Goal: Task Accomplishment & Management: Manage account settings

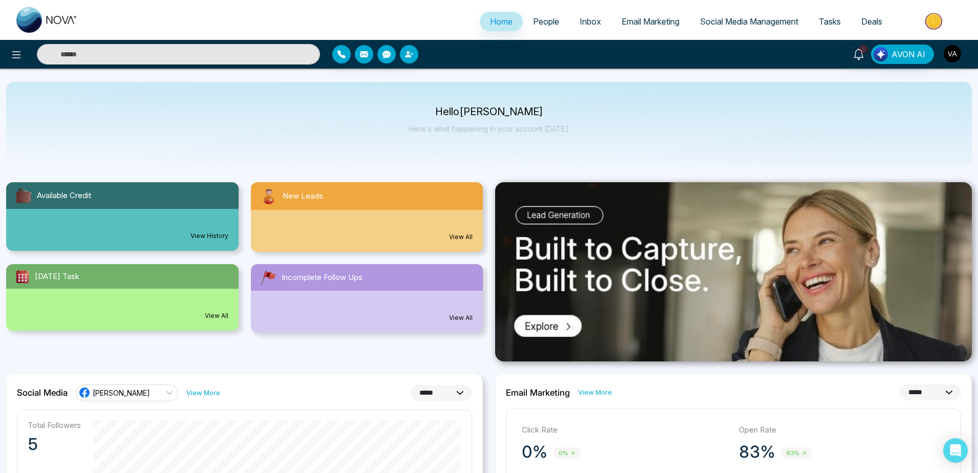
select select "*"
click at [533, 22] on span "People" at bounding box center [546, 21] width 26 height 10
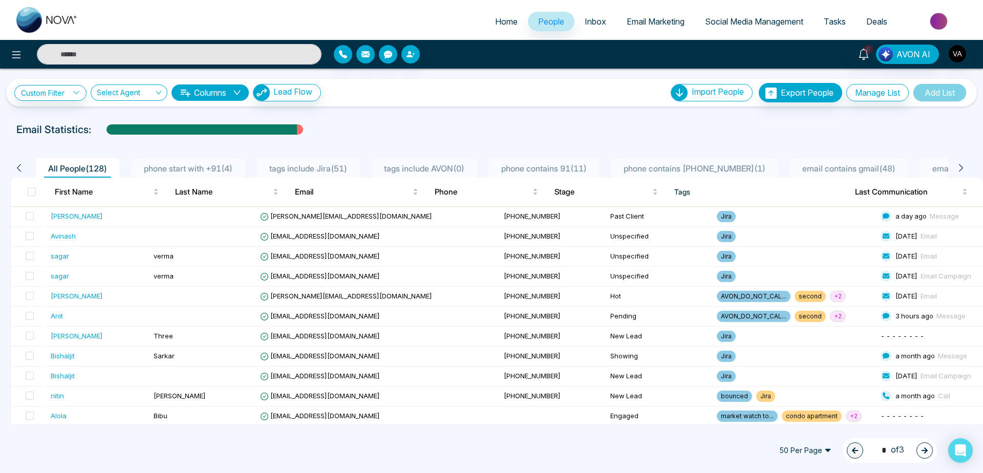
click at [495, 22] on span "Home" at bounding box center [506, 21] width 23 height 10
select select "*"
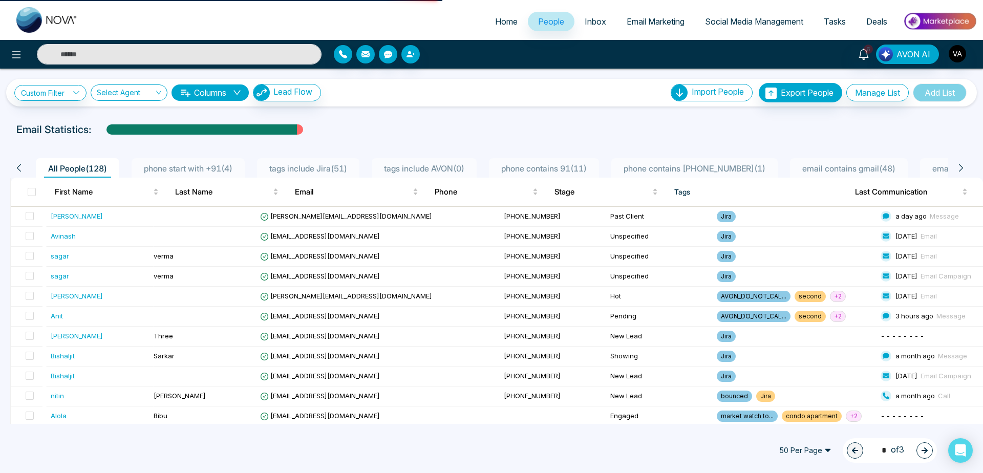
select select "*"
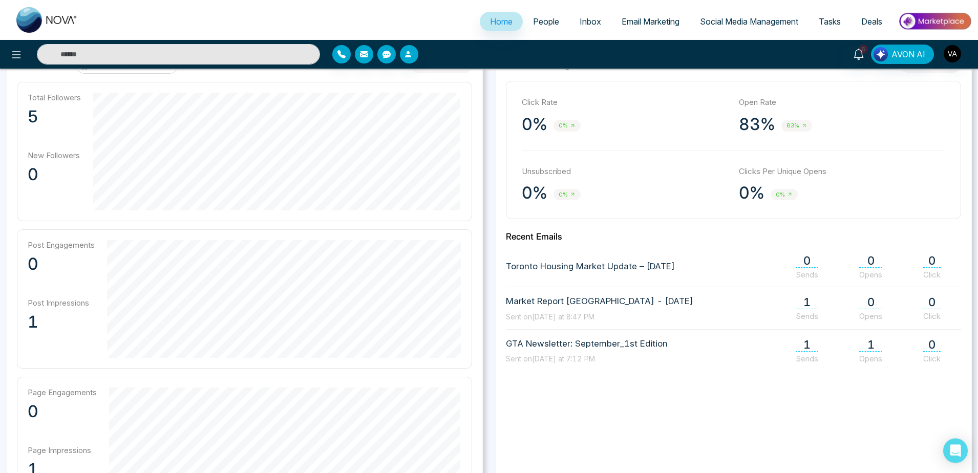
scroll to position [140, 0]
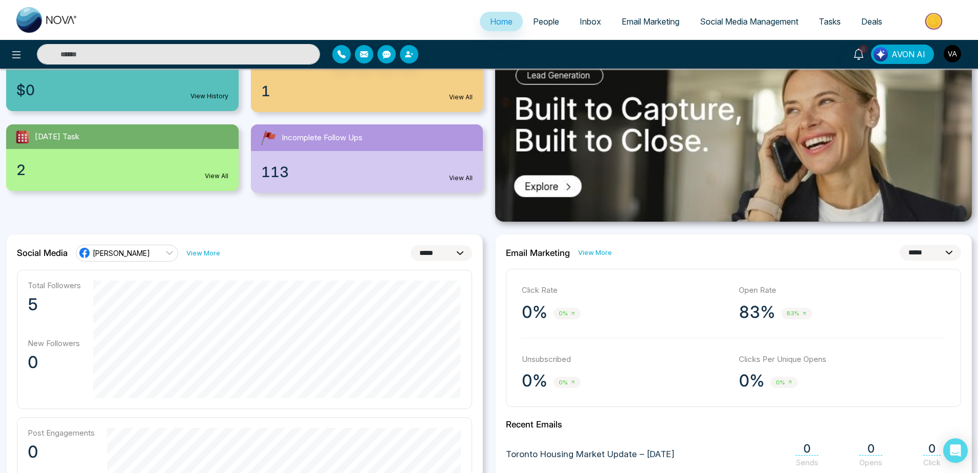
click at [153, 245] on link "[PERSON_NAME]" at bounding box center [127, 253] width 102 height 16
click at [151, 302] on span "(vijay_mmn)" at bounding box center [137, 298] width 74 height 11
click at [731, 25] on span "Social Media Management" at bounding box center [749, 21] width 98 height 10
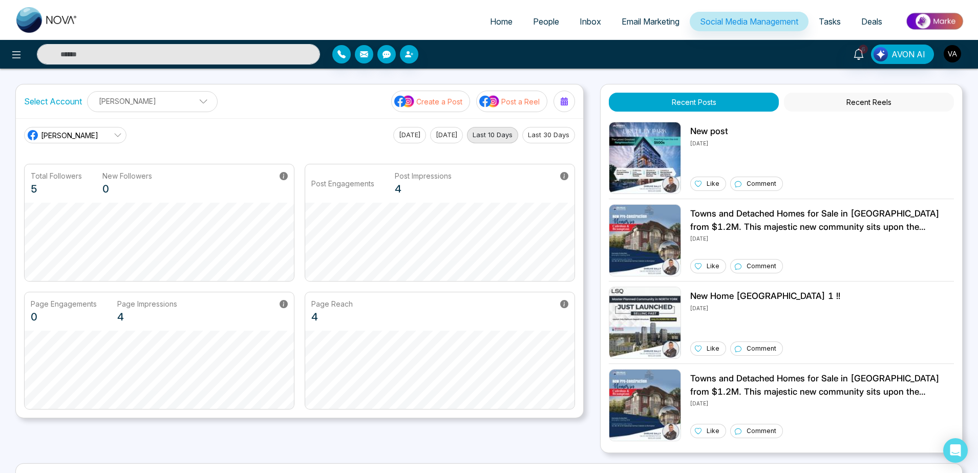
click at [433, 113] on div "Select Account [PERSON_NAME] [PERSON_NAME] Add Social Accounts Create a Post Po…" at bounding box center [300, 102] width 568 height 34
click at [446, 100] on p "Create a Post" at bounding box center [439, 101] width 46 height 11
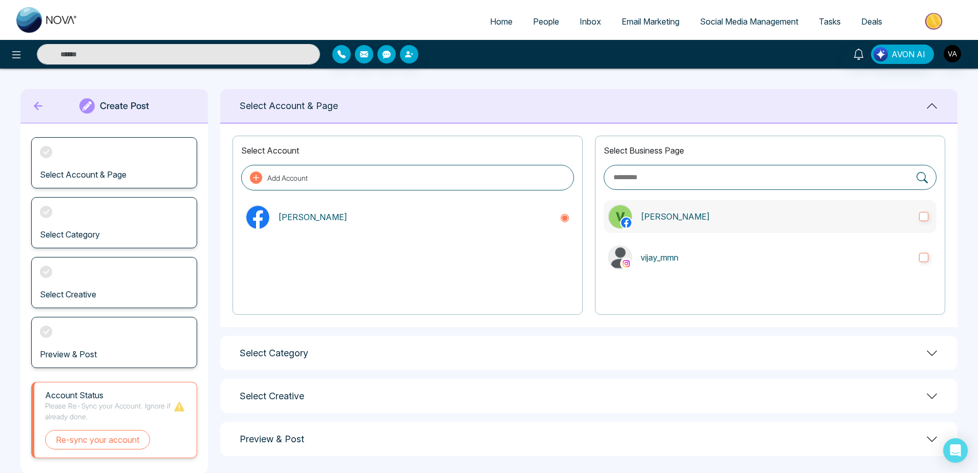
click at [723, 203] on label "[PERSON_NAME]" at bounding box center [770, 216] width 333 height 33
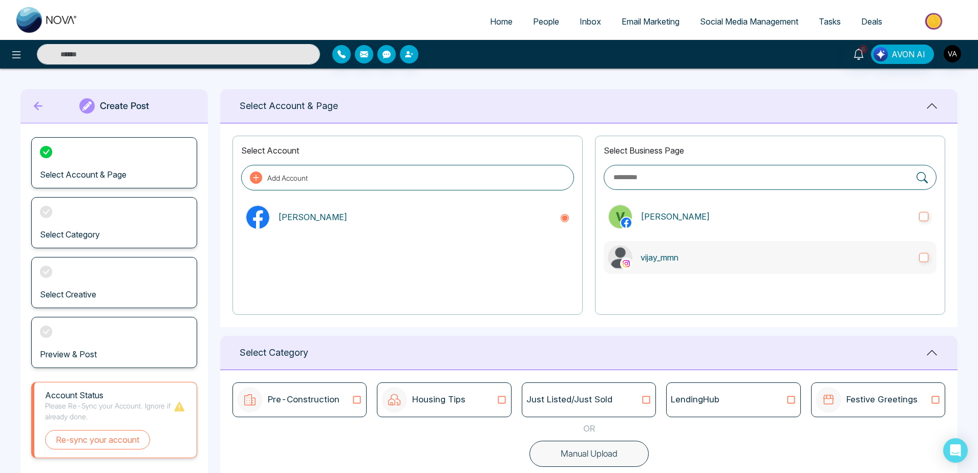
click at [733, 245] on label "vijay_mmn" at bounding box center [770, 257] width 333 height 33
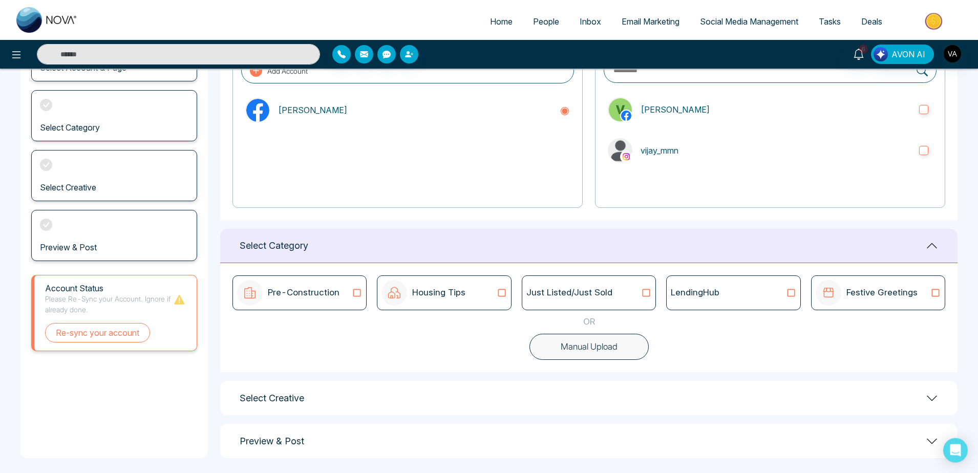
click at [642, 286] on div "Just Listed/Just Sold" at bounding box center [589, 293] width 134 height 35
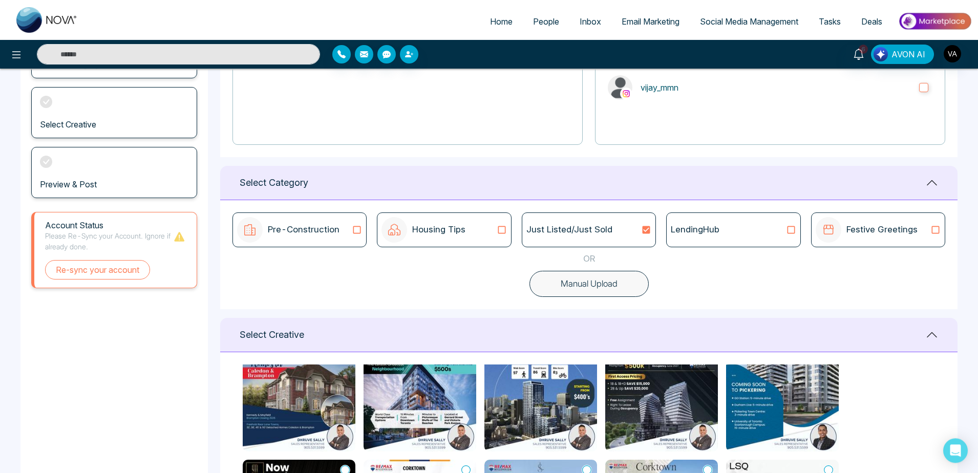
scroll to position [0, 0]
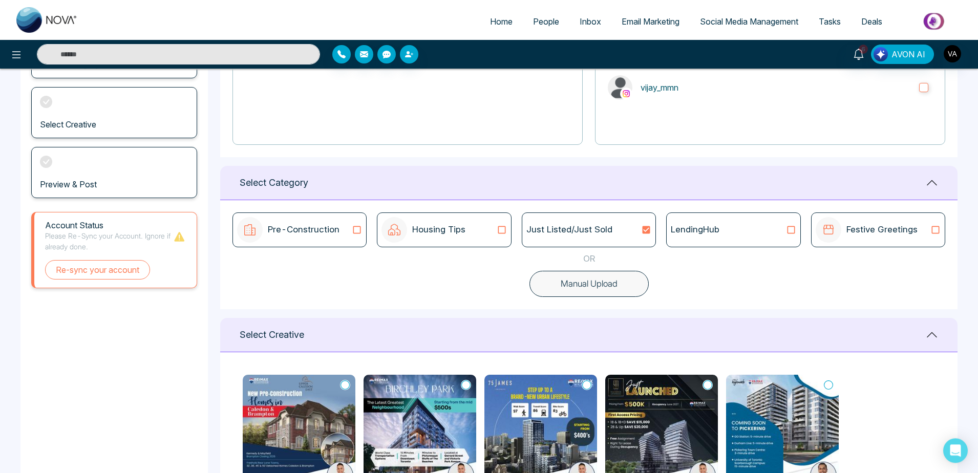
click at [791, 339] on div "Select Creative" at bounding box center [589, 335] width 738 height 34
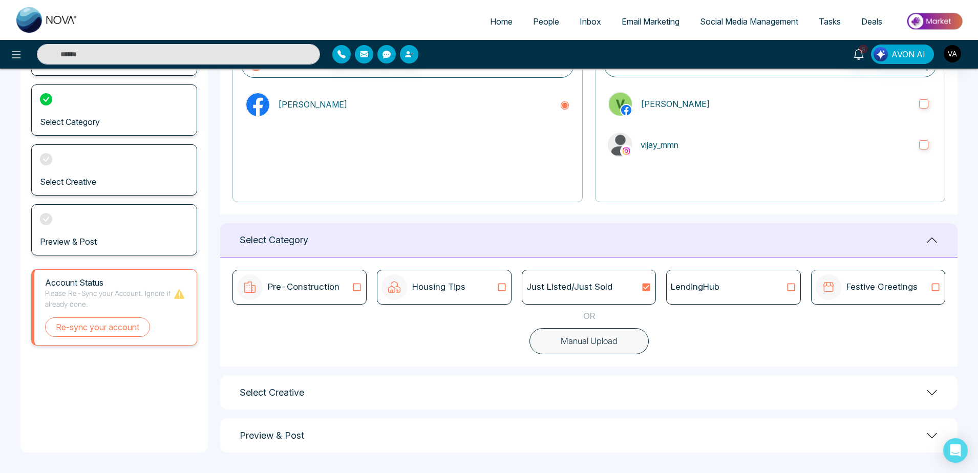
click at [565, 404] on div "Select Creative" at bounding box center [589, 392] width 738 height 34
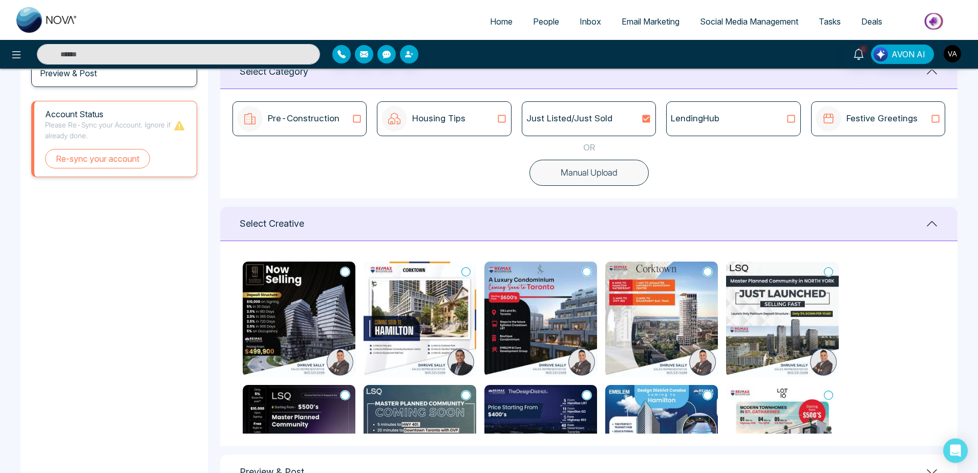
scroll to position [116, 0]
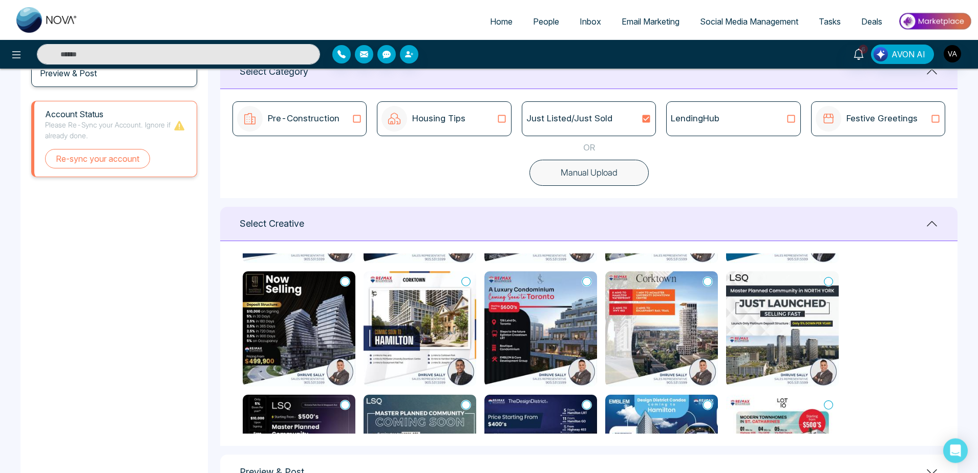
click at [705, 277] on icon at bounding box center [707, 282] width 9 height 10
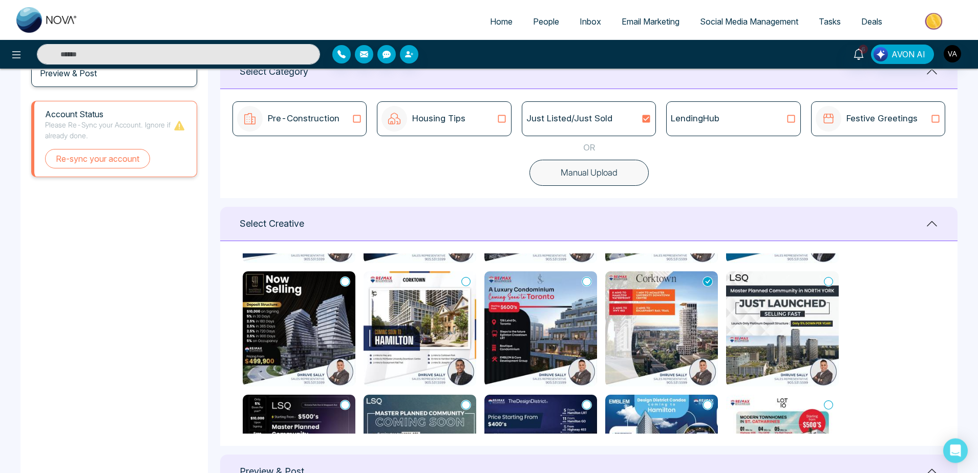
click at [828, 285] on icon at bounding box center [828, 282] width 9 height 10
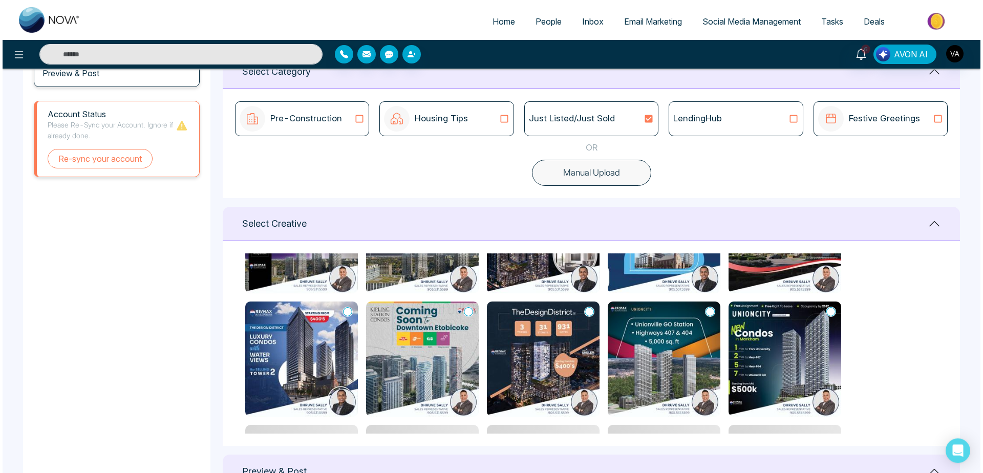
scroll to position [580, 0]
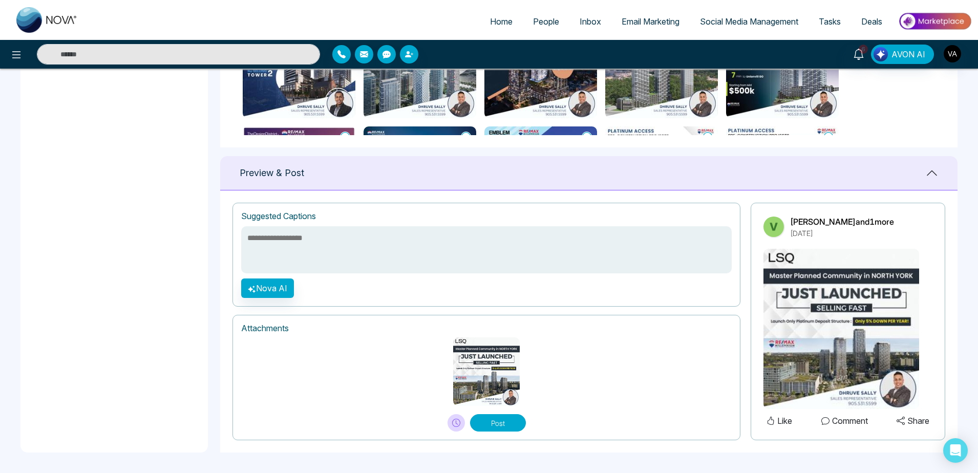
click at [493, 422] on button "Post" at bounding box center [498, 422] width 56 height 17
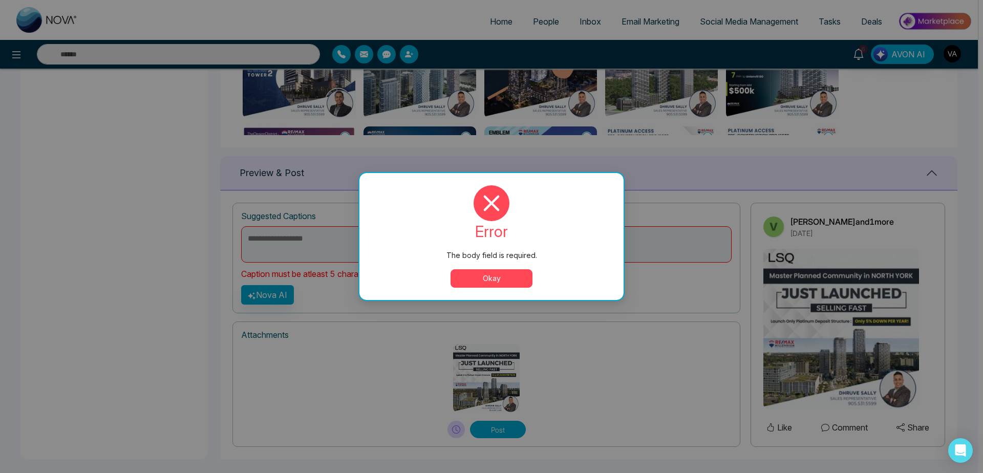
click at [490, 286] on button "Okay" at bounding box center [492, 278] width 82 height 18
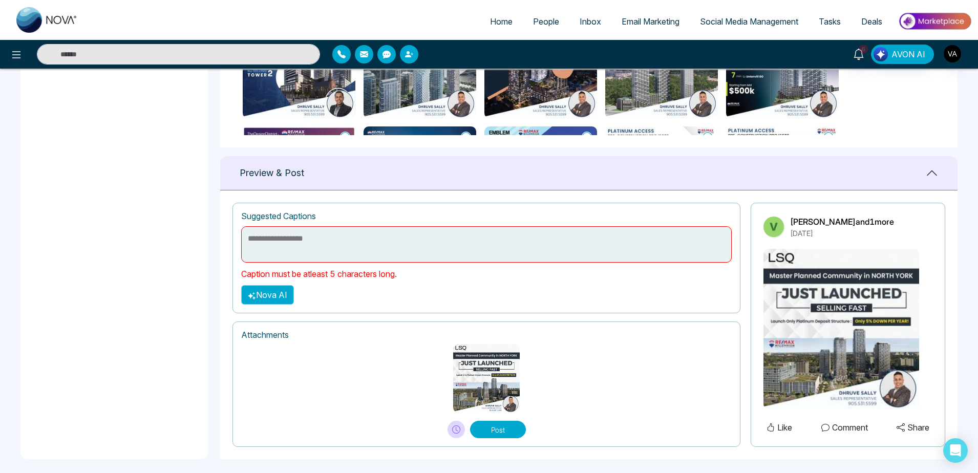
click at [259, 288] on button "Nova AI" at bounding box center [267, 294] width 53 height 19
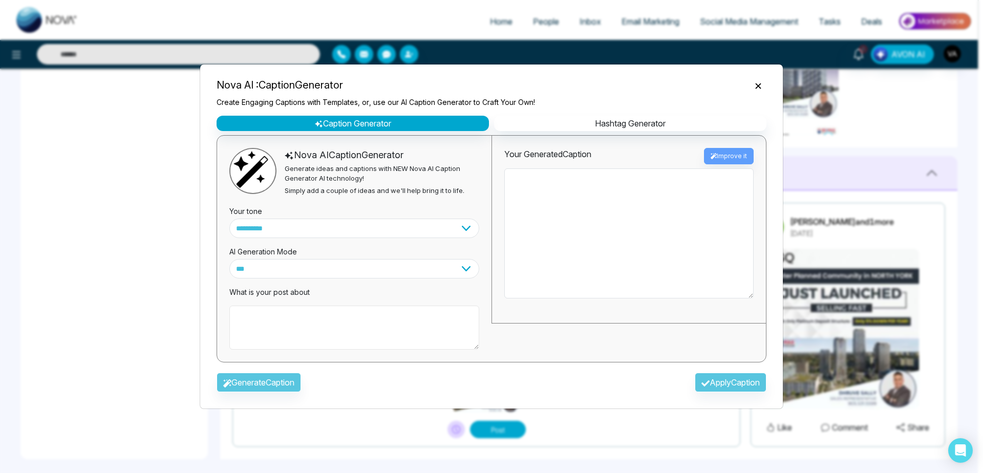
click at [297, 332] on textarea at bounding box center [354, 328] width 250 height 44
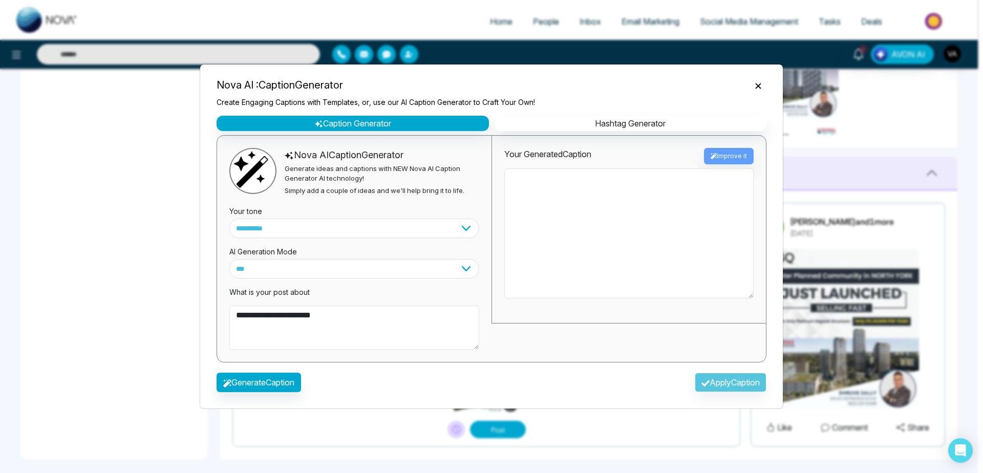
type textarea "**********"
click at [283, 394] on div "Generate Caption Apply Caption" at bounding box center [491, 386] width 566 height 30
click at [280, 383] on button "Generate Caption" at bounding box center [259, 382] width 85 height 19
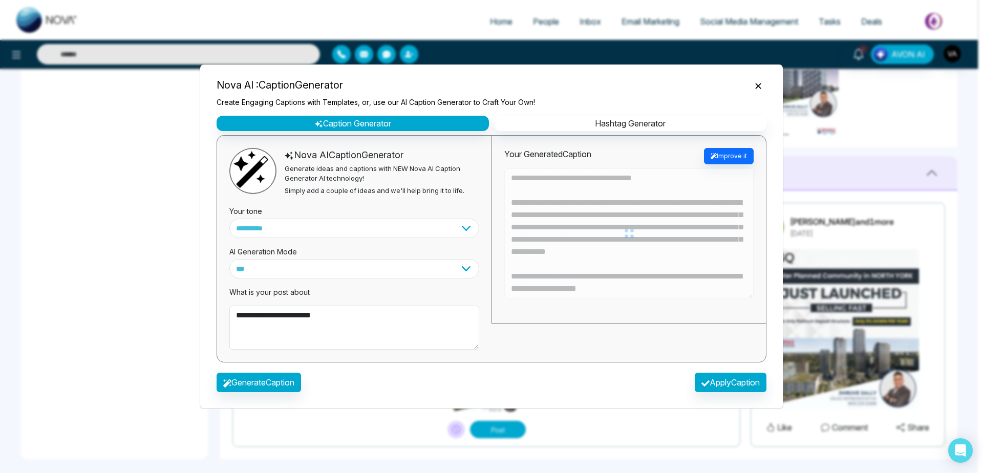
type textarea "**********"
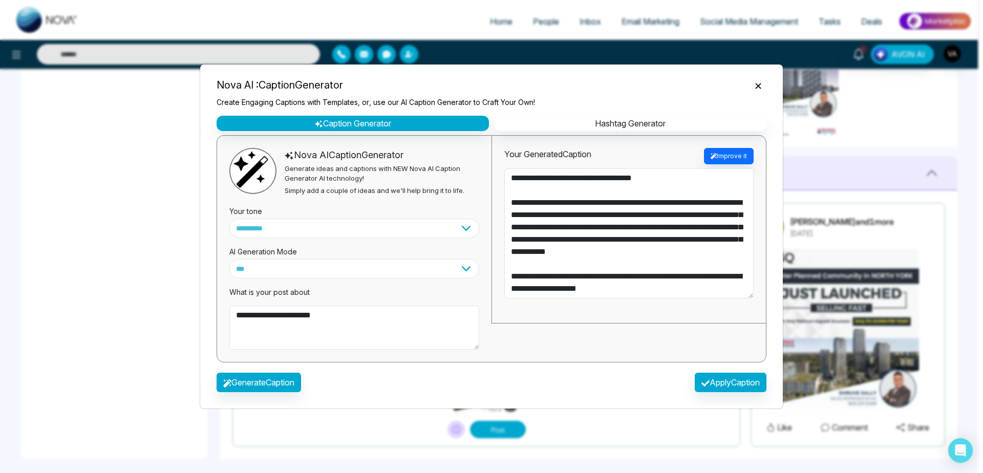
click at [500, 276] on div "**********" at bounding box center [629, 230] width 275 height 188
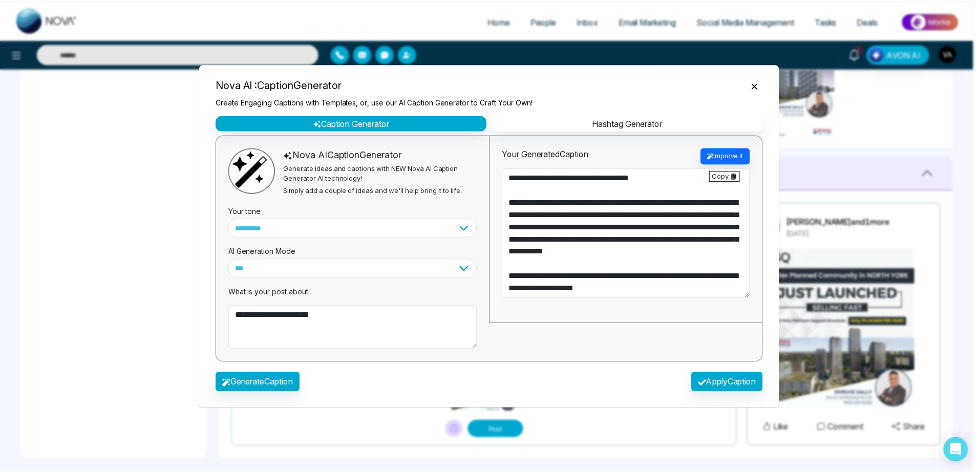
scroll to position [12, 0]
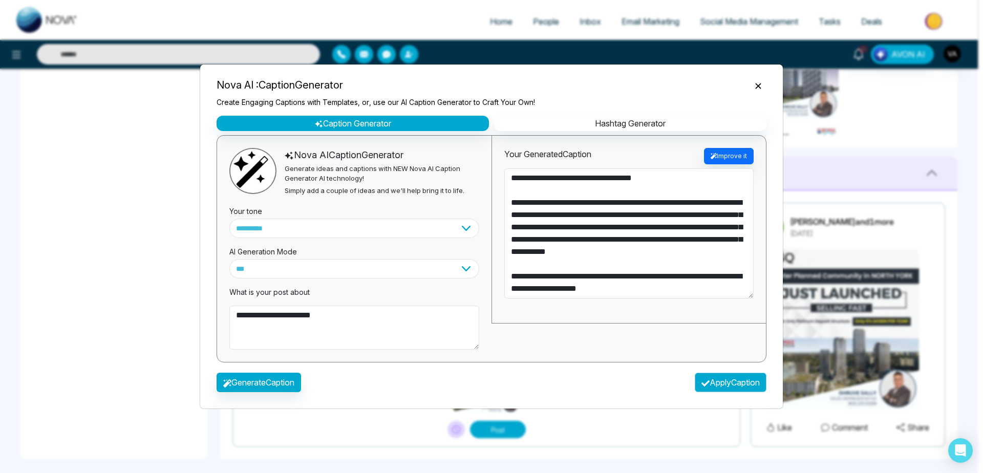
click at [727, 387] on button "Apply Caption" at bounding box center [731, 382] width 72 height 19
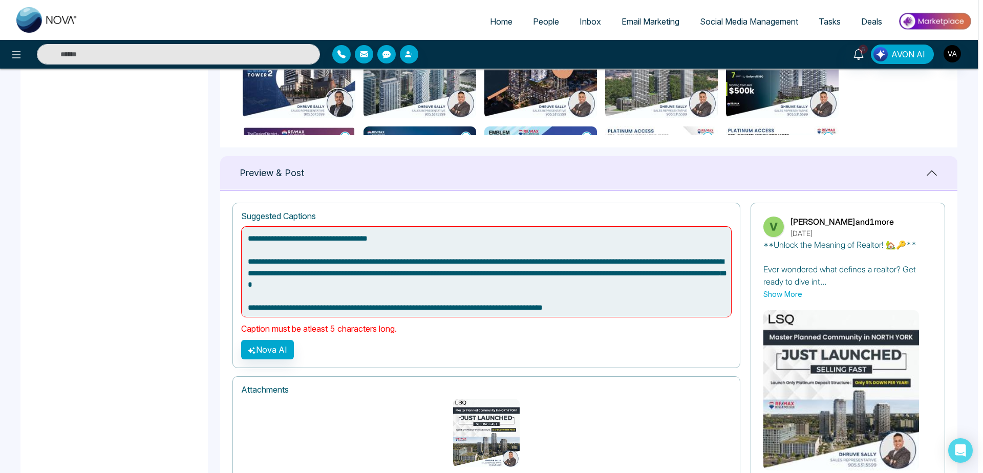
type textarea "**********"
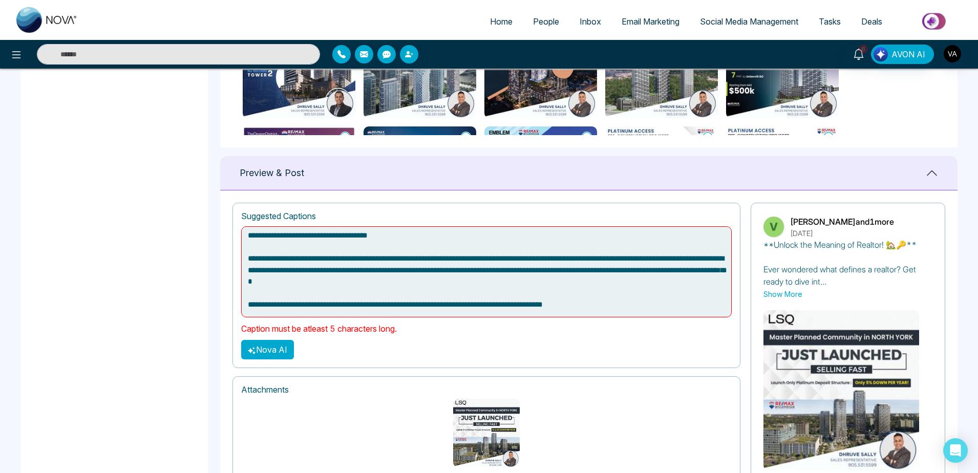
scroll to position [641, 0]
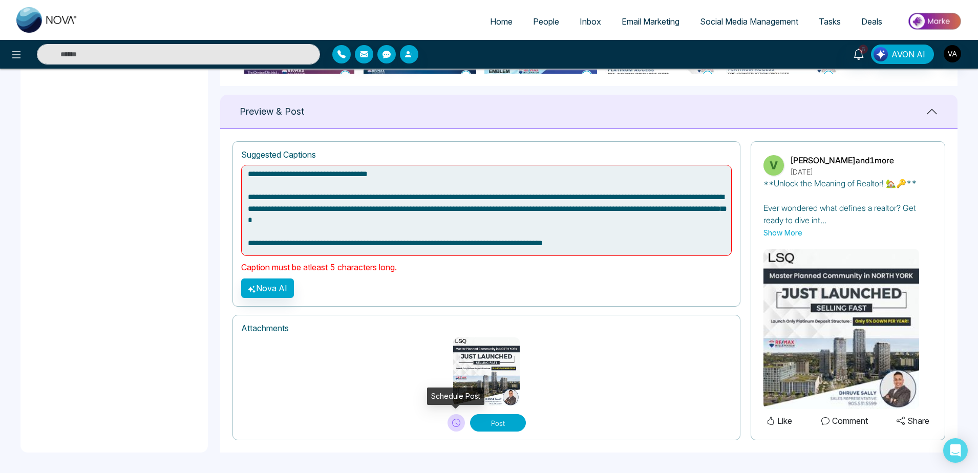
click at [453, 422] on icon at bounding box center [456, 423] width 8 height 8
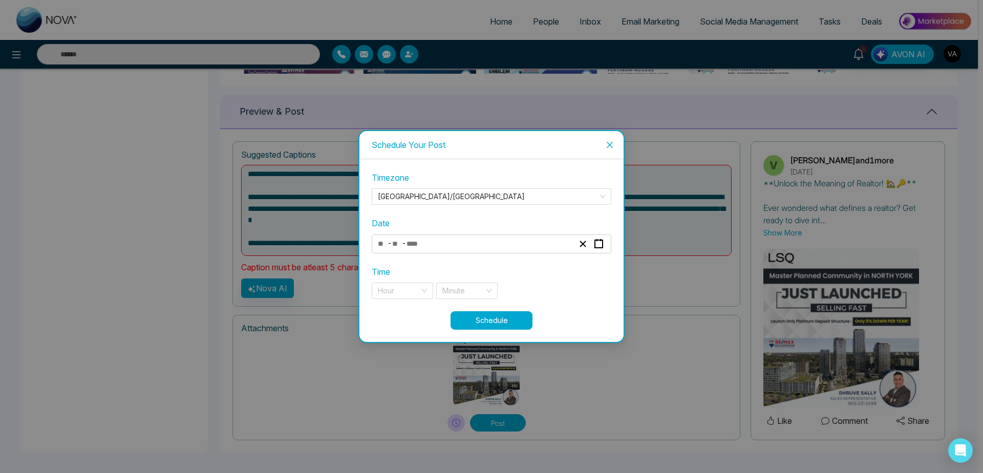
click at [481, 249] on div "- -" at bounding box center [475, 244] width 199 height 14
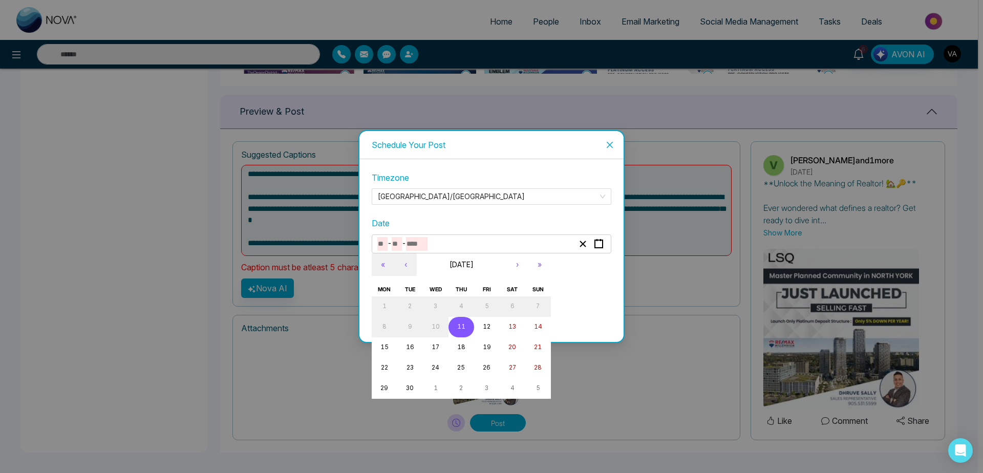
click at [456, 322] on button "11" at bounding box center [462, 327] width 26 height 20
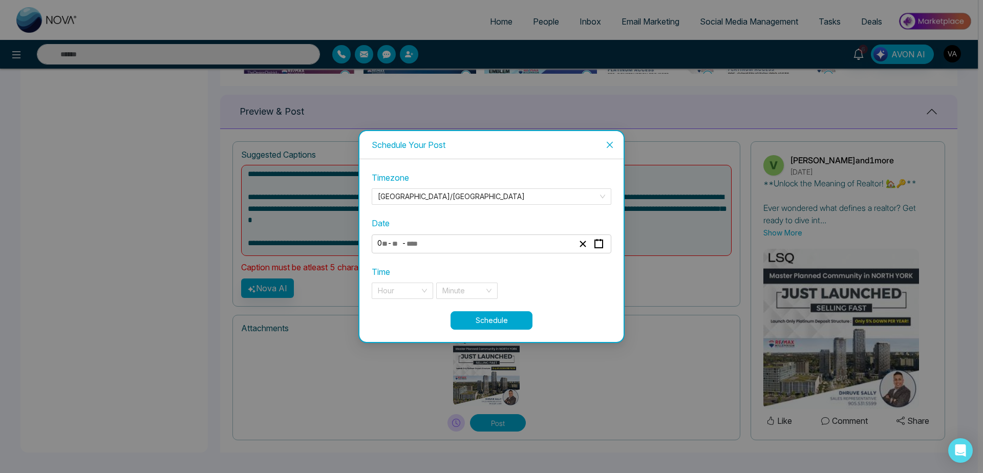
type input "*"
type input "**"
type input "****"
click at [392, 294] on input "search" at bounding box center [399, 290] width 42 height 15
click at [395, 314] on div "11 pm" at bounding box center [402, 311] width 49 height 11
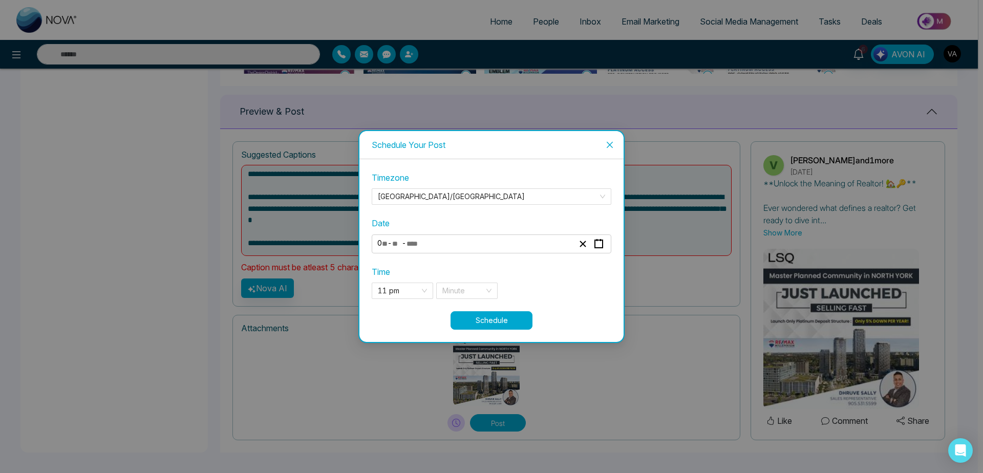
drag, startPoint x: 481, startPoint y: 300, endPoint x: 490, endPoint y: 282, distance: 20.6
click at [490, 282] on div "**********" at bounding box center [492, 241] width 240 height 139
click at [490, 282] on div "Time 11 pm 23 11 pm Minute" at bounding box center [492, 282] width 240 height 33
click at [486, 287] on div "Minute" at bounding box center [466, 291] width 61 height 16
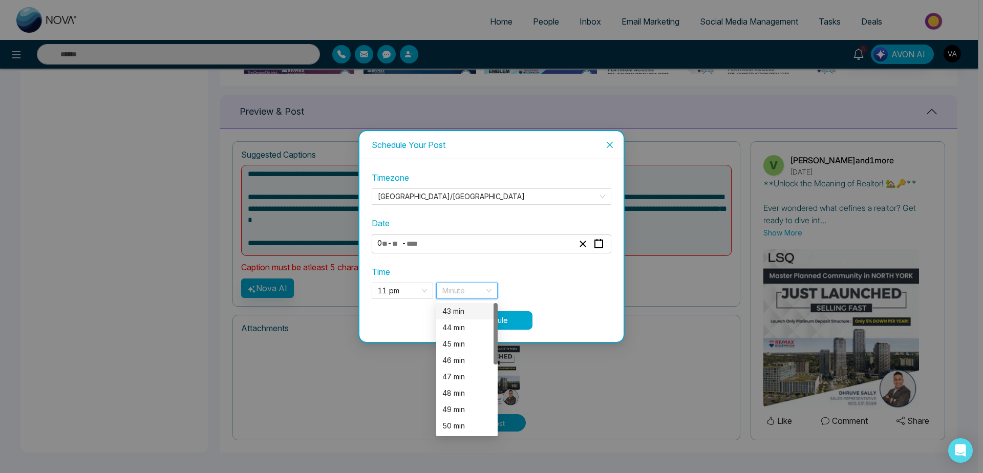
click at [472, 316] on div "43 min" at bounding box center [467, 311] width 49 height 11
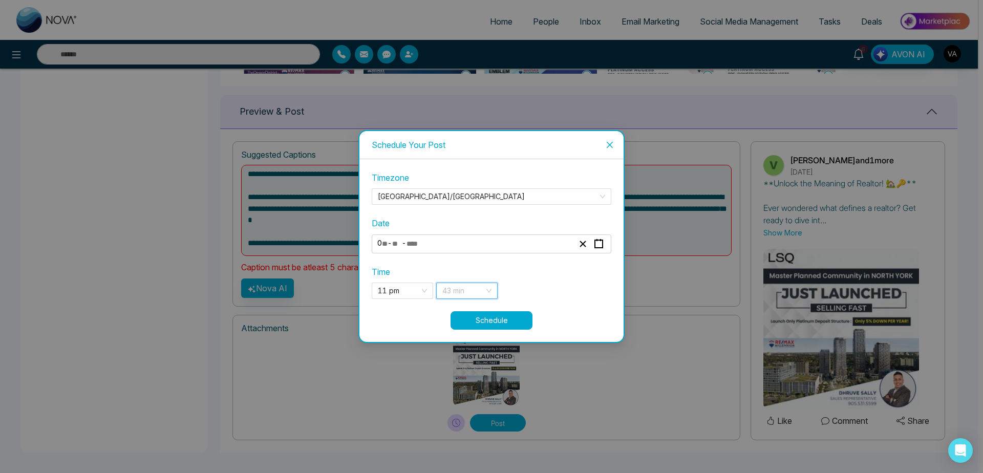
click at [472, 295] on span "43 min" at bounding box center [467, 290] width 49 height 15
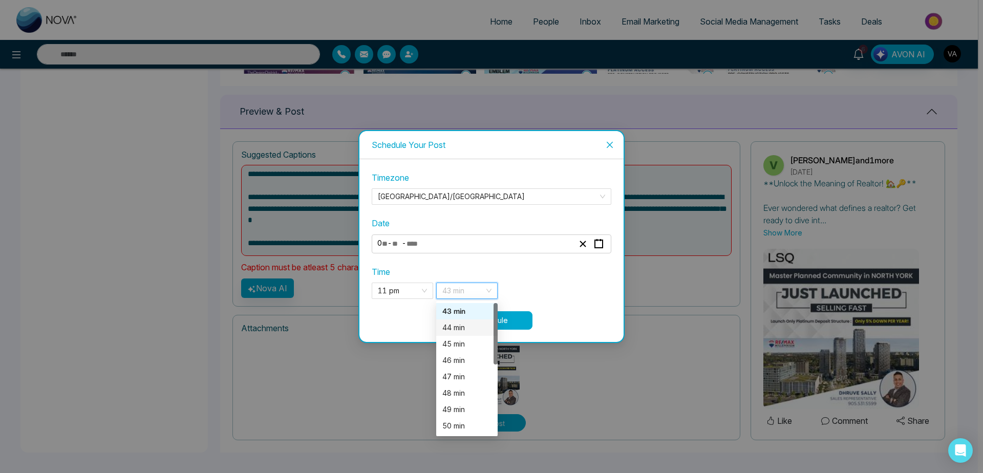
click at [470, 327] on div "44 min" at bounding box center [467, 327] width 49 height 11
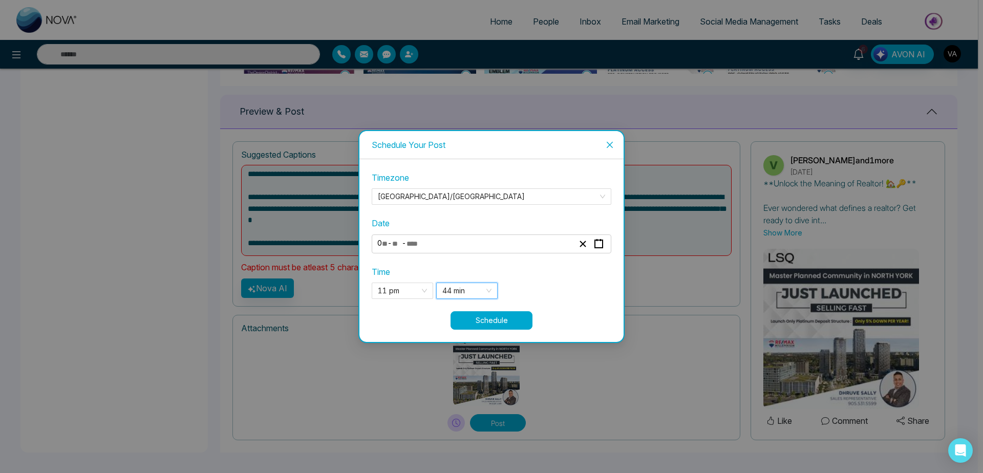
click at [520, 324] on button "Schedule" at bounding box center [492, 320] width 82 height 18
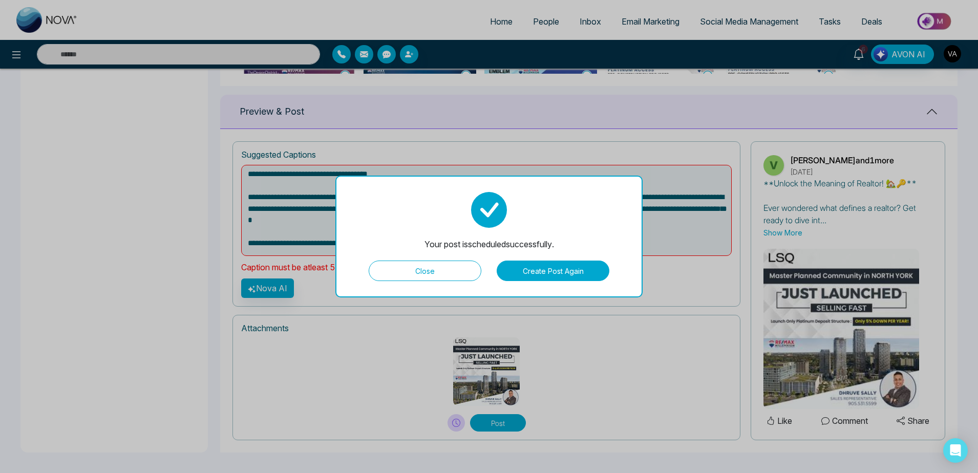
click at [453, 261] on button "Close" at bounding box center [425, 271] width 113 height 20
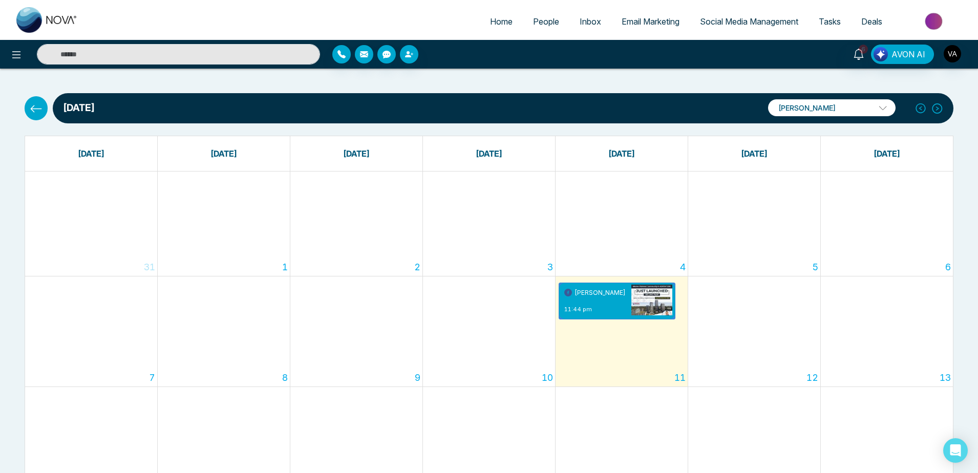
drag, startPoint x: 28, startPoint y: 121, endPoint x: 38, endPoint y: 110, distance: 16.0
click at [38, 110] on div "[DATE] [PERSON_NAME] N [PERSON_NAME] N vijay_mmn Add Social Accounts" at bounding box center [488, 108] width 941 height 30
click at [38, 110] on icon at bounding box center [36, 108] width 13 height 13
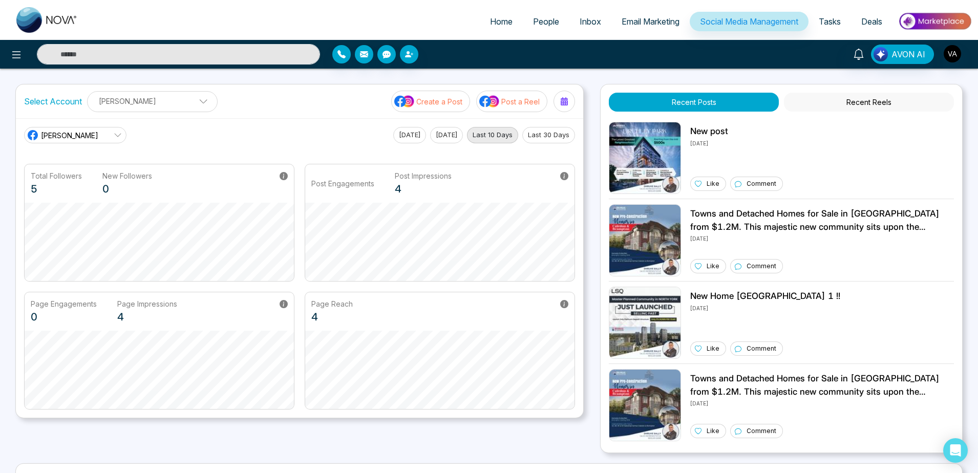
click at [439, 111] on button "Create a Post" at bounding box center [430, 102] width 79 height 22
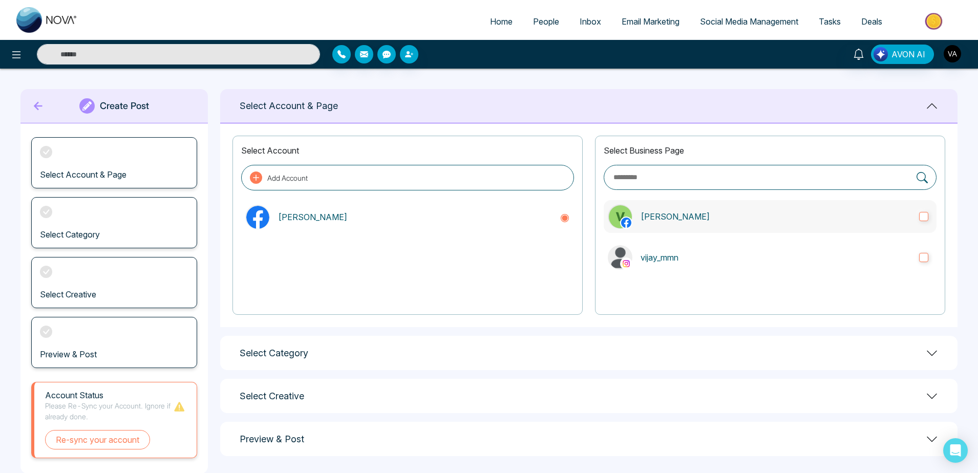
click at [678, 212] on p "[PERSON_NAME]" at bounding box center [776, 217] width 270 height 12
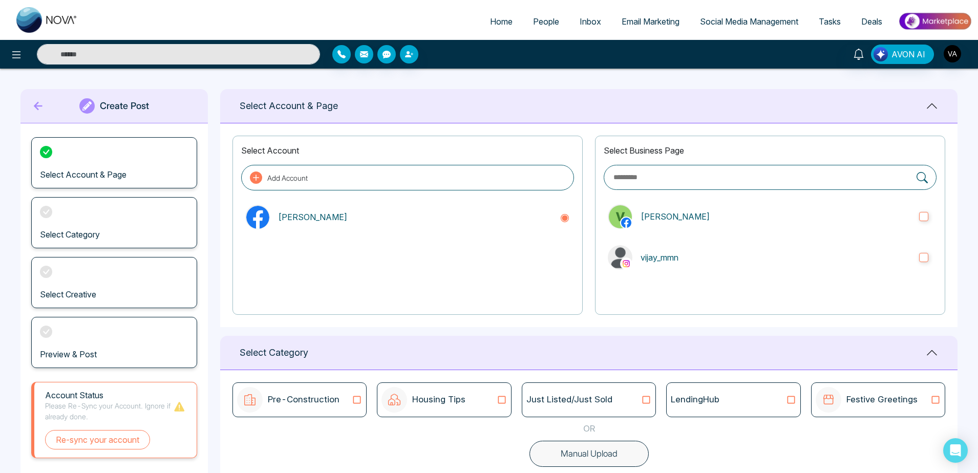
scroll to position [113, 0]
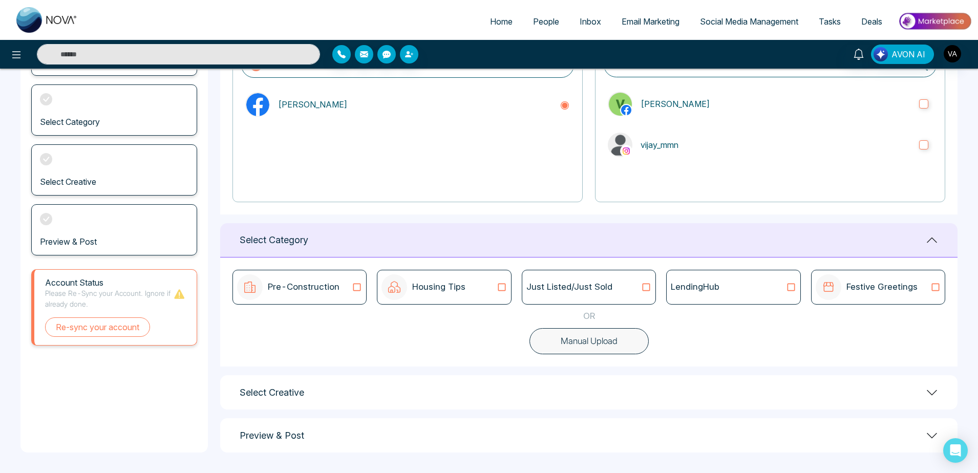
drag, startPoint x: 728, startPoint y: 289, endPoint x: 654, endPoint y: 340, distance: 90.4
click at [654, 340] on div "Pre-Construction Housing Tips Just Listed/Just Sold LendingHub Festive Greeting…" at bounding box center [589, 312] width 738 height 109
click at [784, 283] on div "LendingHub" at bounding box center [733, 287] width 125 height 13
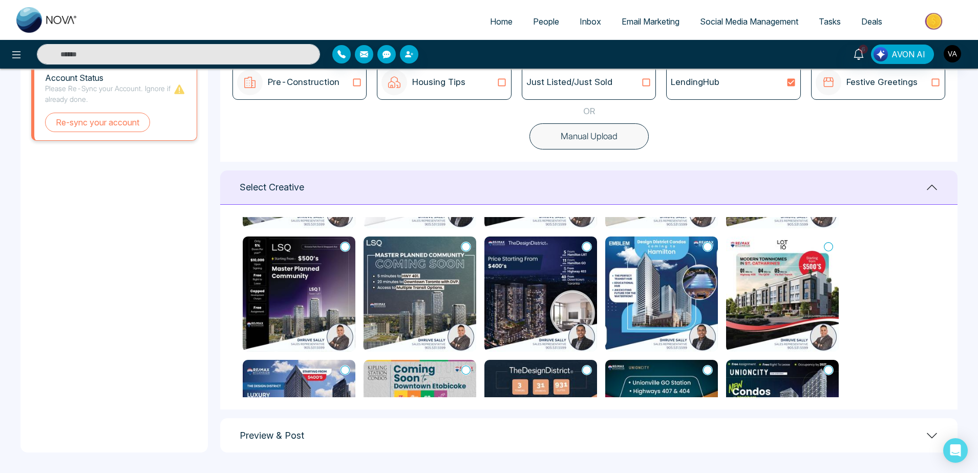
scroll to position [191, 0]
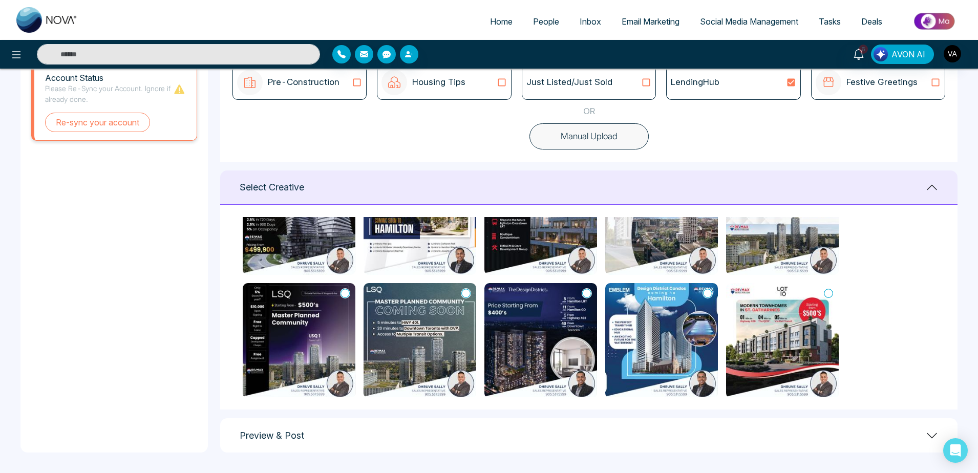
click at [463, 293] on icon at bounding box center [465, 293] width 9 height 10
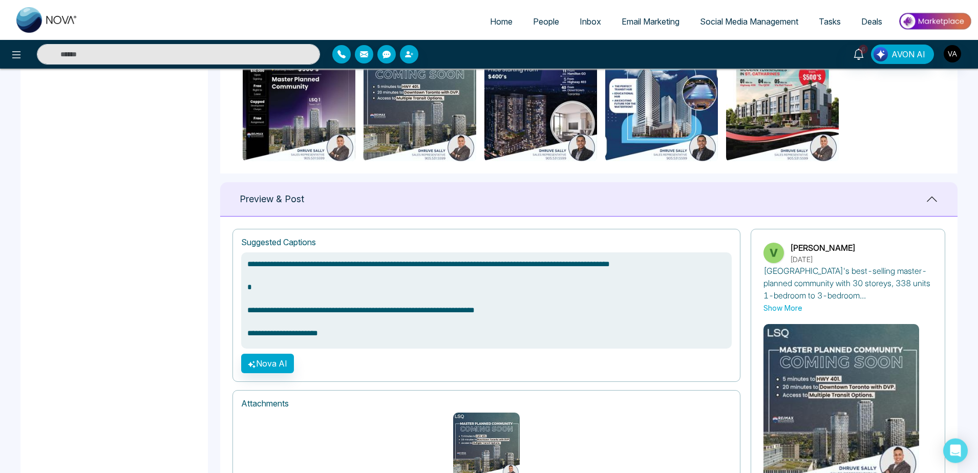
scroll to position [629, 0]
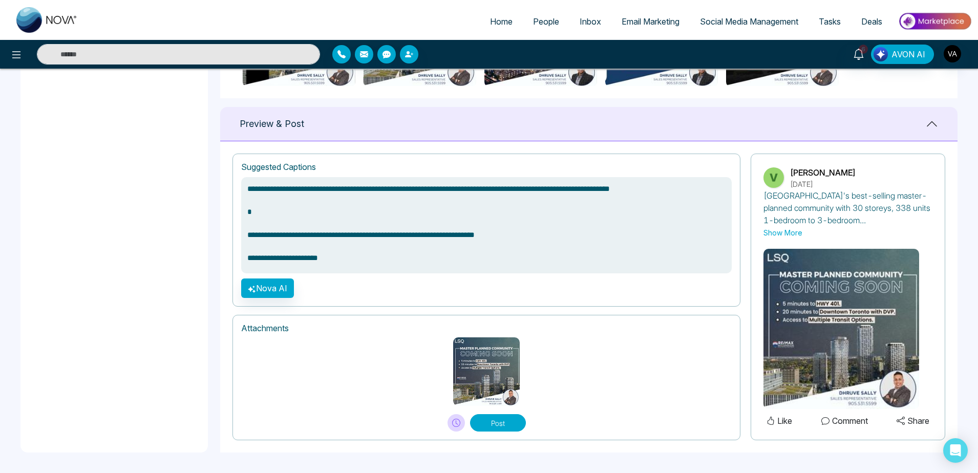
click at [486, 429] on button "Post" at bounding box center [498, 422] width 56 height 17
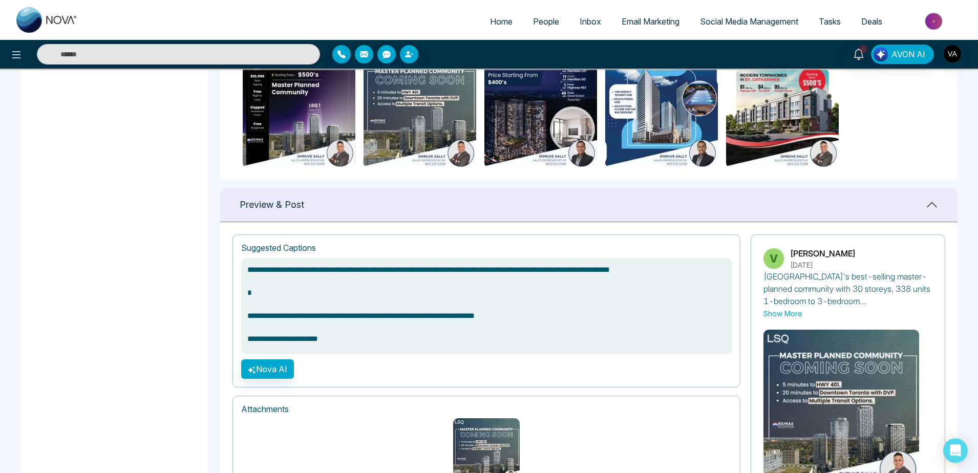
scroll to position [547, 0]
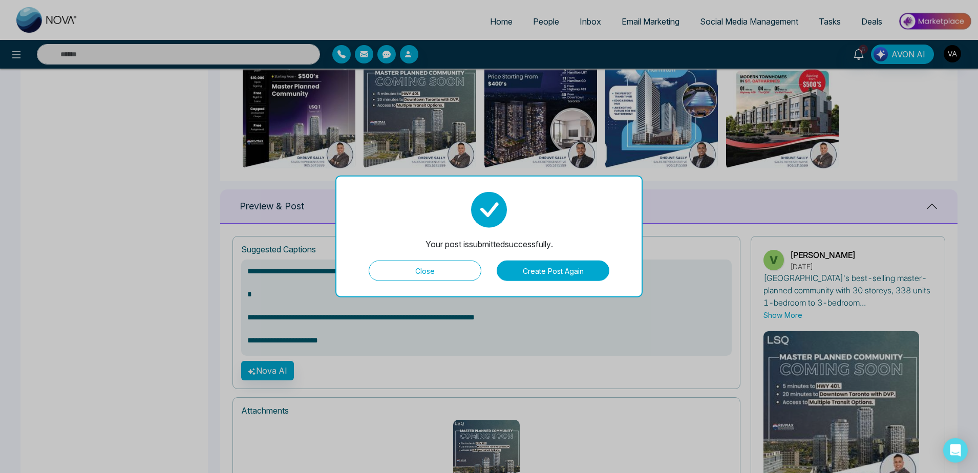
click at [431, 271] on button "Close" at bounding box center [425, 271] width 113 height 20
type textarea "**********"
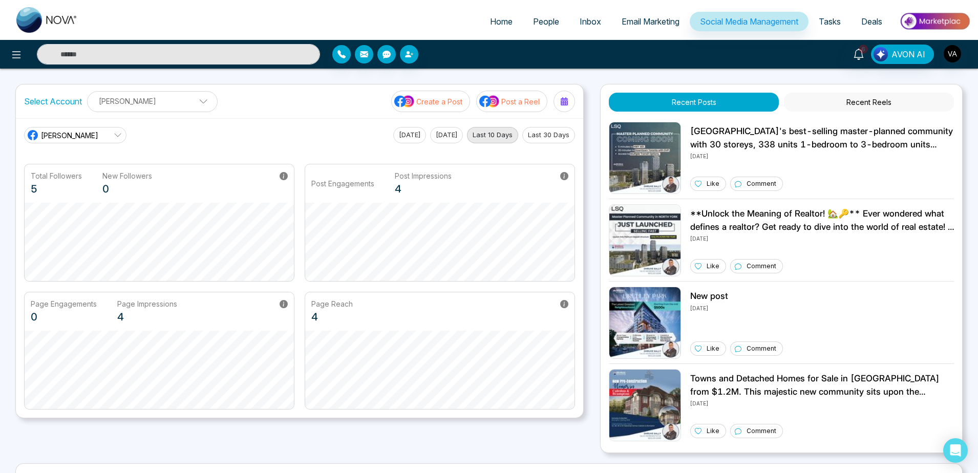
click at [457, 97] on p "Create a Post" at bounding box center [439, 101] width 46 height 11
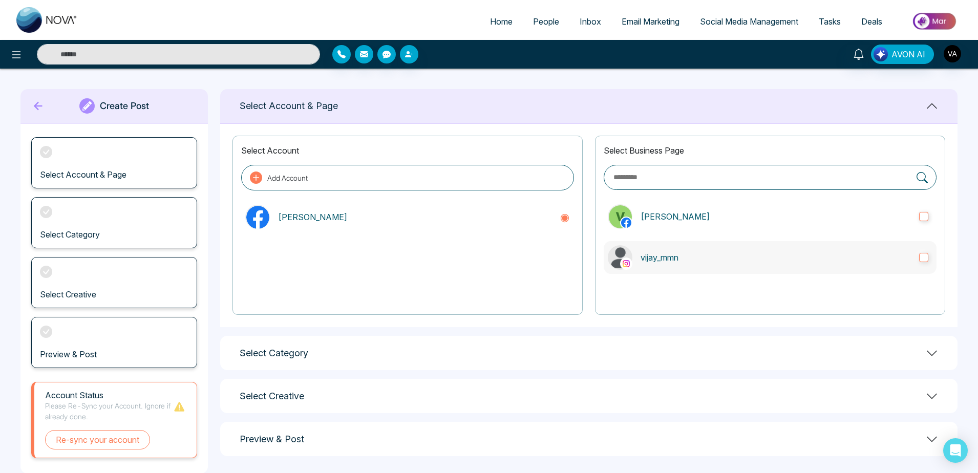
click at [676, 268] on label "vijay_mmn" at bounding box center [770, 257] width 333 height 33
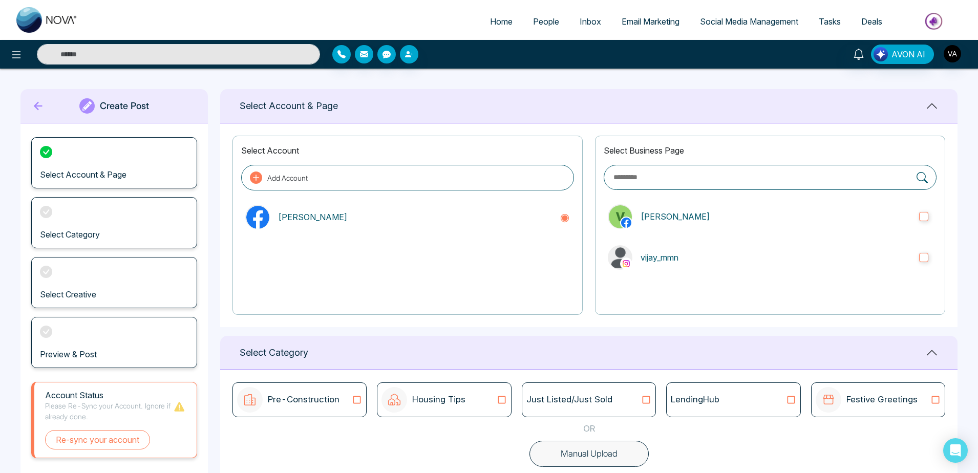
scroll to position [113, 0]
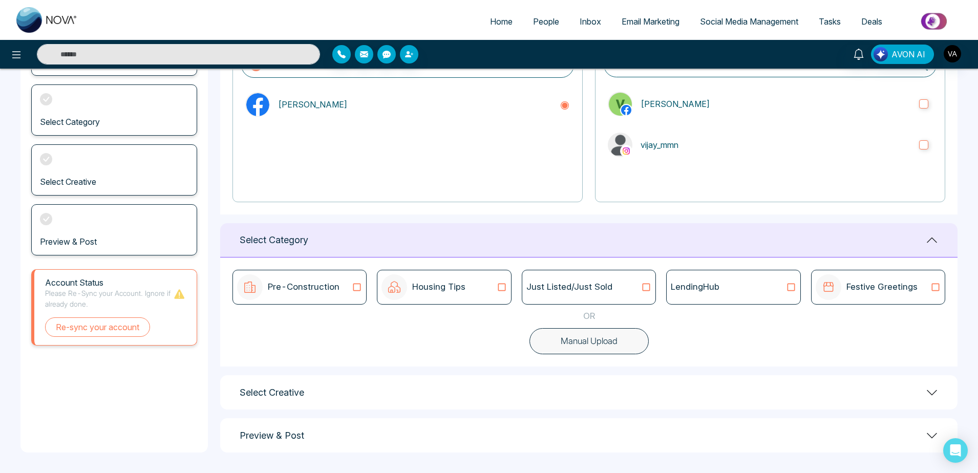
click at [640, 281] on div "Just Listed/Just Sold" at bounding box center [589, 287] width 125 height 13
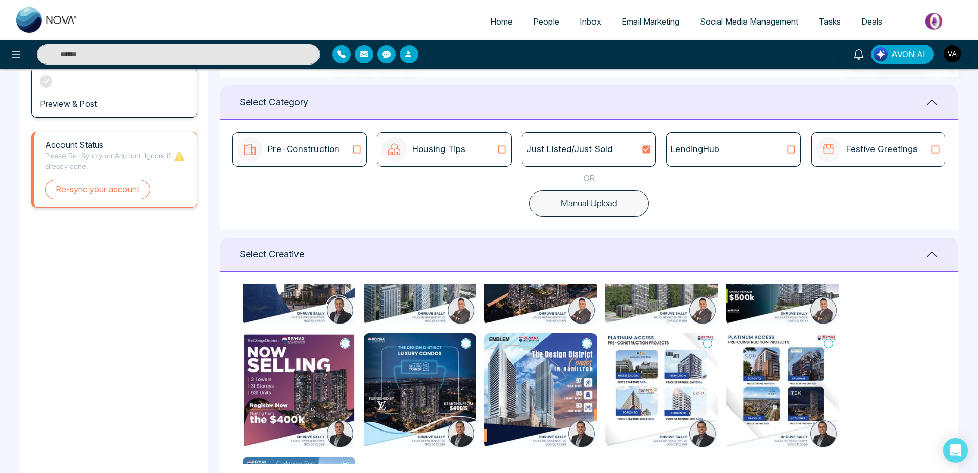
scroll to position [469, 0]
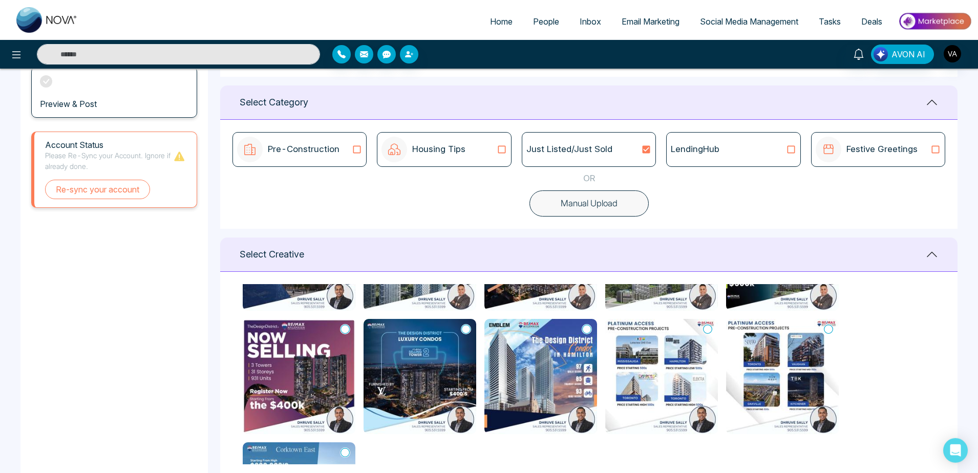
click at [708, 337] on img at bounding box center [661, 376] width 113 height 115
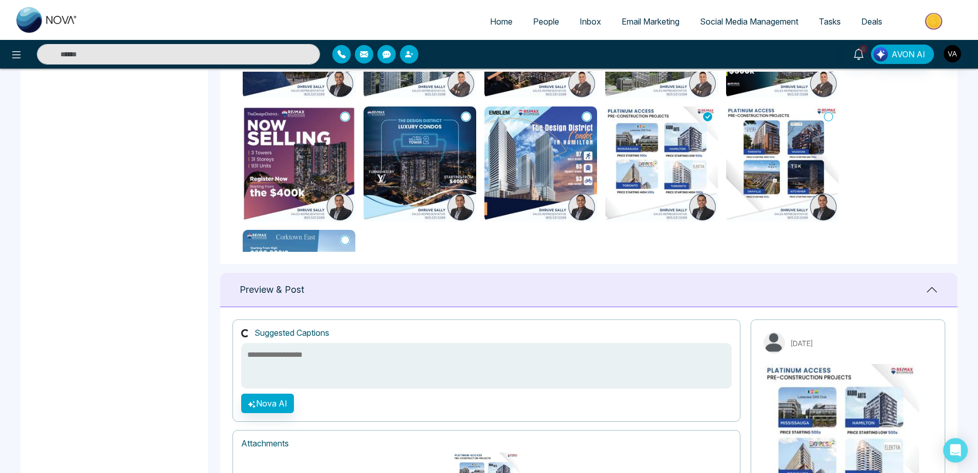
scroll to position [578, 0]
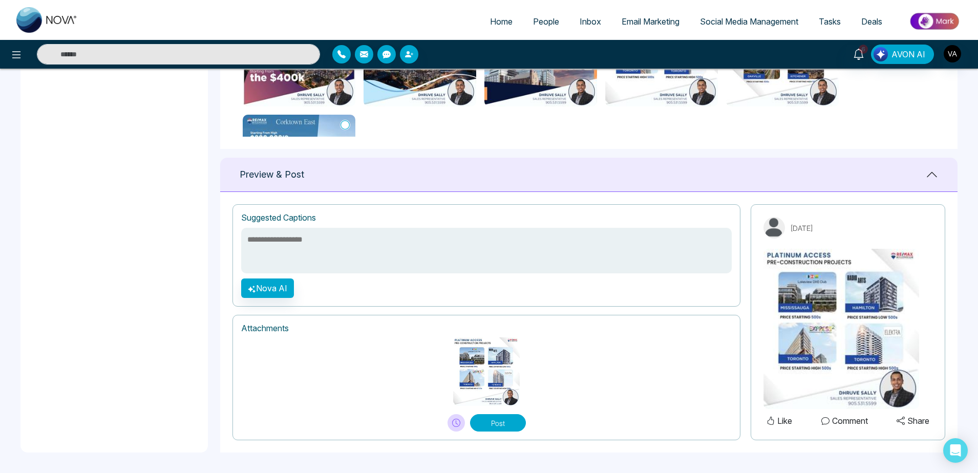
click at [376, 244] on textarea at bounding box center [486, 251] width 491 height 46
click at [281, 284] on button "Nova AI" at bounding box center [267, 288] width 53 height 19
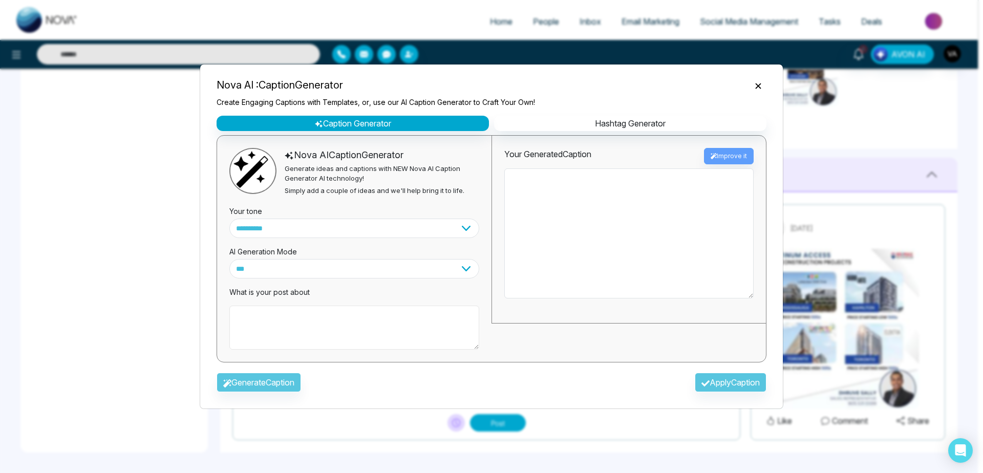
click at [359, 348] on textarea at bounding box center [354, 328] width 250 height 44
click at [357, 330] on textarea at bounding box center [354, 328] width 250 height 44
type textarea "*"
type textarea "**********"
click at [264, 383] on button "Generate Caption" at bounding box center [259, 382] width 85 height 19
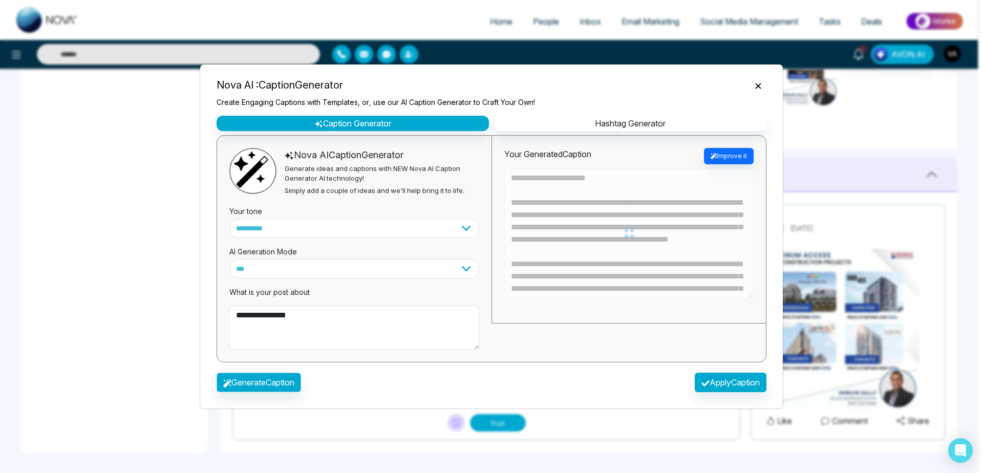
type textarea "**********"
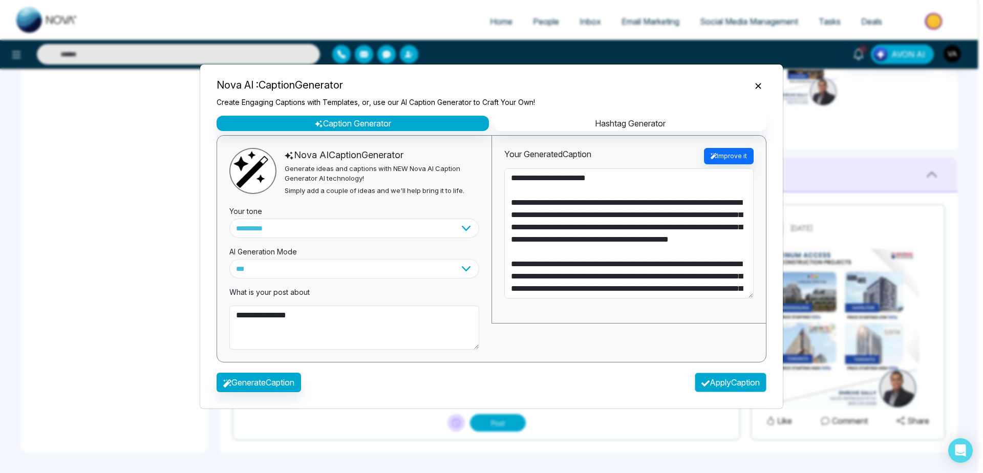
click at [713, 381] on button "Apply Caption" at bounding box center [731, 382] width 72 height 19
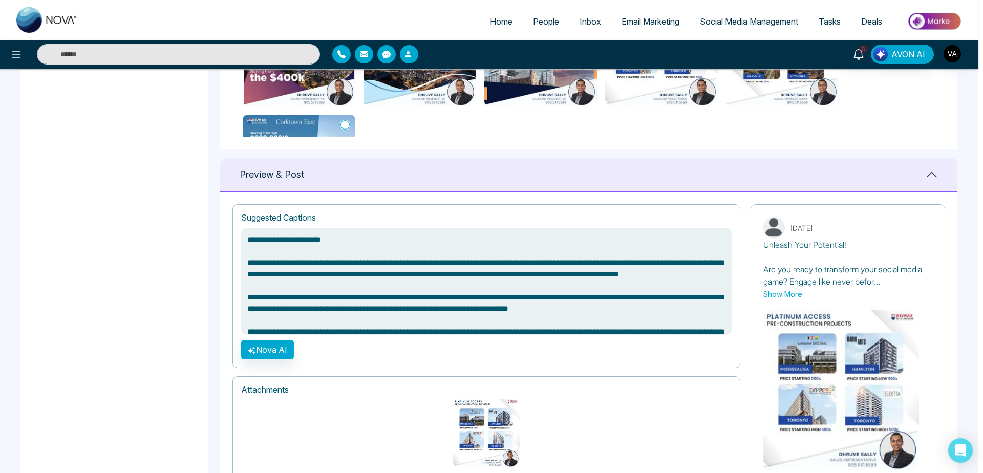
type textarea "**********"
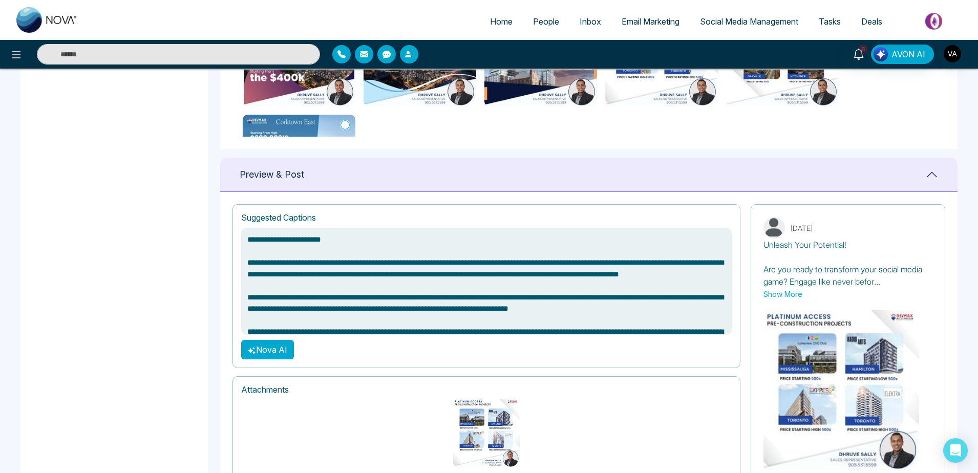
scroll to position [640, 0]
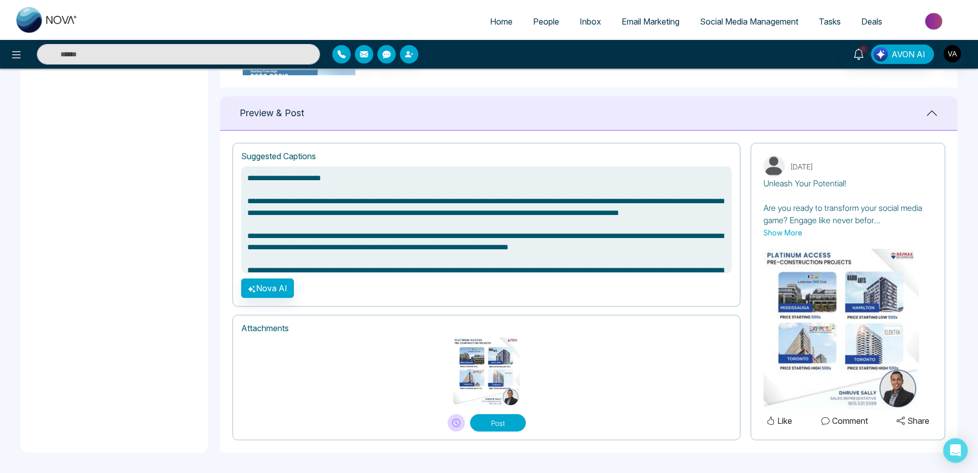
click at [502, 416] on button "Post" at bounding box center [498, 422] width 56 height 17
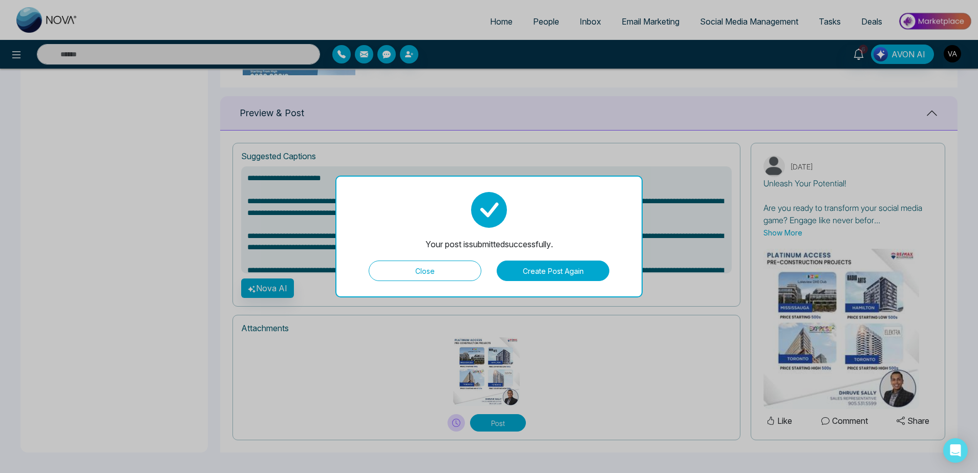
click at [466, 266] on button "Close" at bounding box center [425, 271] width 113 height 20
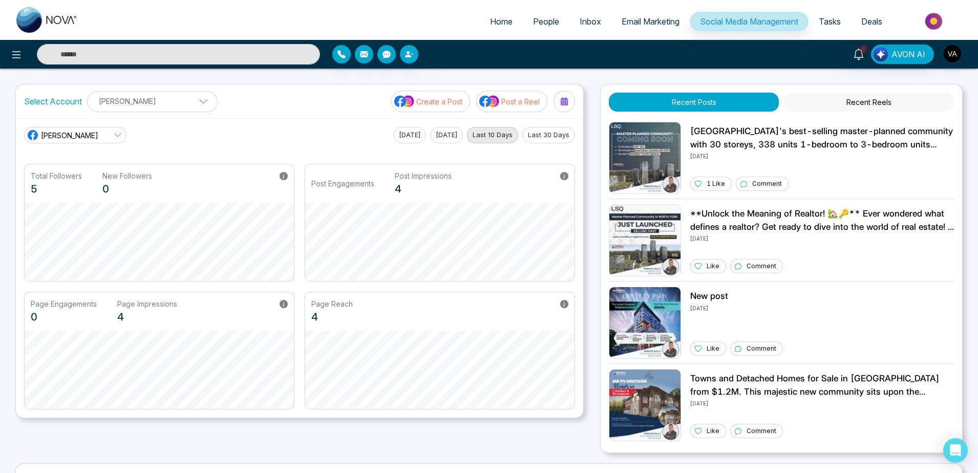
click at [434, 98] on p "Create a Post" at bounding box center [439, 101] width 46 height 11
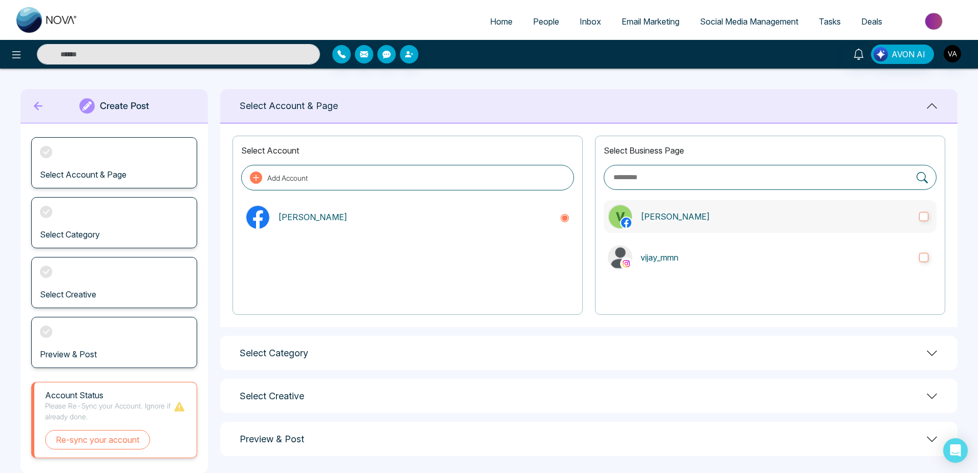
click at [719, 220] on p "[PERSON_NAME]" at bounding box center [776, 217] width 270 height 12
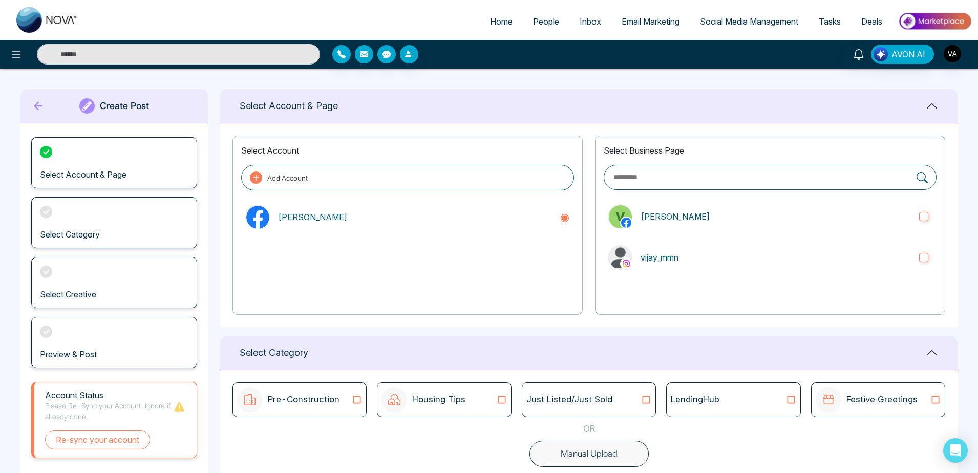
click at [734, 275] on div "Select Business Page [PERSON_NAME]" at bounding box center [770, 225] width 350 height 179
drag, startPoint x: 734, startPoint y: 275, endPoint x: 823, endPoint y: 309, distance: 95.0
click at [823, 309] on div "Select Business Page [PERSON_NAME]" at bounding box center [770, 225] width 350 height 179
click at [765, 243] on label "vijay_mmn" at bounding box center [770, 257] width 333 height 33
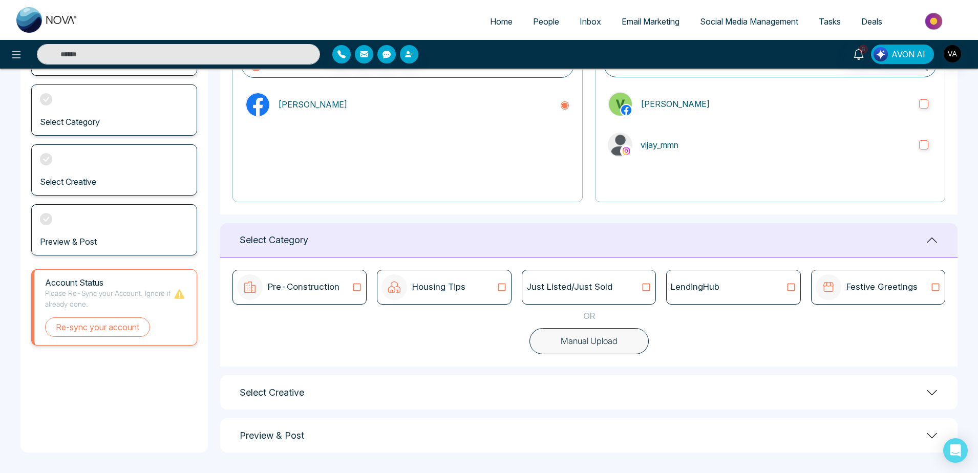
click at [591, 346] on button "Manual Upload" at bounding box center [589, 341] width 119 height 27
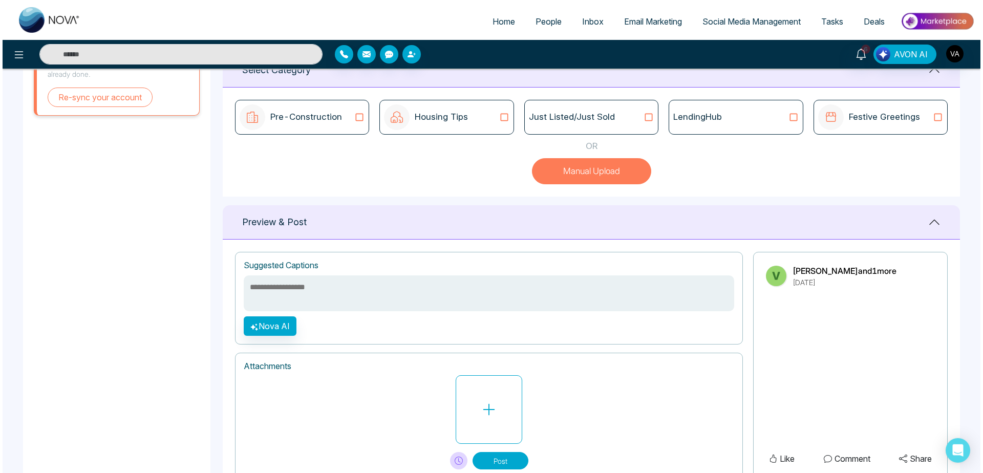
scroll to position [318, 0]
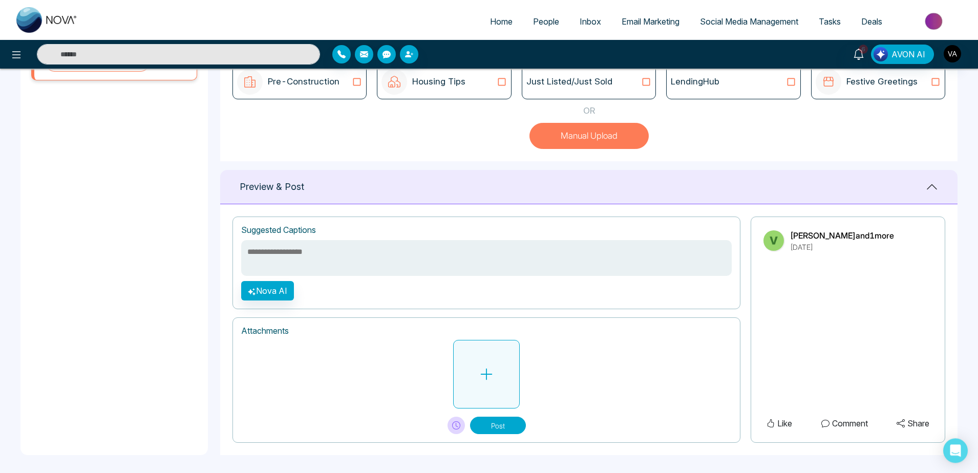
click at [474, 386] on button at bounding box center [486, 374] width 67 height 69
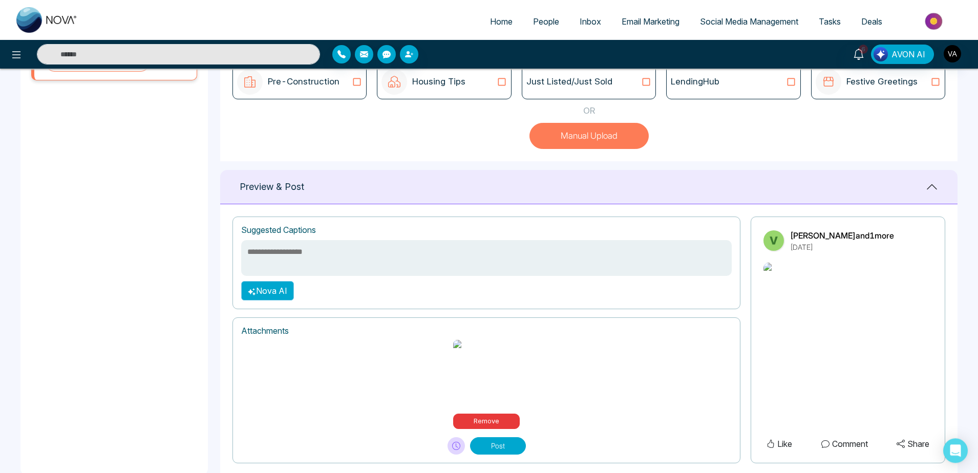
click at [281, 301] on button "Nova AI" at bounding box center [267, 290] width 53 height 19
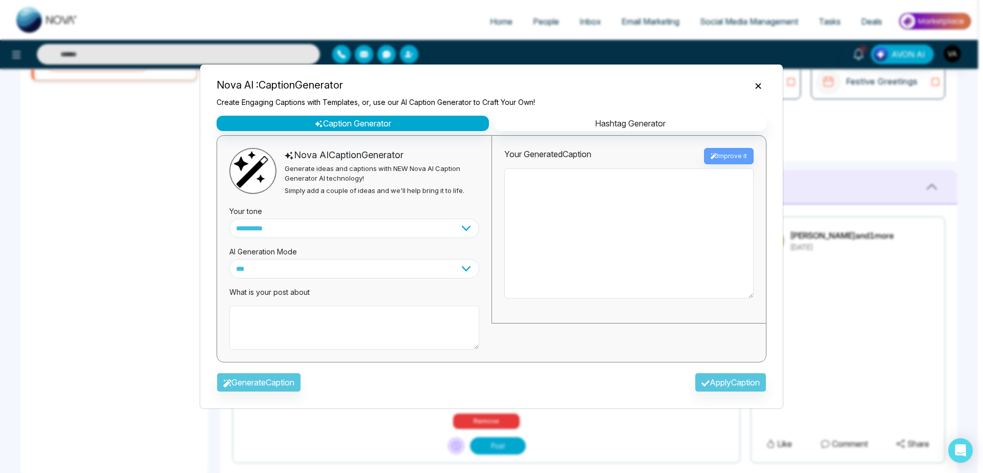
click at [326, 335] on textarea at bounding box center [354, 328] width 250 height 44
type textarea "**********"
click at [269, 373] on div "Generate Caption Apply Caption" at bounding box center [491, 386] width 566 height 30
click at [269, 373] on button "Generate Caption" at bounding box center [259, 382] width 85 height 19
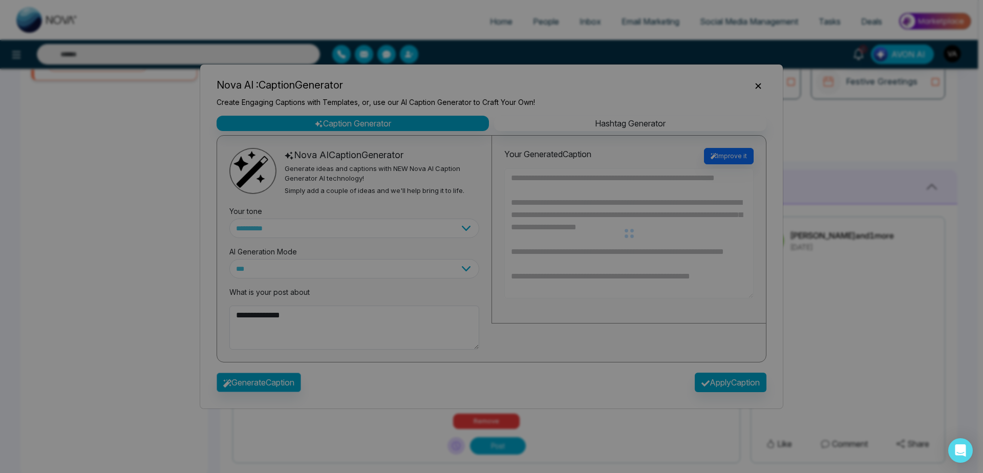
type textarea "**********"
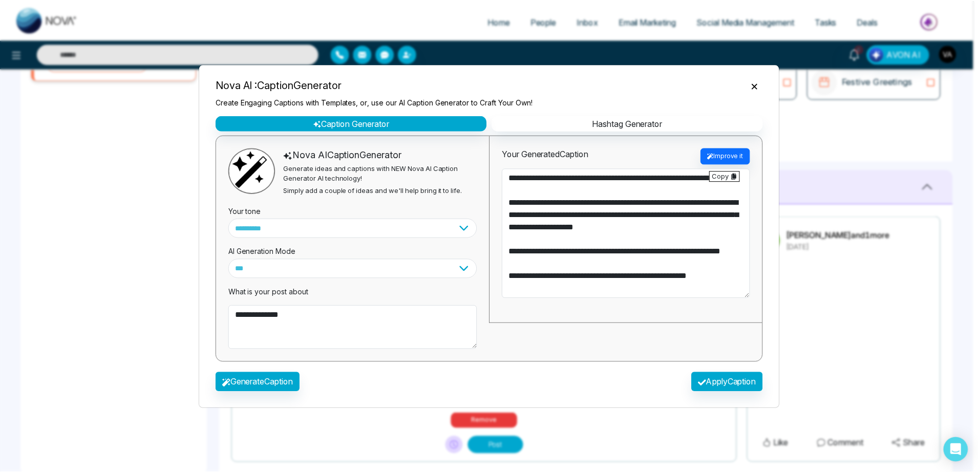
scroll to position [25, 0]
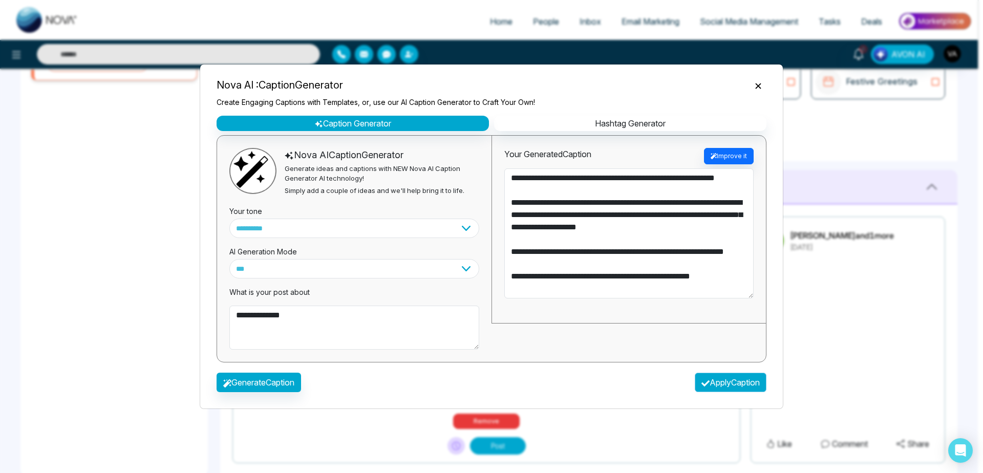
click at [715, 387] on button "Apply Caption" at bounding box center [731, 382] width 72 height 19
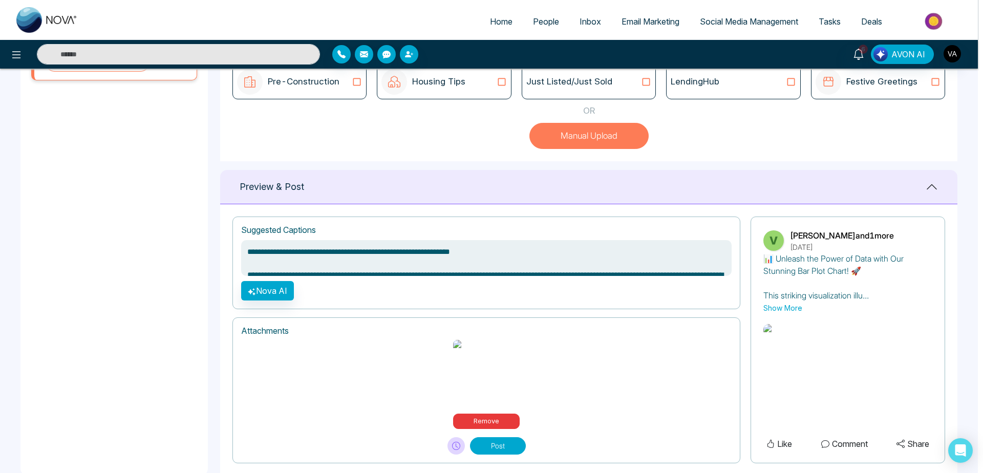
type textarea "**********"
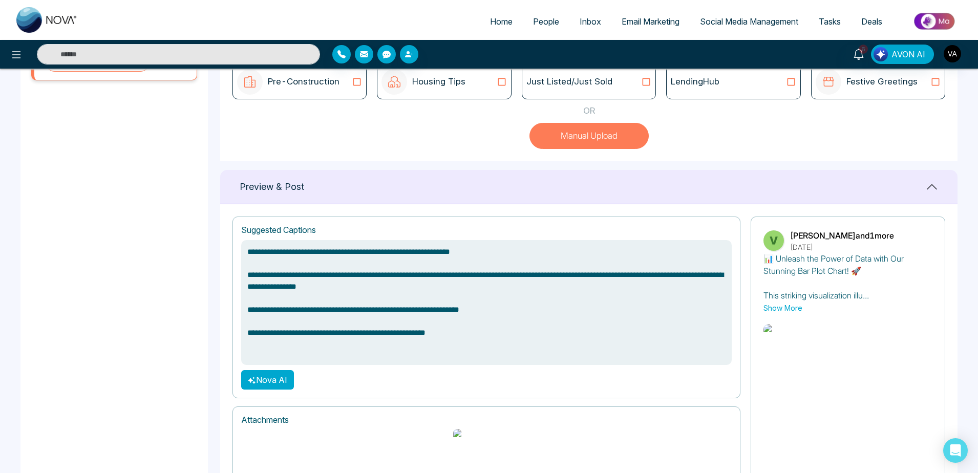
scroll to position [393, 0]
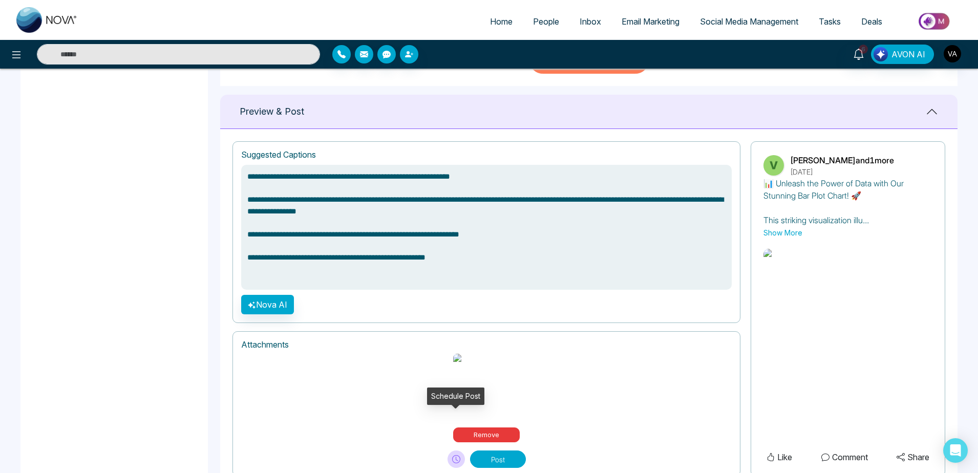
click at [450, 451] on button at bounding box center [456, 459] width 17 height 17
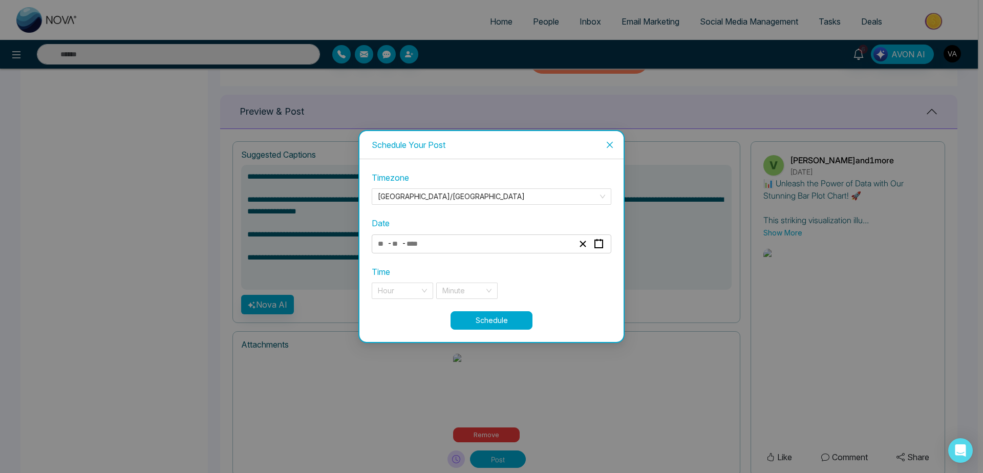
click at [488, 247] on div "- -" at bounding box center [475, 244] width 199 height 14
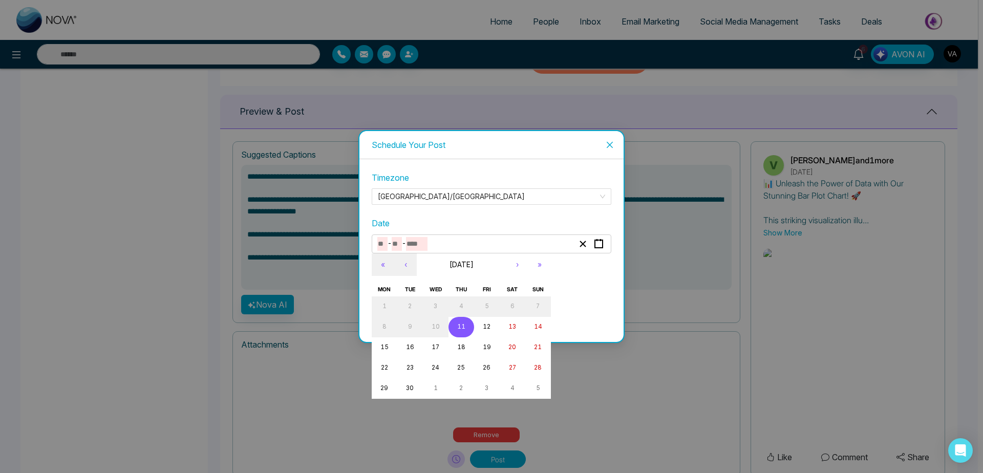
click at [458, 328] on abbr "11" at bounding box center [461, 326] width 8 height 7
type input "*"
type input "**"
type input "****"
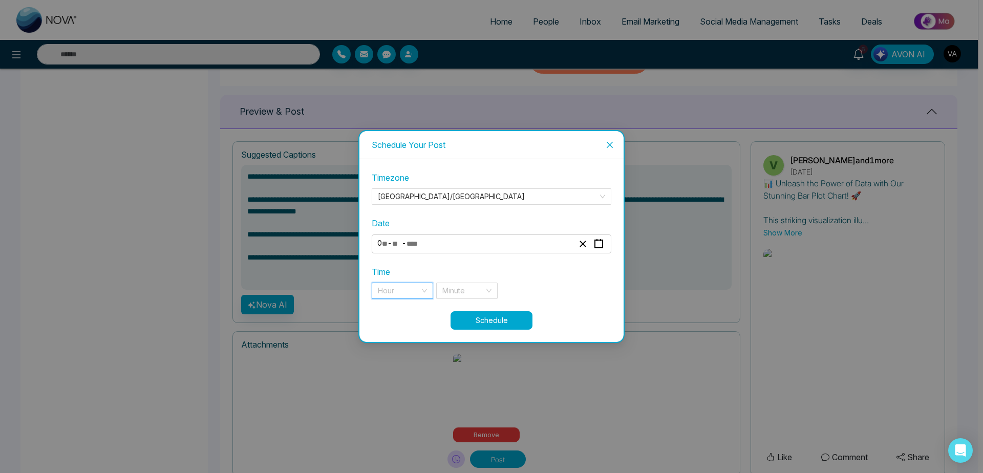
click at [402, 298] on input "search" at bounding box center [399, 290] width 42 height 15
click at [403, 311] on div "11 pm" at bounding box center [402, 311] width 49 height 11
click at [469, 291] on input "search" at bounding box center [464, 290] width 42 height 15
click at [469, 307] on div "57 min" at bounding box center [467, 311] width 49 height 11
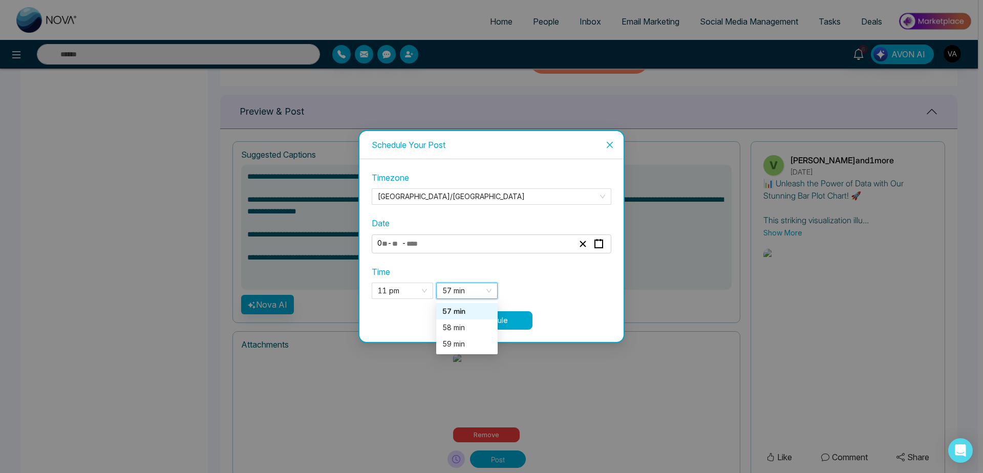
click at [469, 307] on div "**********" at bounding box center [492, 241] width 240 height 139
click at [502, 325] on button "Schedule" at bounding box center [492, 320] width 82 height 18
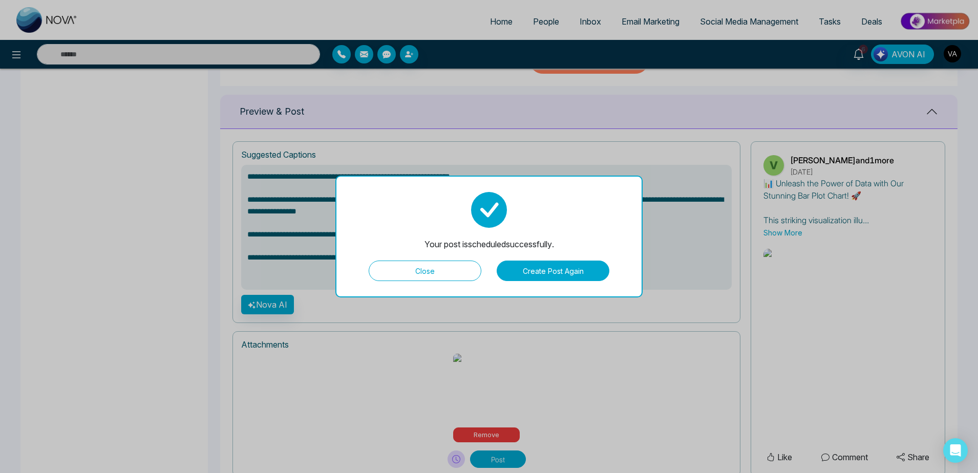
click at [423, 267] on button "Close" at bounding box center [425, 271] width 113 height 20
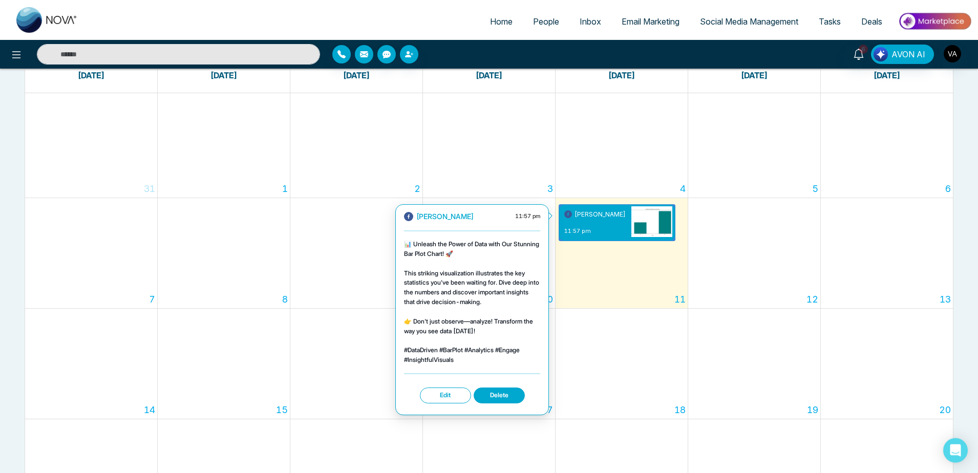
scroll to position [80, 0]
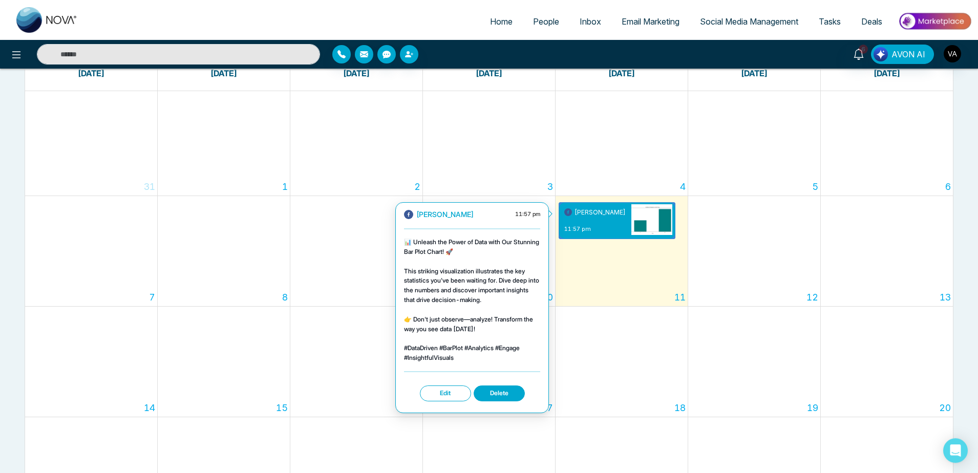
click at [451, 396] on button "Edit" at bounding box center [445, 394] width 51 height 16
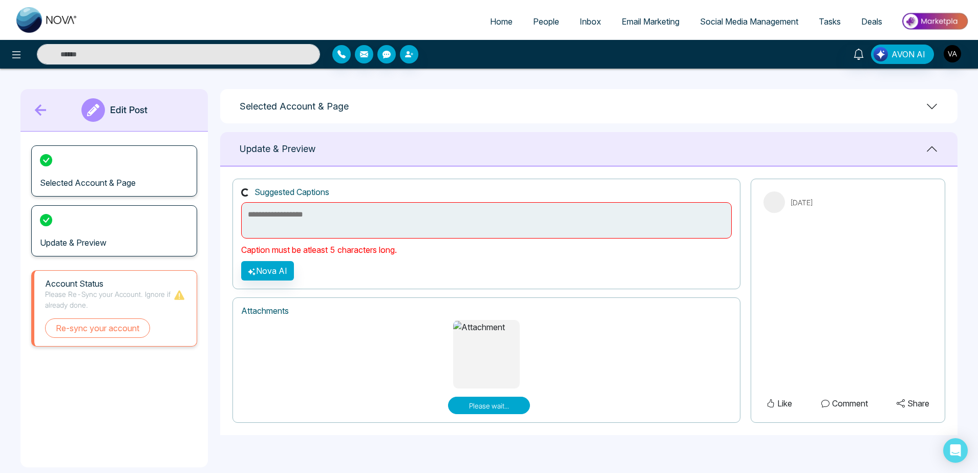
scroll to position [15, 0]
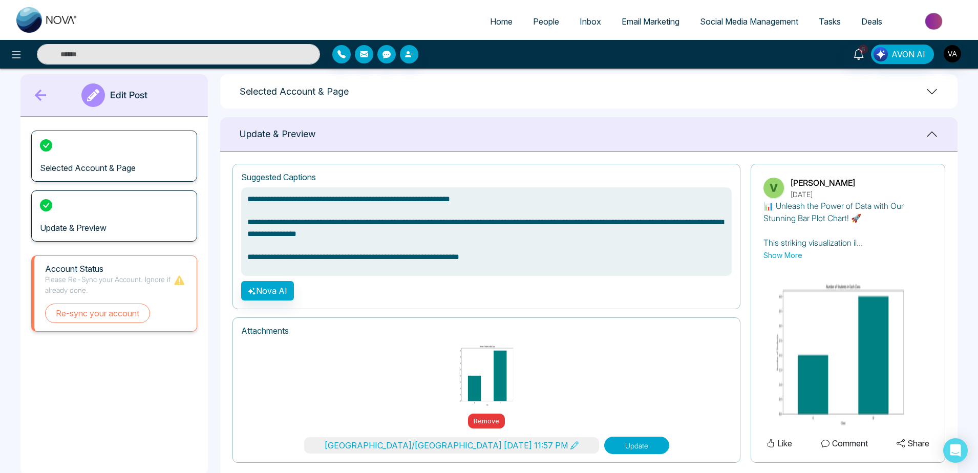
click at [604, 447] on button "Update" at bounding box center [636, 445] width 65 height 17
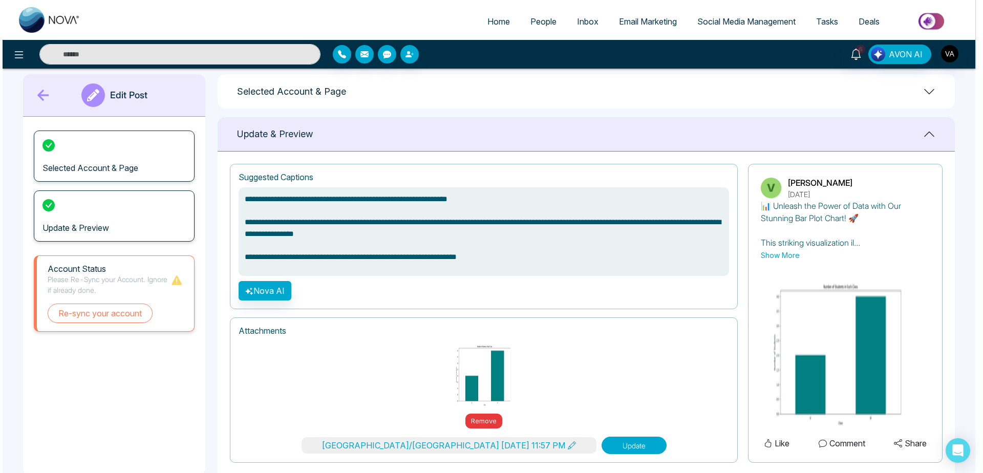
scroll to position [37, 0]
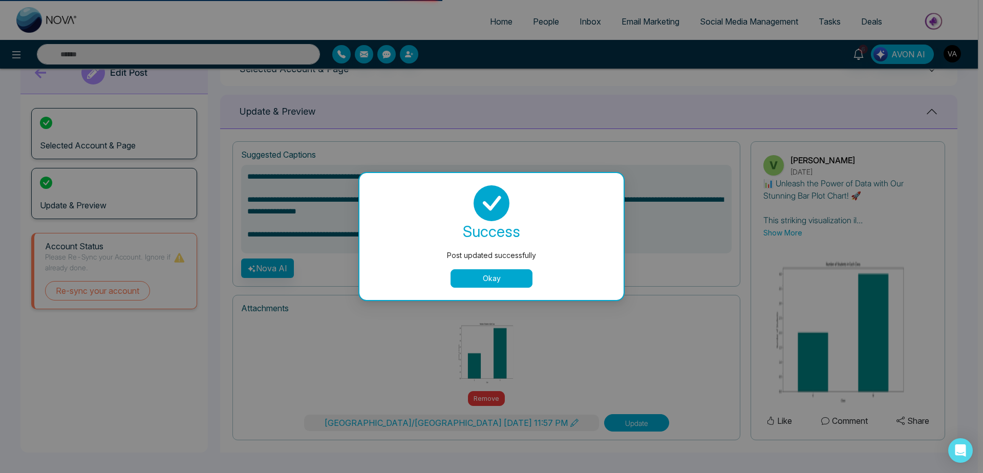
type textarea "**********"
click at [480, 282] on button "Okay" at bounding box center [492, 278] width 82 height 18
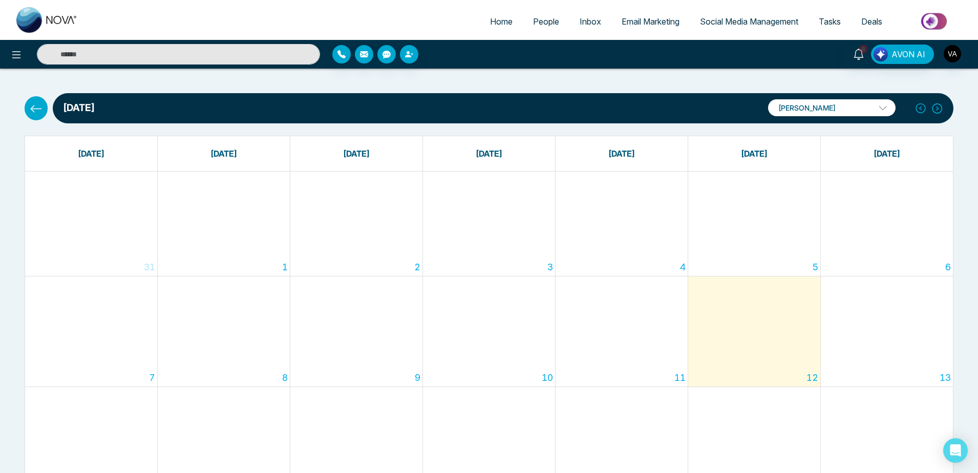
click at [35, 106] on icon at bounding box center [36, 108] width 13 height 13
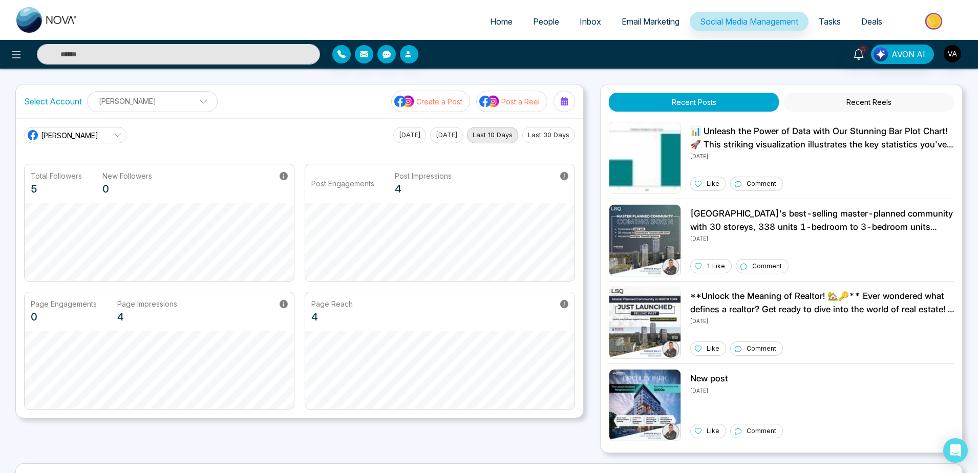
click at [442, 106] on p "Create a Post" at bounding box center [439, 101] width 46 height 11
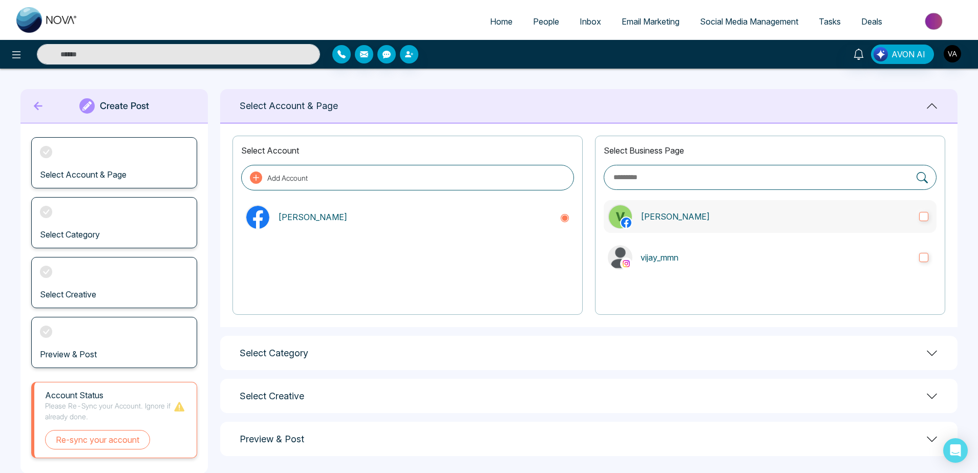
click at [680, 211] on p "[PERSON_NAME]" at bounding box center [776, 217] width 270 height 12
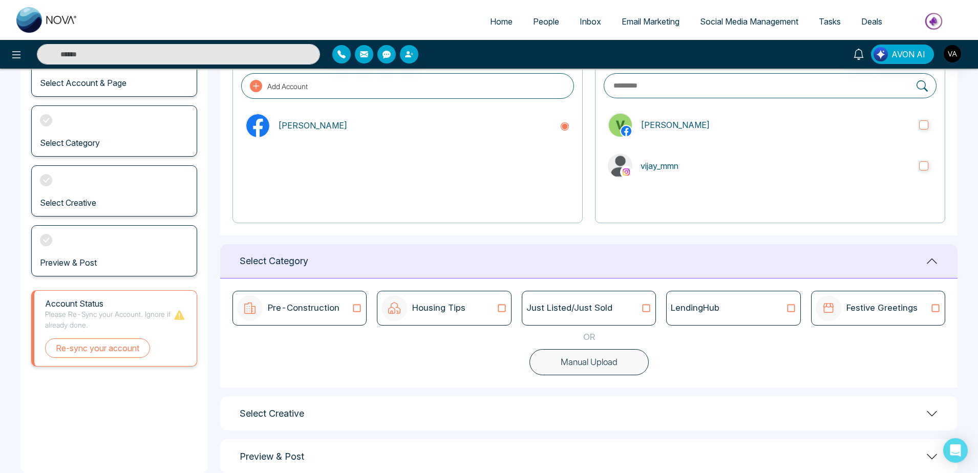
click at [607, 362] on button "Manual Upload" at bounding box center [589, 362] width 119 height 27
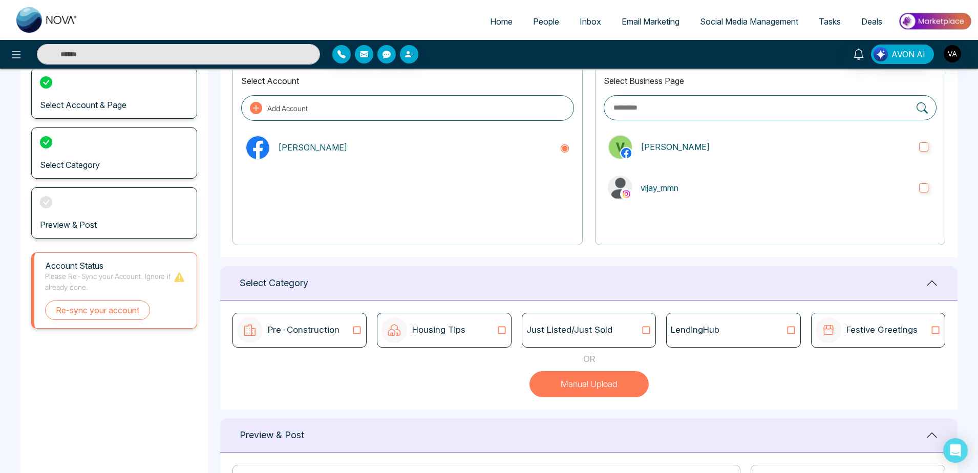
scroll to position [321, 0]
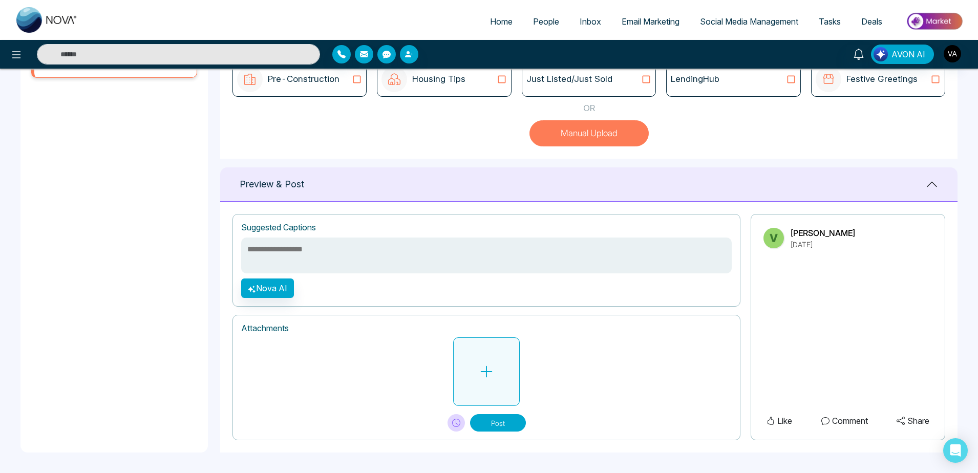
click at [485, 379] on icon at bounding box center [486, 371] width 15 height 15
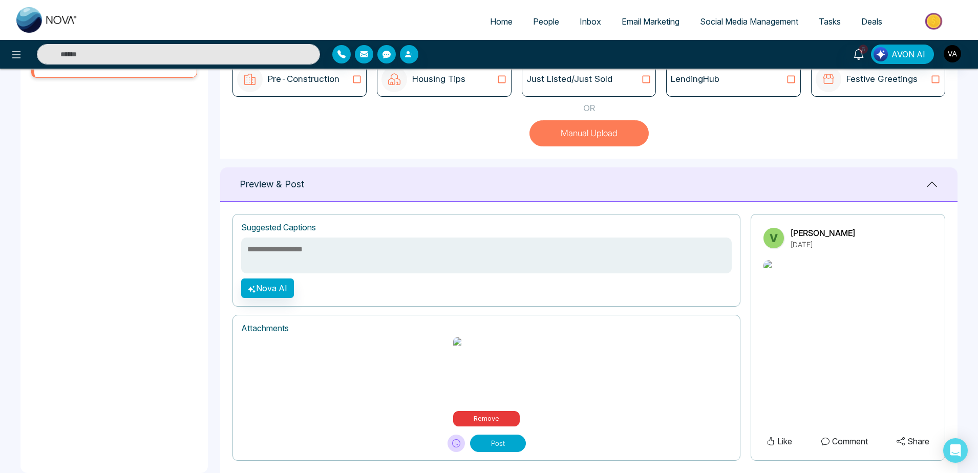
click at [425, 229] on div "Suggested Captions" at bounding box center [486, 228] width 491 height 10
click at [340, 240] on textarea at bounding box center [486, 256] width 491 height 36
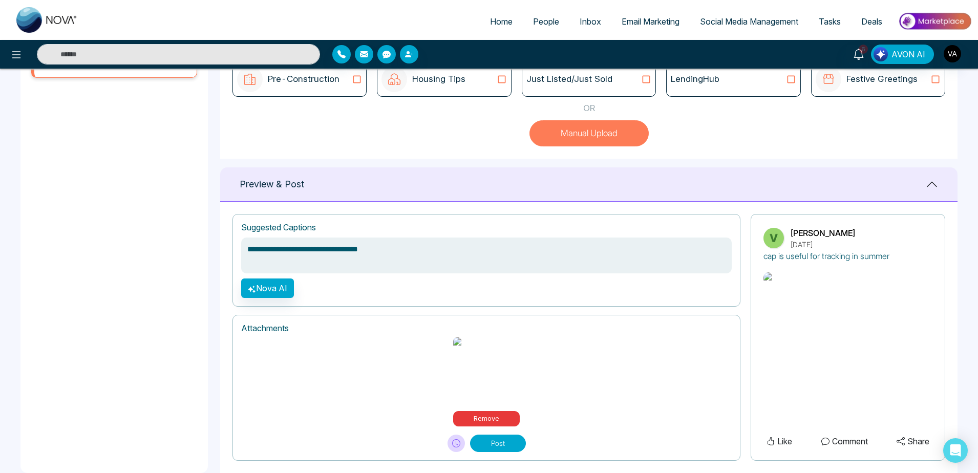
scroll to position [355, 0]
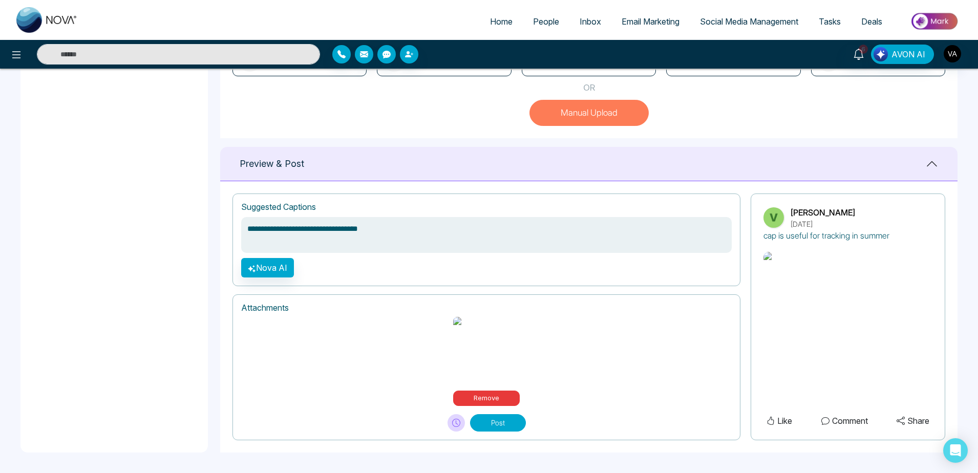
type textarea "**********"
click at [513, 427] on button "Post" at bounding box center [498, 422] width 56 height 17
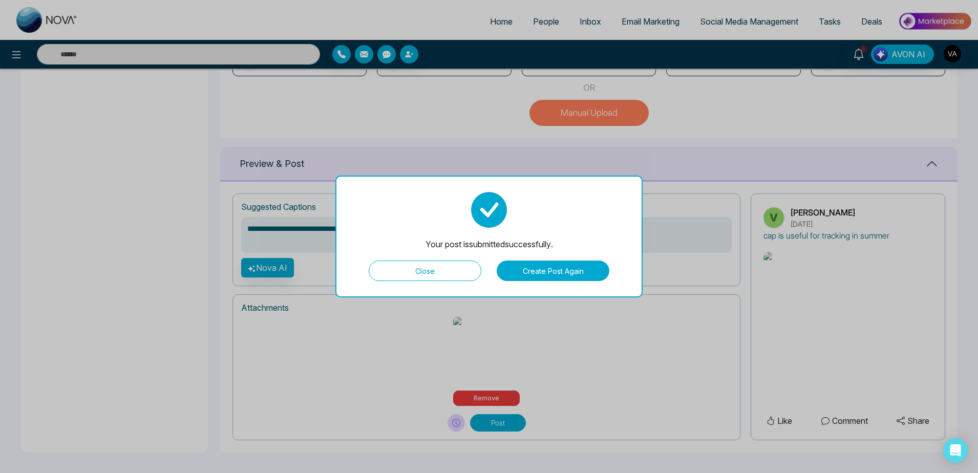
click at [553, 265] on button "Create Post Again" at bounding box center [553, 271] width 113 height 20
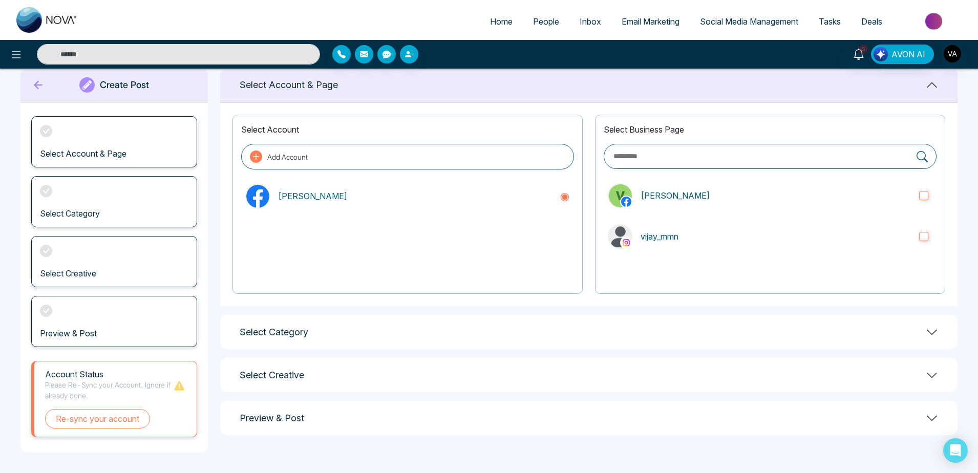
scroll to position [21, 0]
click at [705, 225] on label "vijay_mmn" at bounding box center [770, 236] width 333 height 33
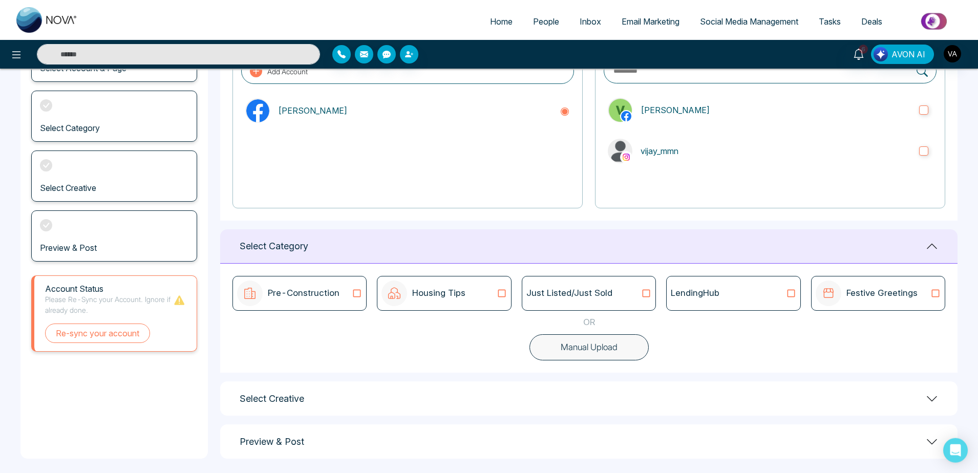
scroll to position [110, 0]
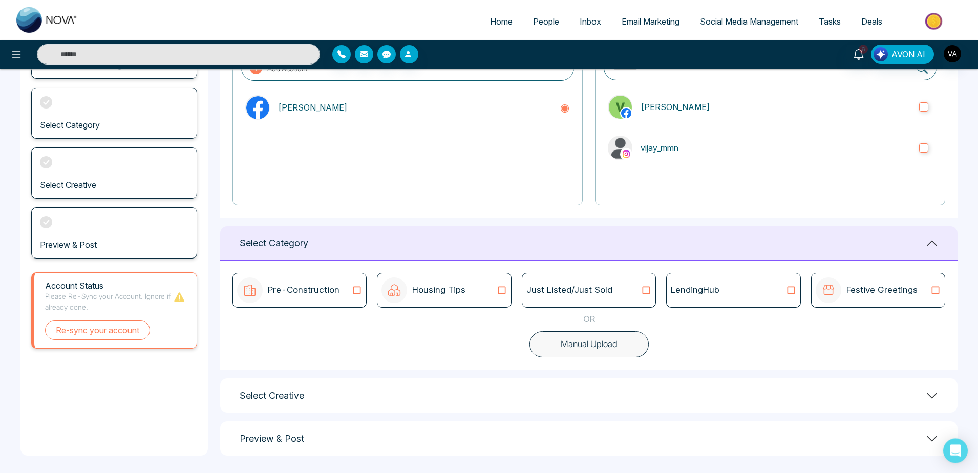
click at [746, 298] on div "LendingHub" at bounding box center [733, 290] width 134 height 35
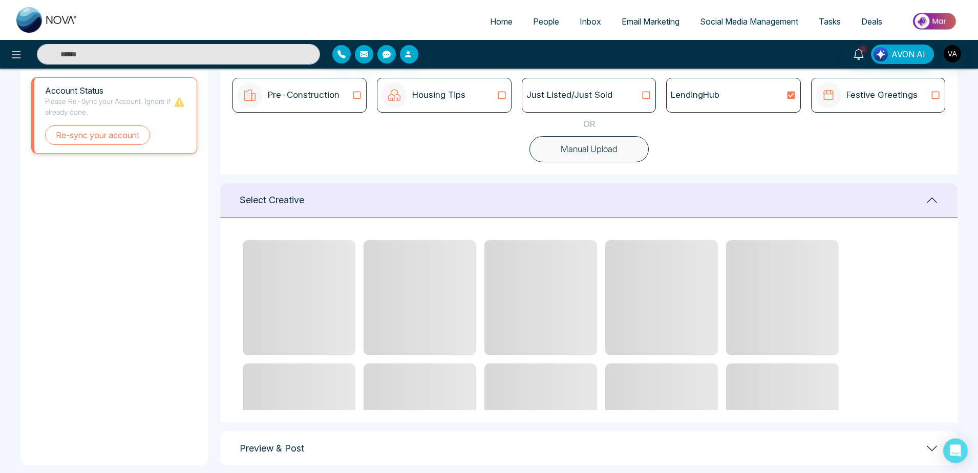
scroll to position [312, 0]
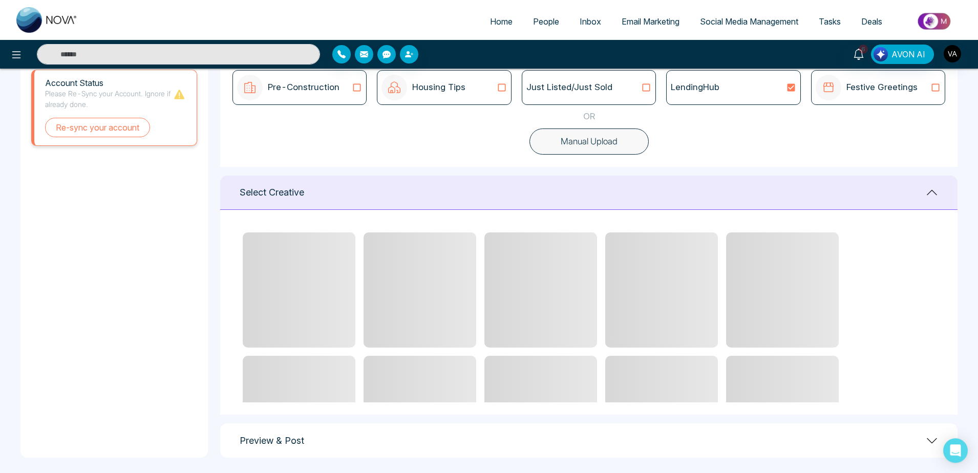
click at [585, 152] on button "Manual Upload" at bounding box center [589, 142] width 119 height 27
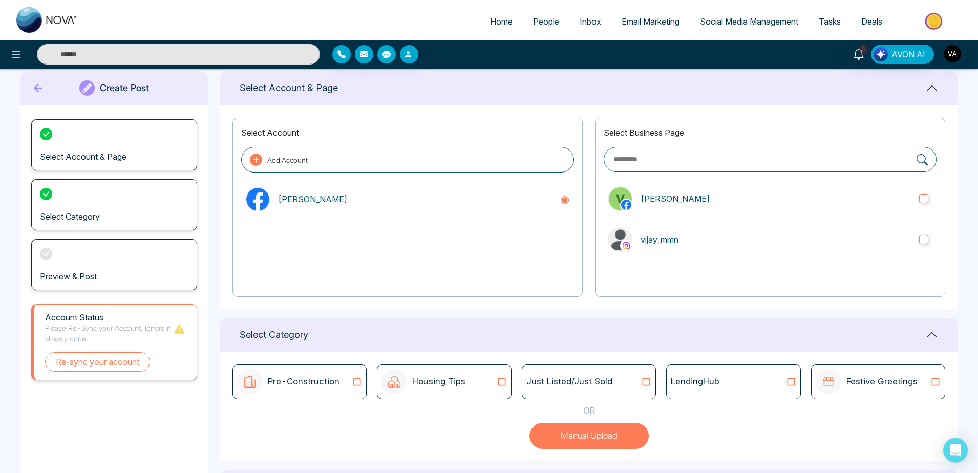
scroll to position [8, 0]
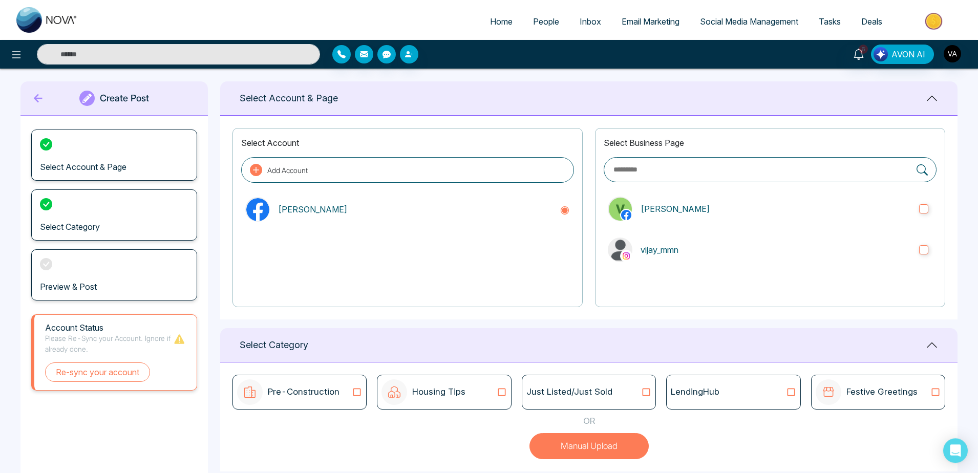
click at [29, 96] on div "Create Post" at bounding box center [113, 98] width 187 height 34
click at [38, 99] on icon at bounding box center [38, 98] width 15 height 20
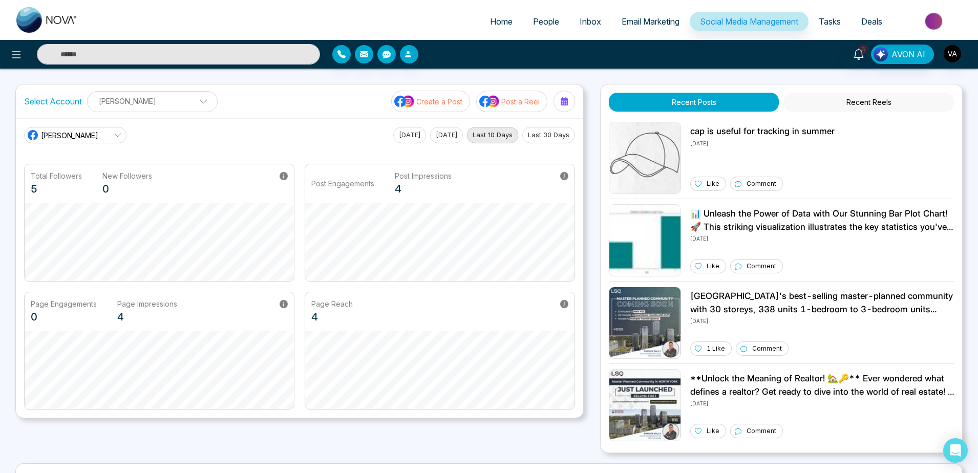
click at [455, 105] on p "Create a Post" at bounding box center [439, 101] width 46 height 11
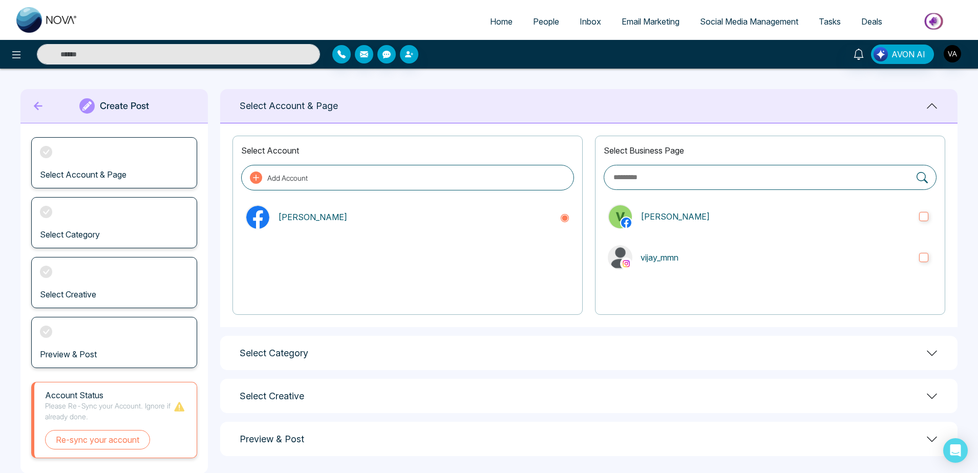
drag, startPoint x: 794, startPoint y: 268, endPoint x: 566, endPoint y: 344, distance: 239.7
click at [595, 315] on div "Select Business Page [PERSON_NAME]" at bounding box center [770, 225] width 350 height 179
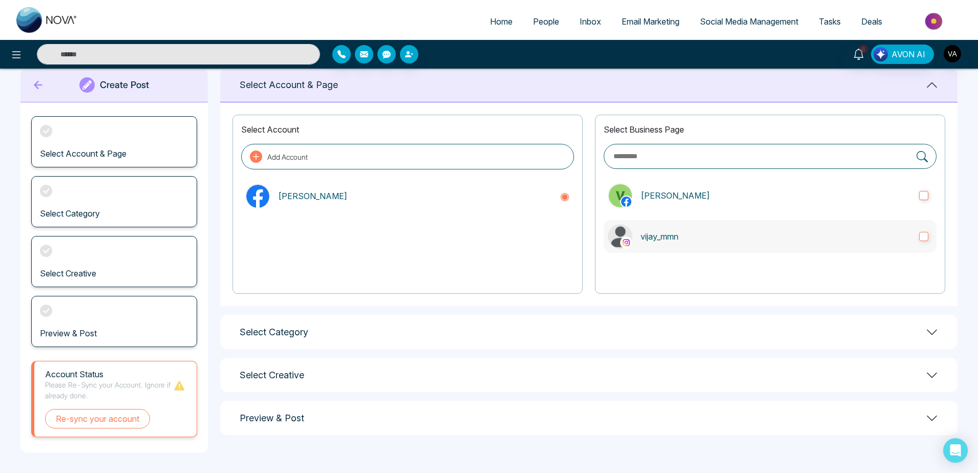
click at [763, 229] on label "vijay_mmn" at bounding box center [770, 236] width 333 height 33
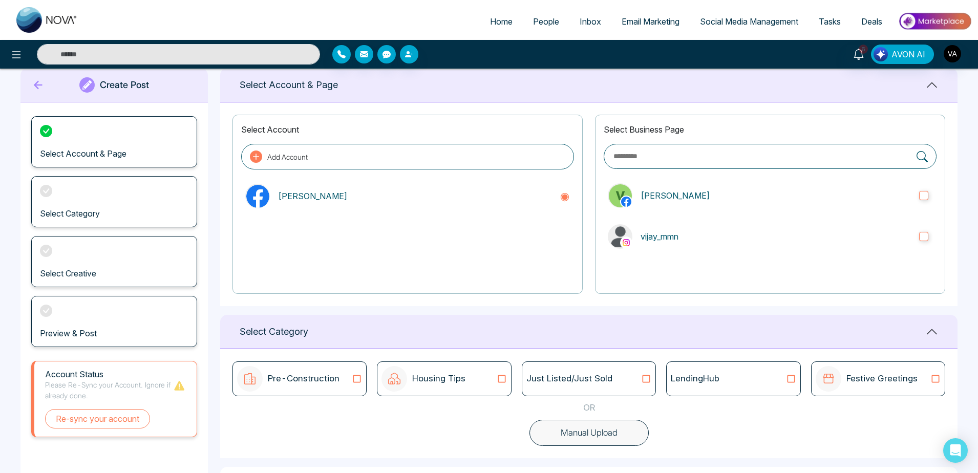
scroll to position [113, 0]
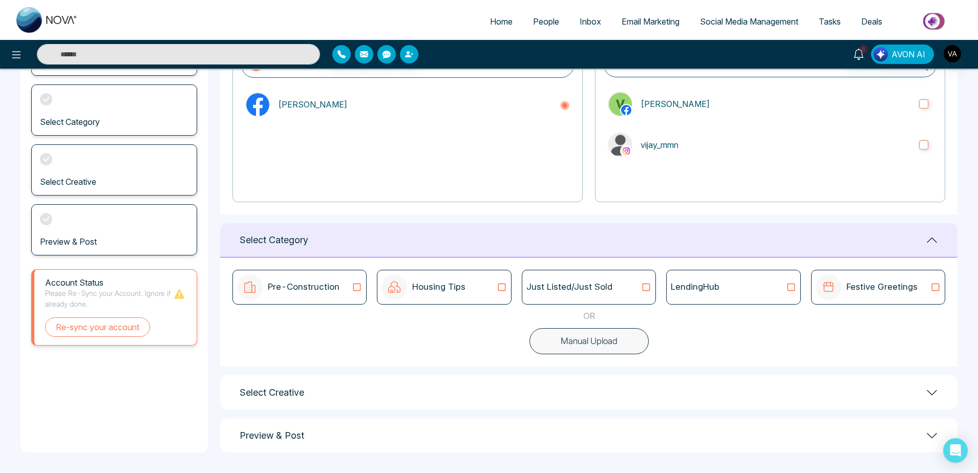
click at [582, 342] on button "Manual Upload" at bounding box center [589, 341] width 119 height 27
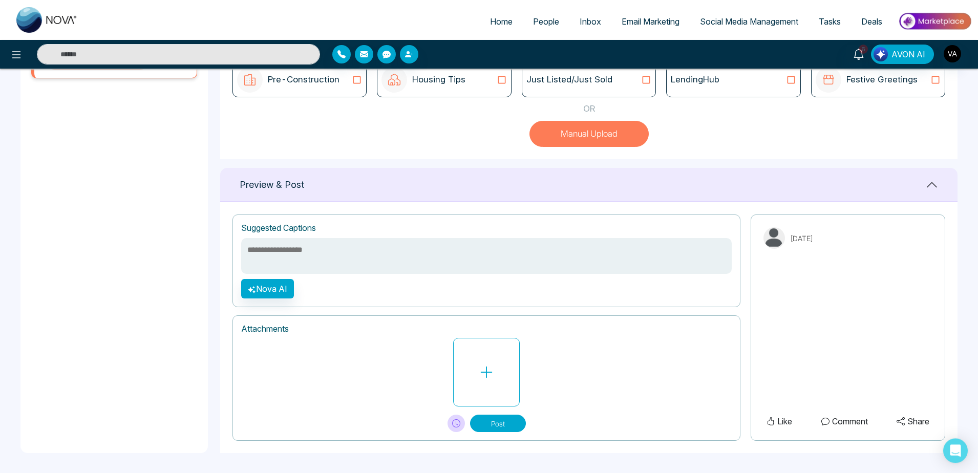
scroll to position [321, 0]
click at [494, 387] on button at bounding box center [486, 372] width 67 height 69
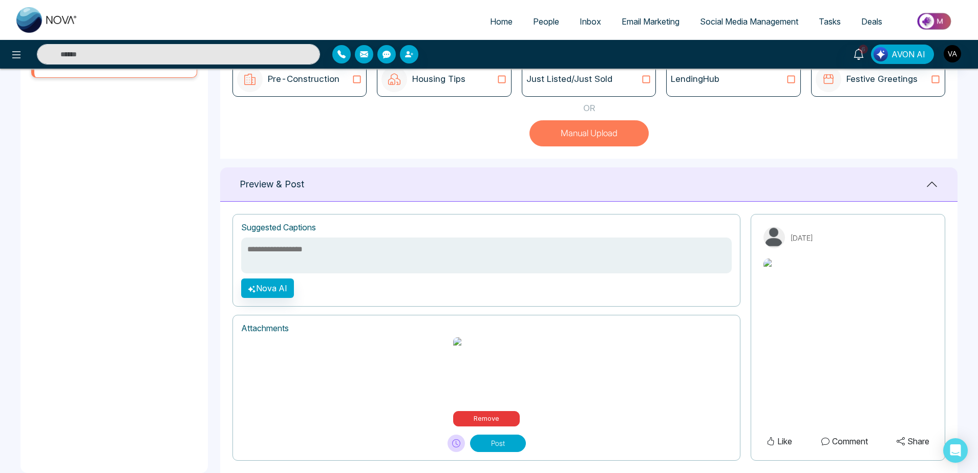
scroll to position [330, 0]
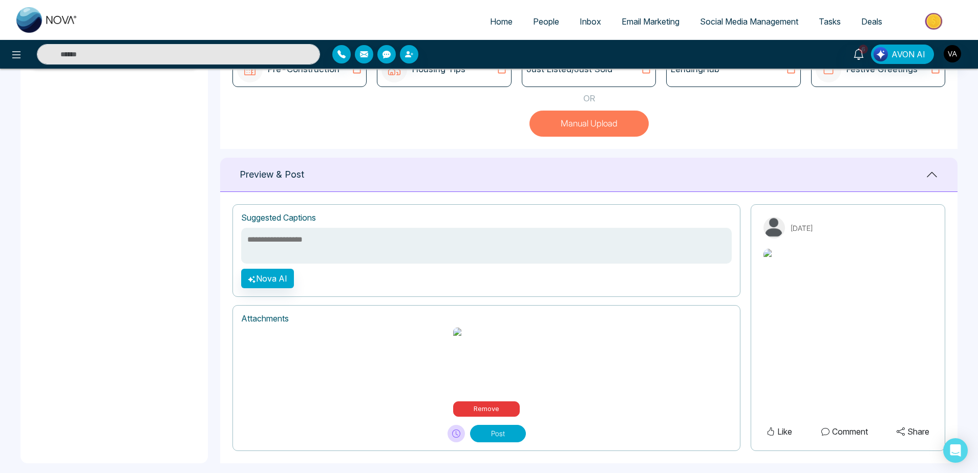
click at [308, 264] on textarea at bounding box center [486, 246] width 491 height 36
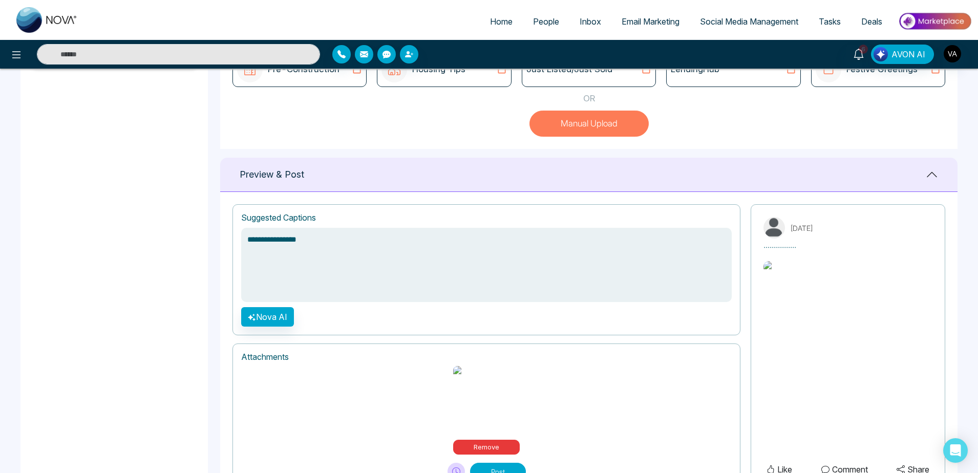
type textarea "**********"
click at [516, 463] on button "Post" at bounding box center [498, 471] width 56 height 17
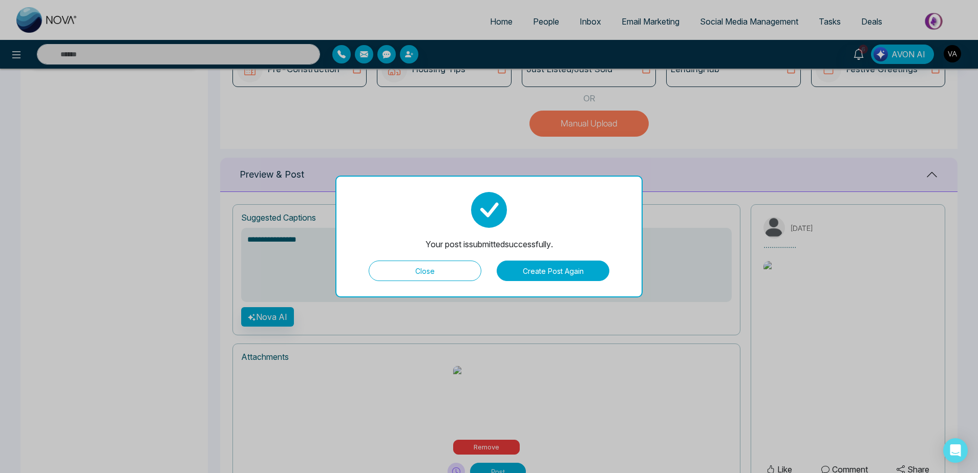
click at [459, 278] on button "Close" at bounding box center [425, 271] width 113 height 20
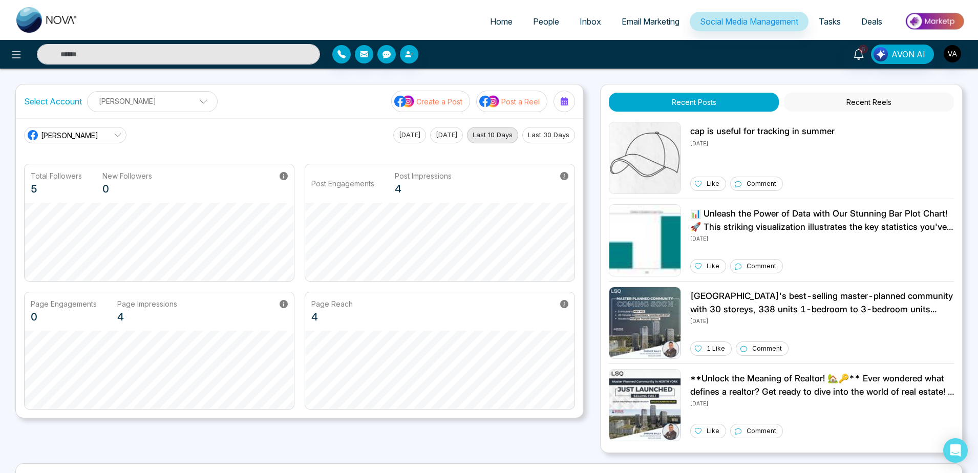
click at [96, 142] on link "[PERSON_NAME]" at bounding box center [75, 135] width 102 height 16
click at [128, 125] on div "[PERSON_NAME] N [PERSON_NAME] N ([PERSON_NAME]) [DATE] [DATE] Last 10 Days Last…" at bounding box center [300, 268] width 568 height 300
click at [117, 136] on icon at bounding box center [117, 136] width 7 height 4
click at [91, 184] on span "(vijay_mmn)" at bounding box center [84, 181] width 74 height 11
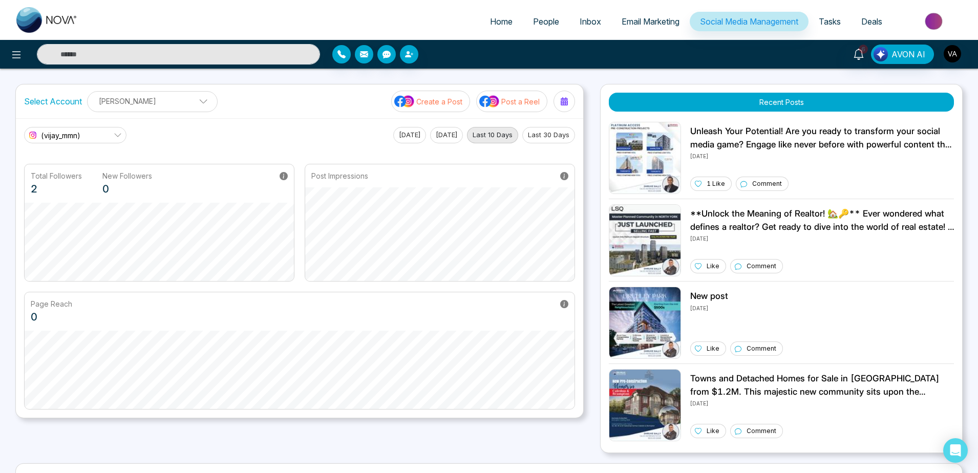
click at [436, 109] on button "Create a Post" at bounding box center [430, 102] width 79 height 22
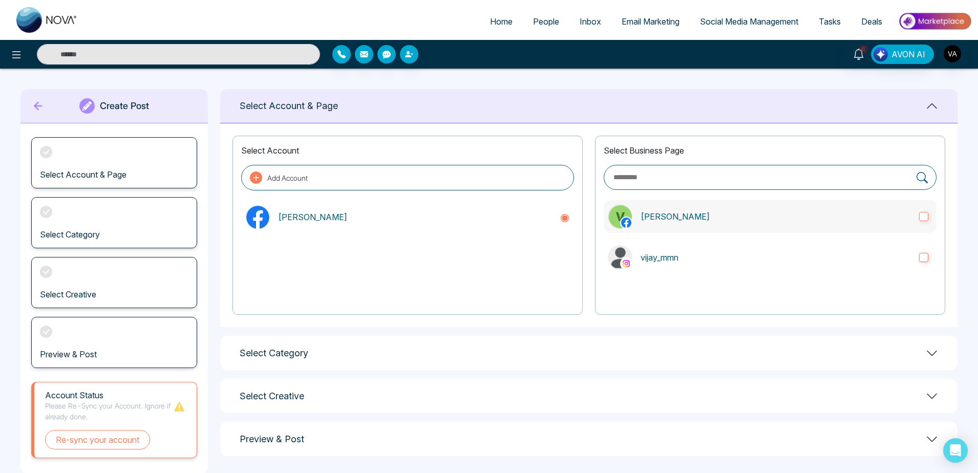
click at [712, 213] on p "[PERSON_NAME]" at bounding box center [776, 217] width 270 height 12
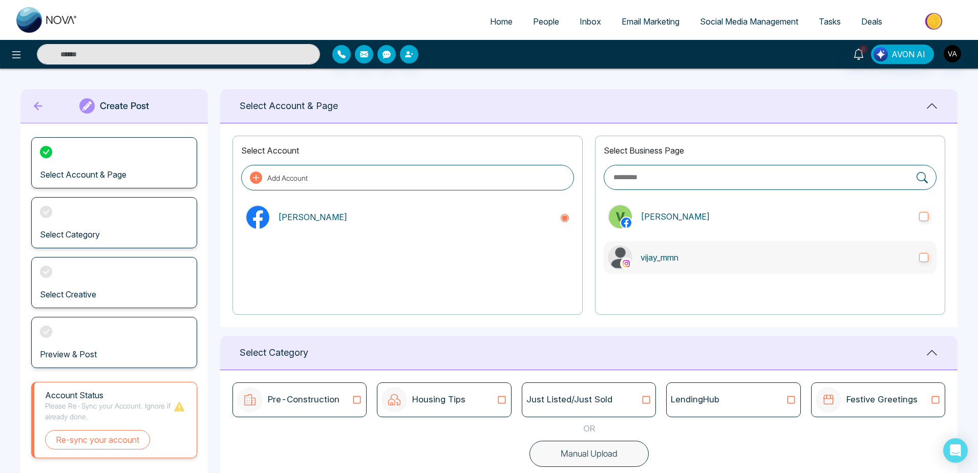
click at [723, 268] on label "vijay_mmn" at bounding box center [770, 257] width 333 height 33
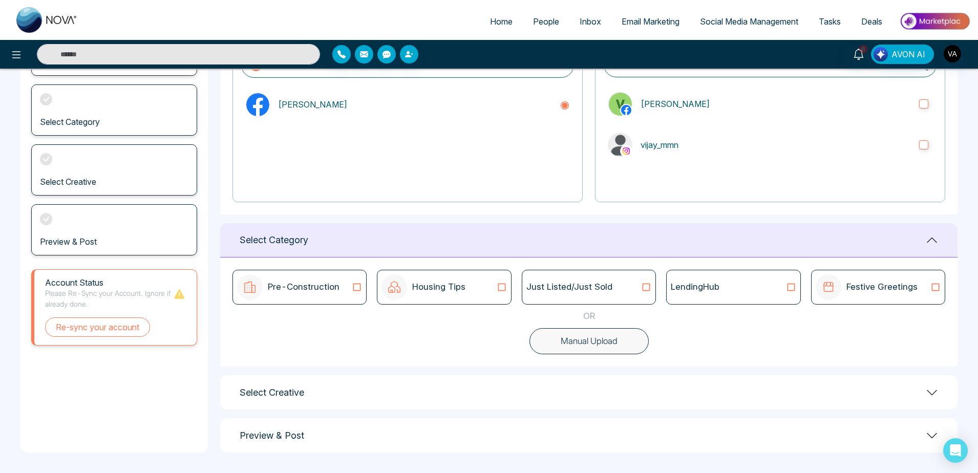
click at [598, 333] on button "Manual Upload" at bounding box center [589, 341] width 119 height 27
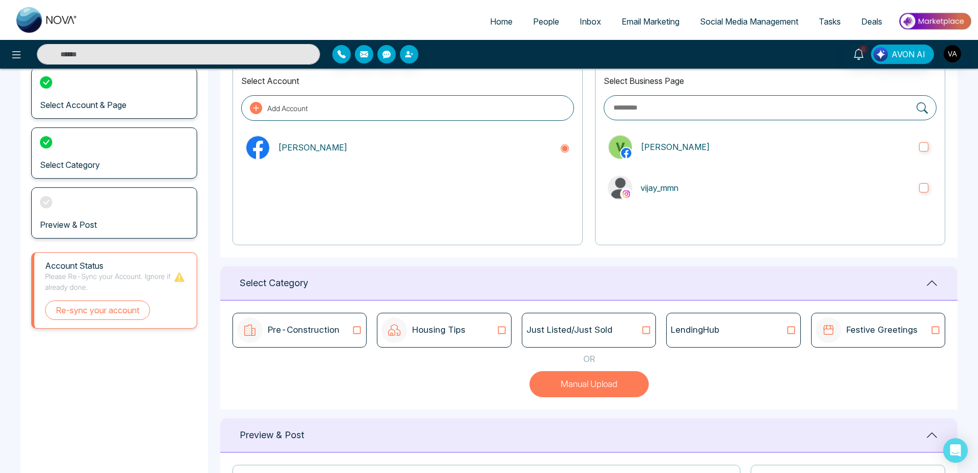
scroll to position [321, 0]
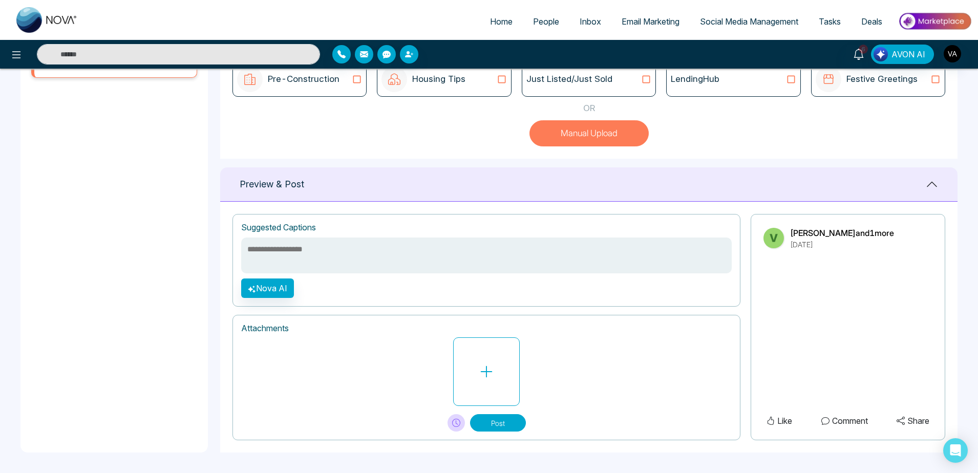
drag, startPoint x: 520, startPoint y: 333, endPoint x: 474, endPoint y: 420, distance: 98.1
click at [474, 420] on div "Attachments Post" at bounding box center [487, 377] width 508 height 125
click at [501, 369] on button at bounding box center [486, 372] width 67 height 69
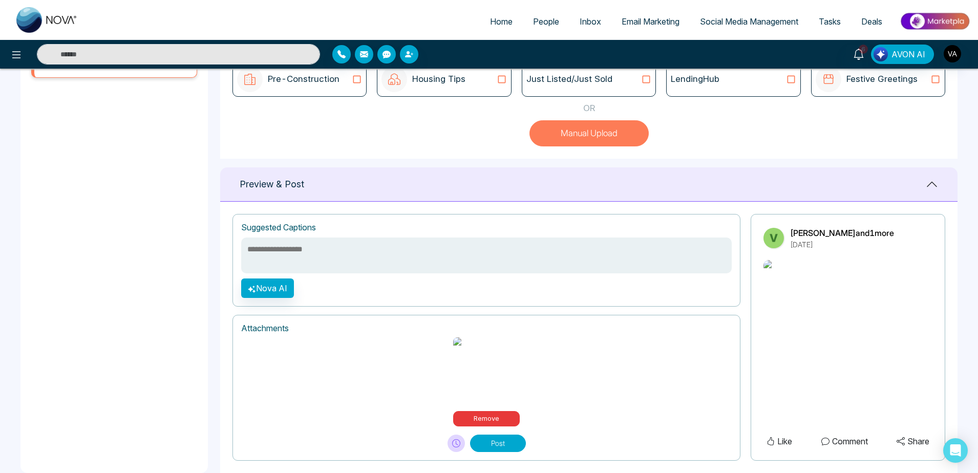
click at [347, 257] on textarea at bounding box center [486, 256] width 491 height 36
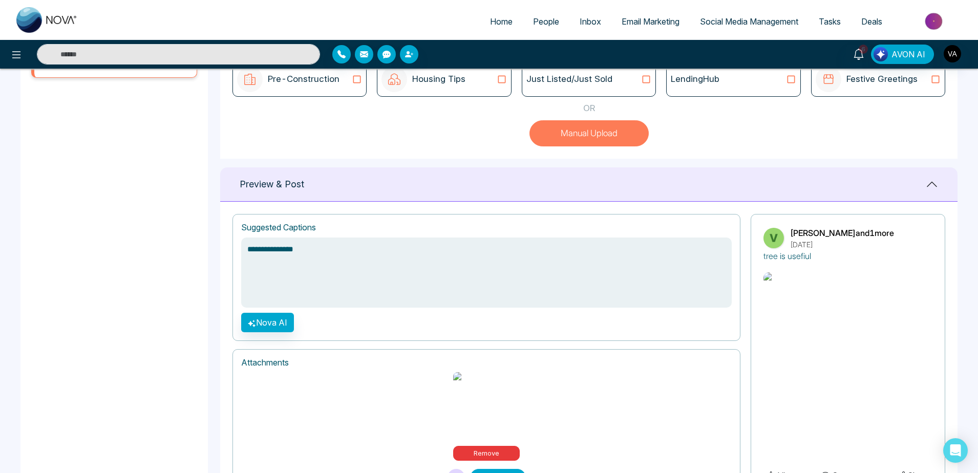
type textarea "**********"
click at [259, 312] on div "**********" at bounding box center [487, 277] width 508 height 127
click at [274, 319] on button "Nova AI" at bounding box center [267, 322] width 53 height 19
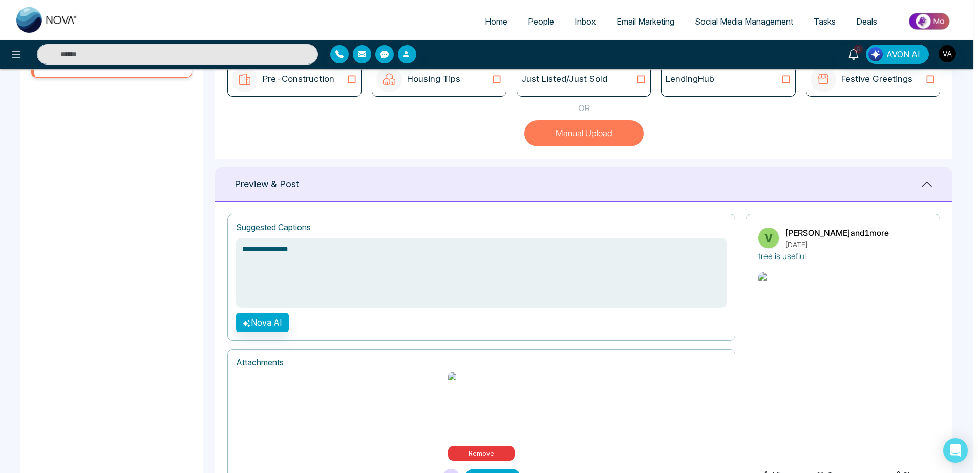
click at [236, 249] on textarea "**********" at bounding box center [481, 273] width 491 height 70
click at [236, 253] on textarea "**********" at bounding box center [481, 273] width 491 height 70
click at [276, 249] on textarea "**********" at bounding box center [481, 273] width 491 height 70
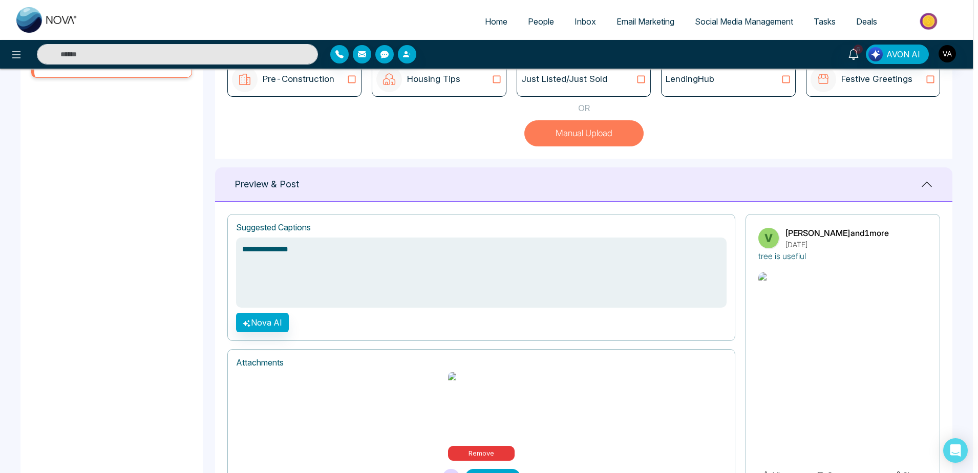
click at [276, 249] on textarea "**********" at bounding box center [481, 273] width 491 height 70
click at [0, 0] on select "**********" at bounding box center [0, 0] width 0 height 0
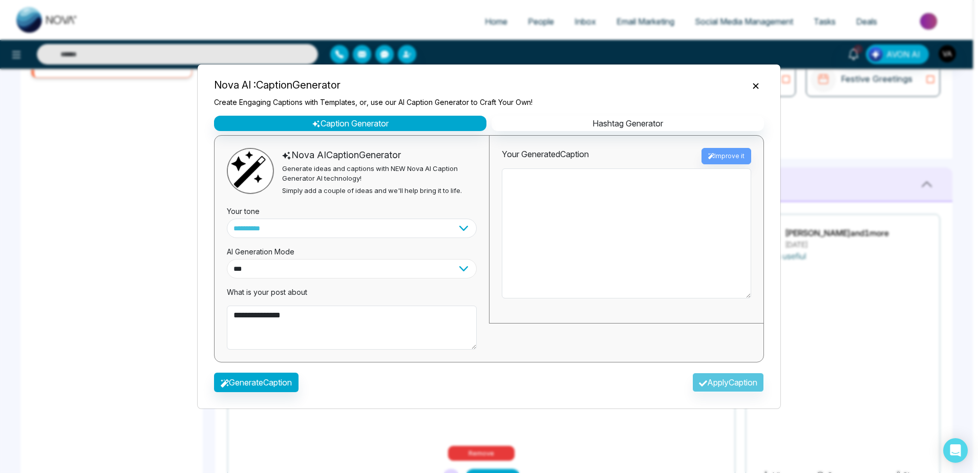
drag, startPoint x: 316, startPoint y: 253, endPoint x: 392, endPoint y: 365, distance: 135.8
click at [254, 254] on div "**********" at bounding box center [352, 258] width 250 height 40
click at [223, 247] on div "**********" at bounding box center [352, 249] width 275 height 227
click at [265, 320] on textarea "**********" at bounding box center [352, 328] width 250 height 44
click at [265, 344] on textarea "**********" at bounding box center [352, 328] width 250 height 44
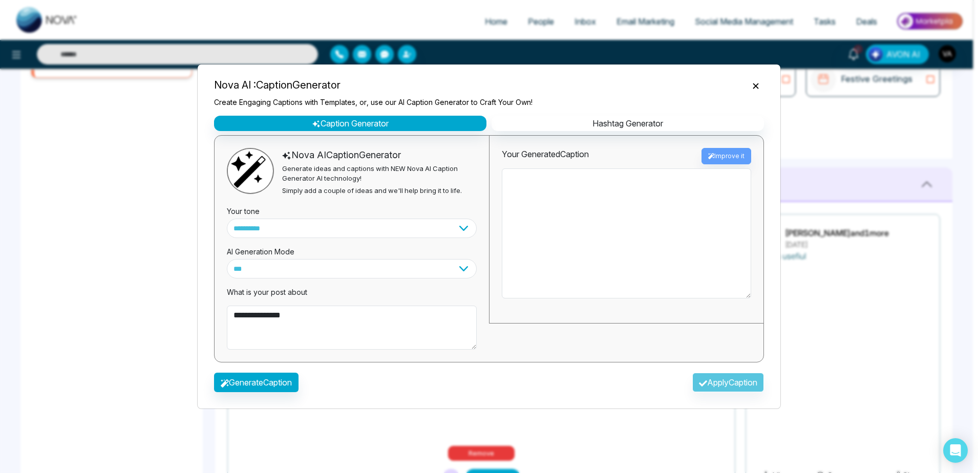
click at [256, 364] on div "**********" at bounding box center [489, 244] width 566 height 256
click at [205, 389] on div "**********" at bounding box center [489, 237] width 584 height 346
click at [270, 385] on button "Generate Caption" at bounding box center [259, 382] width 85 height 19
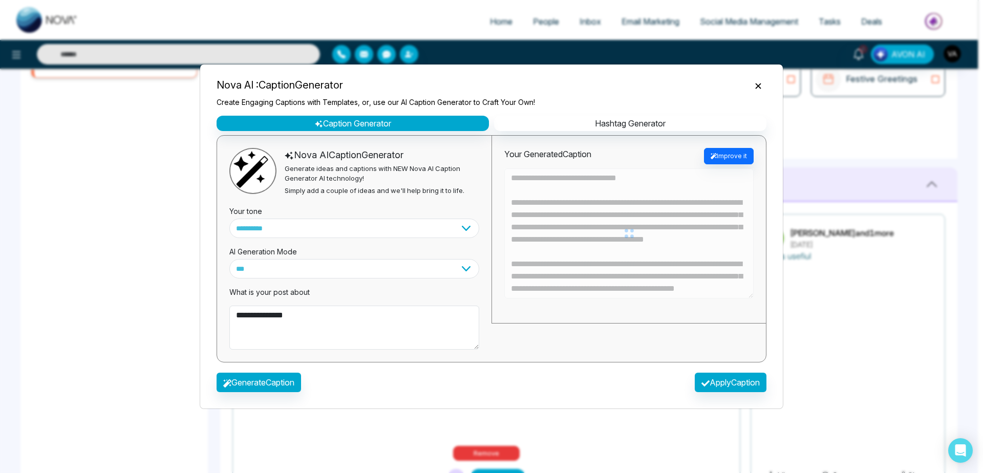
type textarea "**********"
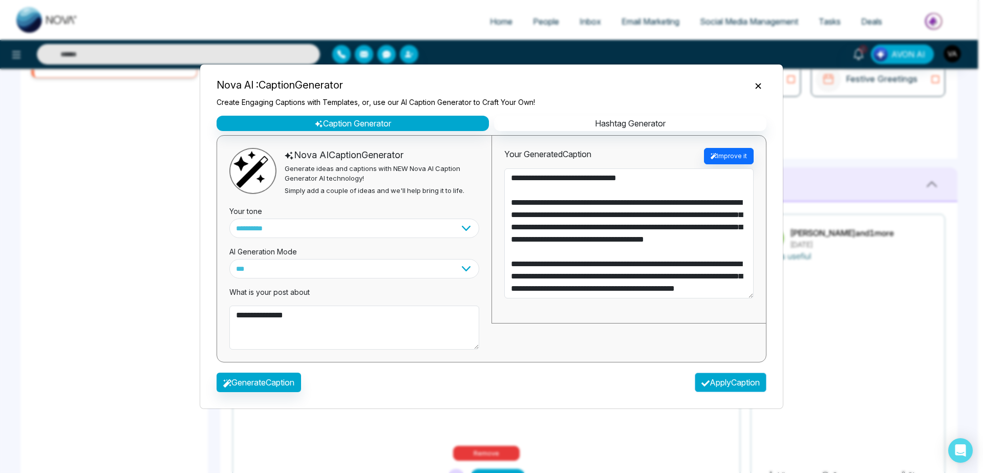
click at [734, 382] on button "Apply Caption" at bounding box center [731, 382] width 72 height 19
type textarea "**********"
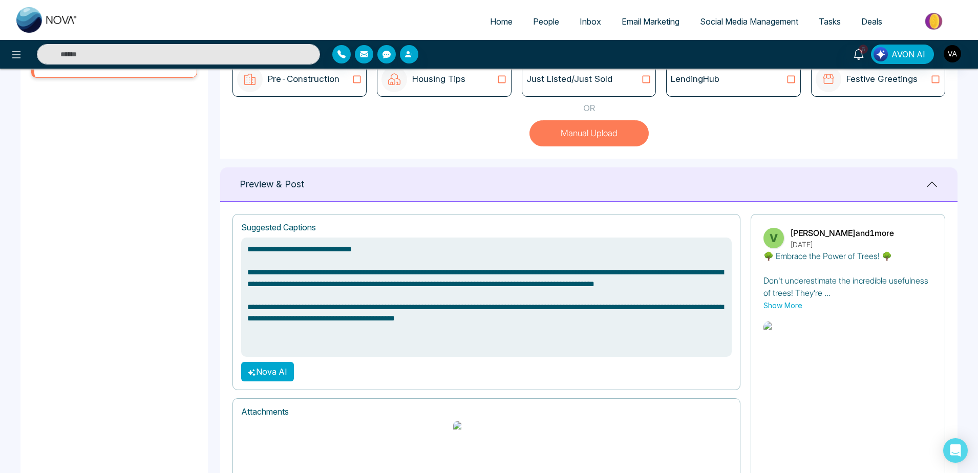
scroll to position [393, 0]
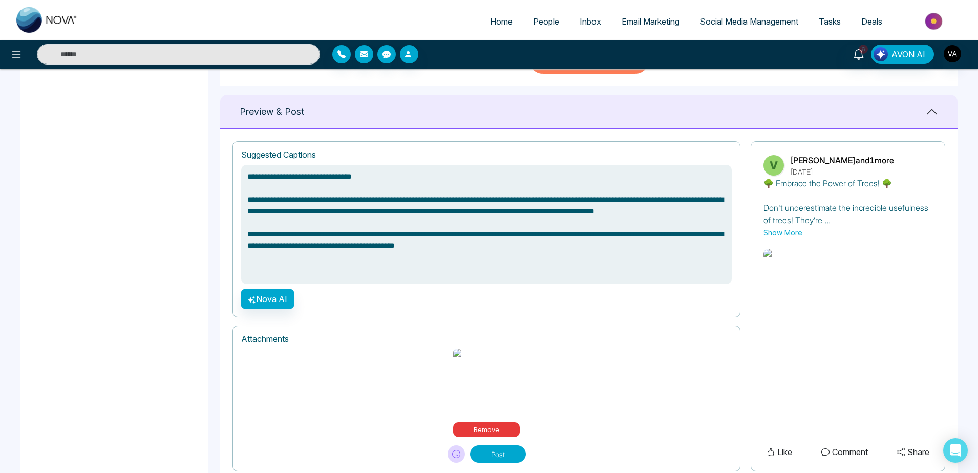
click at [494, 446] on button "Post" at bounding box center [498, 454] width 56 height 17
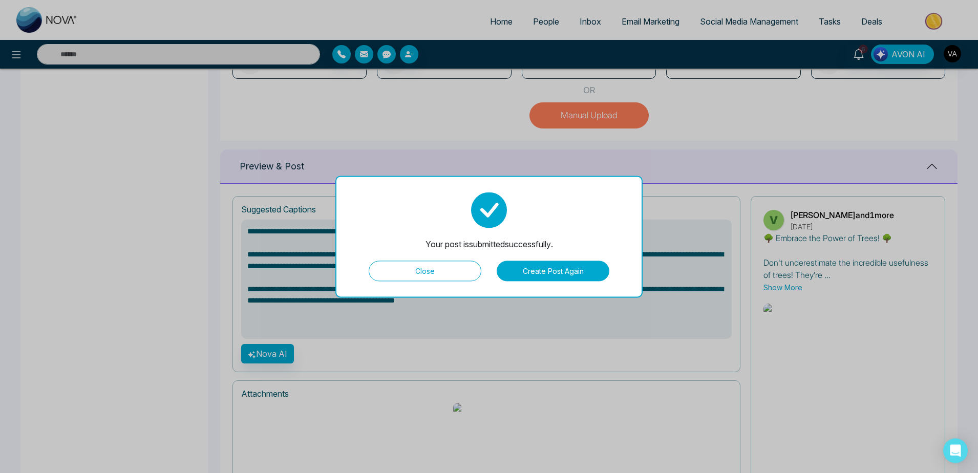
scroll to position [345, 0]
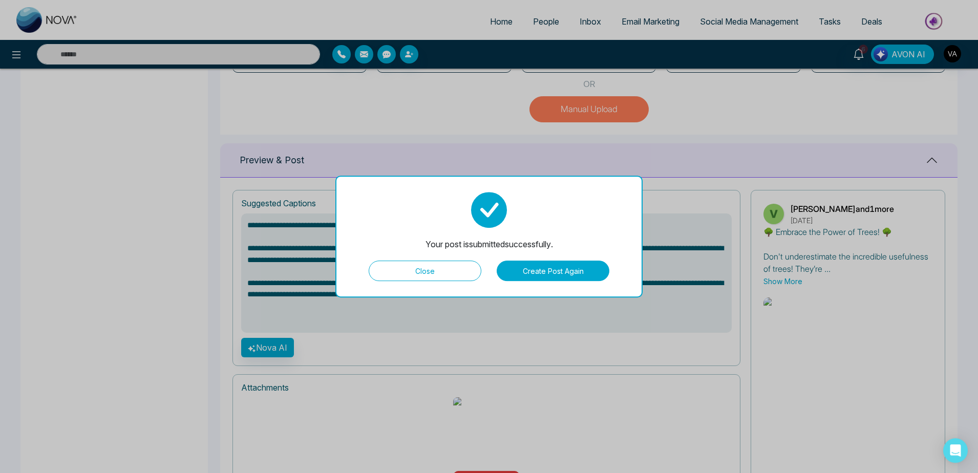
click at [448, 277] on button "Close" at bounding box center [425, 271] width 113 height 20
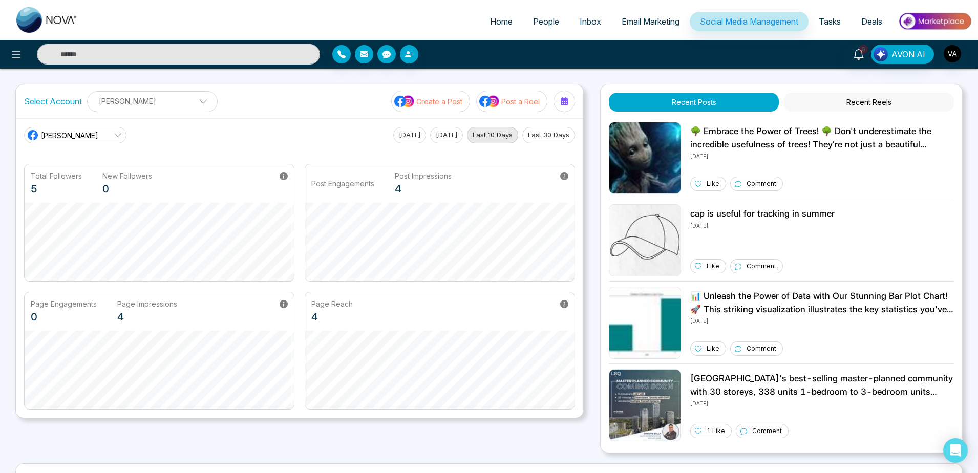
click at [510, 106] on p "Post a Reel" at bounding box center [520, 101] width 38 height 11
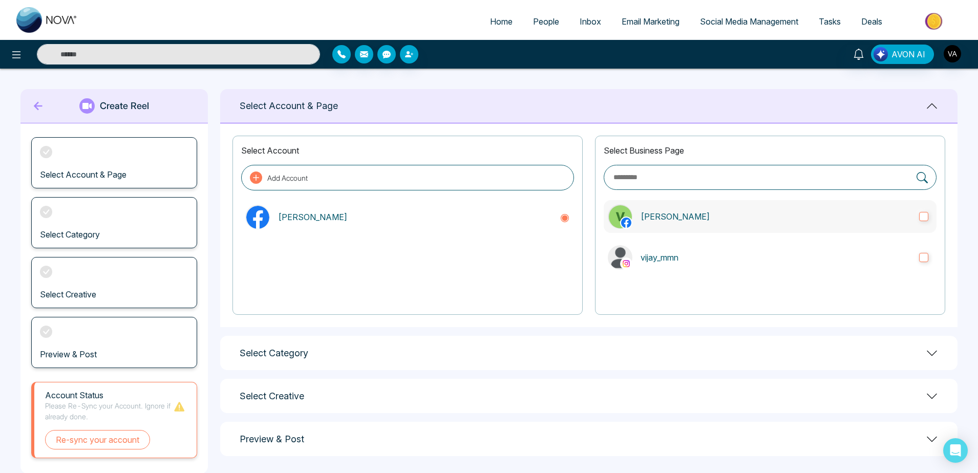
click at [731, 229] on label "[PERSON_NAME]" at bounding box center [770, 216] width 333 height 33
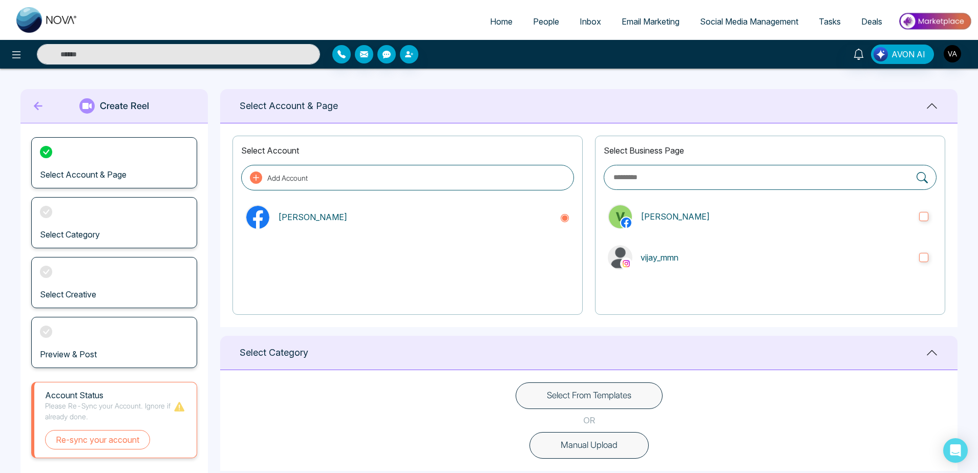
click at [756, 285] on div at bounding box center [770, 294] width 333 height 24
click at [819, 268] on label "vijay_mmn" at bounding box center [770, 257] width 333 height 33
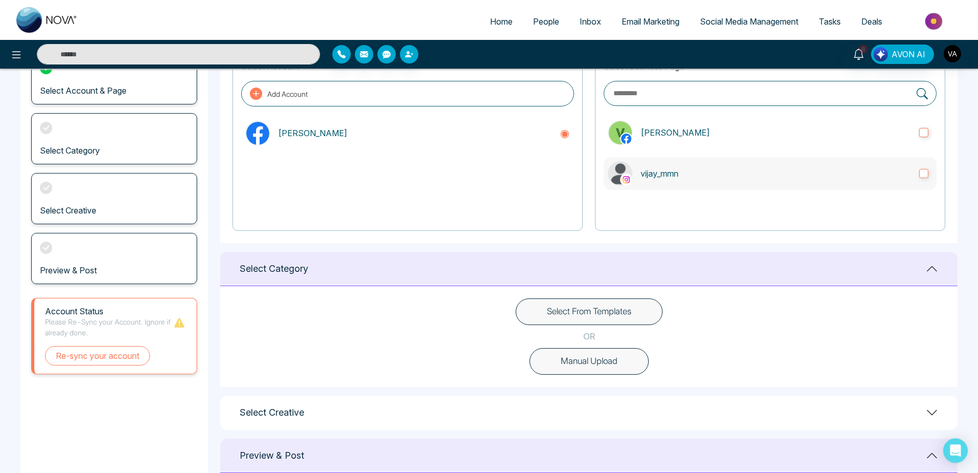
scroll to position [98, 0]
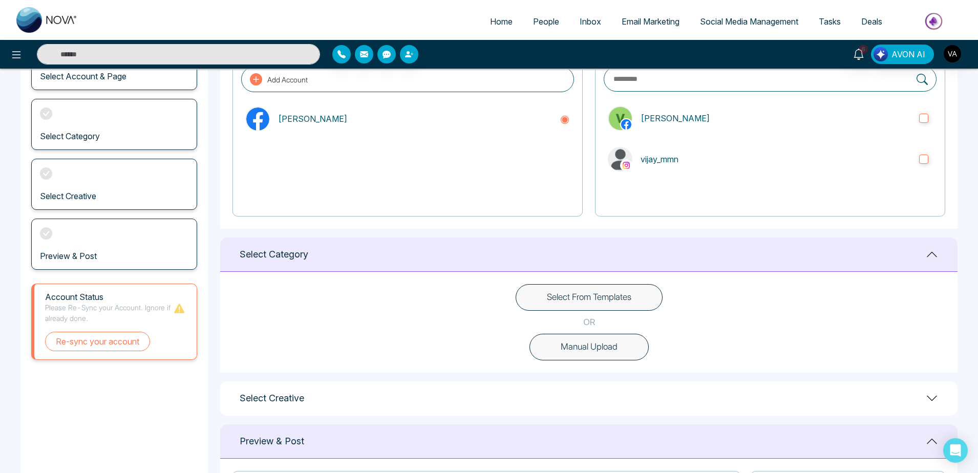
click at [635, 289] on button "Select From Templates" at bounding box center [589, 297] width 147 height 27
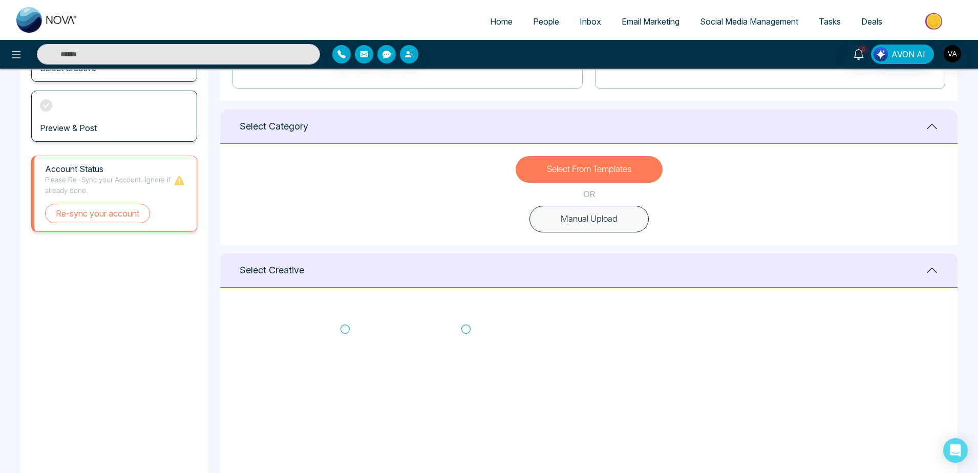
scroll to position [201, 0]
click at [467, 325] on icon at bounding box center [465, 328] width 9 height 10
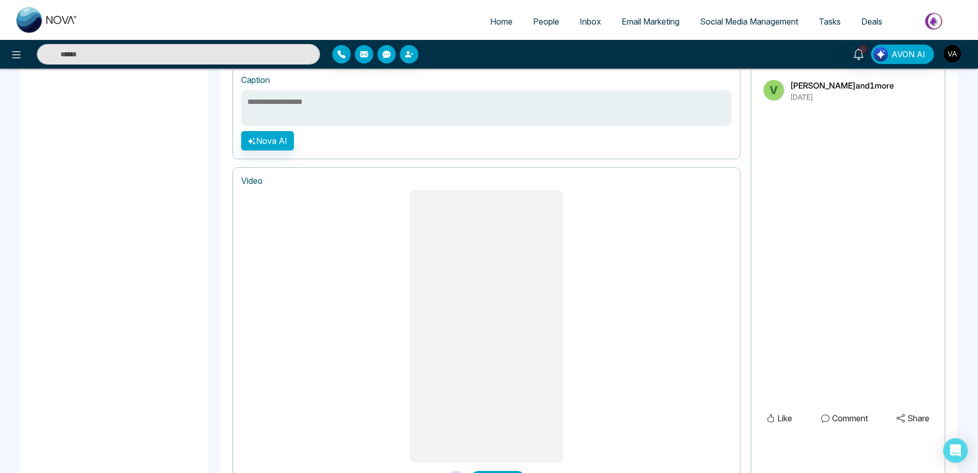
scroll to position [765, 0]
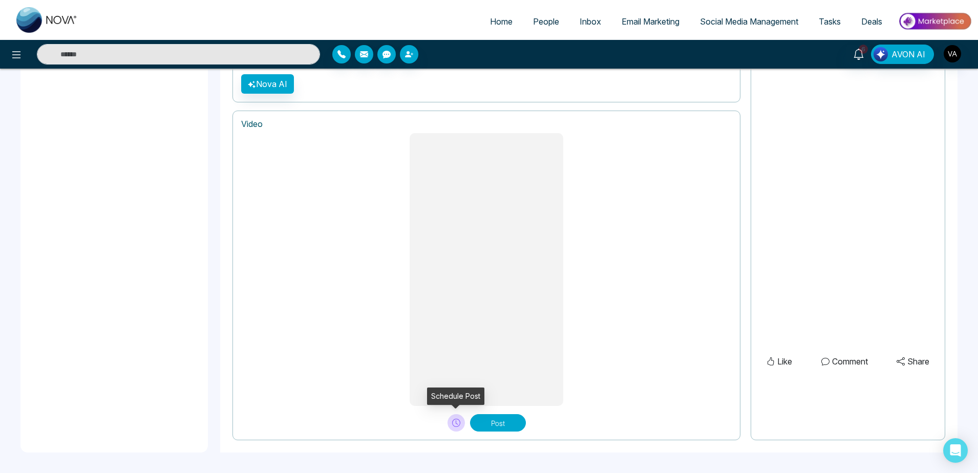
click at [452, 420] on icon at bounding box center [456, 423] width 8 height 8
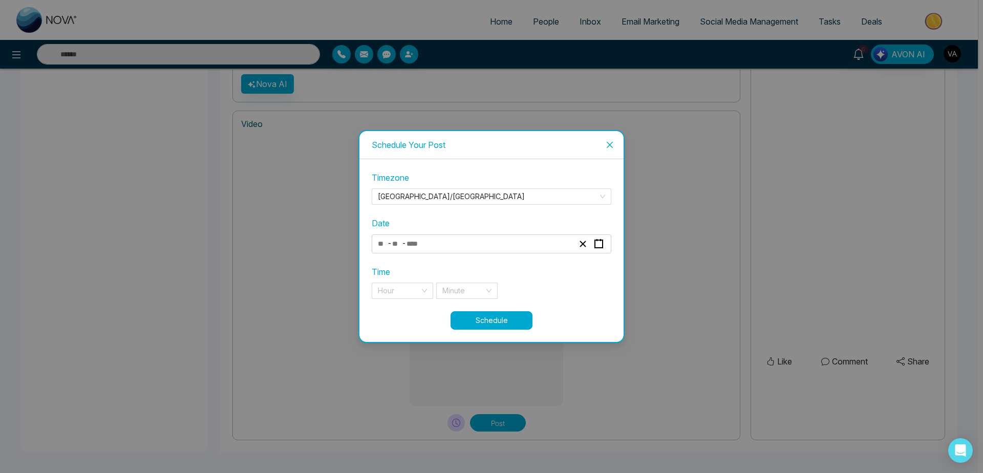
click at [459, 241] on div "- -" at bounding box center [475, 244] width 199 height 14
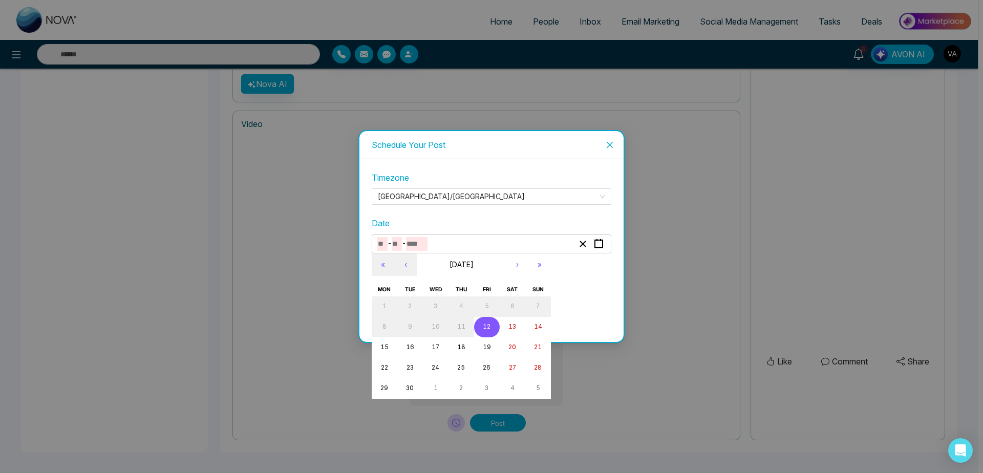
click at [491, 322] on button "12" at bounding box center [487, 327] width 26 height 20
type input "*"
type input "**"
type input "****"
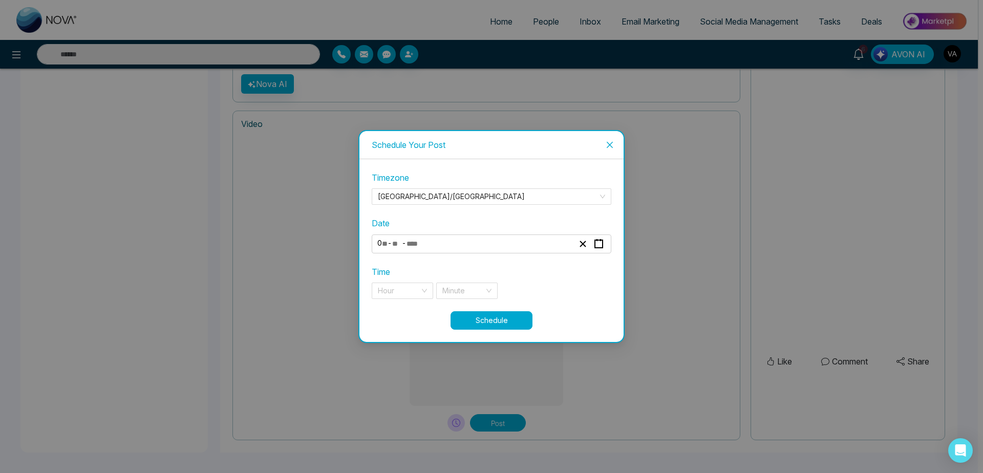
click at [406, 282] on div "Time Hour Minute" at bounding box center [492, 282] width 240 height 33
drag, startPoint x: 406, startPoint y: 282, endPoint x: 418, endPoint y: 298, distance: 19.4
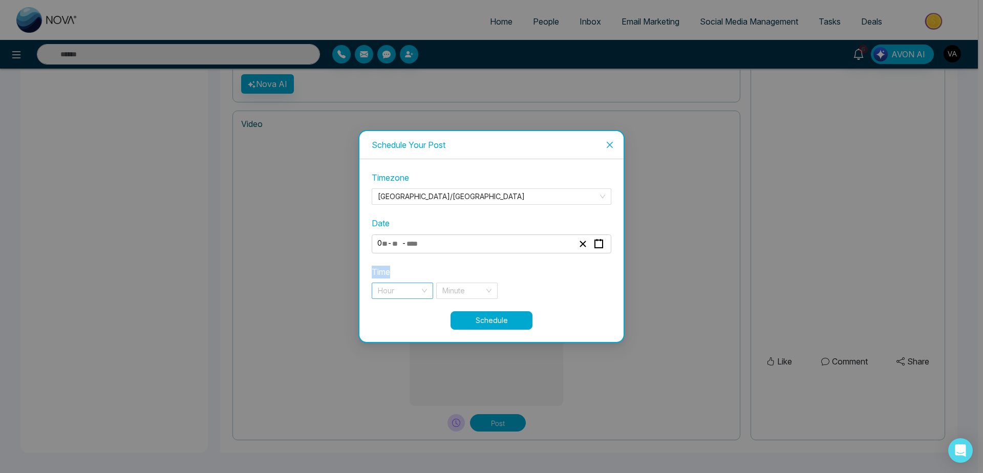
click at [418, 298] on div "Time Hour Minute" at bounding box center [492, 282] width 240 height 33
click at [418, 293] on input "search" at bounding box center [399, 290] width 42 height 15
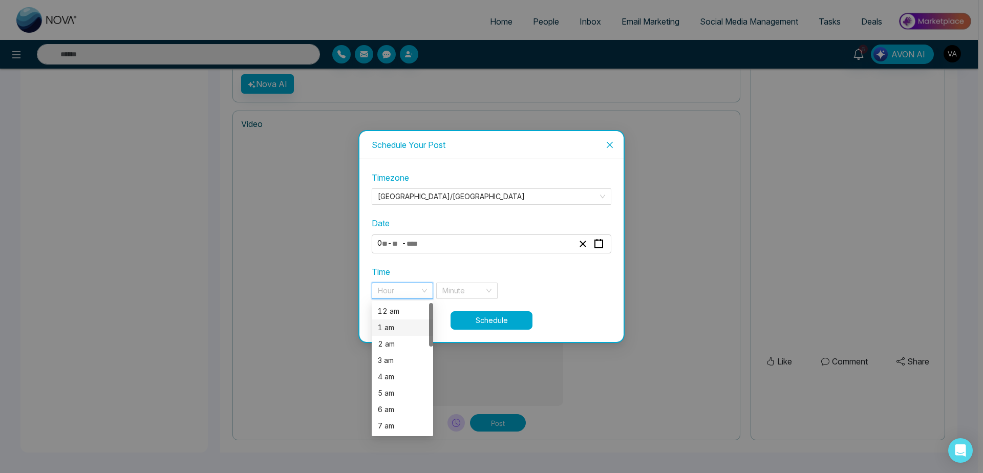
click at [413, 320] on div "1 am" at bounding box center [402, 328] width 61 height 16
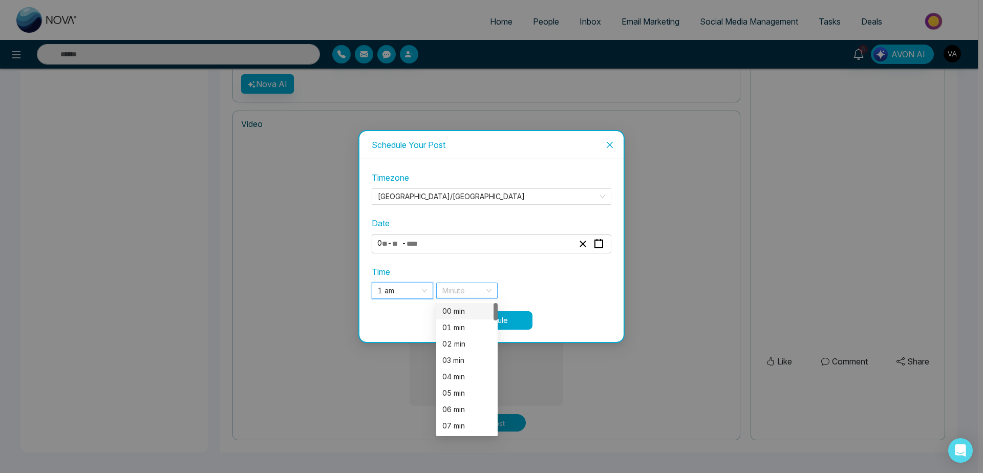
click at [491, 288] on div "Minute" at bounding box center [466, 291] width 61 height 16
click at [464, 355] on div "03 min" at bounding box center [467, 360] width 49 height 11
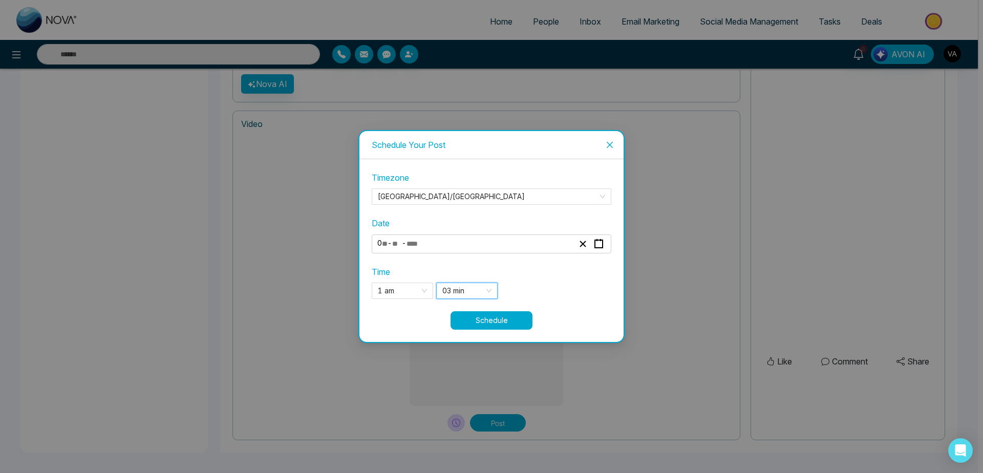
click at [515, 314] on button "Schedule" at bounding box center [492, 320] width 82 height 18
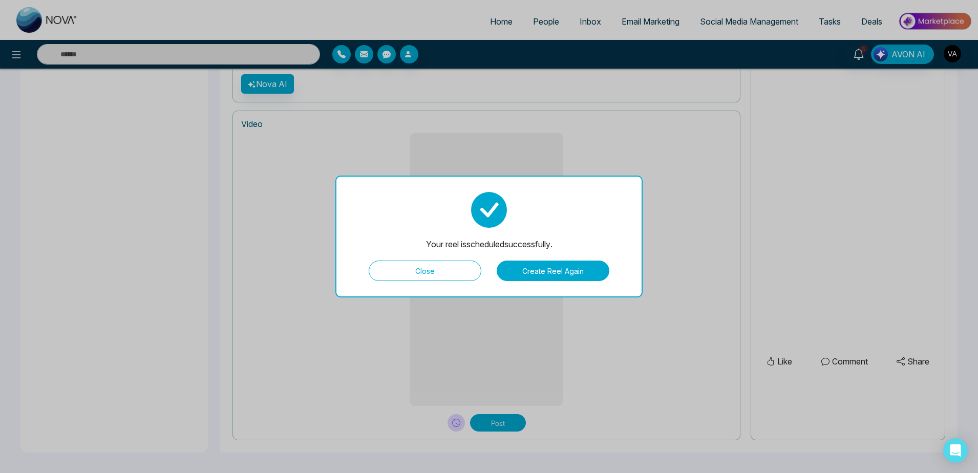
click at [467, 272] on button "Close" at bounding box center [425, 271] width 113 height 20
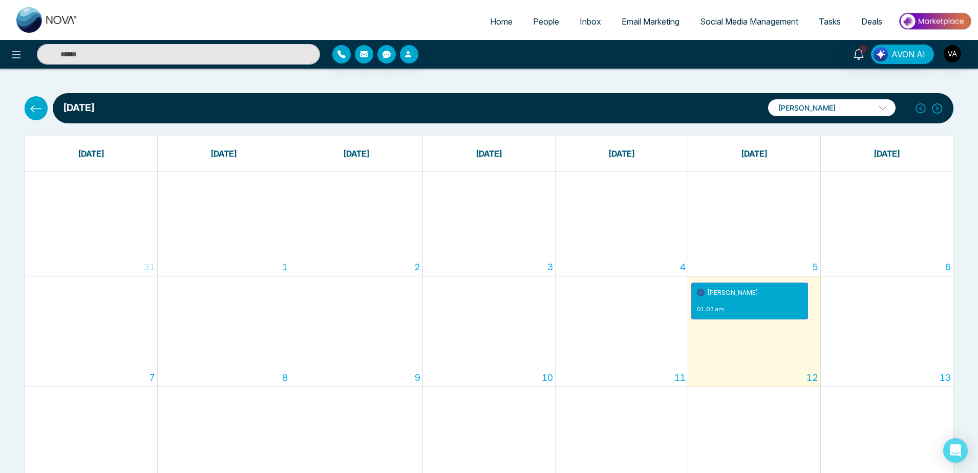
click at [35, 116] on button at bounding box center [36, 108] width 23 height 24
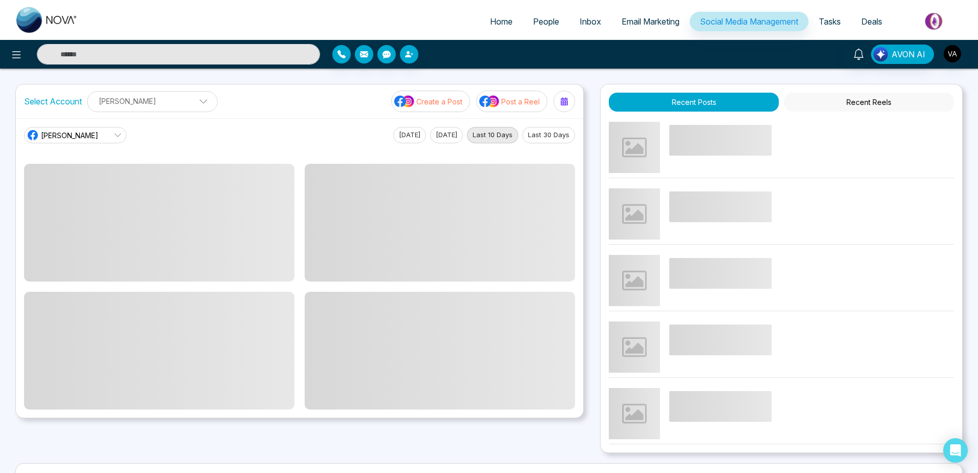
click at [506, 108] on button "Post a Reel" at bounding box center [511, 102] width 71 height 22
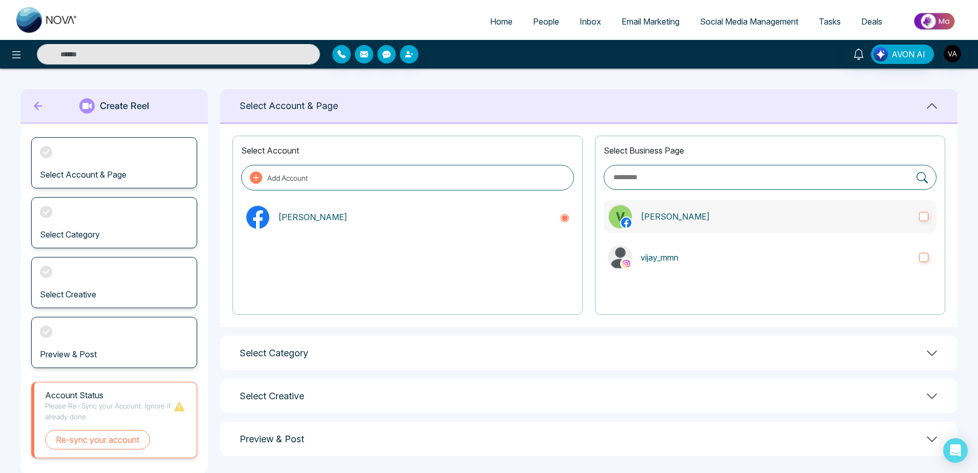
click at [673, 225] on label "[PERSON_NAME]" at bounding box center [770, 216] width 333 height 33
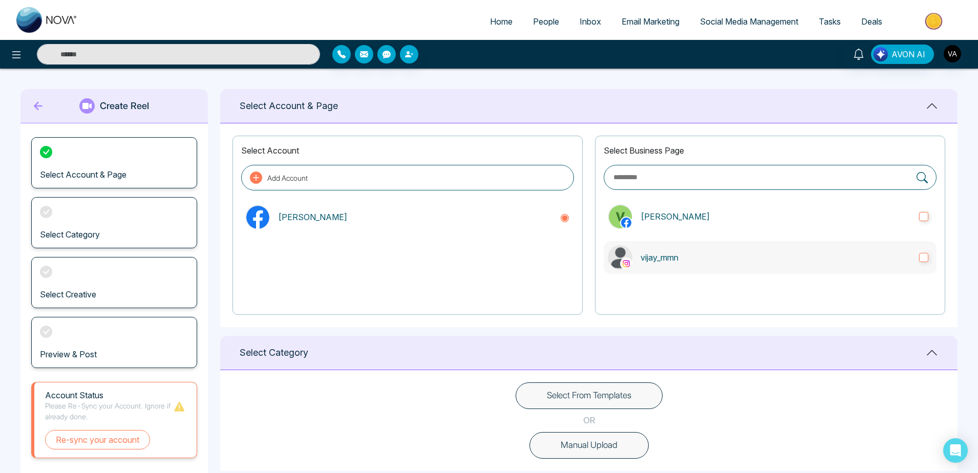
click at [697, 271] on label "vijay_mmn" at bounding box center [770, 257] width 333 height 33
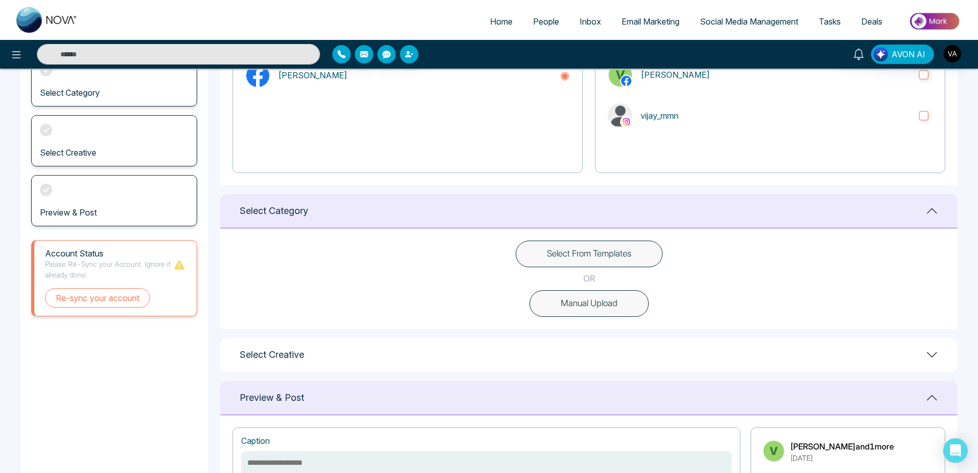
scroll to position [154, 0]
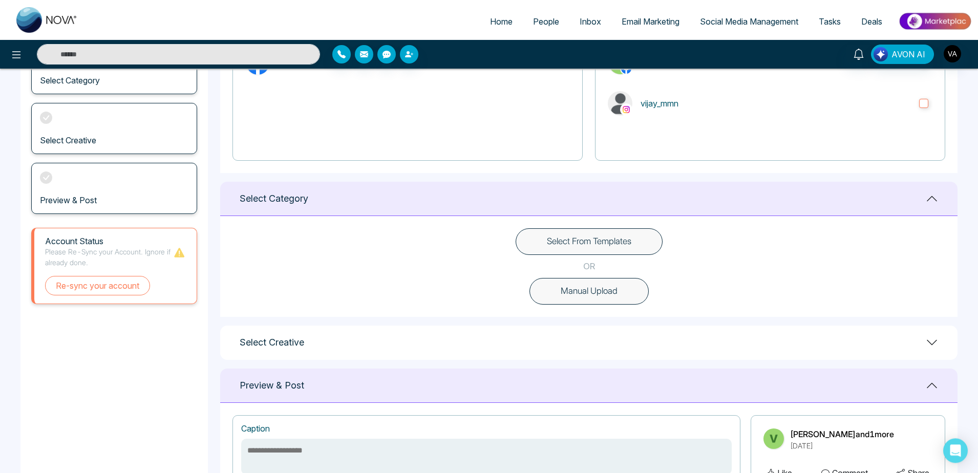
click at [595, 246] on button "Select From Templates" at bounding box center [589, 241] width 147 height 27
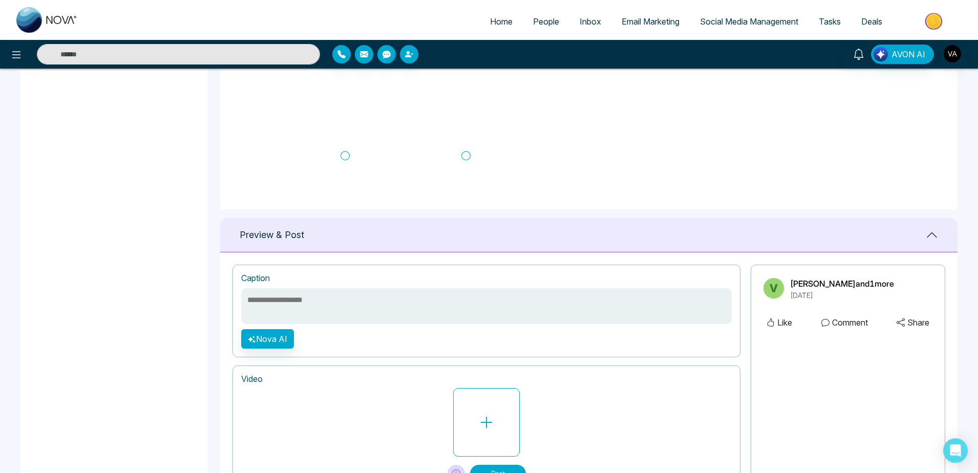
scroll to position [112, 0]
click at [464, 135] on icon at bounding box center [465, 134] width 9 height 10
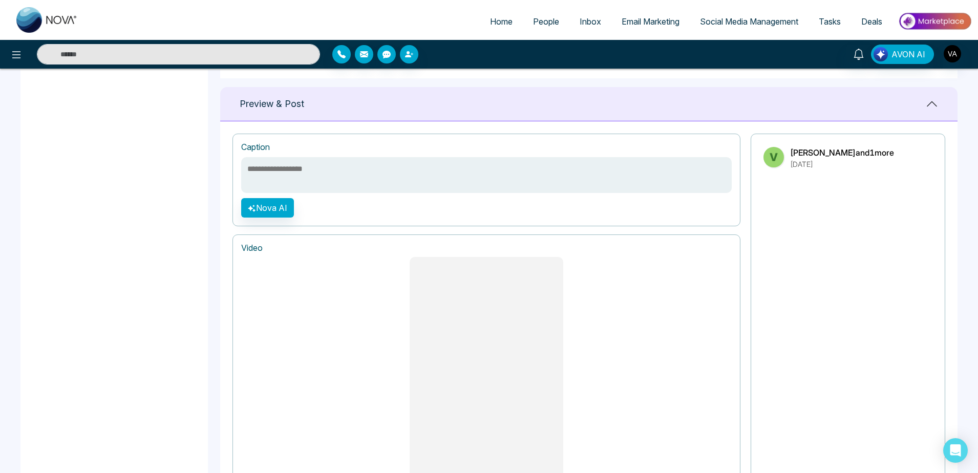
scroll to position [757, 0]
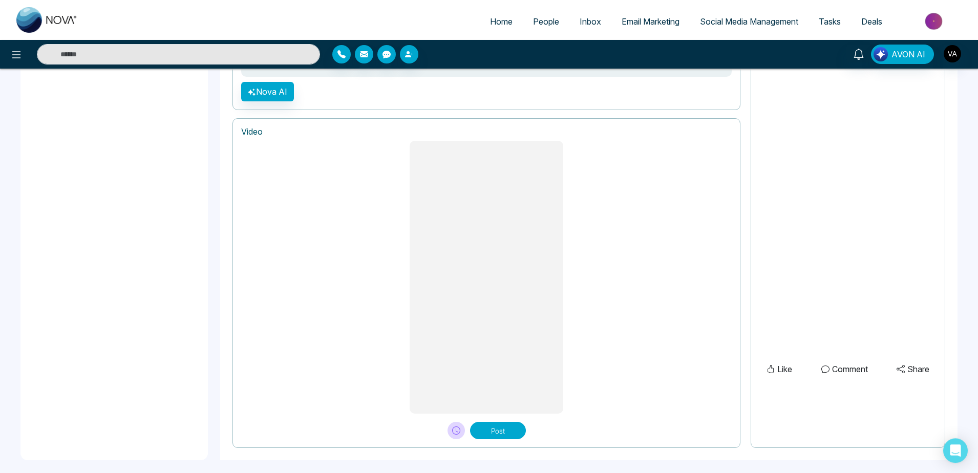
click at [498, 428] on button "Post" at bounding box center [498, 430] width 56 height 17
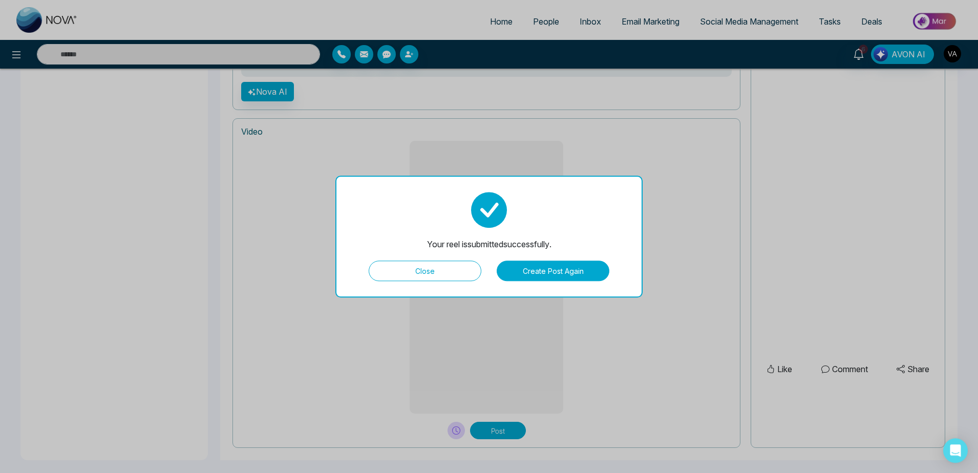
click at [535, 272] on button "Create Post Again" at bounding box center [553, 271] width 113 height 20
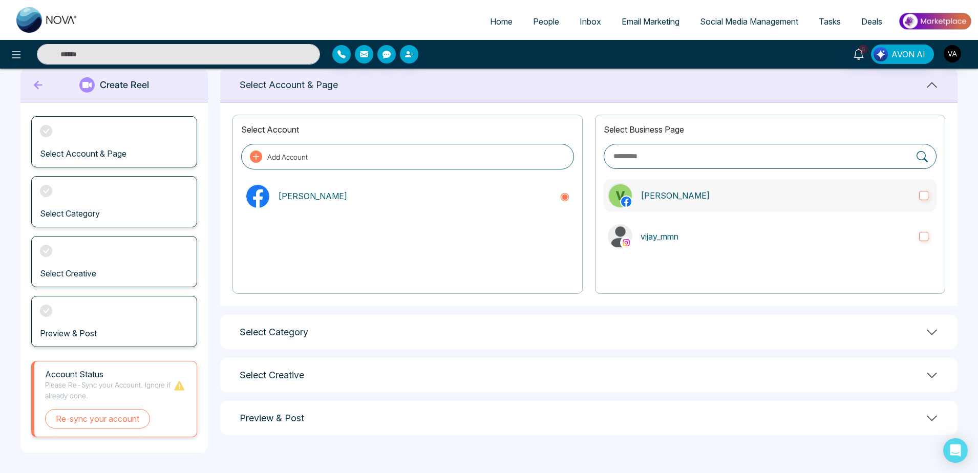
click at [663, 206] on label "[PERSON_NAME]" at bounding box center [770, 195] width 333 height 33
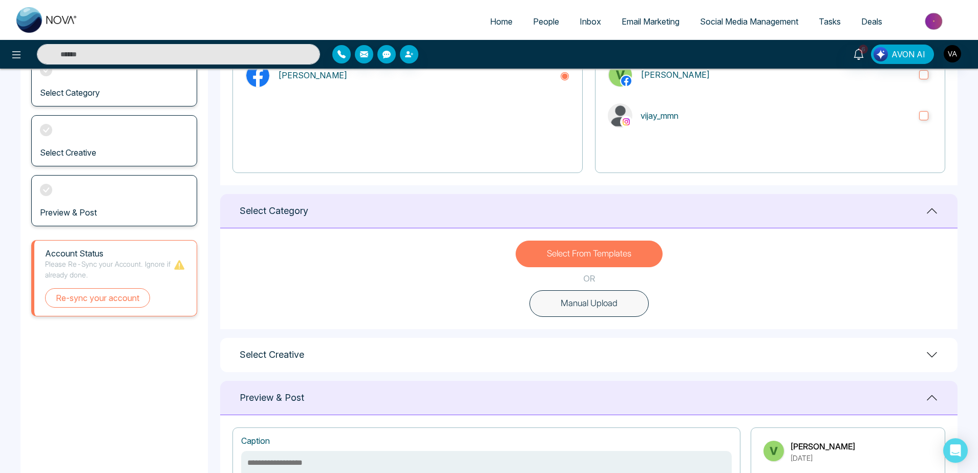
scroll to position [114, 0]
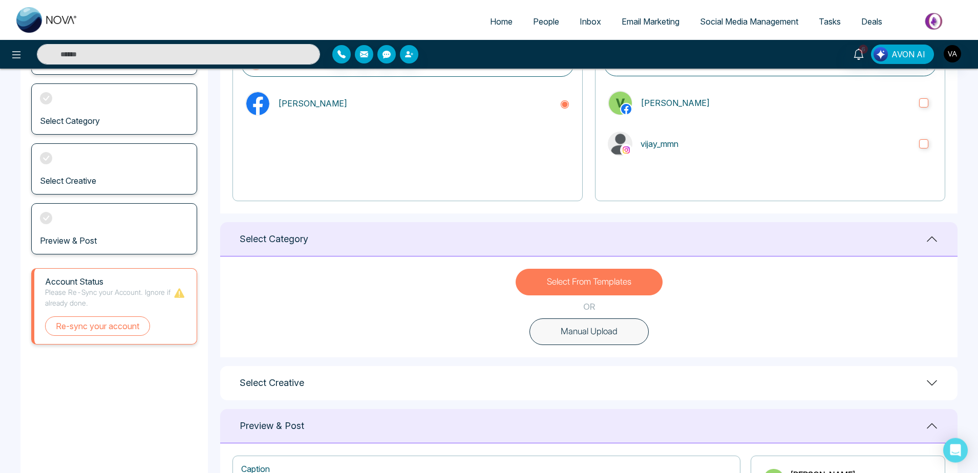
click at [761, 388] on div "Select Creative" at bounding box center [589, 383] width 738 height 34
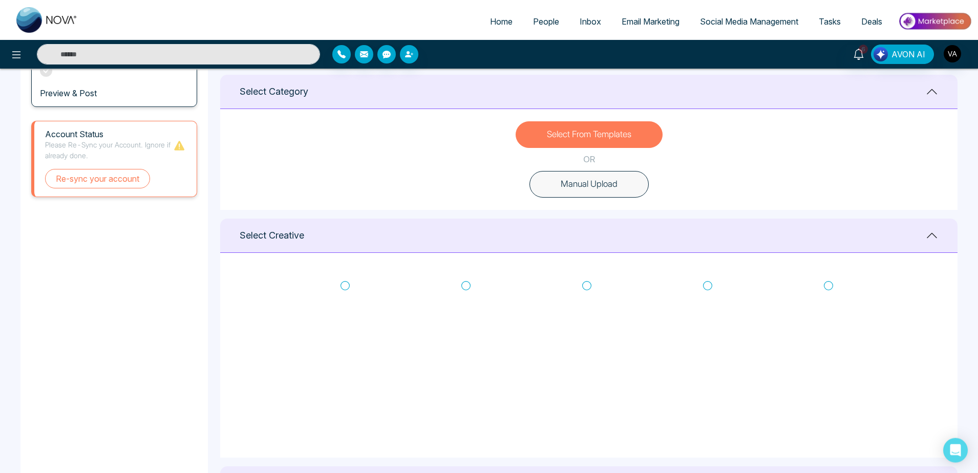
scroll to position [260, 0]
click at [829, 285] on icon at bounding box center [828, 287] width 9 height 10
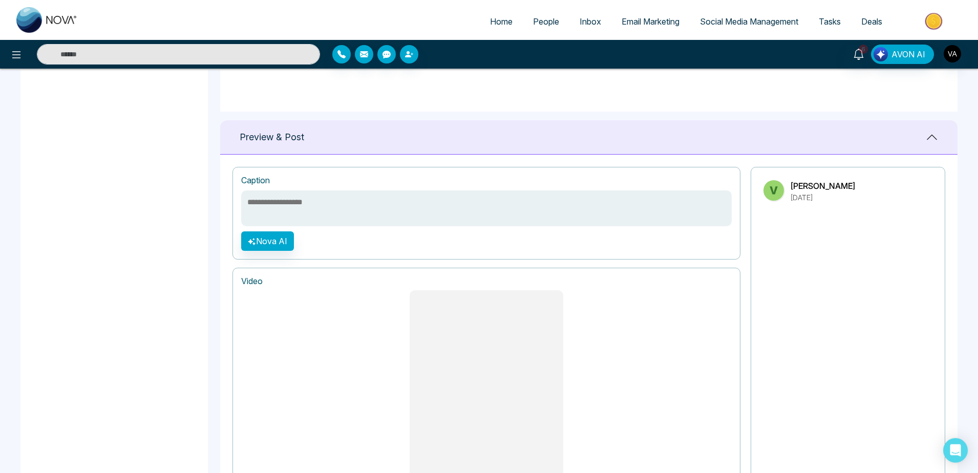
scroll to position [765, 0]
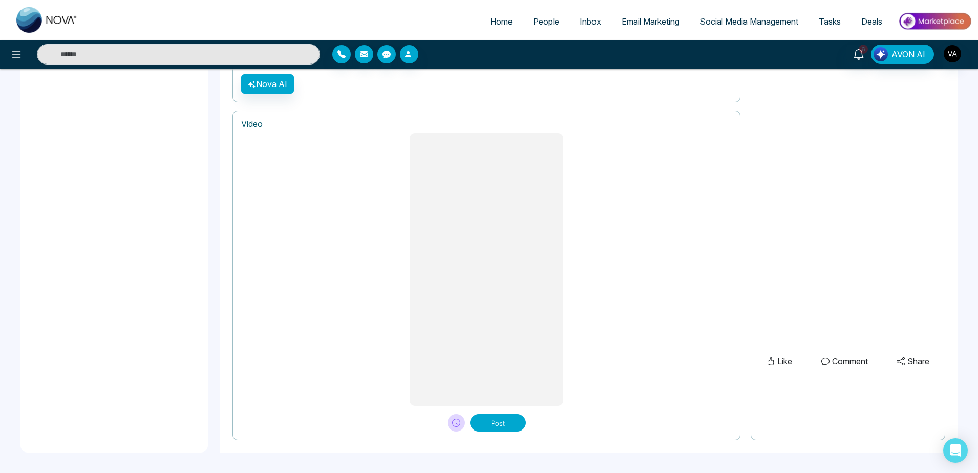
click at [513, 429] on button "Post" at bounding box center [498, 422] width 56 height 17
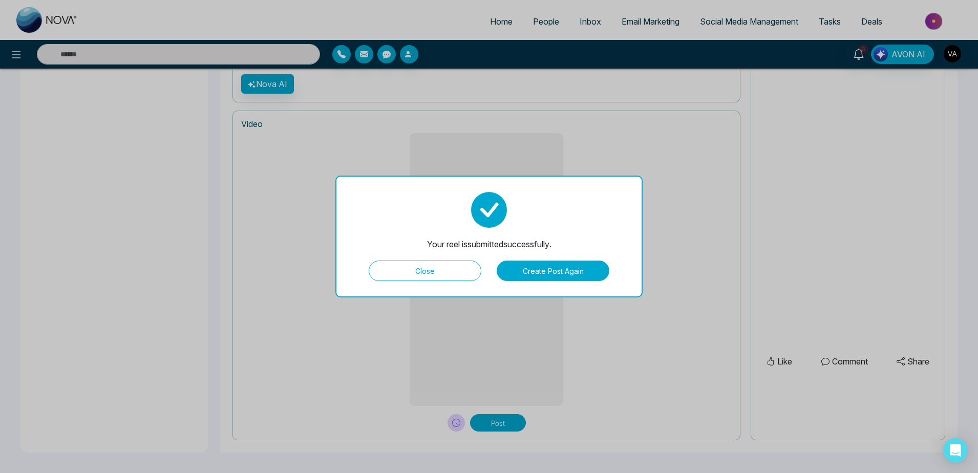
click at [455, 271] on button "Close" at bounding box center [425, 271] width 113 height 20
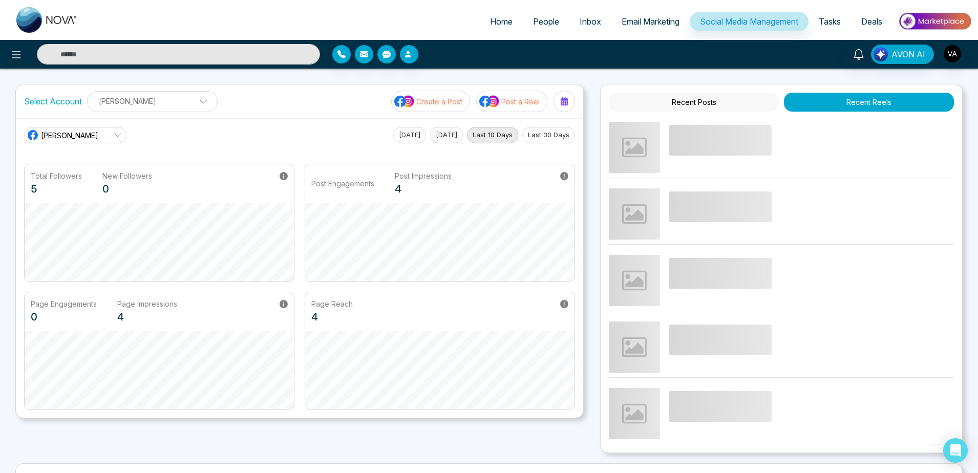
click at [433, 93] on button "Create a Post" at bounding box center [430, 102] width 79 height 22
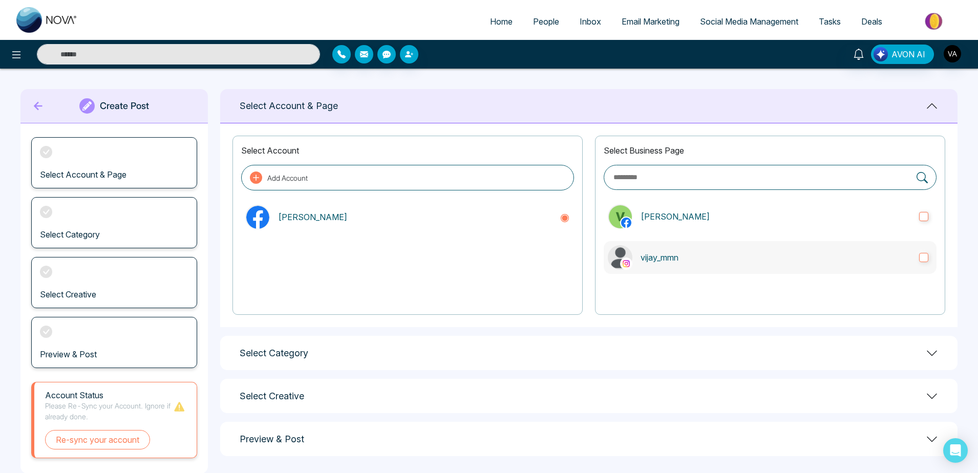
click at [678, 256] on p "vijay_mmn" at bounding box center [776, 257] width 270 height 12
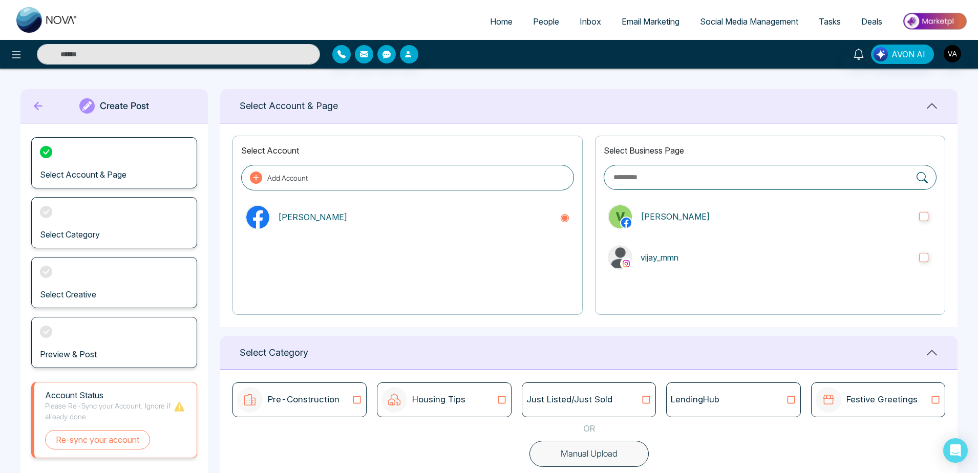
scroll to position [113, 0]
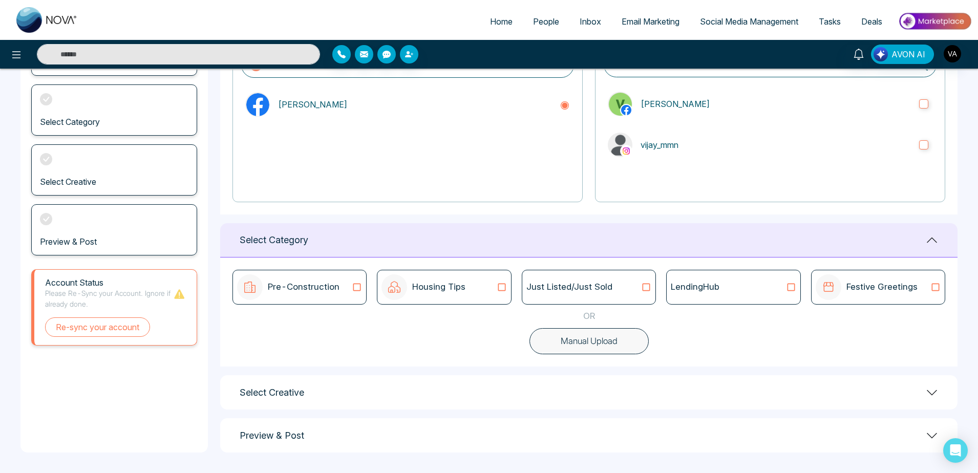
click at [670, 295] on div "LendingHub" at bounding box center [733, 287] width 134 height 35
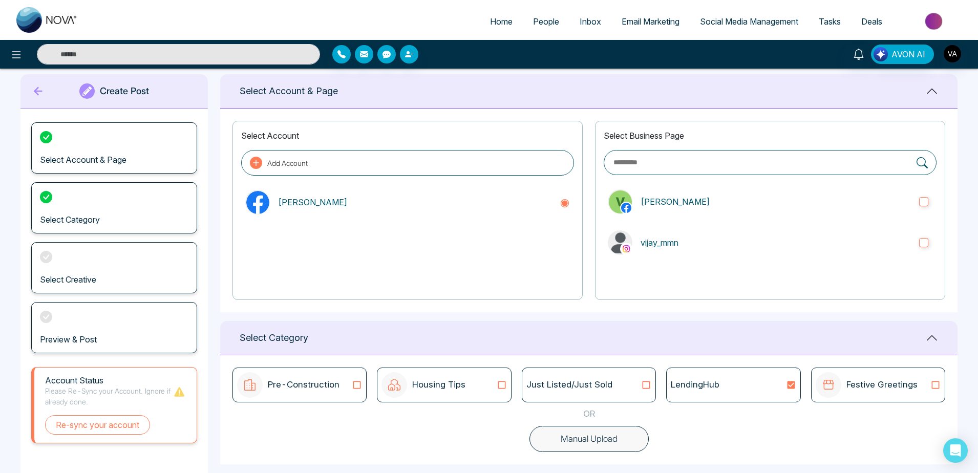
scroll to position [18, 0]
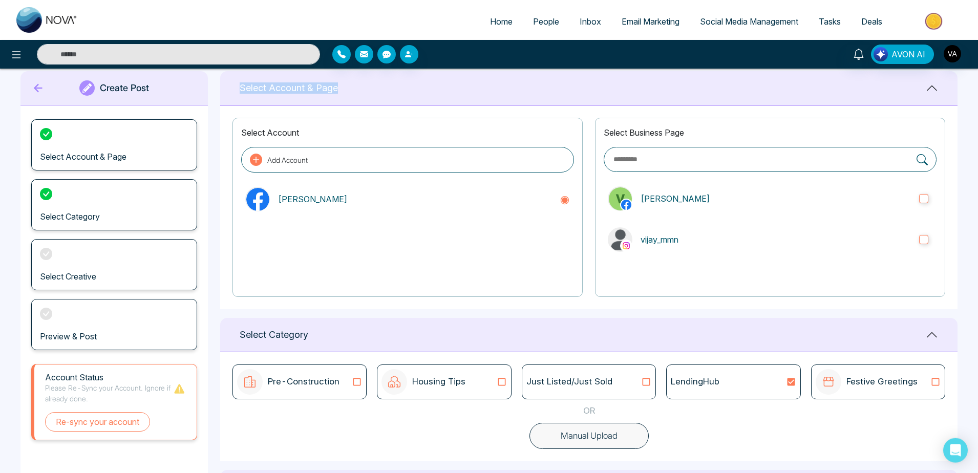
drag, startPoint x: 341, startPoint y: 91, endPoint x: 238, endPoint y: 97, distance: 103.7
click at [238, 97] on div "Select Account & Page" at bounding box center [589, 88] width 738 height 34
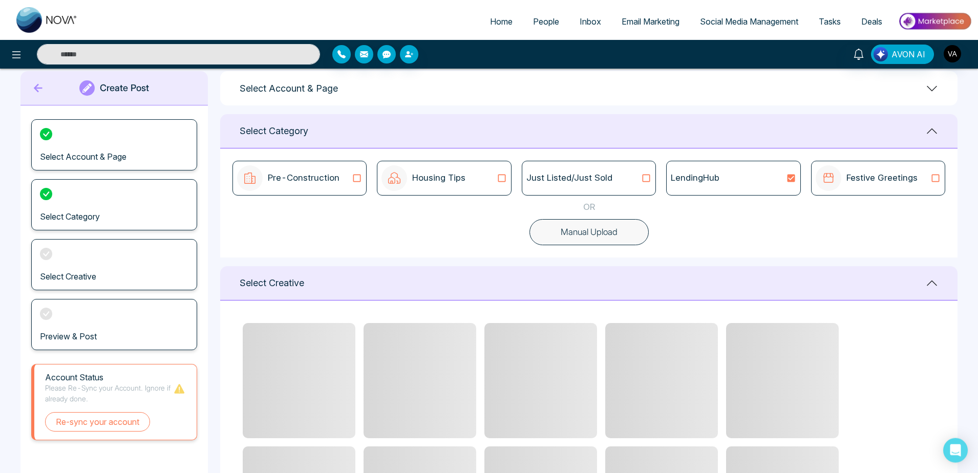
click at [369, 93] on div "Select Account & Page" at bounding box center [589, 88] width 738 height 34
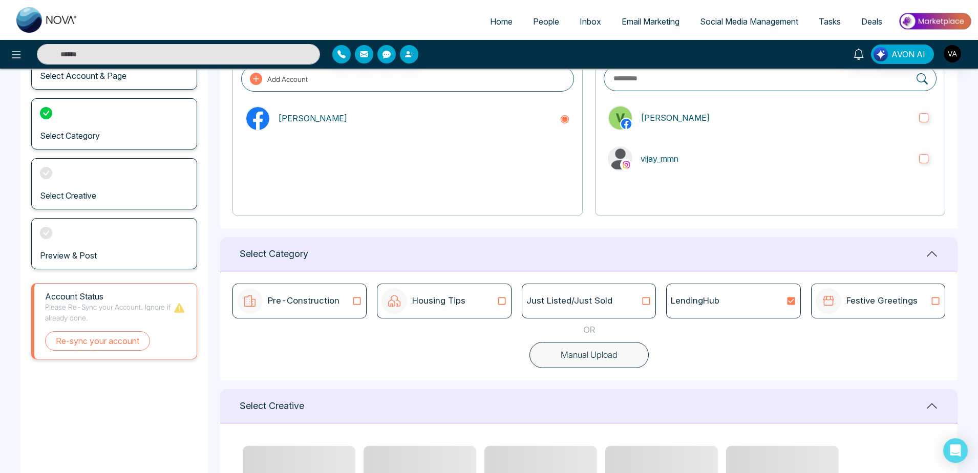
scroll to position [0, 0]
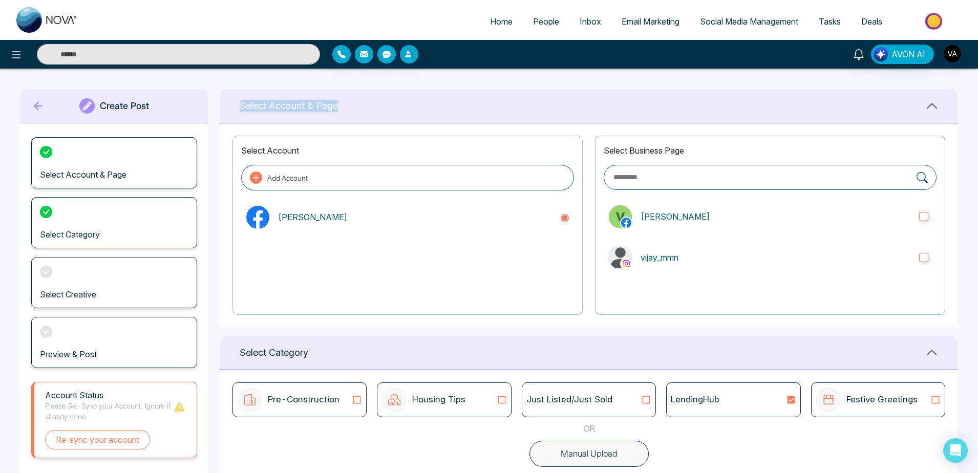
drag, startPoint x: 338, startPoint y: 106, endPoint x: 218, endPoint y: 109, distance: 120.4
click at [218, 109] on main "**********" at bounding box center [489, 430] width 978 height 722
click at [411, 112] on div "Select Account & Page" at bounding box center [589, 106] width 738 height 34
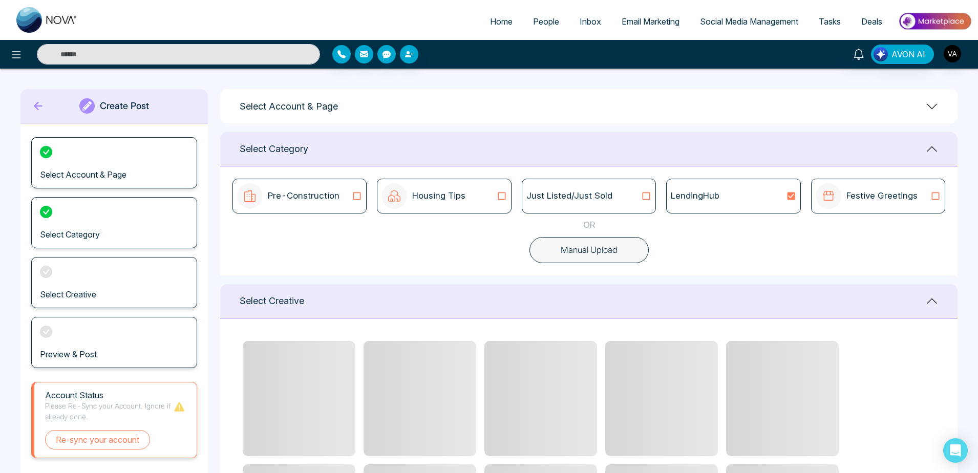
click at [422, 117] on div "Select Account & Page" at bounding box center [589, 106] width 738 height 34
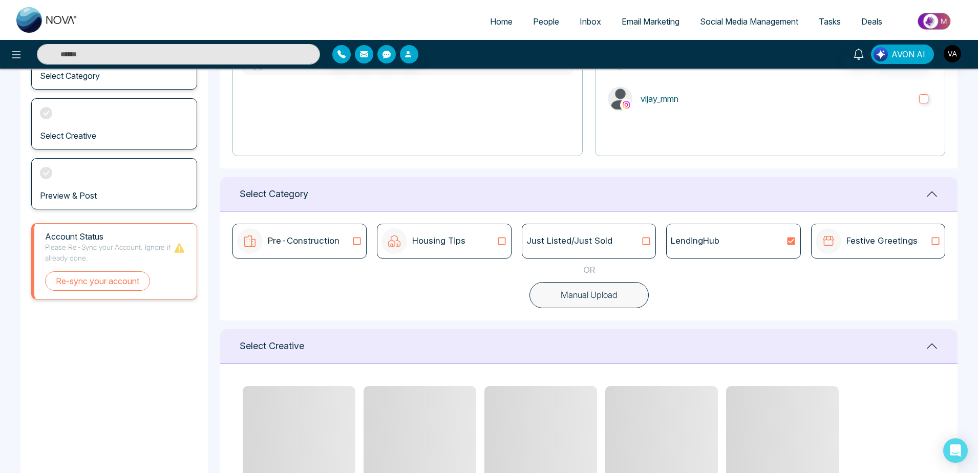
scroll to position [157, 0]
click at [624, 240] on div "Just Listed/Just Sold" at bounding box center [589, 242] width 125 height 13
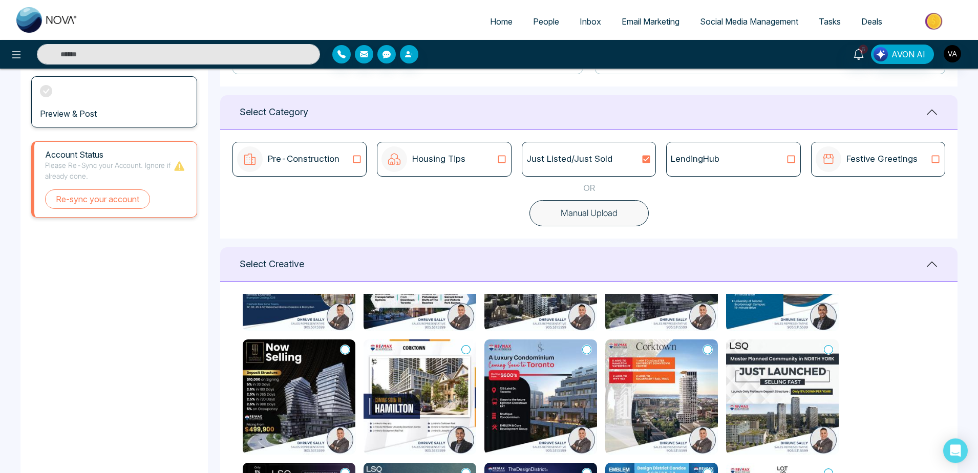
scroll to position [0, 0]
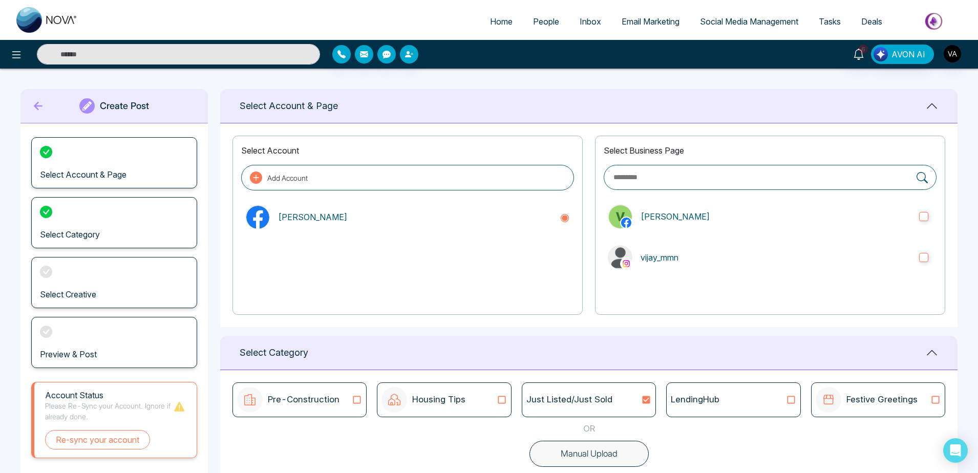
click at [31, 108] on icon at bounding box center [38, 106] width 15 height 20
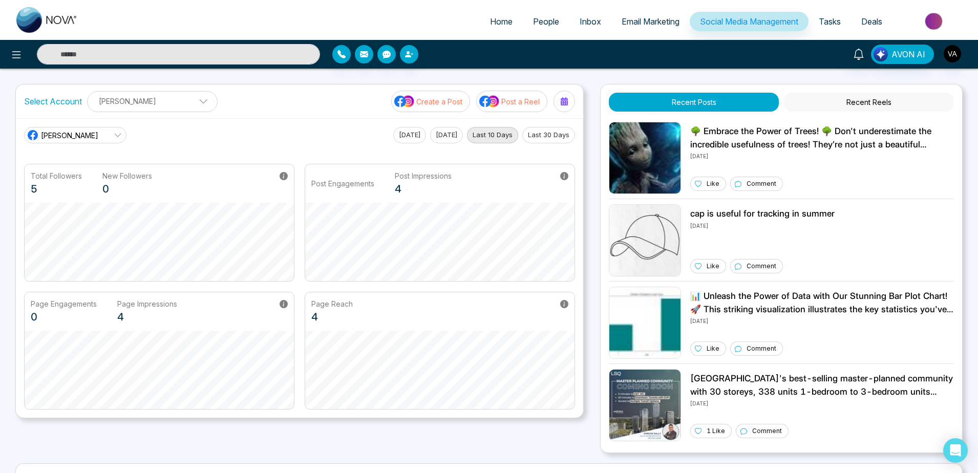
click at [509, 97] on p "Post a Reel" at bounding box center [520, 101] width 38 height 11
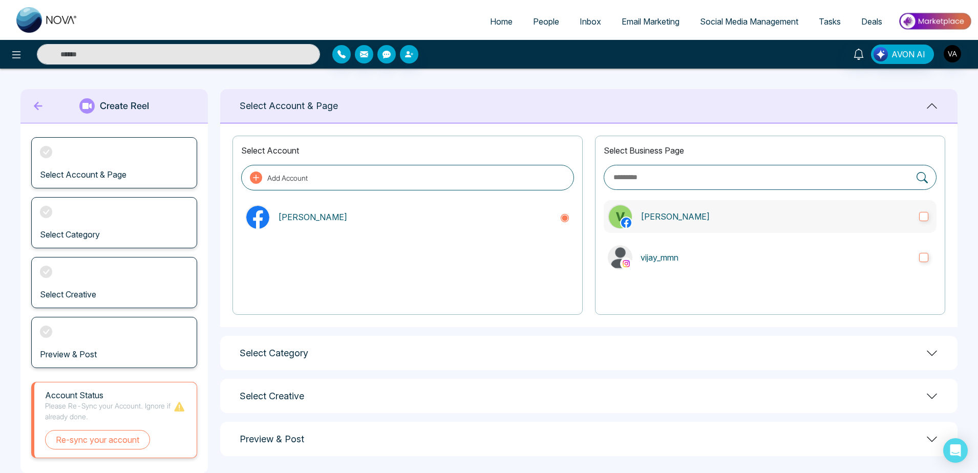
click at [701, 208] on label "[PERSON_NAME]" at bounding box center [770, 216] width 333 height 33
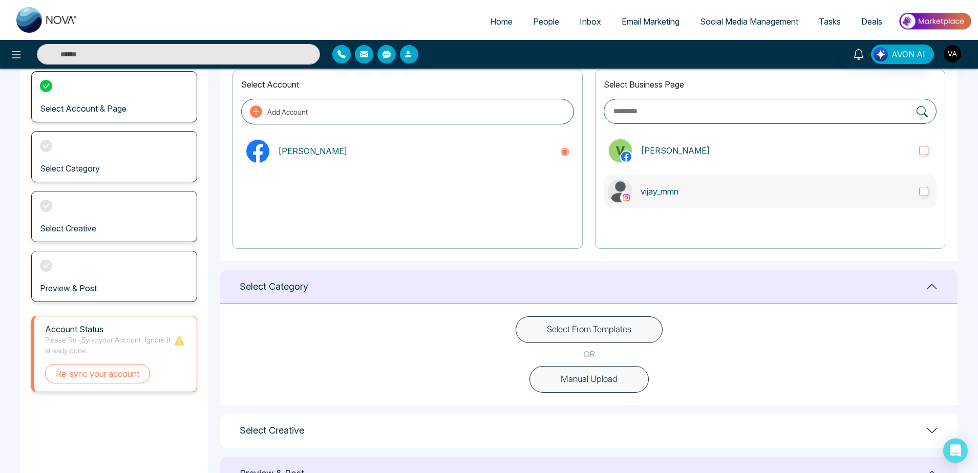
scroll to position [119, 0]
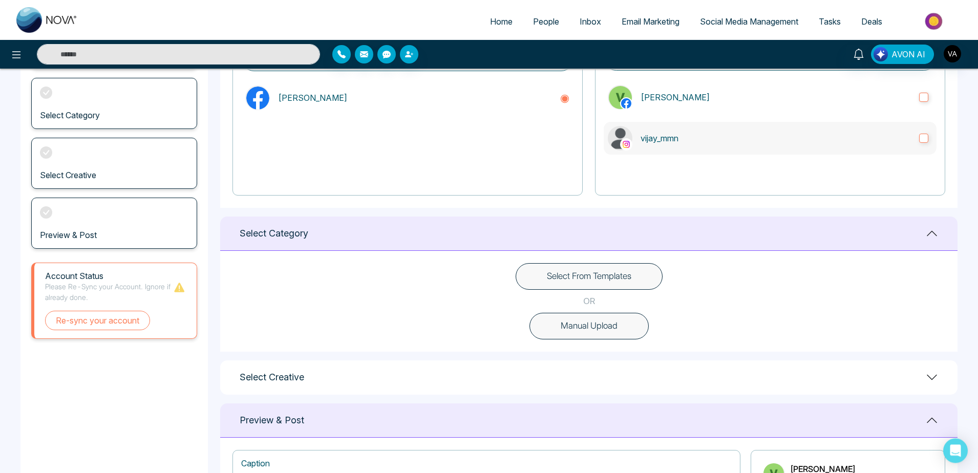
click at [741, 151] on label "vijay_mmn" at bounding box center [770, 138] width 333 height 33
click at [752, 110] on label "[PERSON_NAME]" at bounding box center [770, 97] width 333 height 33
click at [763, 139] on p "vijay_mmn" at bounding box center [776, 138] width 270 height 12
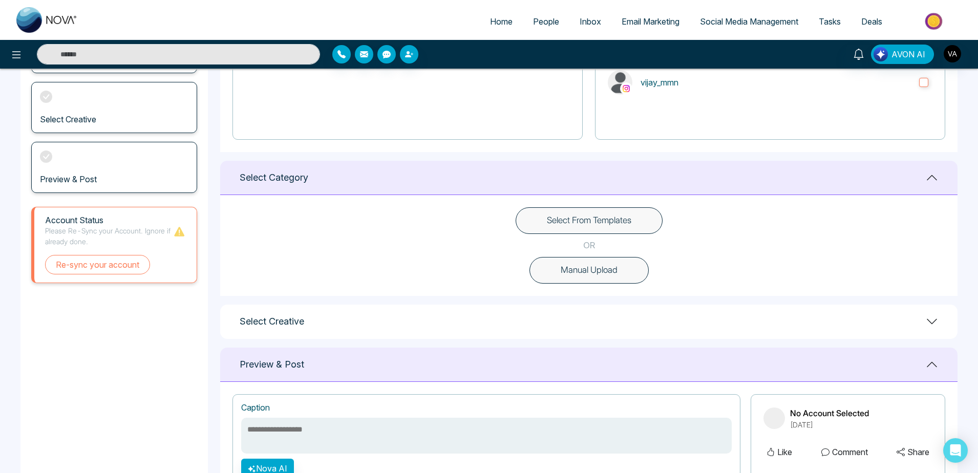
scroll to position [181, 0]
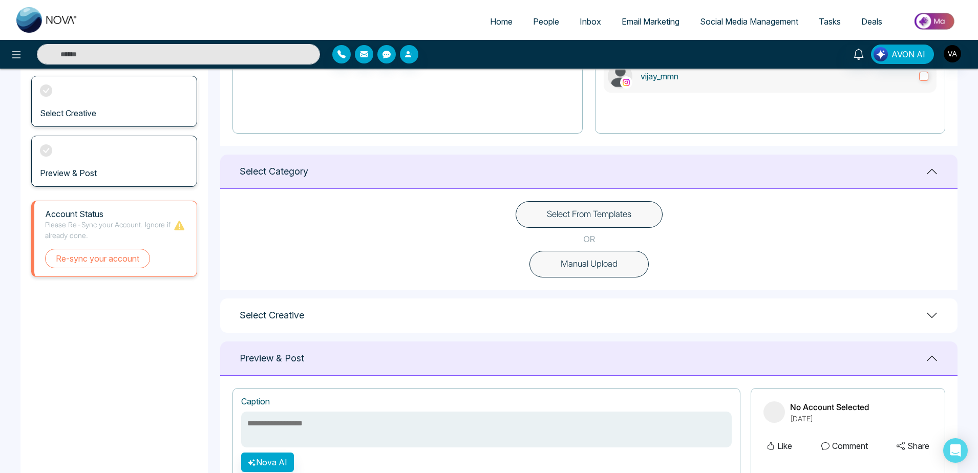
click at [749, 85] on label "vijay_mmn" at bounding box center [770, 76] width 333 height 33
click at [635, 216] on button "Select From Templates" at bounding box center [589, 214] width 147 height 27
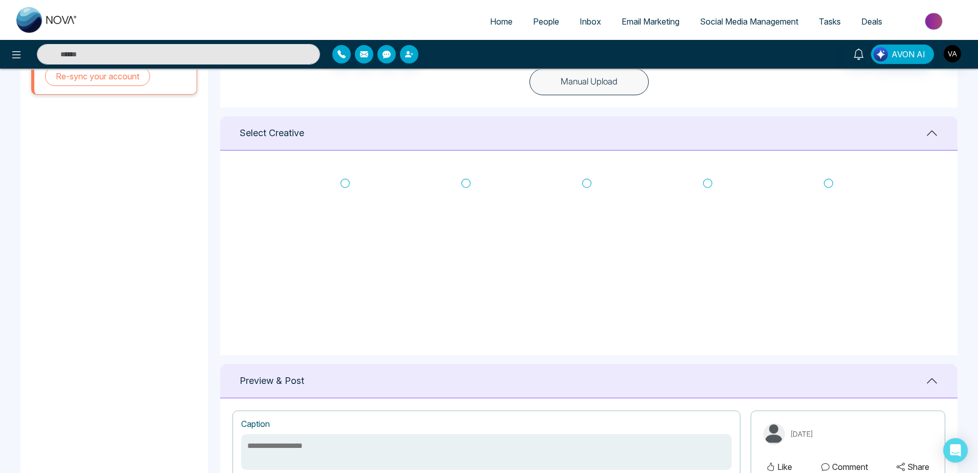
scroll to position [365, 0]
click at [705, 182] on icon at bounding box center [707, 182] width 9 height 10
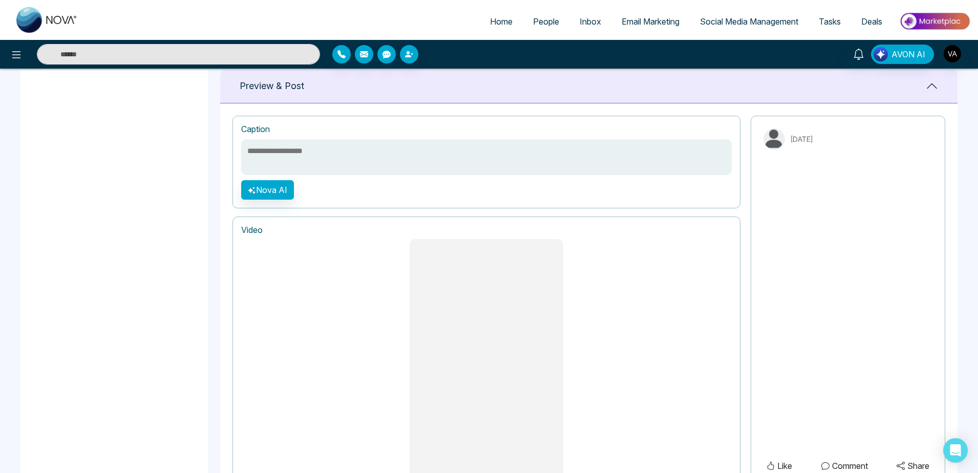
scroll to position [765, 0]
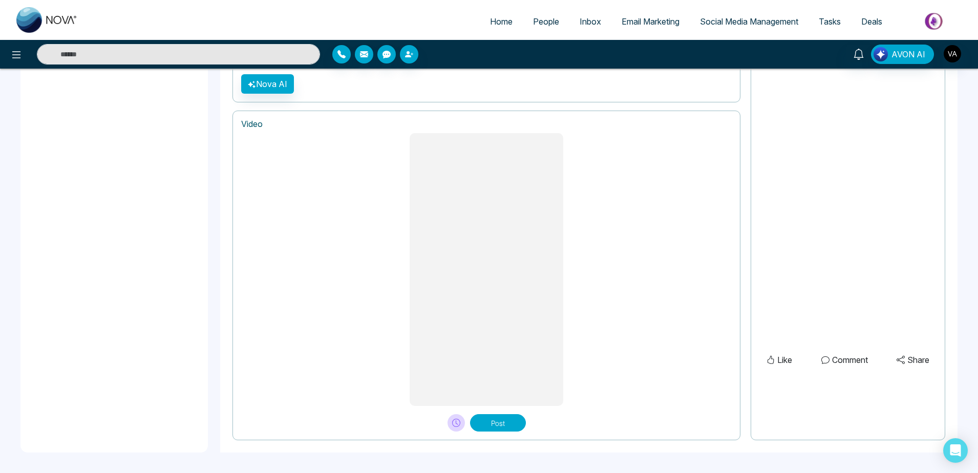
click at [498, 418] on button "Post" at bounding box center [498, 422] width 56 height 17
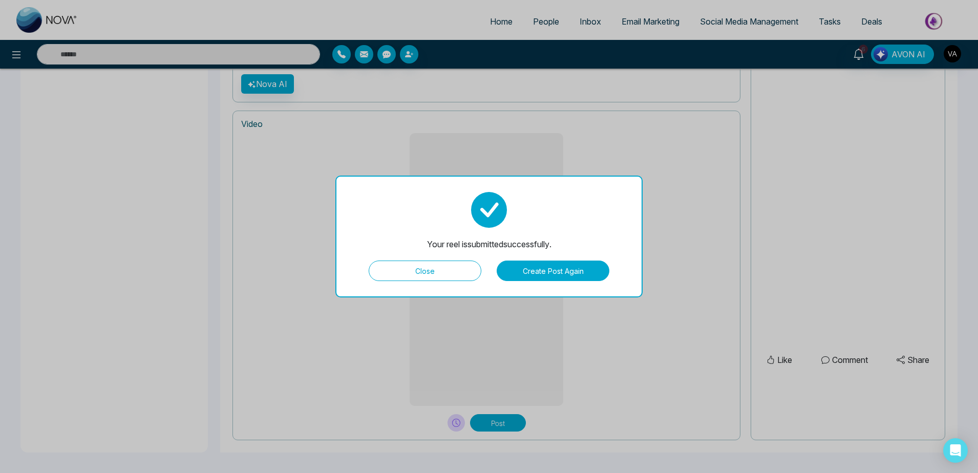
click at [550, 272] on button "Create Post Again" at bounding box center [553, 271] width 113 height 20
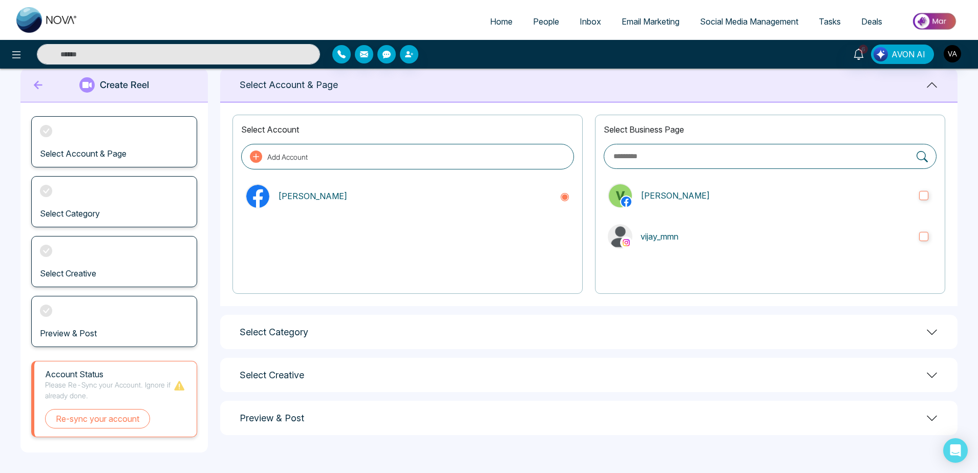
scroll to position [21, 0]
click at [102, 423] on button "Re-sync your account" at bounding box center [97, 418] width 105 height 19
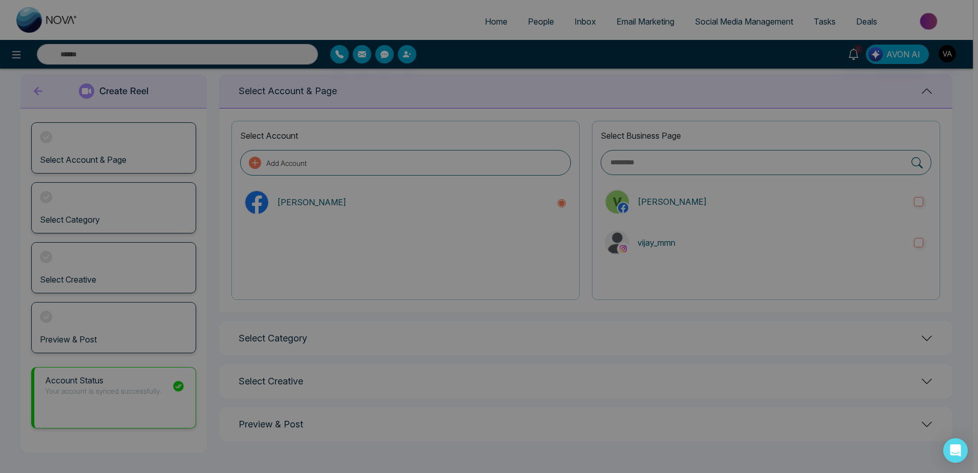
scroll to position [15, 0]
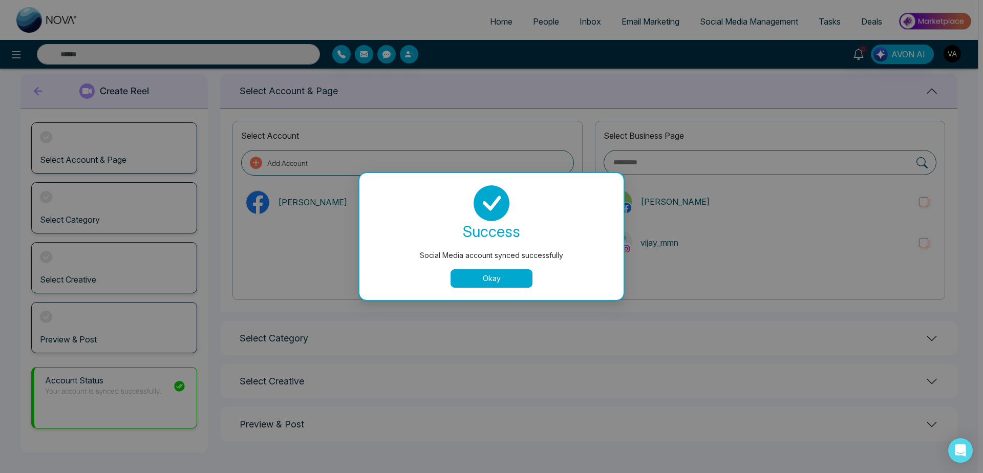
click at [480, 284] on button "Okay" at bounding box center [492, 278] width 82 height 18
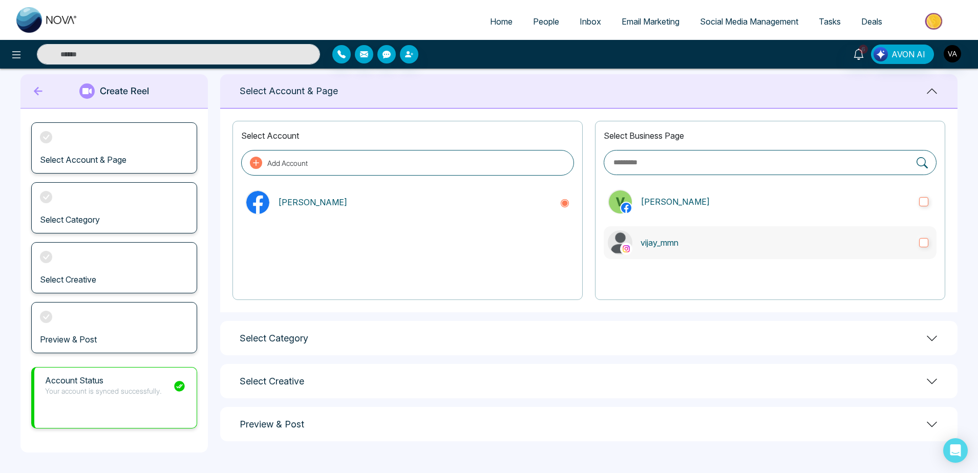
click at [693, 228] on label "vijay_mmn" at bounding box center [770, 242] width 333 height 33
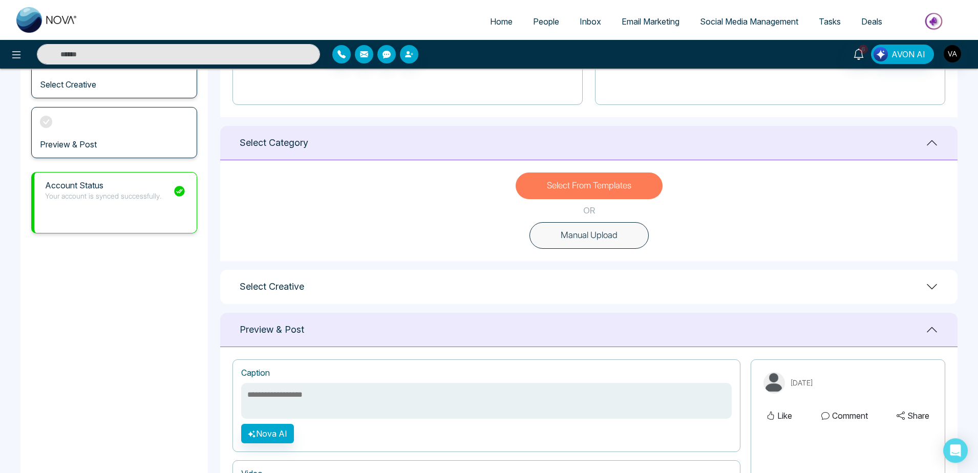
scroll to position [208, 0]
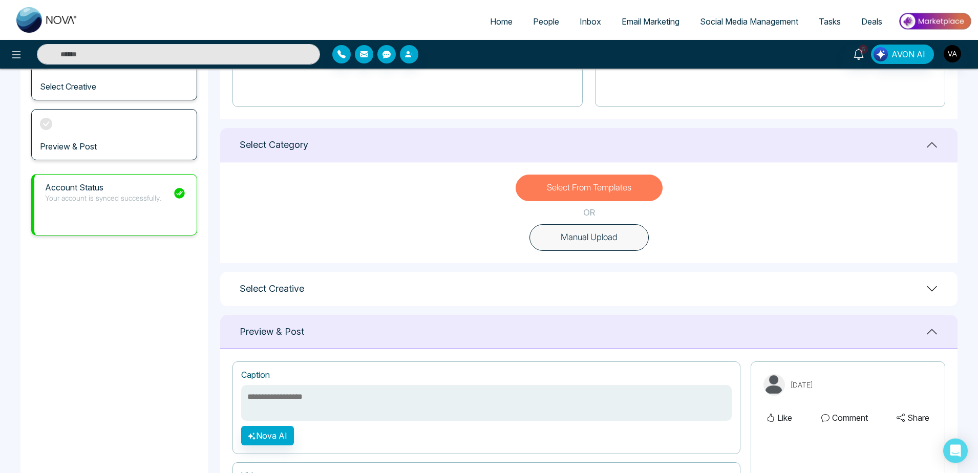
drag, startPoint x: 764, startPoint y: 172, endPoint x: 834, endPoint y: 158, distance: 71.5
click at [834, 158] on div "Select Category Select From Templates OR Manual Upload" at bounding box center [589, 195] width 738 height 135
click at [834, 158] on div "Select Category" at bounding box center [589, 145] width 738 height 34
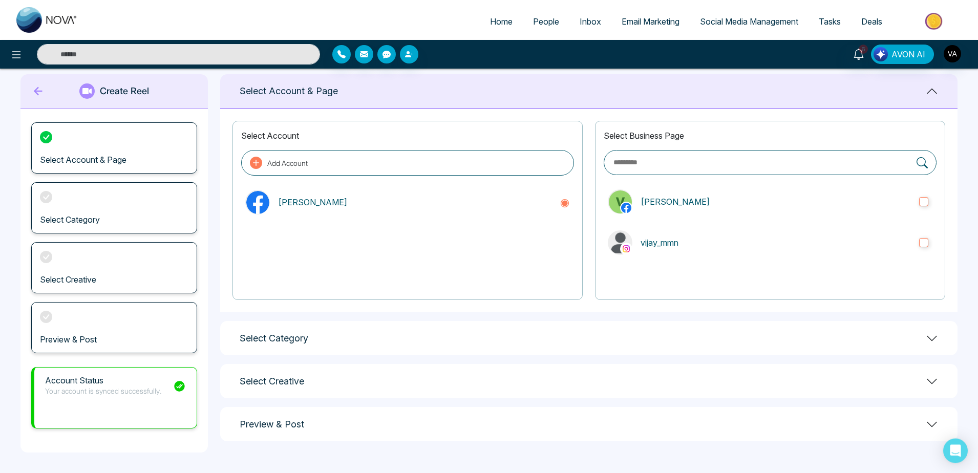
scroll to position [15, 0]
click at [834, 158] on input "text" at bounding box center [762, 163] width 299 height 12
click at [846, 346] on div "Select Category" at bounding box center [589, 338] width 738 height 34
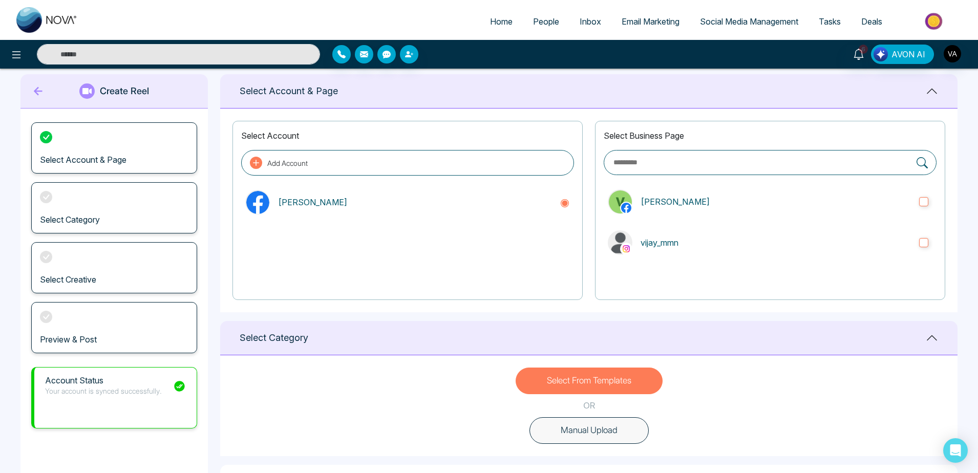
scroll to position [48, 0]
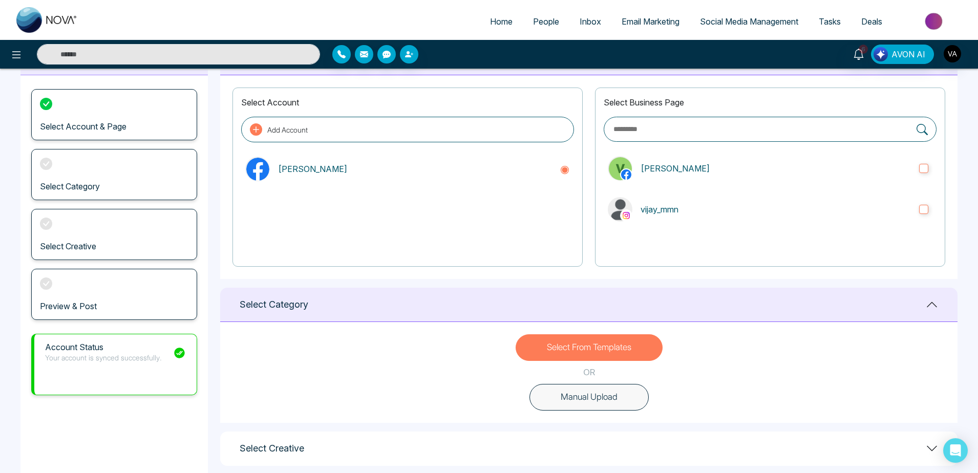
click at [909, 286] on div "**********" at bounding box center [589, 400] width 738 height 719
click at [931, 303] on icon at bounding box center [932, 305] width 12 height 12
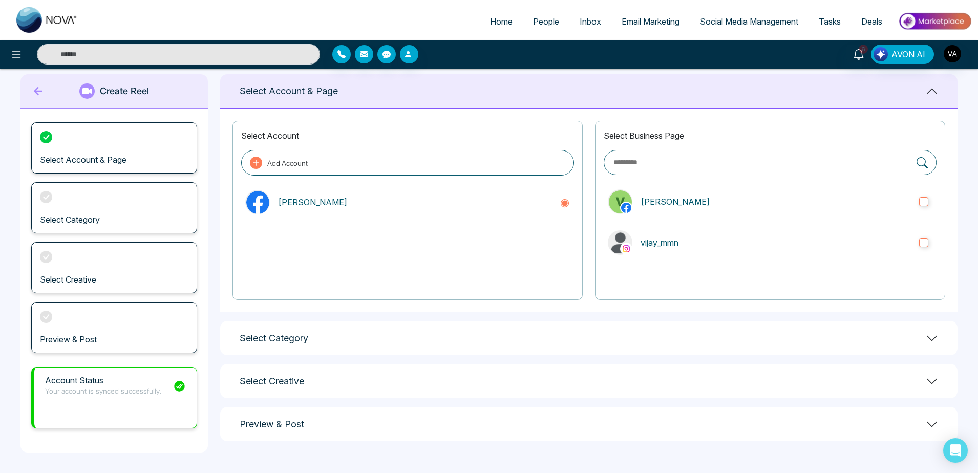
scroll to position [15, 0]
click at [942, 379] on div "Select Creative" at bounding box center [589, 381] width 738 height 34
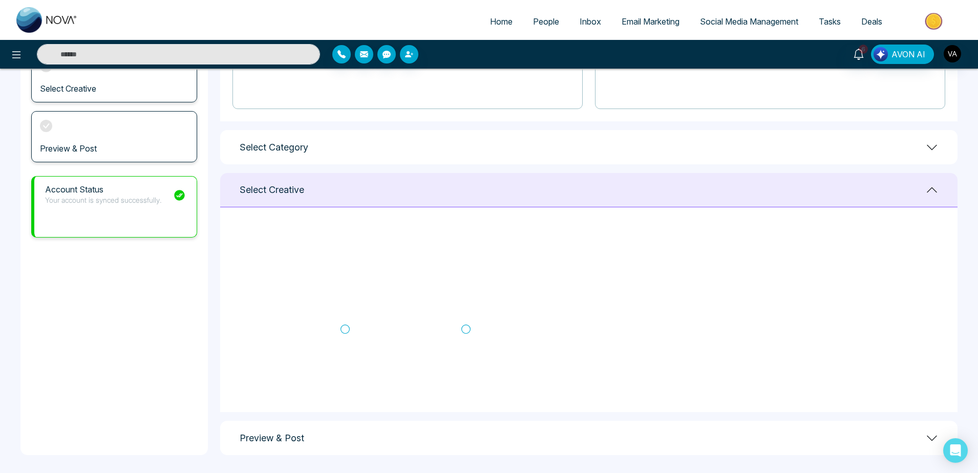
scroll to position [119, 0]
click at [343, 328] on icon at bounding box center [345, 330] width 9 height 10
click at [893, 433] on div "Preview & Post" at bounding box center [589, 435] width 738 height 34
click at [925, 387] on div "Select Select Select Select Select Select Select" at bounding box center [589, 182] width 692 height 409
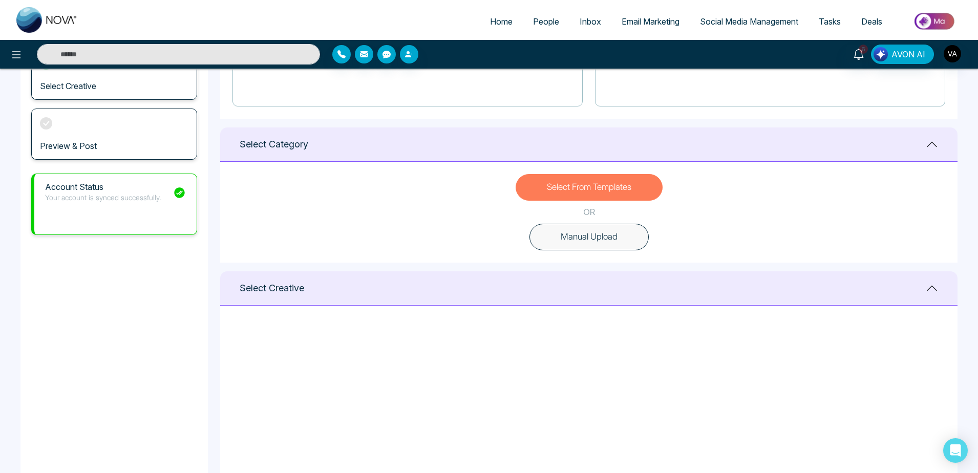
scroll to position [0, 0]
click at [708, 339] on icon at bounding box center [707, 338] width 9 height 10
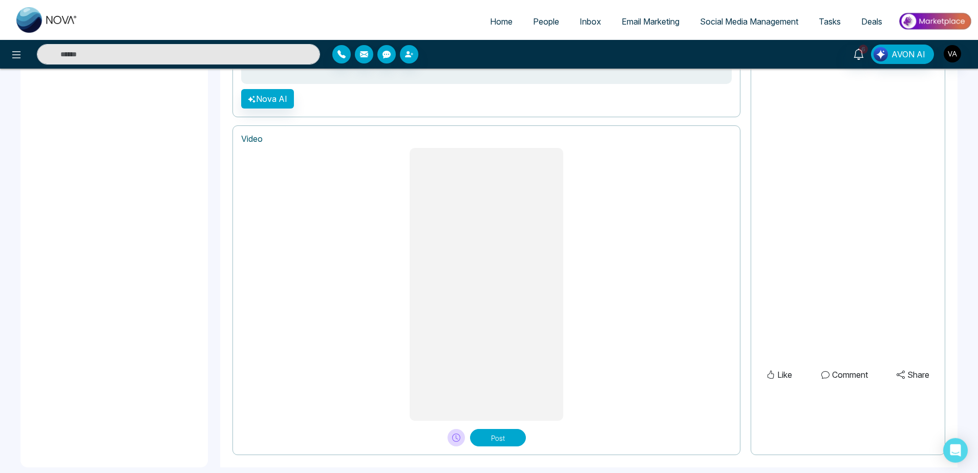
scroll to position [765, 0]
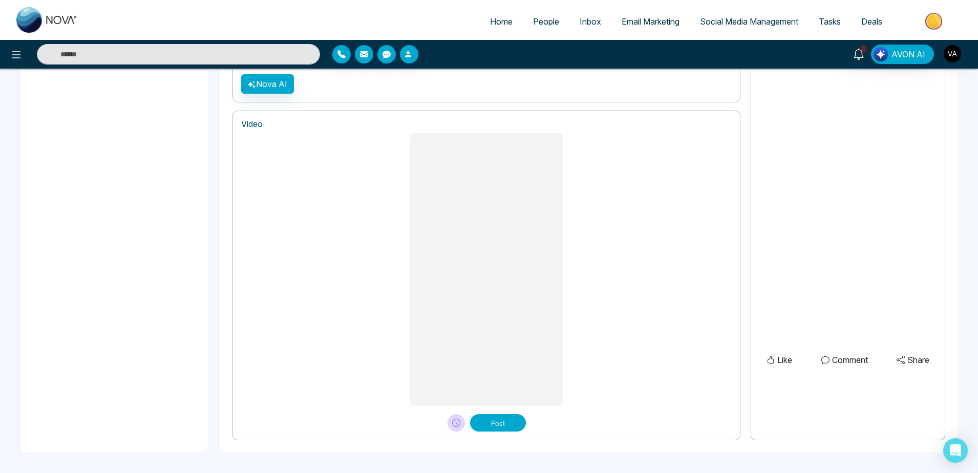
click at [483, 422] on button "Post" at bounding box center [498, 422] width 56 height 17
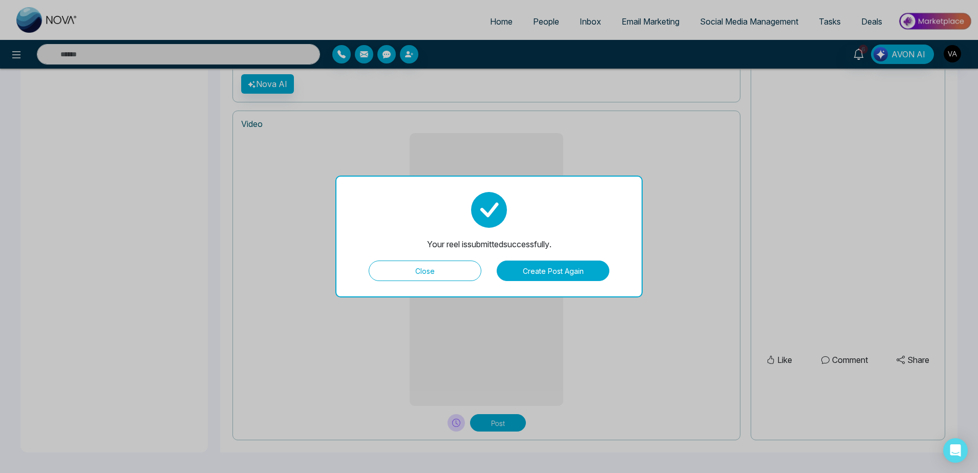
click at [454, 278] on button "Close" at bounding box center [425, 271] width 113 height 20
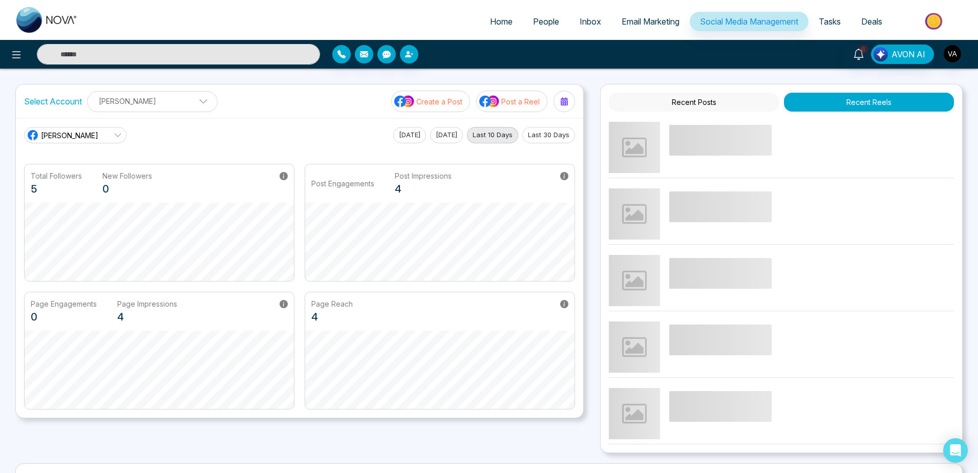
click at [515, 306] on div "Total Followers 5 New Followers 0 Post Engagements Post Impressions 4 Page Enga…" at bounding box center [299, 287] width 551 height 246
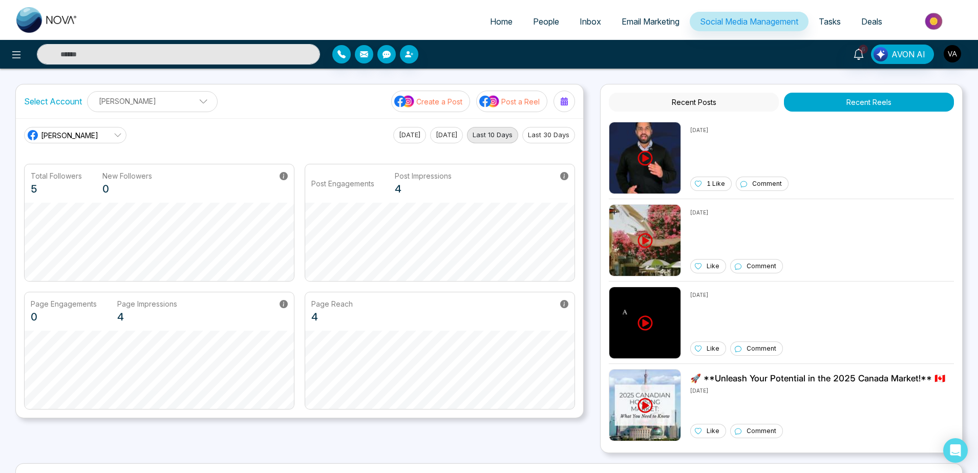
click at [74, 141] on link "[PERSON_NAME]" at bounding box center [75, 135] width 102 height 16
click at [91, 180] on span "(vijay_mmn)" at bounding box center [84, 181] width 74 height 11
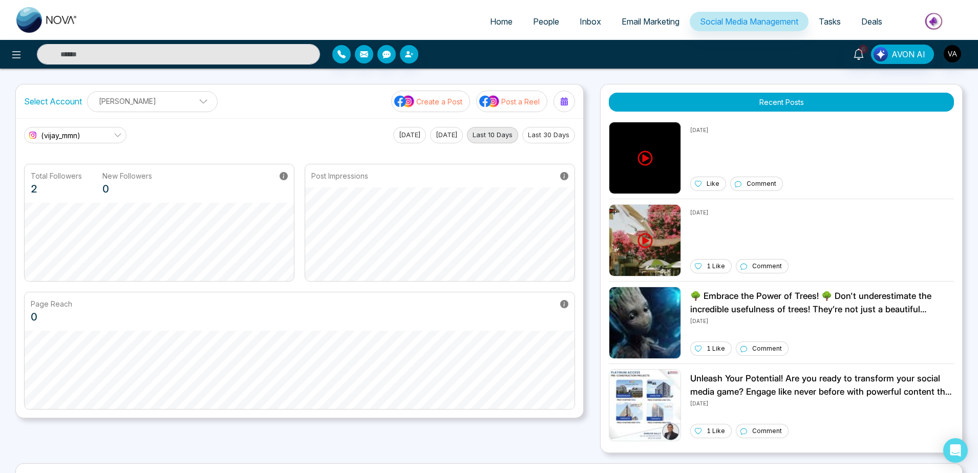
click at [505, 101] on p "Post a Reel" at bounding box center [520, 101] width 38 height 11
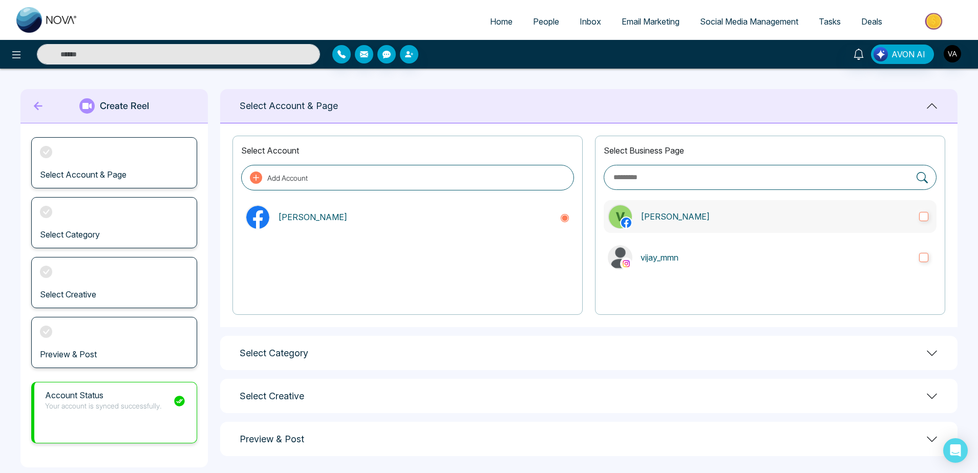
click at [734, 230] on label "[PERSON_NAME]" at bounding box center [770, 216] width 333 height 33
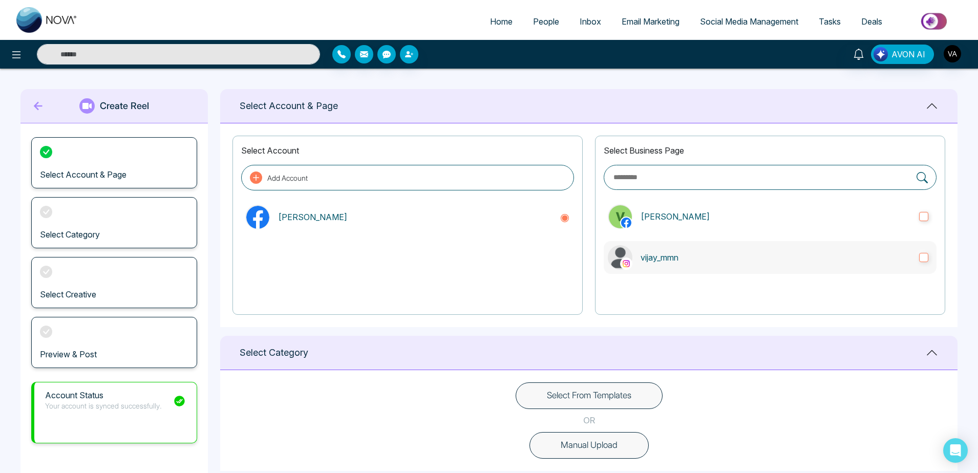
click at [745, 254] on p "vijay_mmn" at bounding box center [776, 257] width 270 height 12
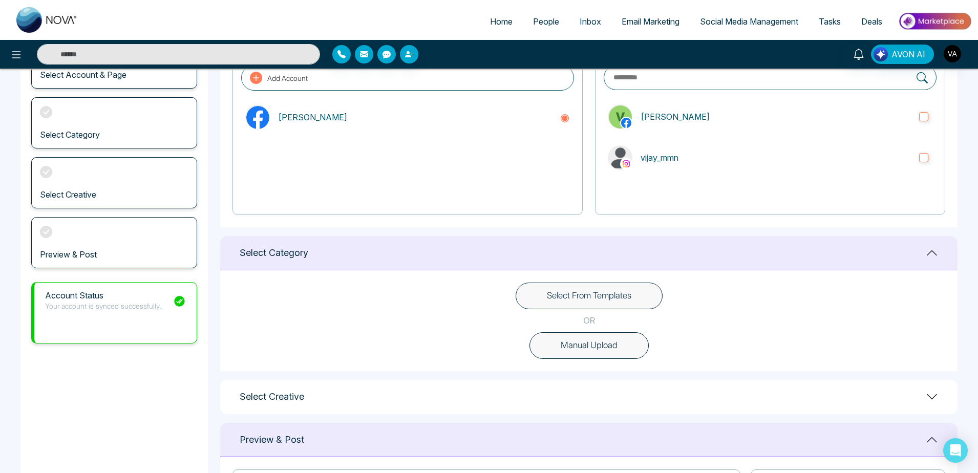
scroll to position [103, 0]
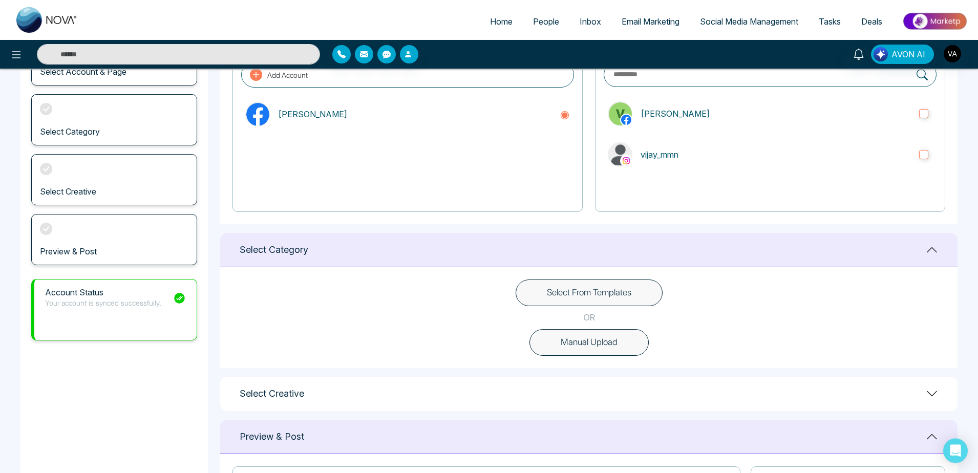
drag, startPoint x: 617, startPoint y: 329, endPoint x: 620, endPoint y: 352, distance: 23.3
click at [620, 352] on div "Select From Templates OR Manual Upload" at bounding box center [589, 317] width 738 height 101
click at [620, 352] on button "Manual Upload" at bounding box center [589, 342] width 119 height 27
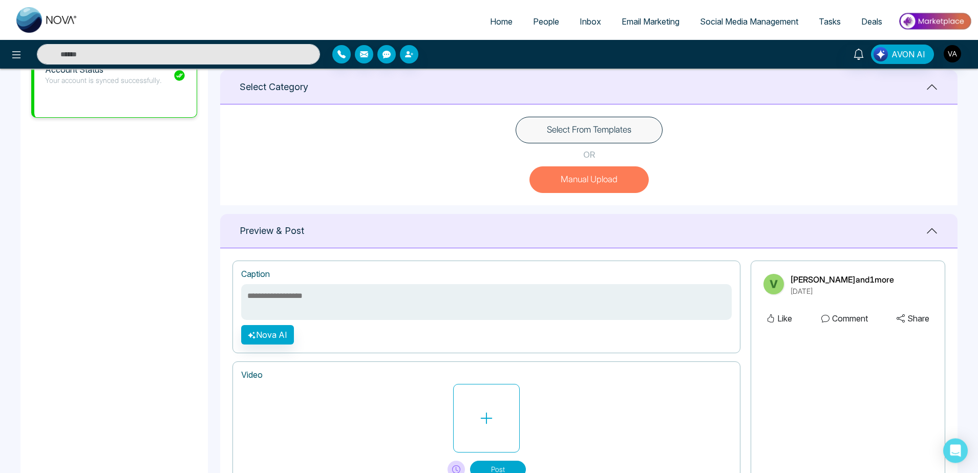
scroll to position [278, 0]
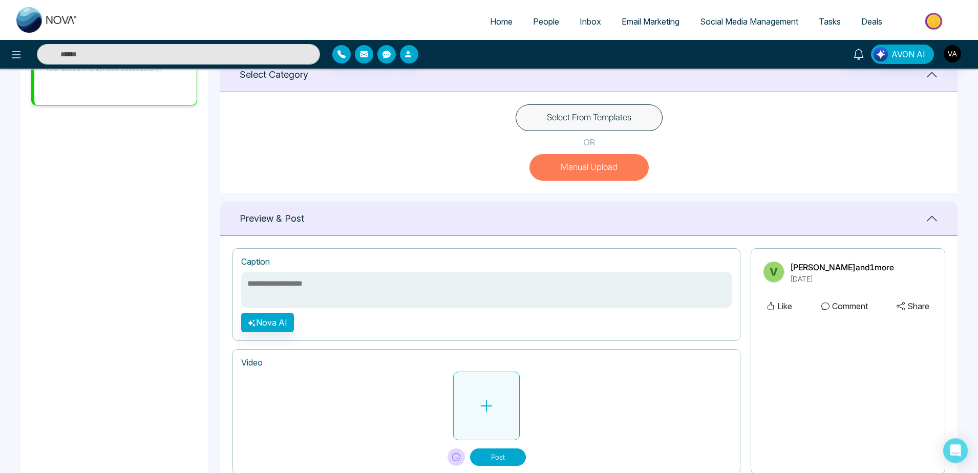
click at [514, 394] on button at bounding box center [486, 406] width 67 height 69
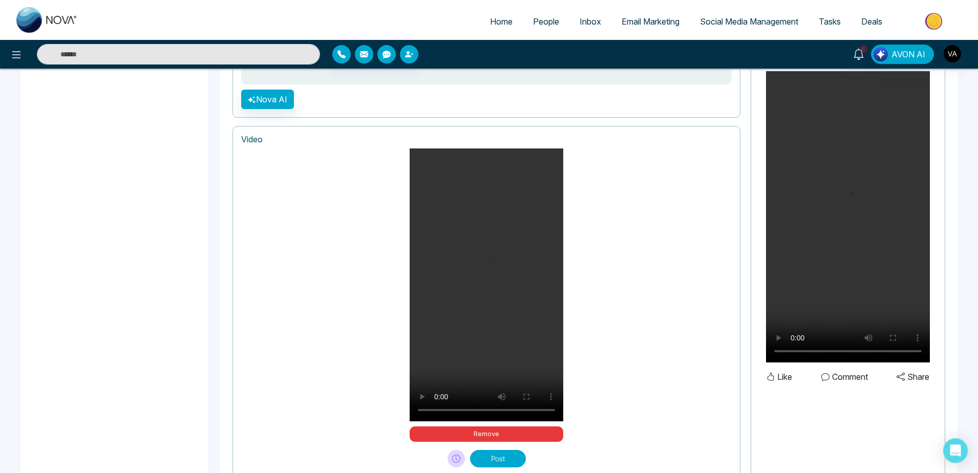
scroll to position [521, 0]
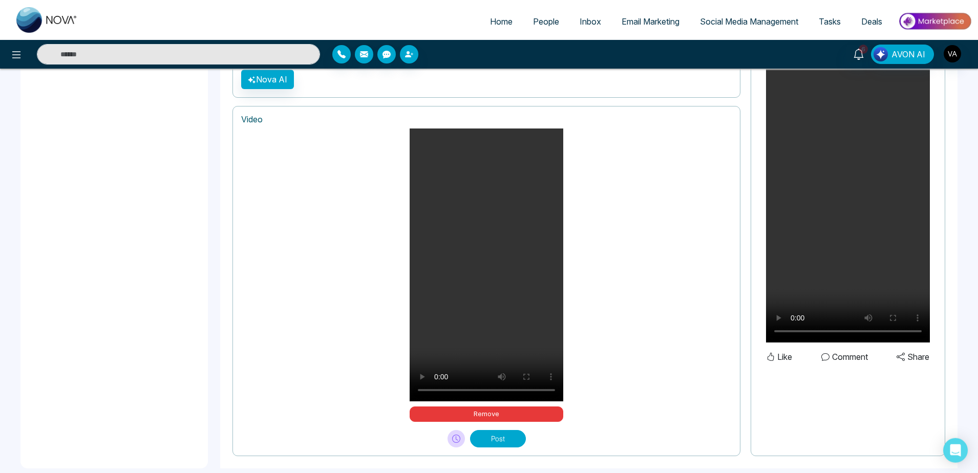
click at [507, 440] on button "Post" at bounding box center [498, 438] width 56 height 17
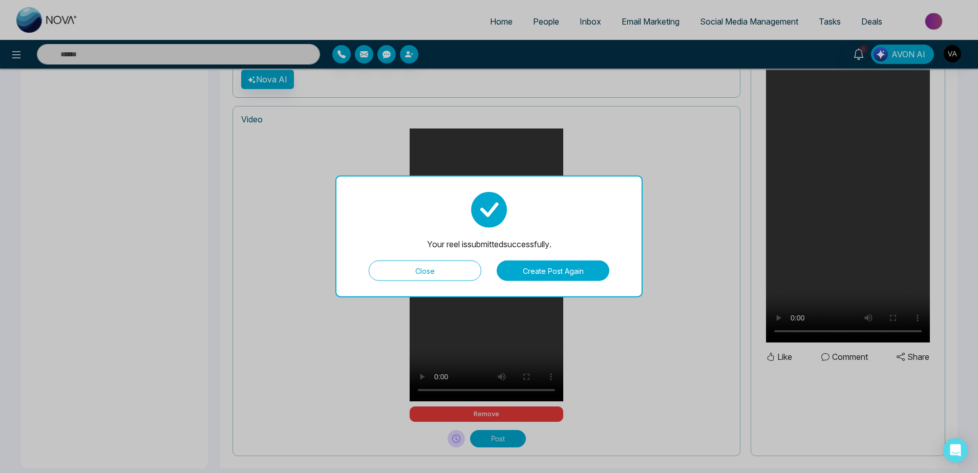
click at [536, 277] on button "Create Post Again" at bounding box center [553, 271] width 113 height 20
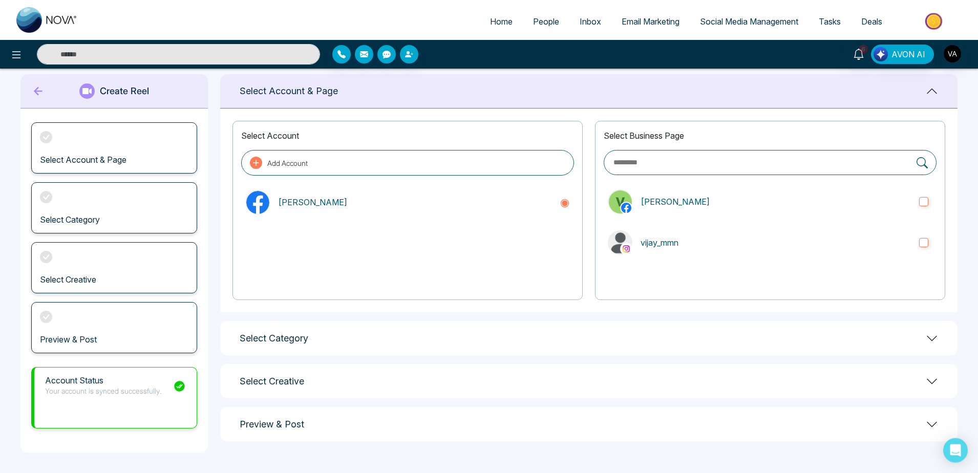
scroll to position [15, 0]
click at [678, 250] on label "vijay_mmn" at bounding box center [770, 242] width 333 height 33
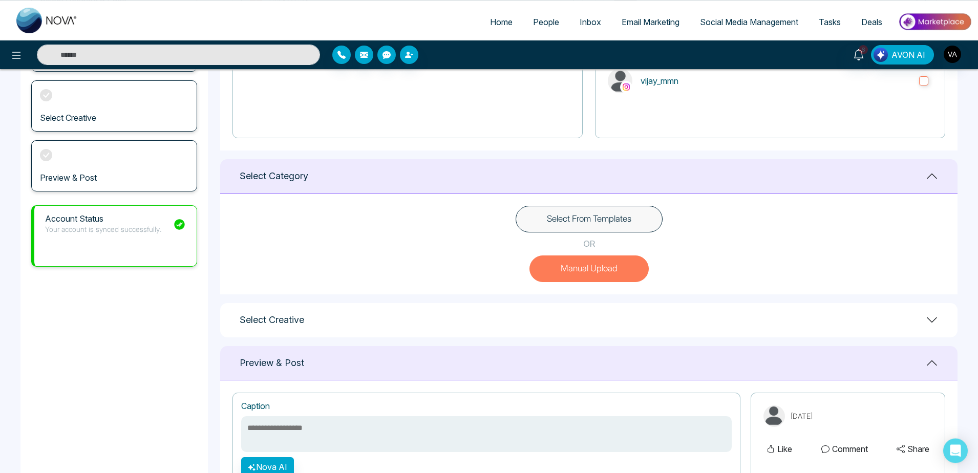
scroll to position [355, 0]
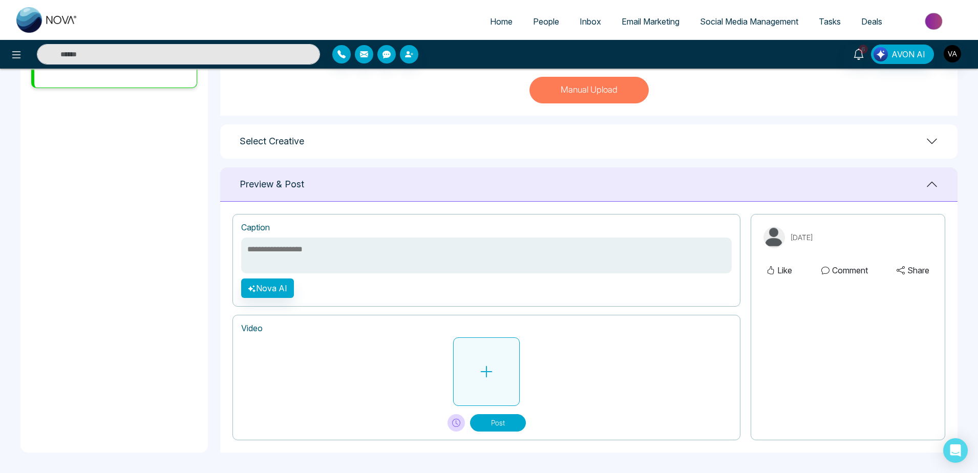
click at [498, 382] on button at bounding box center [486, 372] width 67 height 69
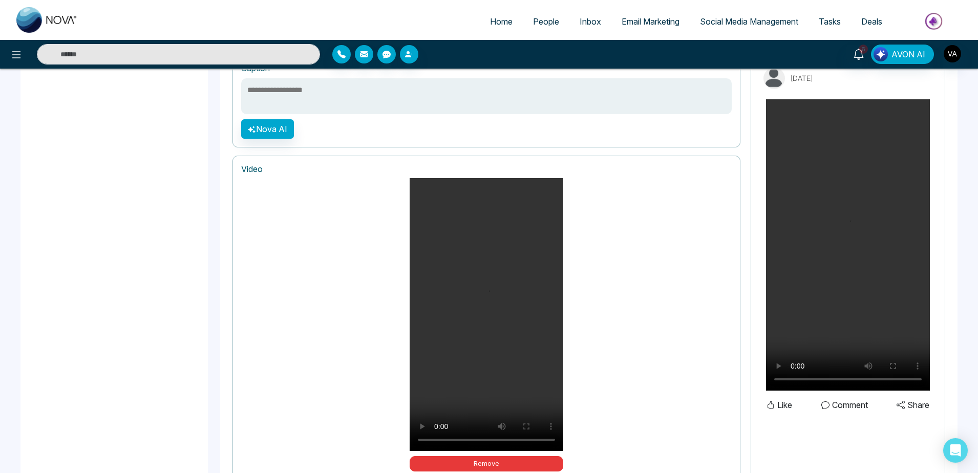
scroll to position [580, 0]
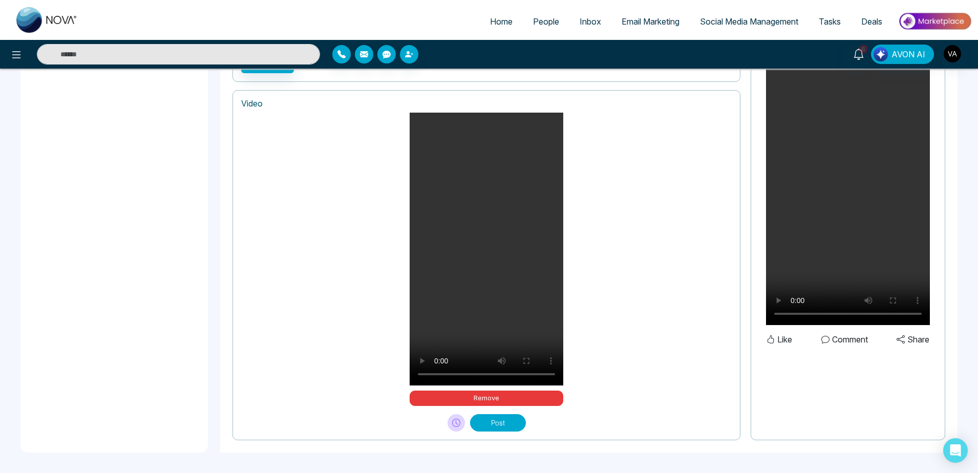
click at [492, 430] on button "Post" at bounding box center [498, 422] width 56 height 17
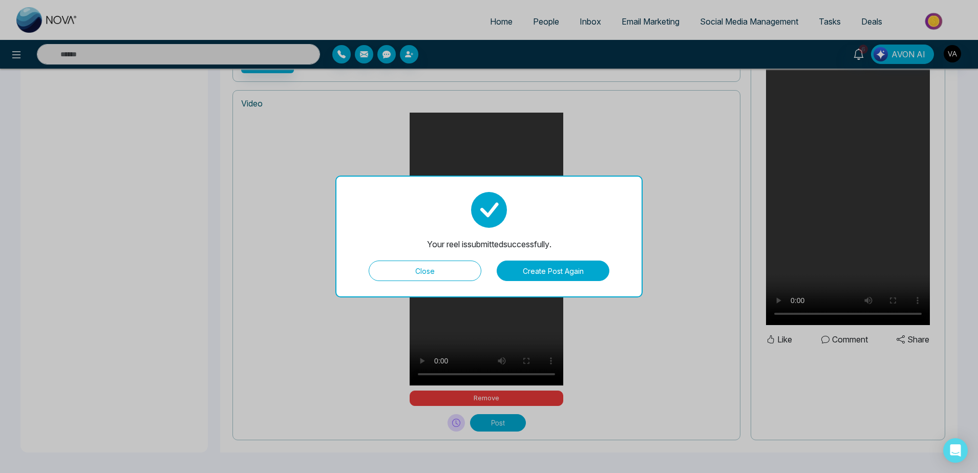
click at [458, 277] on button "Close" at bounding box center [425, 271] width 113 height 20
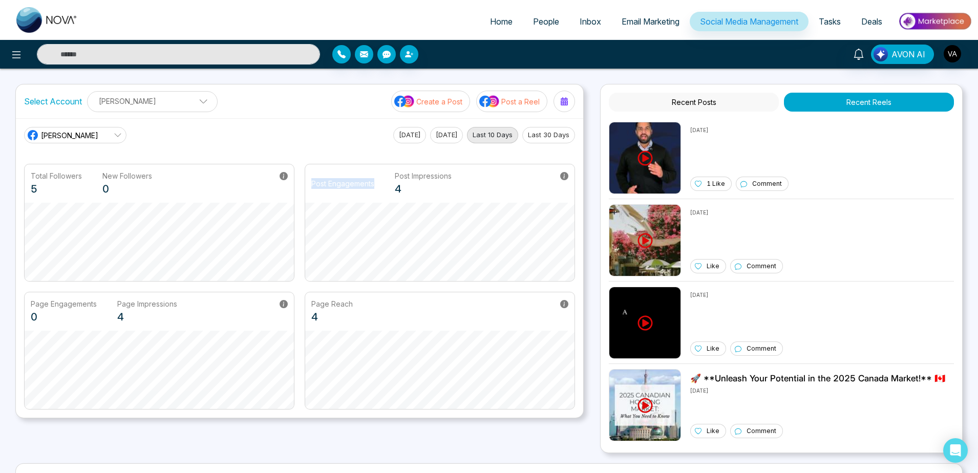
click at [559, 270] on div "Post Engagements Post Impressions 4" at bounding box center [440, 223] width 270 height 118
click at [402, 168] on div "Post Engagements Post Impressions 4" at bounding box center [439, 183] width 269 height 38
drag, startPoint x: 396, startPoint y: 176, endPoint x: 466, endPoint y: 177, distance: 69.7
click at [466, 177] on div "Post Engagements Post Impressions 4" at bounding box center [439, 183] width 269 height 38
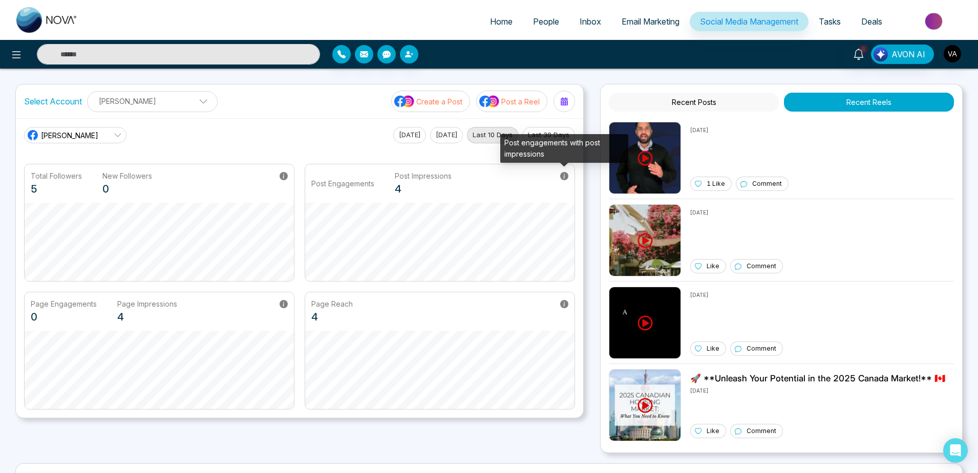
click at [566, 175] on icon at bounding box center [564, 176] width 8 height 8
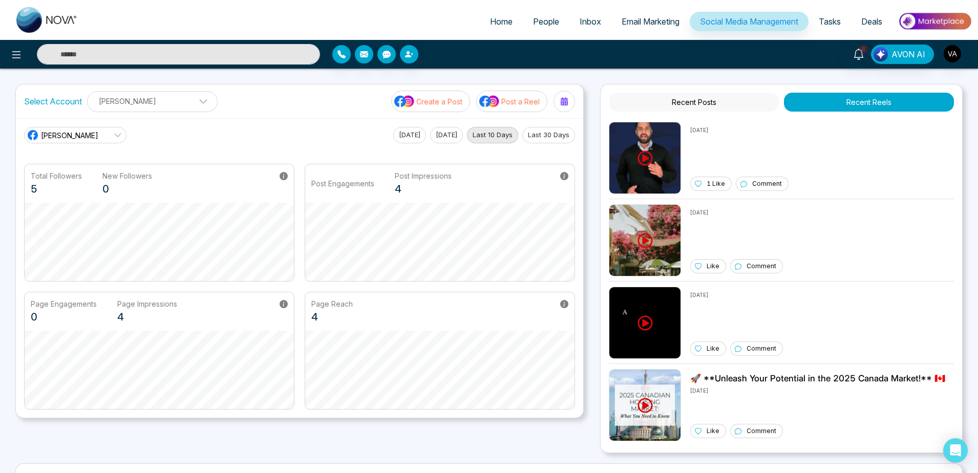
click at [517, 96] on p "Post a Reel" at bounding box center [520, 101] width 38 height 11
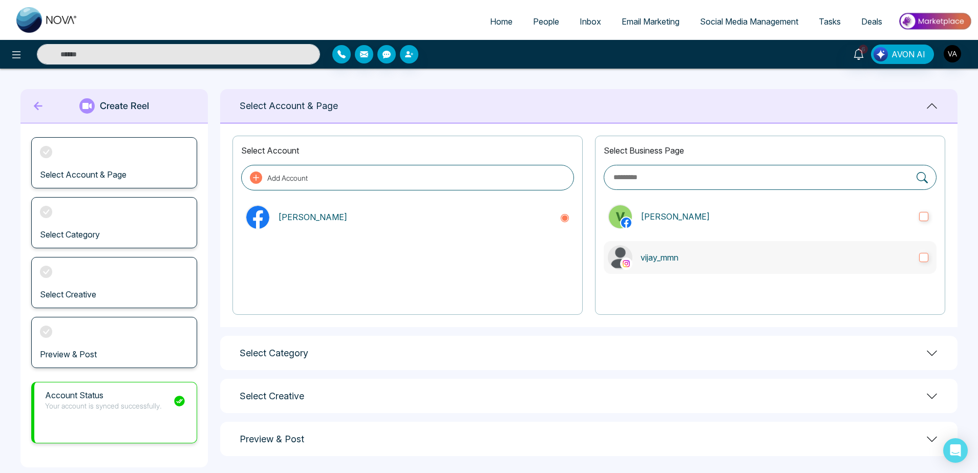
click at [683, 256] on p "vijay_mmn" at bounding box center [776, 257] width 270 height 12
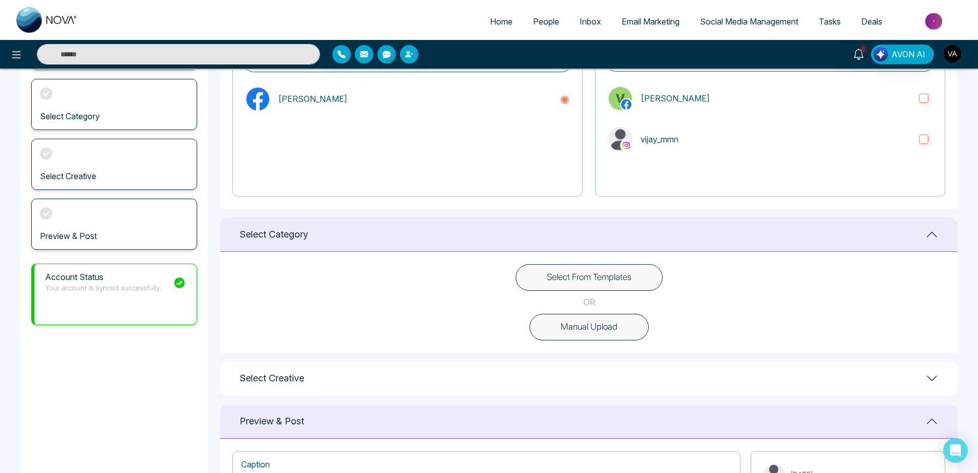
scroll to position [119, 0]
click at [637, 331] on button "Manual Upload" at bounding box center [589, 326] width 119 height 27
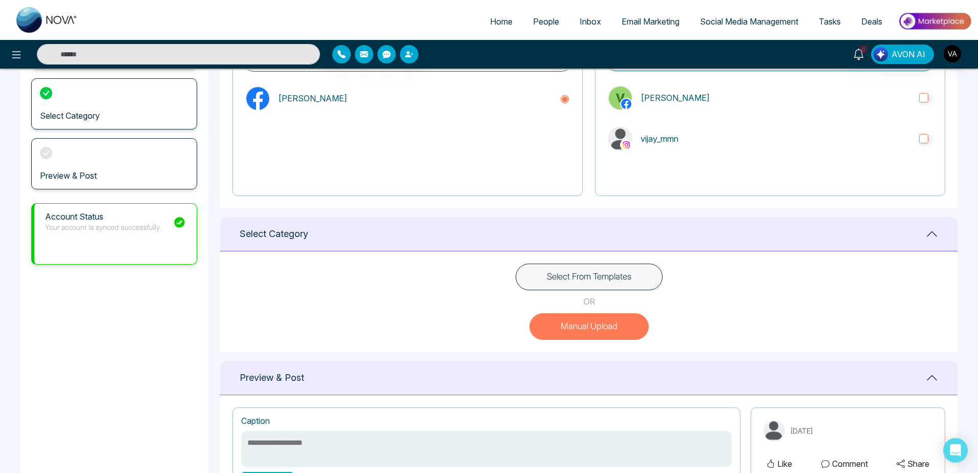
scroll to position [312, 0]
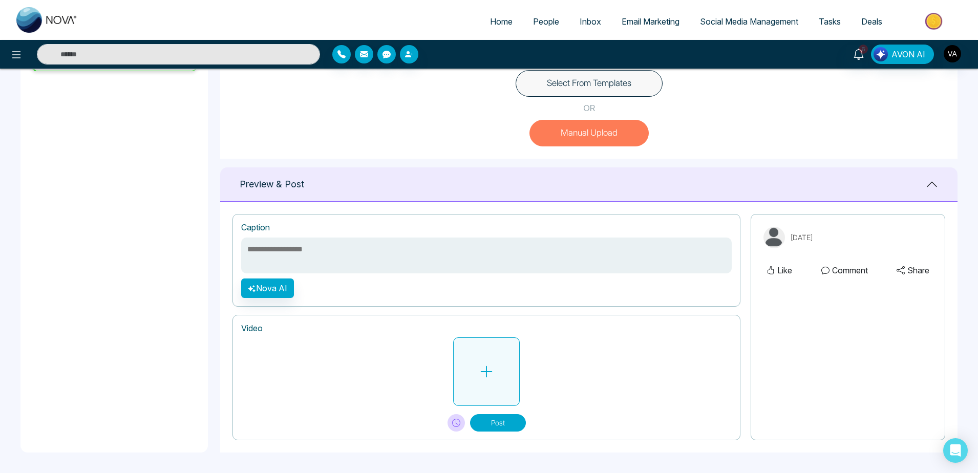
click at [503, 346] on button at bounding box center [486, 372] width 67 height 69
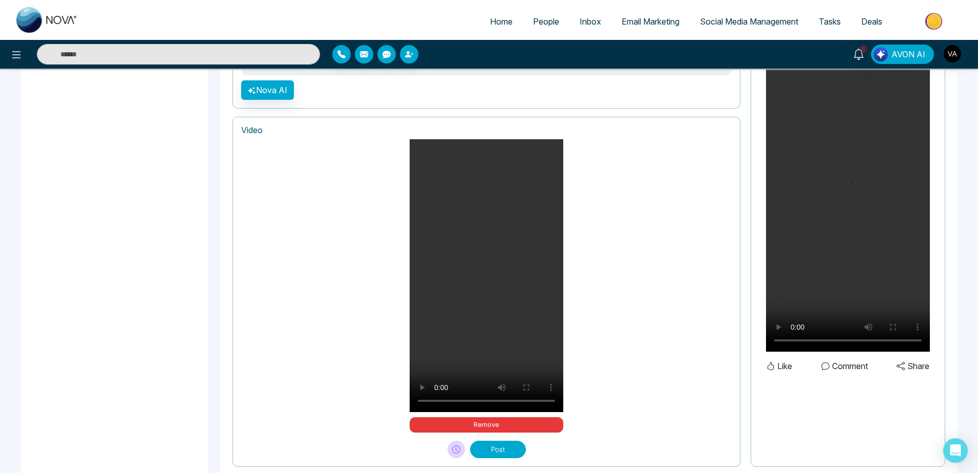
scroll to position [537, 0]
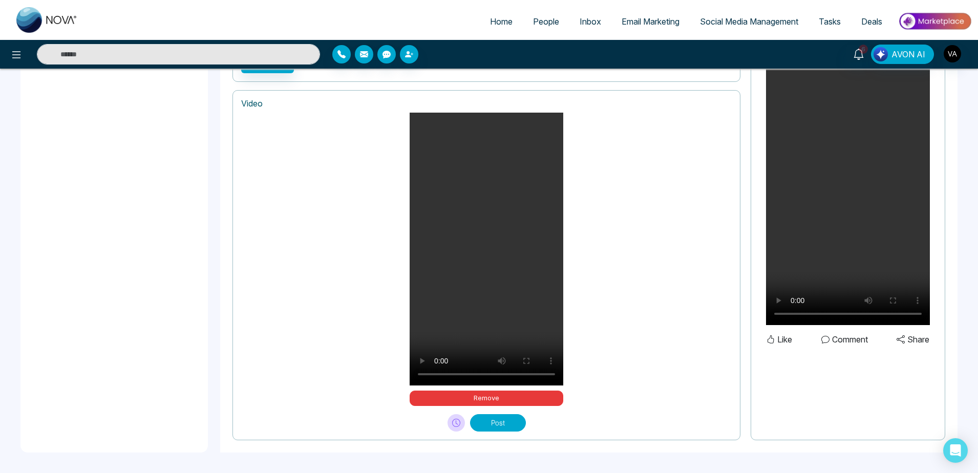
click at [487, 427] on button "Post" at bounding box center [498, 422] width 56 height 17
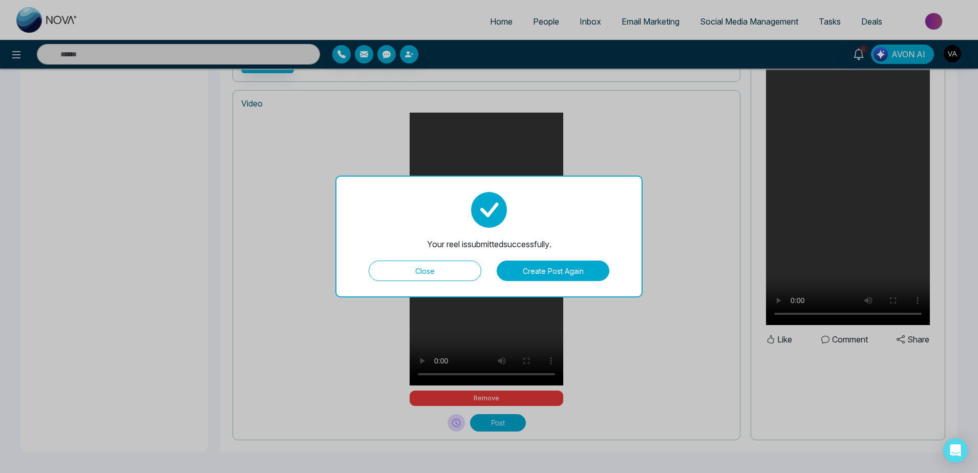
click at [444, 271] on button "Close" at bounding box center [425, 271] width 113 height 20
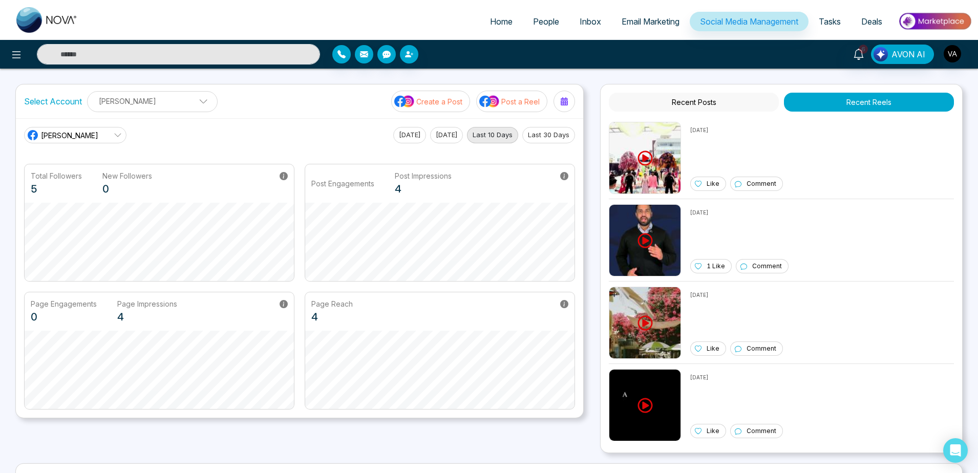
click at [490, 24] on span "Home" at bounding box center [501, 21] width 23 height 10
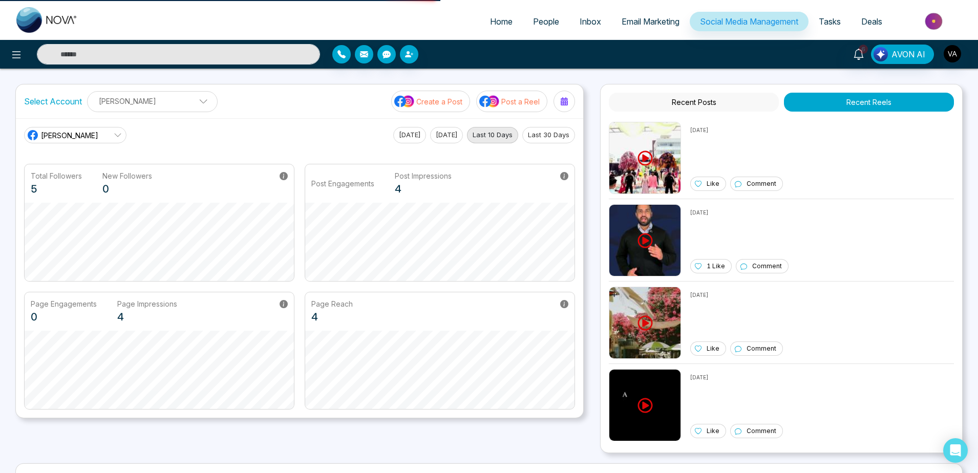
select select "*"
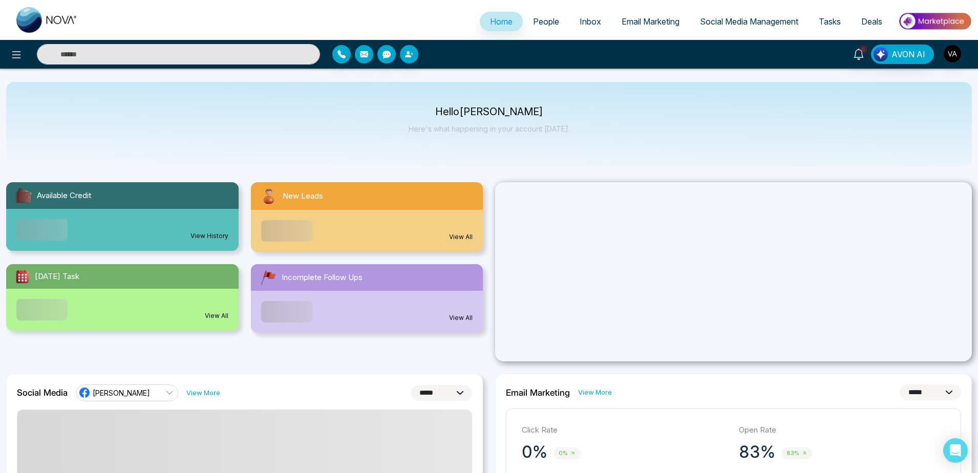
drag, startPoint x: 444, startPoint y: 110, endPoint x: 567, endPoint y: 129, distance: 124.9
click at [567, 129] on div "Hello Vijay Admin Here's what happening in your account today." at bounding box center [489, 124] width 966 height 85
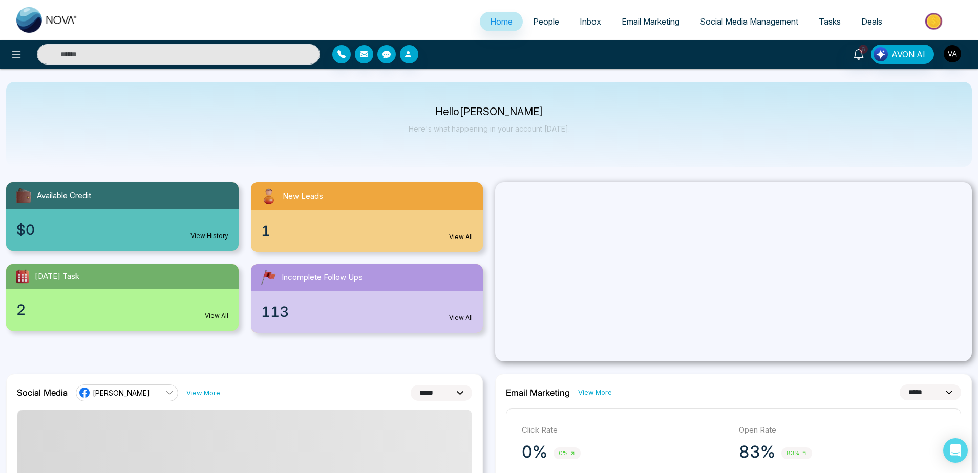
click at [567, 129] on div "Hello Vijay Admin Here's what happening in your account today." at bounding box center [489, 124] width 966 height 85
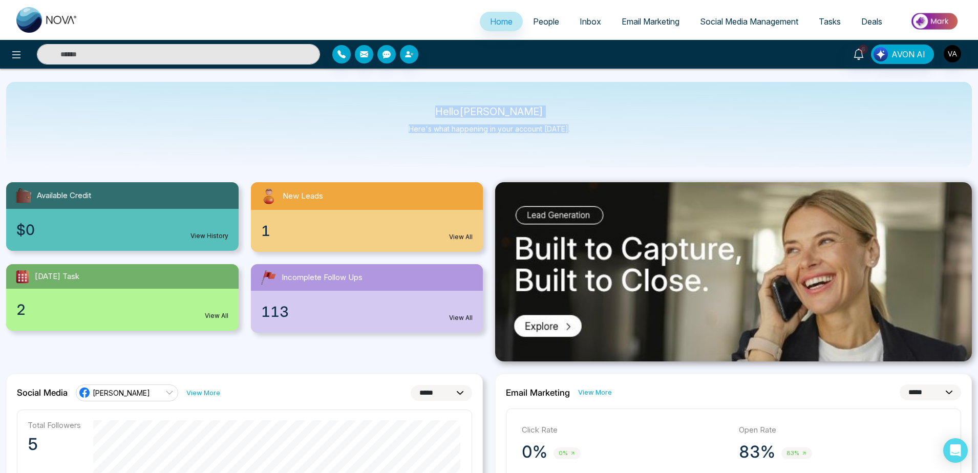
drag, startPoint x: 567, startPoint y: 129, endPoint x: 436, endPoint y: 112, distance: 131.7
click at [436, 112] on div "Hello Vijay Admin Here's what happening in your account today." at bounding box center [489, 124] width 966 height 85
click at [436, 112] on p "Hello Vijay Admin" at bounding box center [489, 112] width 161 height 9
drag, startPoint x: 450, startPoint y: 109, endPoint x: 586, endPoint y: 131, distance: 138.1
click at [586, 131] on div "Hello Vijay Admin Here's what happening in your account today." at bounding box center [489, 124] width 966 height 85
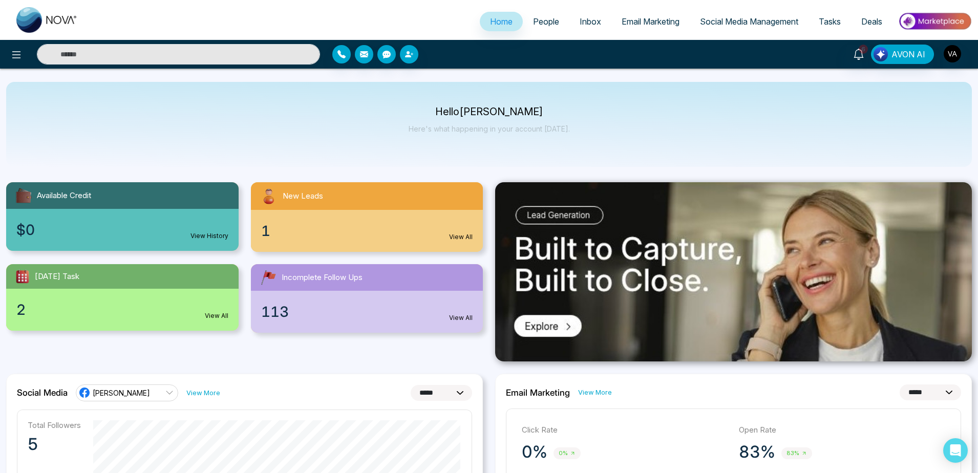
click at [586, 131] on div "Hello Vijay Admin Here's what happening in your account today." at bounding box center [489, 124] width 966 height 85
drag, startPoint x: 586, startPoint y: 131, endPoint x: 393, endPoint y: 93, distance: 196.9
click at [393, 93] on div "Hello Vijay Admin Here's what happening in your account today." at bounding box center [489, 124] width 966 height 85
click at [449, 111] on p "Hello Vijay Admin" at bounding box center [489, 112] width 161 height 9
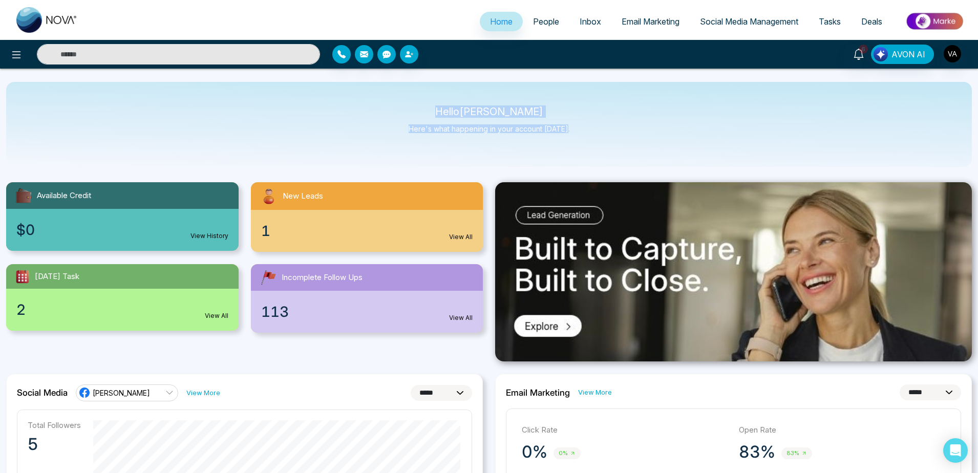
drag, startPoint x: 449, startPoint y: 111, endPoint x: 604, endPoint y: 144, distance: 158.8
click at [604, 144] on div "Hello Vijay Admin Here's what happening in your account today." at bounding box center [489, 124] width 966 height 85
click at [538, 16] on link "People" at bounding box center [546, 21] width 47 height 19
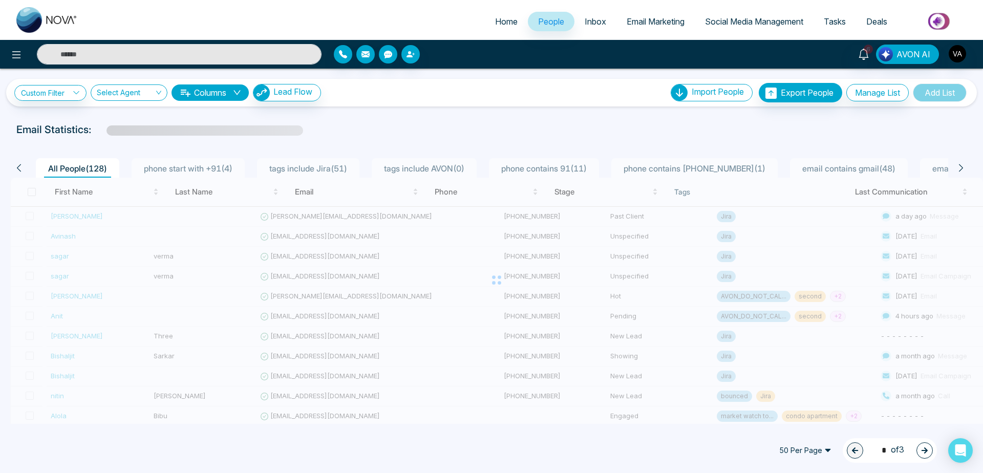
click at [495, 23] on span "Home" at bounding box center [506, 21] width 23 height 10
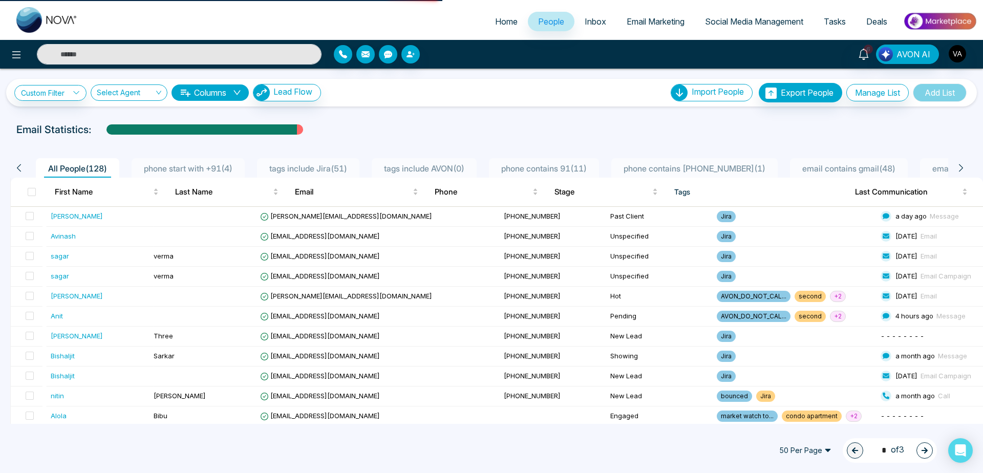
select select "*"
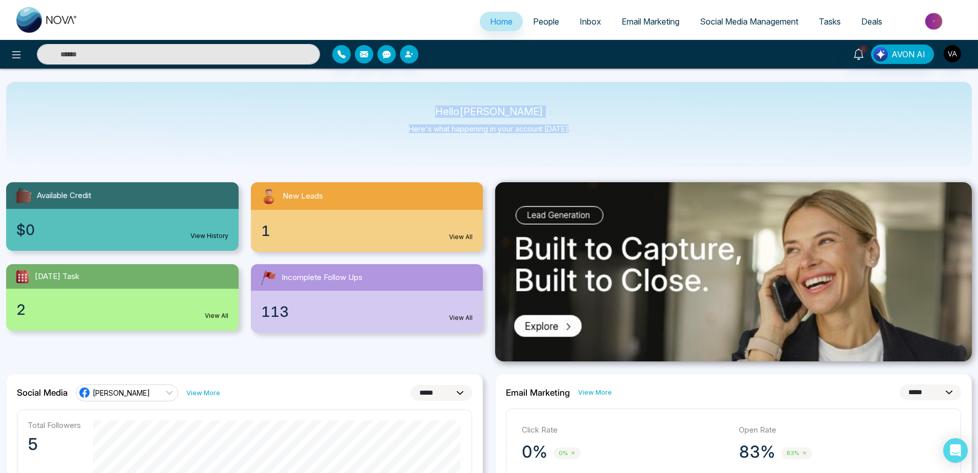
drag, startPoint x: 446, startPoint y: 111, endPoint x: 587, endPoint y: 137, distance: 143.9
click at [587, 137] on div "Hello Vijay Admin Here's what happening in your account today." at bounding box center [489, 124] width 966 height 85
drag, startPoint x: 418, startPoint y: 117, endPoint x: 409, endPoint y: 70, distance: 48.0
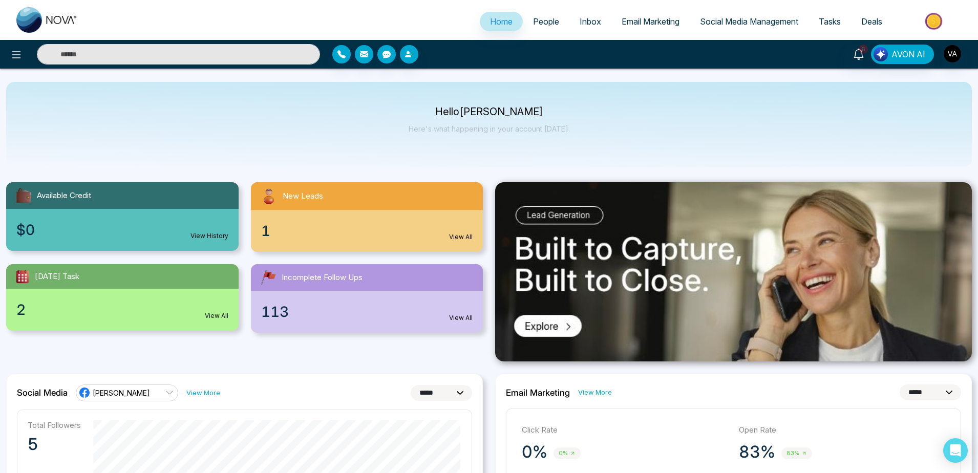
click at [10, 48] on button at bounding box center [16, 54] width 20 height 20
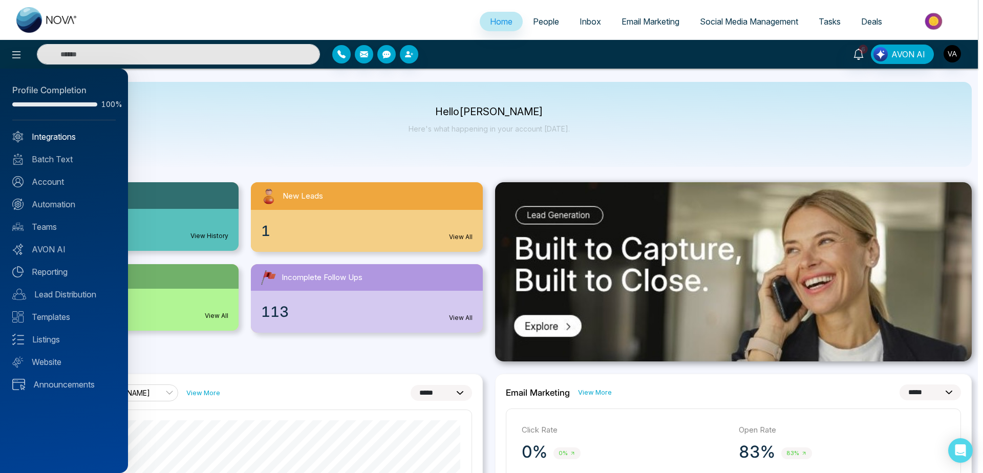
click at [67, 139] on link "Integrations" at bounding box center [63, 137] width 103 height 12
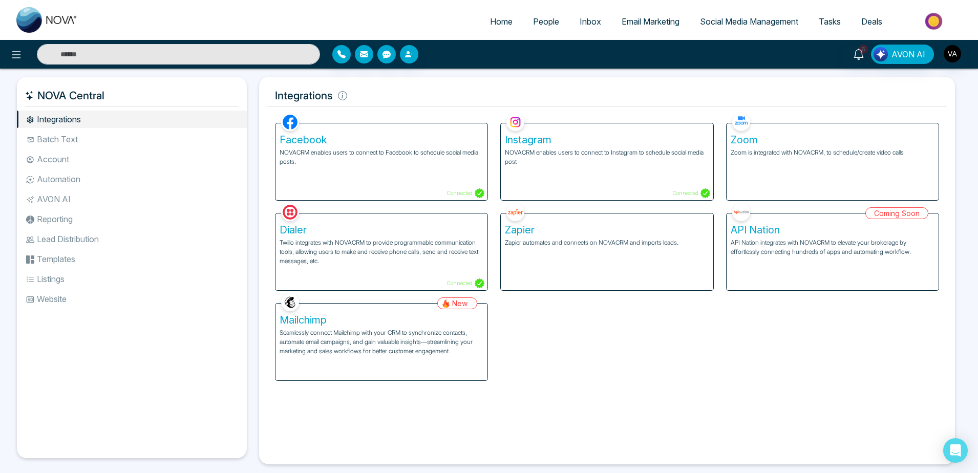
click at [135, 139] on li "Batch Text" at bounding box center [132, 139] width 230 height 17
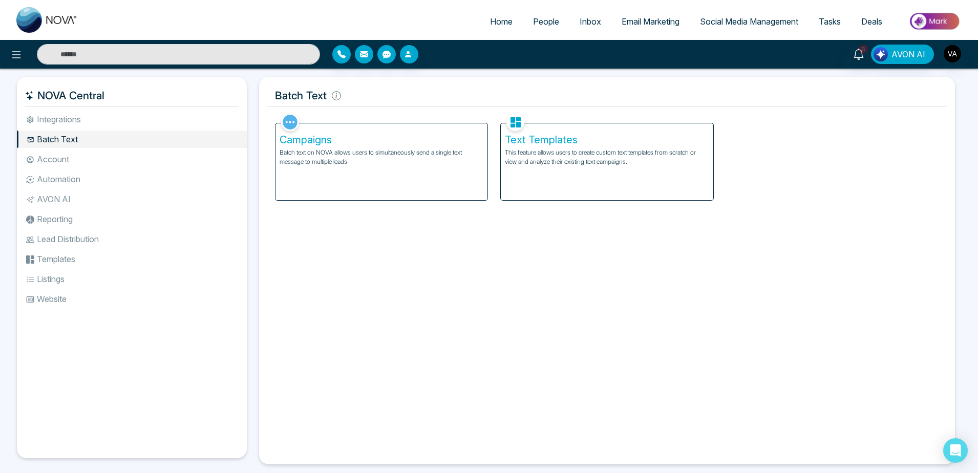
click at [149, 183] on li "Automation" at bounding box center [132, 179] width 230 height 17
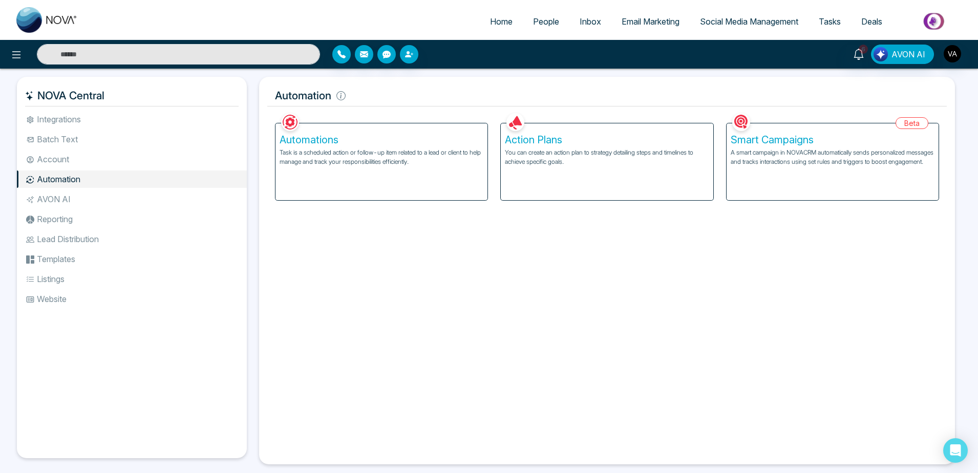
click at [401, 165] on p "Task is a scheduled action or follow-up item related to a lead or client to hel…" at bounding box center [382, 157] width 204 height 18
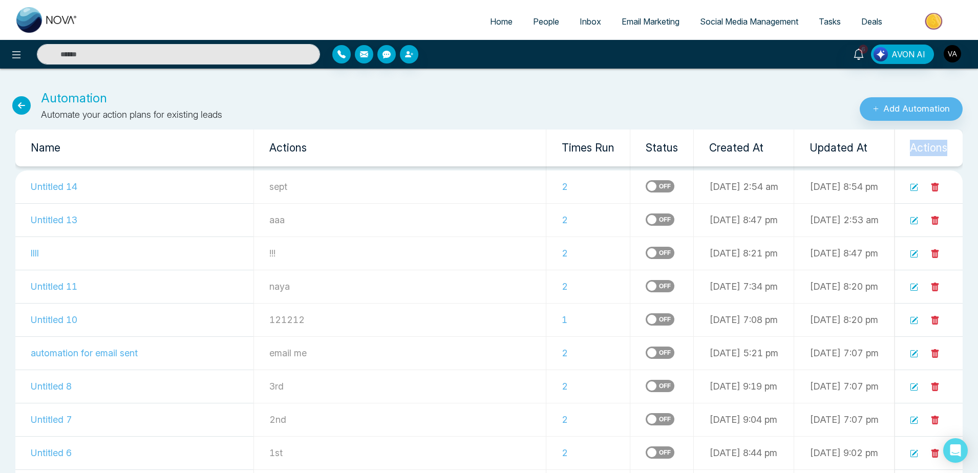
drag, startPoint x: 906, startPoint y: 146, endPoint x: 958, endPoint y: 146, distance: 51.7
click at [958, 146] on th "Actions" at bounding box center [929, 148] width 69 height 37
click at [15, 104] on icon at bounding box center [21, 105] width 18 height 18
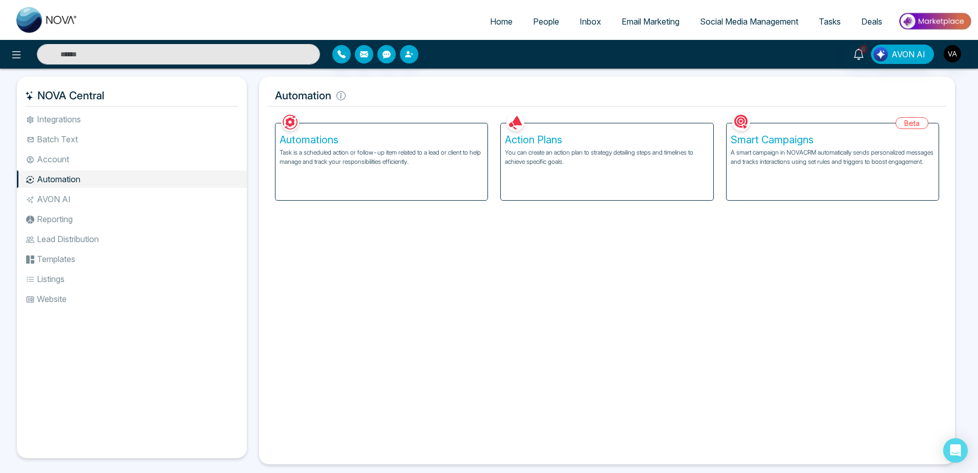
click at [101, 203] on li "AVON AI" at bounding box center [132, 199] width 230 height 17
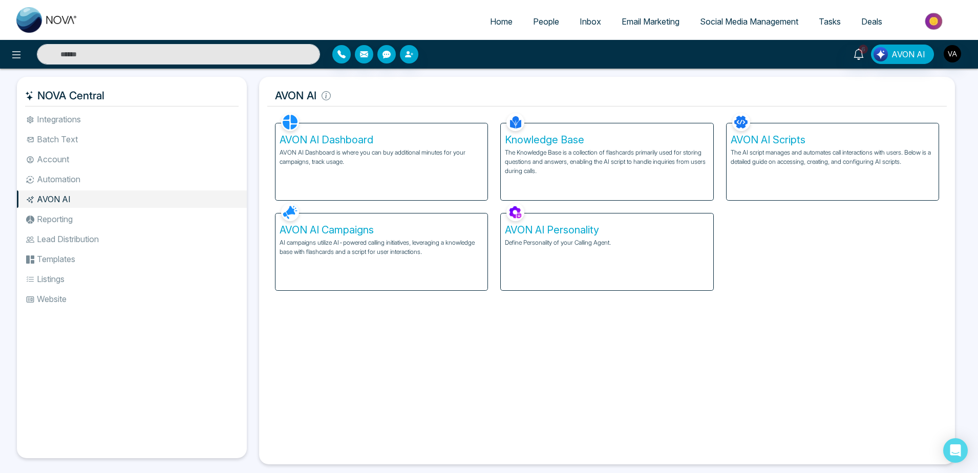
click at [77, 165] on li "Account" at bounding box center [132, 159] width 230 height 17
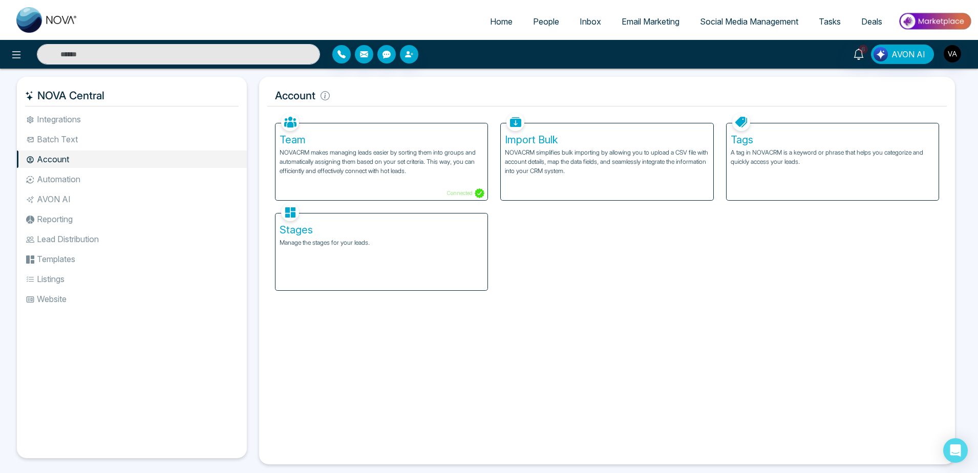
click at [749, 178] on div "Tags A tag in NOVACRM is a keyword or phrase that helps you categorize and quic…" at bounding box center [833, 161] width 212 height 77
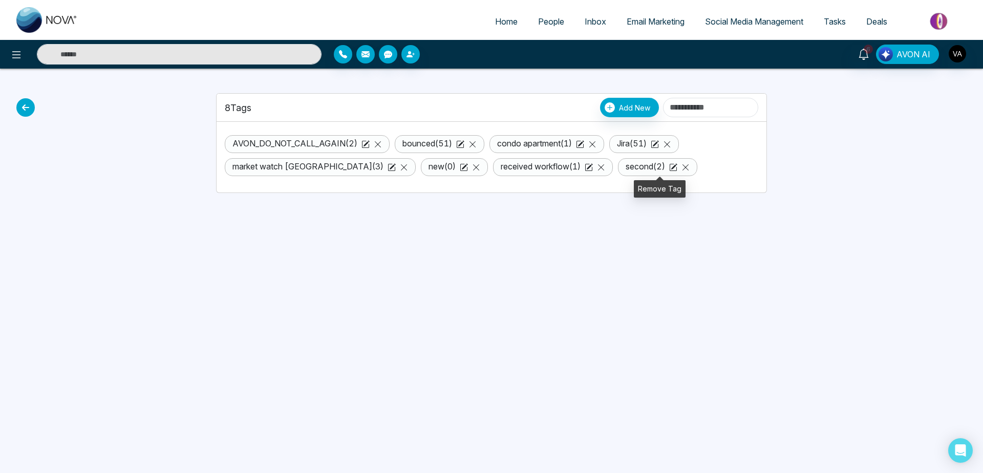
click at [682, 169] on icon at bounding box center [686, 167] width 8 height 8
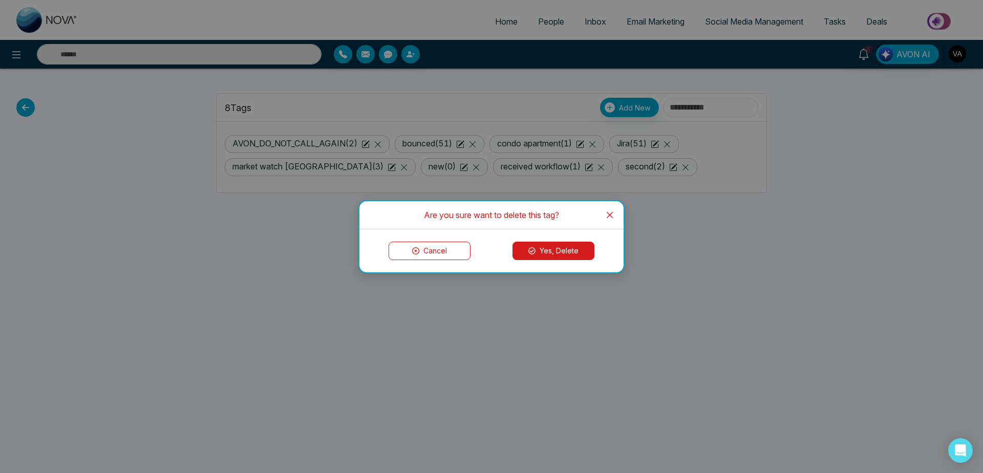
click at [571, 253] on button "Yes, Delete" at bounding box center [554, 251] width 82 height 18
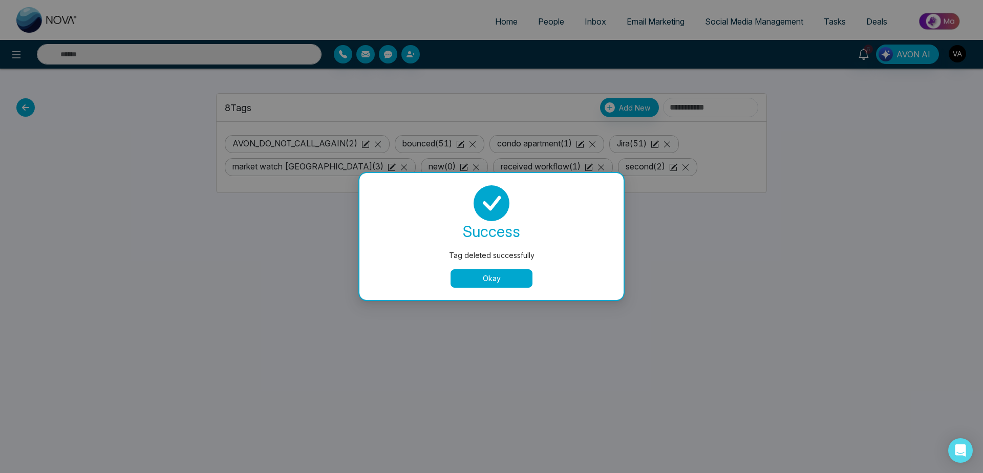
click at [485, 281] on button "Okay" at bounding box center [492, 278] width 82 height 18
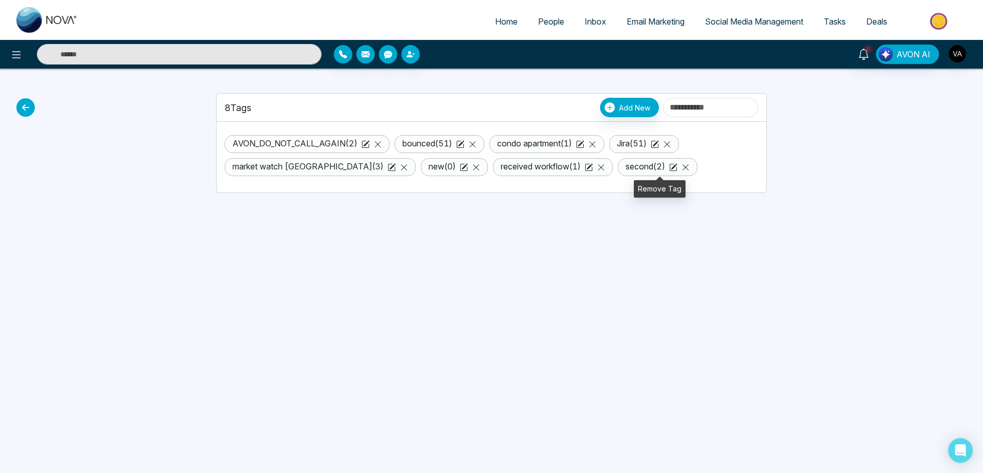
click at [682, 166] on icon at bounding box center [686, 167] width 8 height 8
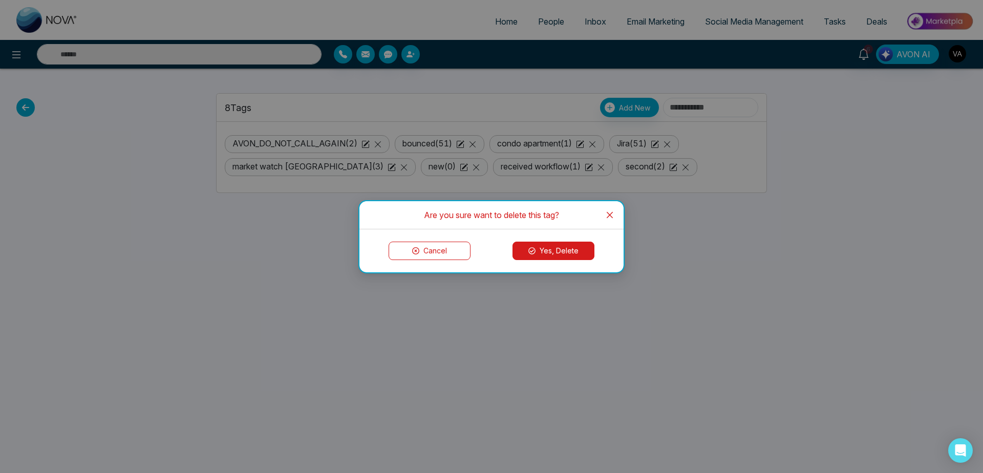
click at [544, 242] on button "Yes, Delete" at bounding box center [554, 251] width 82 height 18
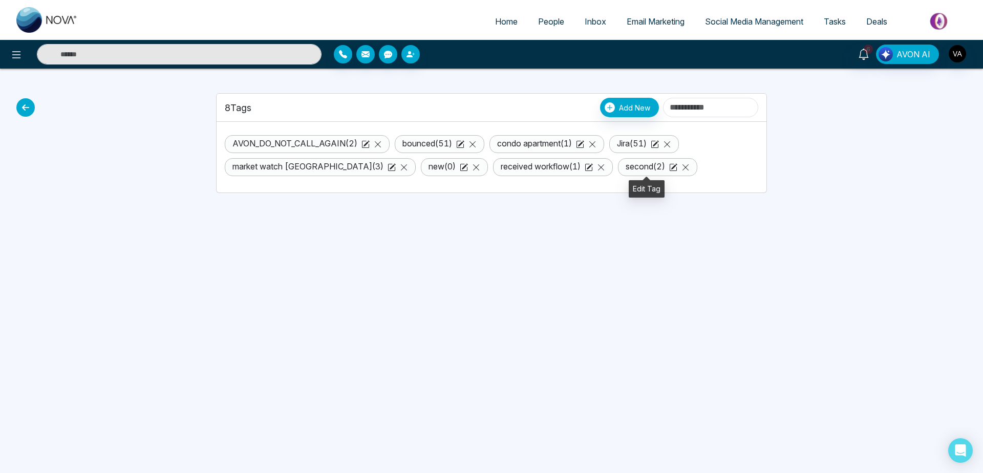
click at [671, 167] on icon at bounding box center [674, 166] width 6 height 6
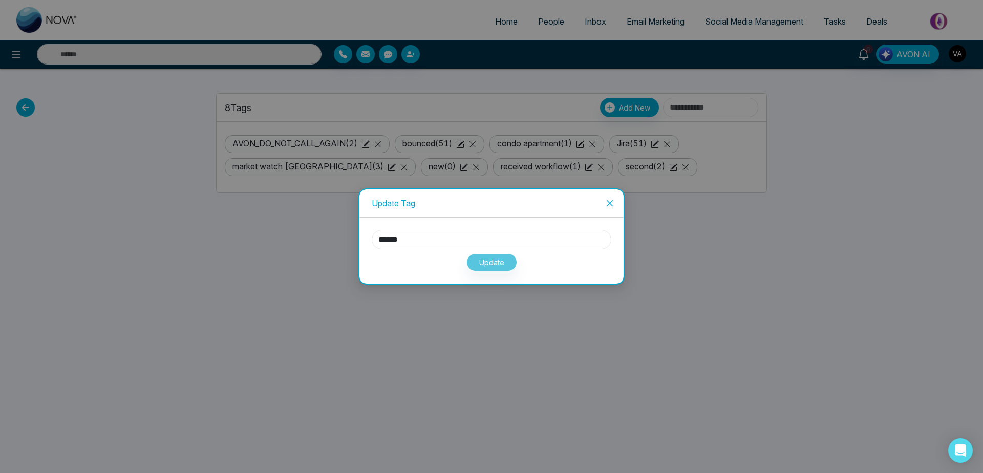
drag, startPoint x: 442, startPoint y: 246, endPoint x: 310, endPoint y: 247, distance: 132.2
click at [372, 247] on input "******" at bounding box center [492, 239] width 240 height 19
type input "*****"
click at [487, 261] on button "Update" at bounding box center [492, 263] width 51 height 18
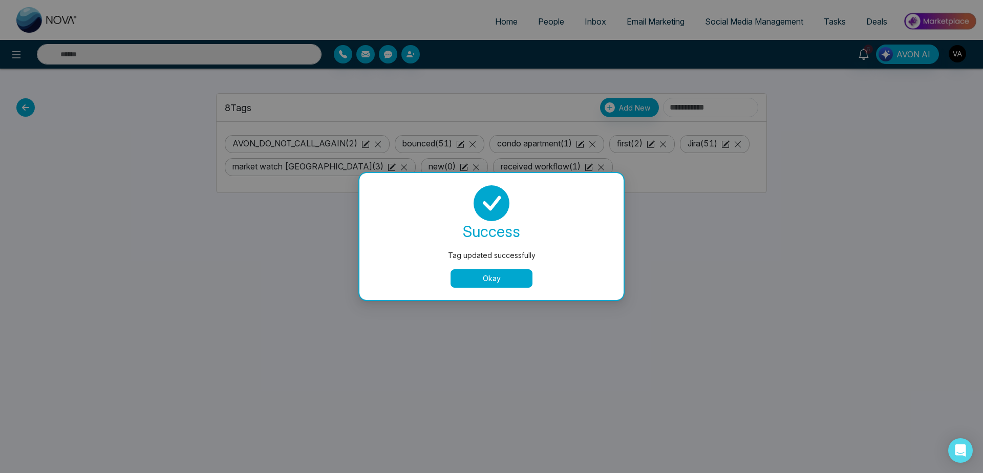
click at [495, 287] on button "Okay" at bounding box center [492, 278] width 82 height 18
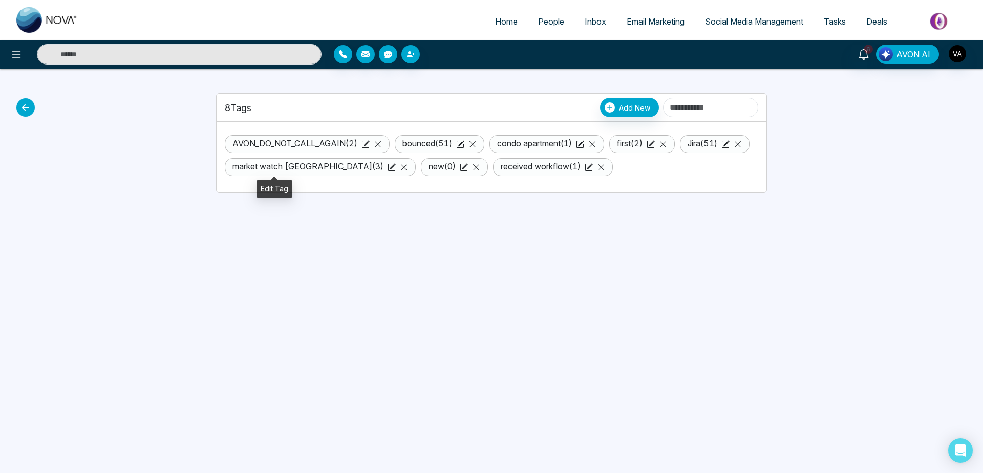
click at [724, 146] on icon at bounding box center [727, 143] width 6 height 6
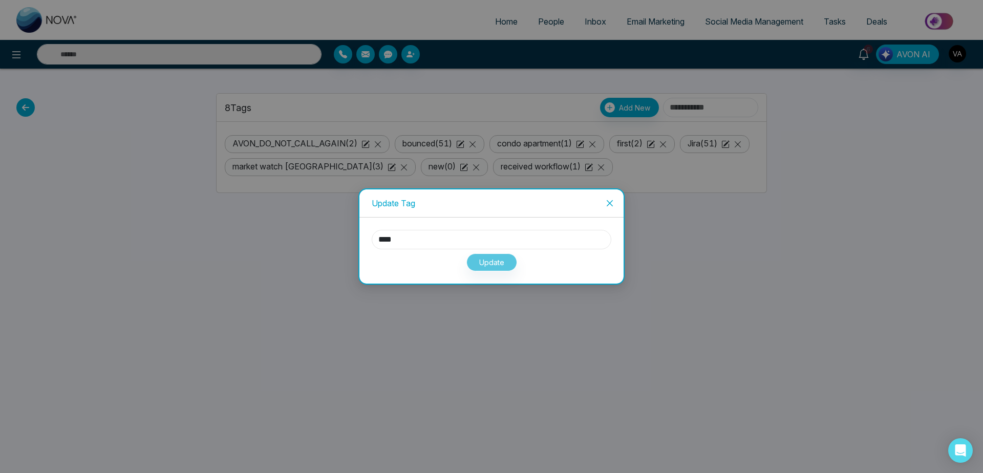
click at [416, 243] on input "****" at bounding box center [492, 239] width 240 height 19
type input "*****"
click at [509, 265] on button "Update" at bounding box center [492, 263] width 51 height 18
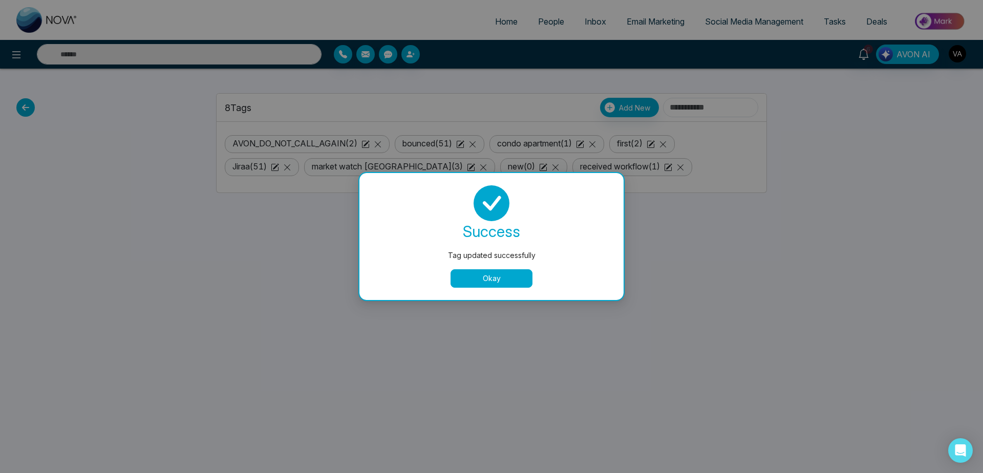
click at [493, 283] on button "Okay" at bounding box center [492, 278] width 82 height 18
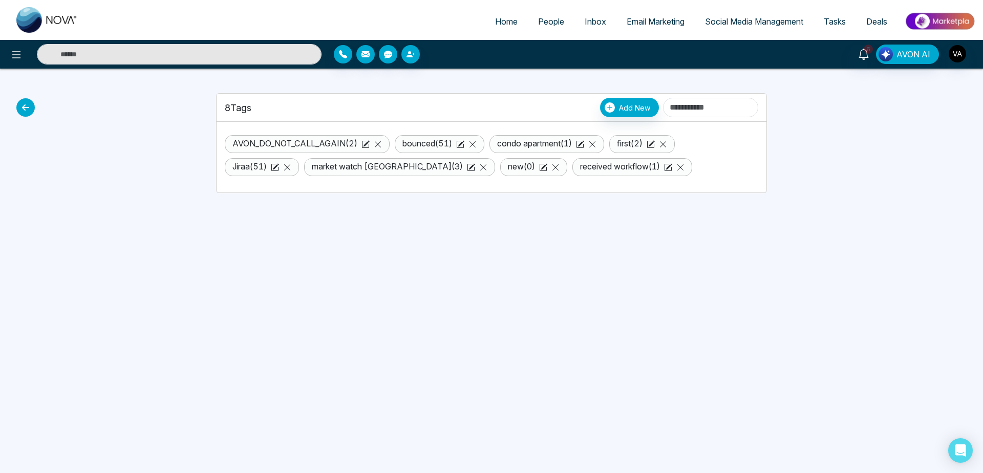
click at [643, 146] on link "first ( 2 )" at bounding box center [630, 143] width 26 height 10
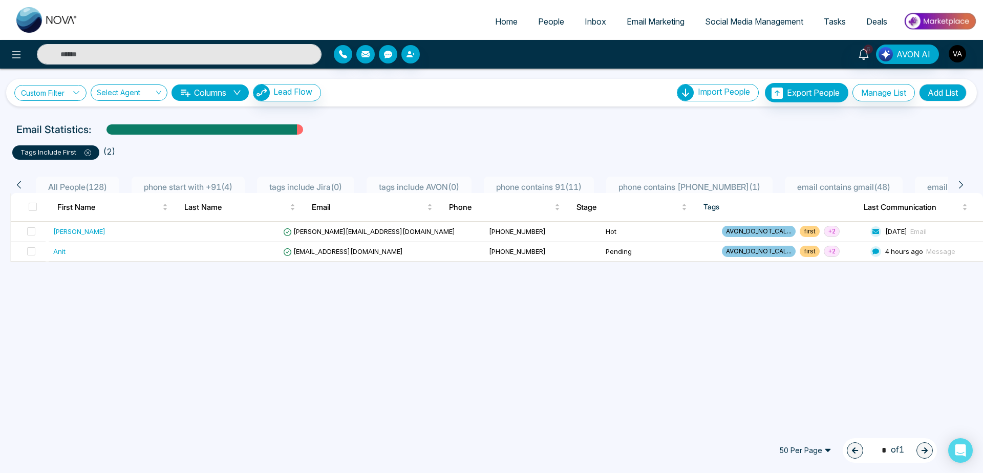
click at [50, 87] on link "Custom Filter" at bounding box center [50, 93] width 72 height 16
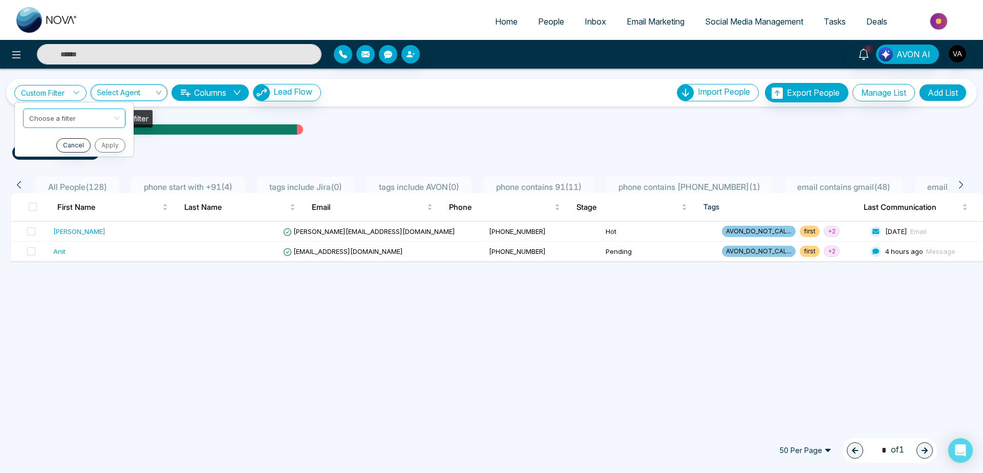
click at [150, 89] on input "search" at bounding box center [125, 94] width 57 height 19
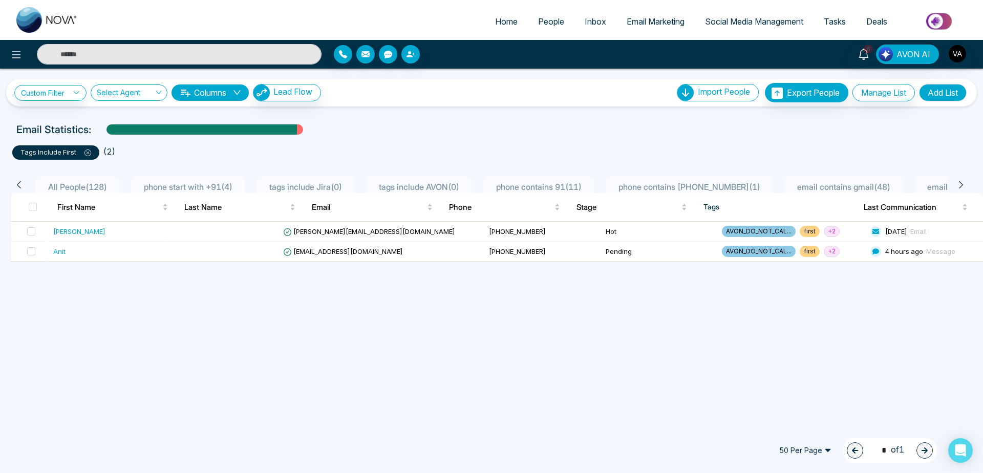
click at [295, 111] on div "Custom Filter Choose a filter Cancel Apply Select Agent Columns Lead Flow Impor…" at bounding box center [491, 246] width 983 height 355
click at [14, 49] on icon at bounding box center [16, 55] width 12 height 12
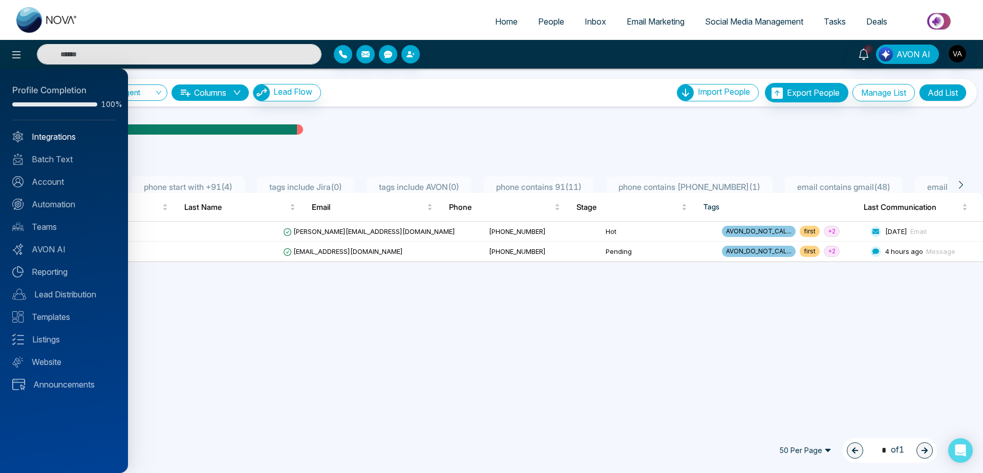
click at [64, 140] on link "Integrations" at bounding box center [63, 137] width 103 height 12
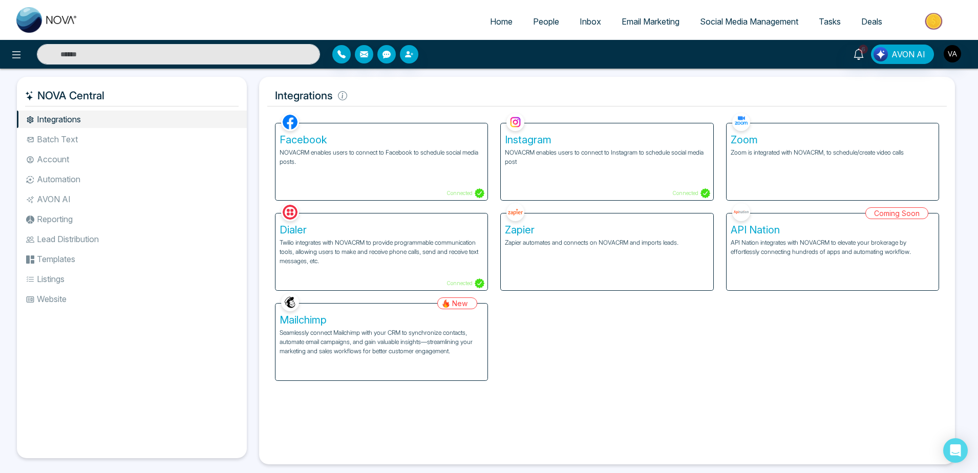
click at [109, 145] on li "Batch Text" at bounding box center [132, 139] width 230 height 17
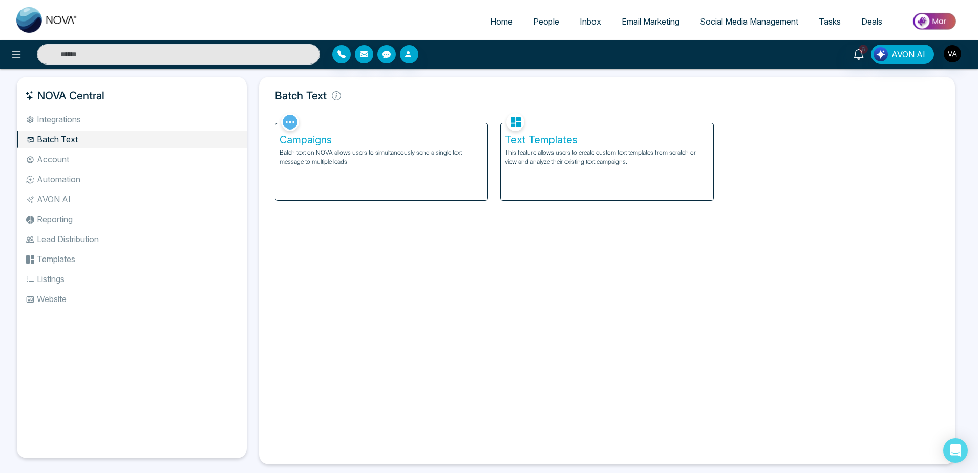
click at [98, 159] on li "Account" at bounding box center [132, 159] width 230 height 17
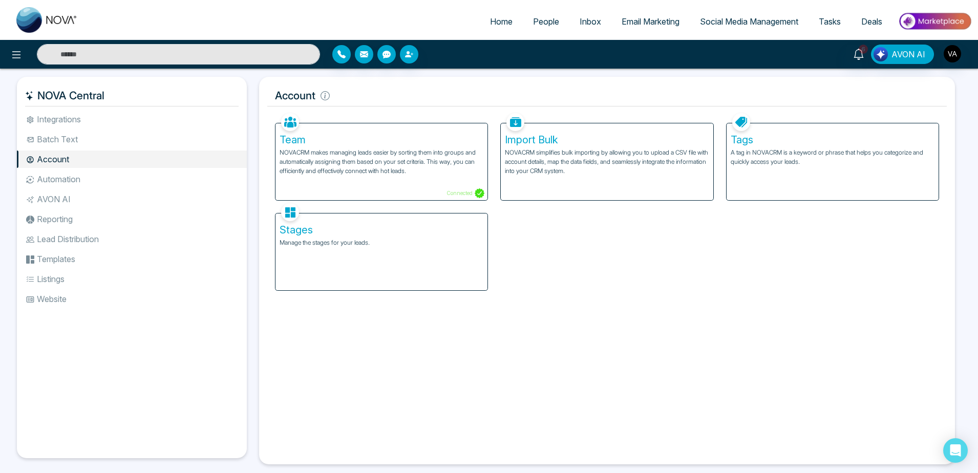
click at [122, 185] on li "Automation" at bounding box center [132, 179] width 230 height 17
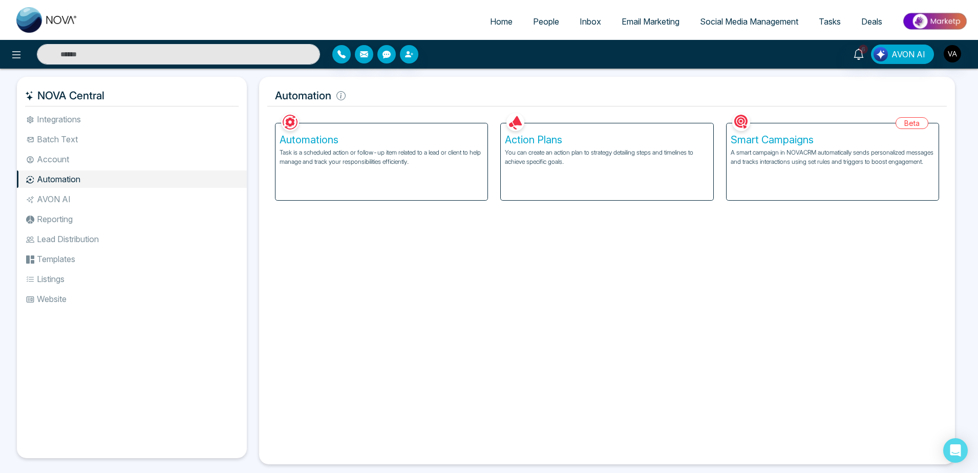
click at [135, 159] on li "Account" at bounding box center [132, 159] width 230 height 17
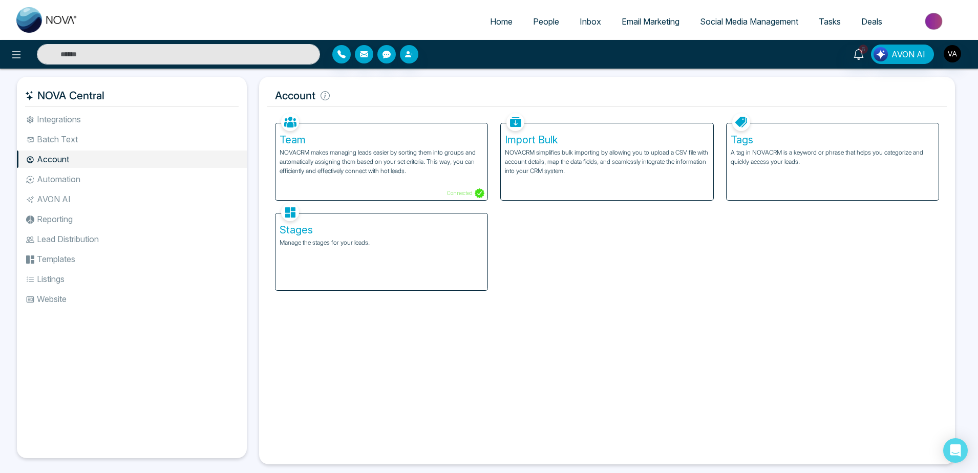
click at [331, 271] on div "Stages Manage the stages for your leads." at bounding box center [382, 252] width 212 height 77
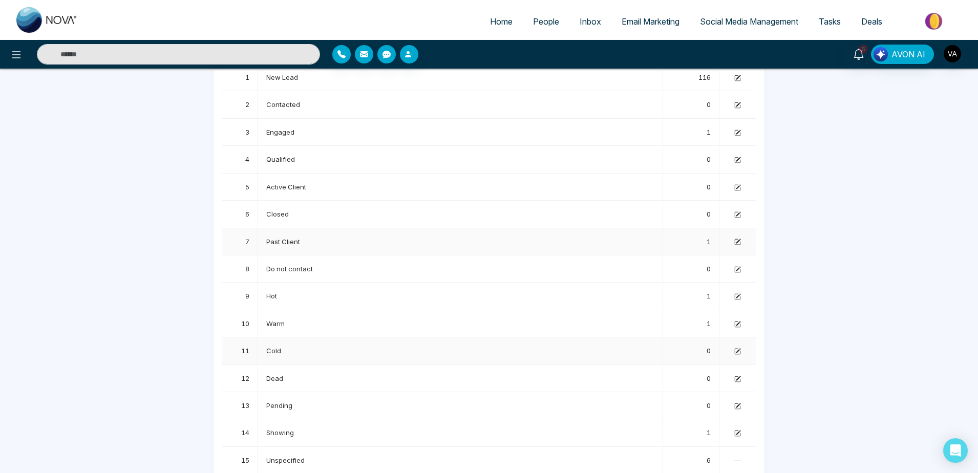
scroll to position [95, 0]
click at [737, 381] on icon at bounding box center [737, 378] width 7 height 7
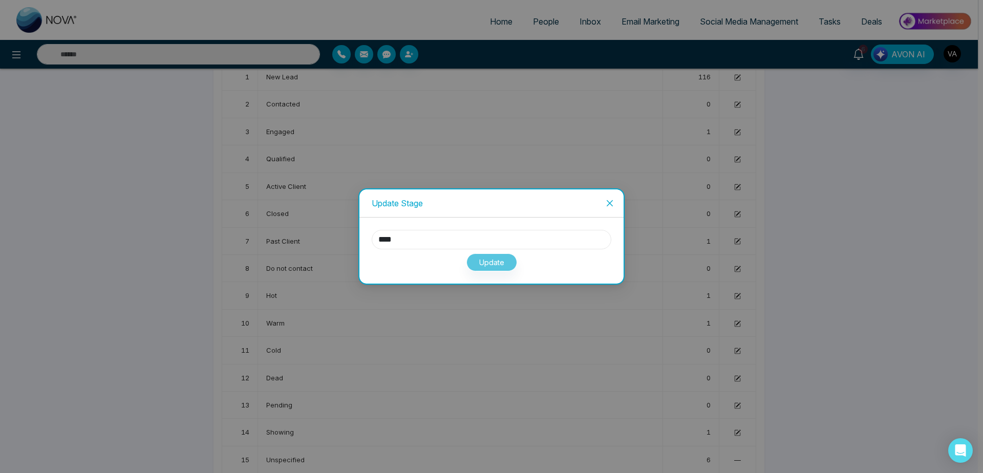
click at [416, 235] on input "****" at bounding box center [492, 239] width 240 height 19
type input "*********"
click at [495, 267] on button "Update" at bounding box center [492, 263] width 51 height 18
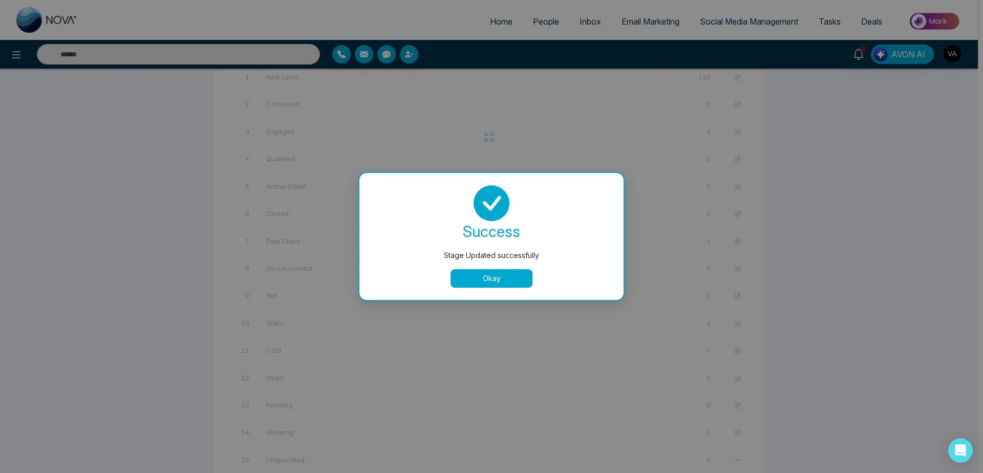
click at [498, 275] on button "Okay" at bounding box center [492, 278] width 82 height 18
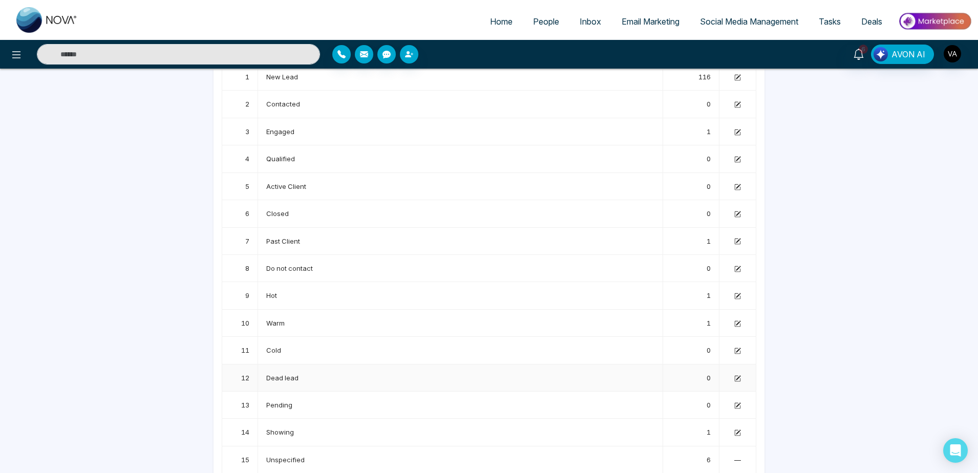
scroll to position [0, 0]
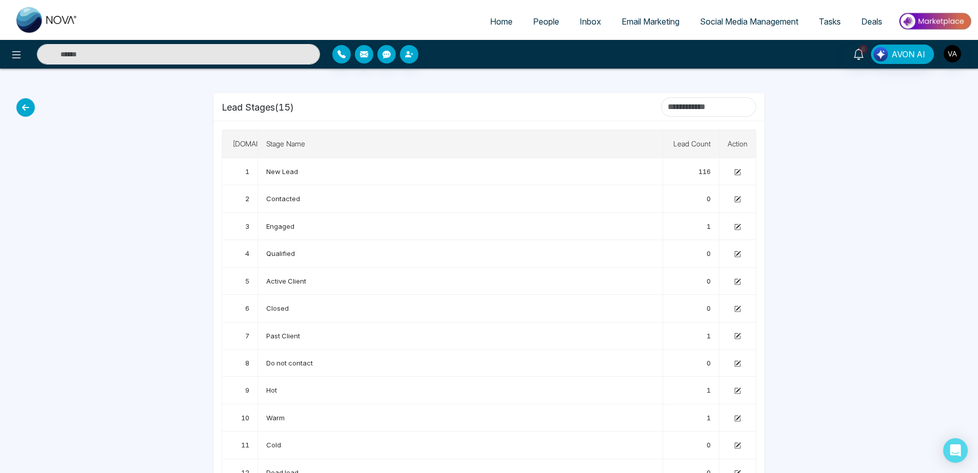
click at [29, 103] on icon at bounding box center [25, 107] width 18 height 18
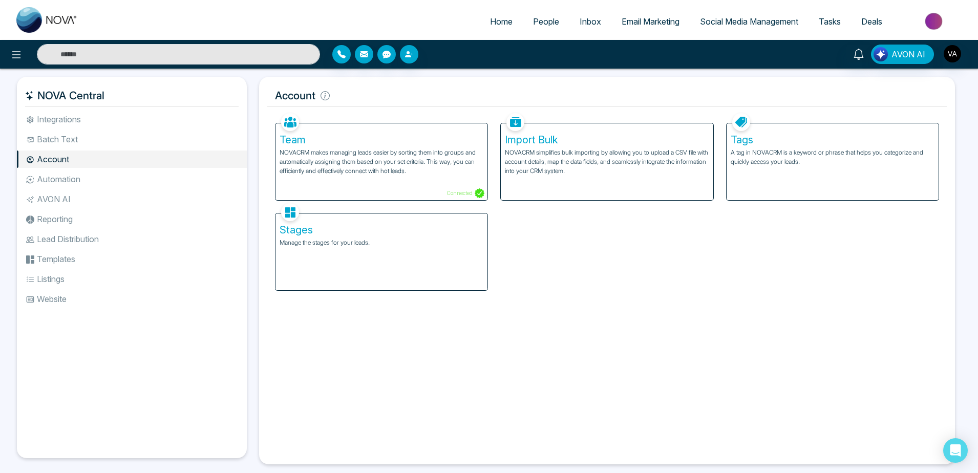
click at [104, 180] on li "Automation" at bounding box center [132, 179] width 230 height 17
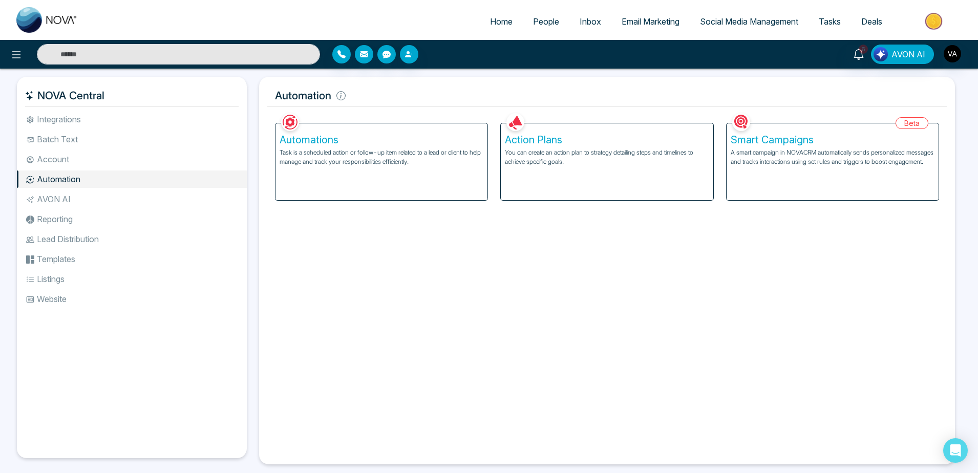
click at [114, 209] on ul "Integrations Batch Text Account Automation AVON AI Reporting Lead Distribution …" at bounding box center [132, 276] width 230 height 331
click at [86, 203] on li "AVON AI" at bounding box center [132, 199] width 230 height 17
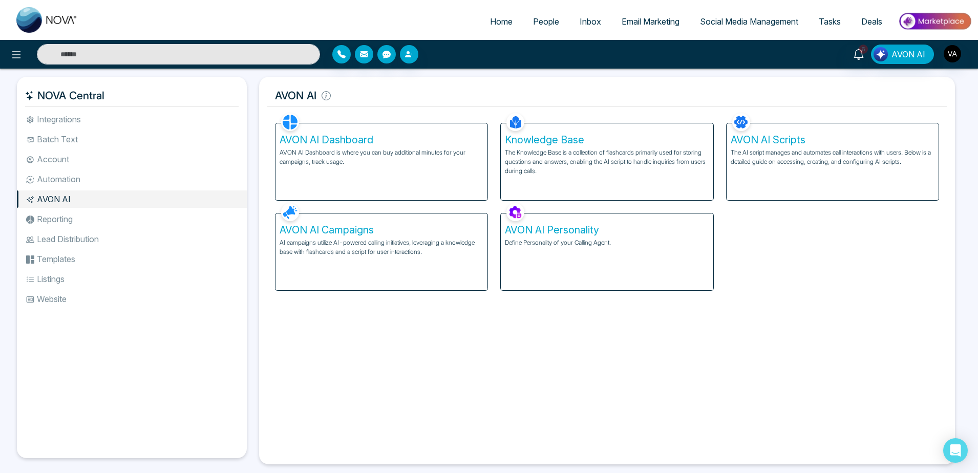
click at [86, 215] on li "Reporting" at bounding box center [132, 219] width 230 height 17
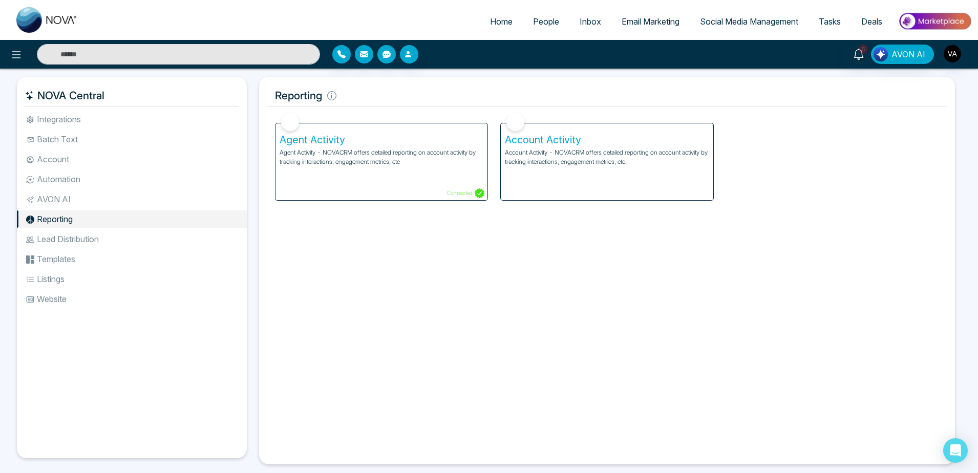
click at [82, 196] on li "AVON AI" at bounding box center [132, 199] width 230 height 17
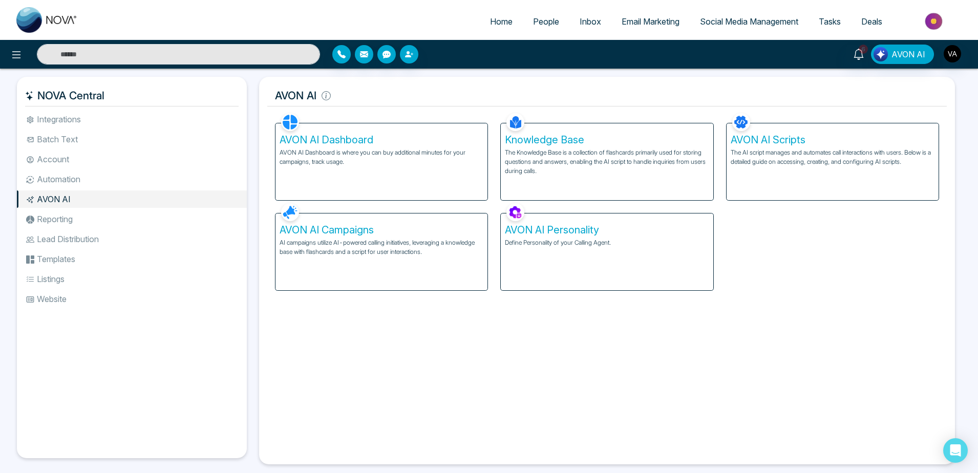
scroll to position [3, 0]
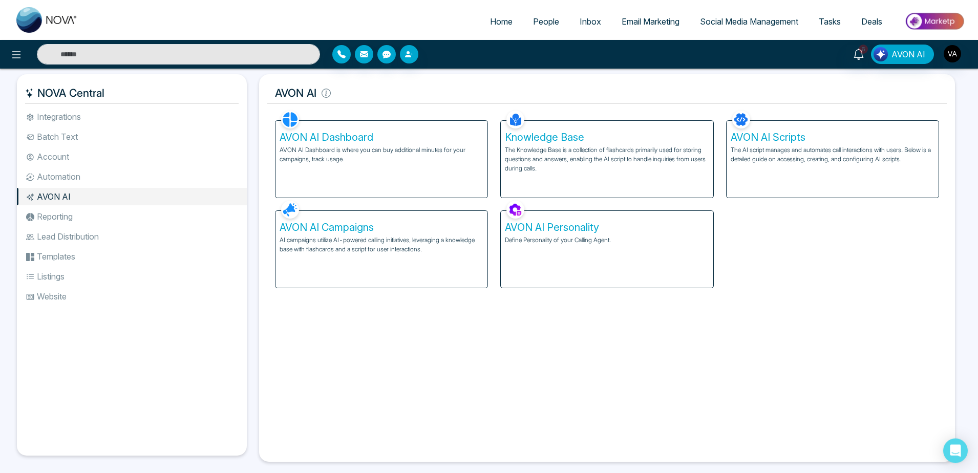
click at [94, 178] on li "Automation" at bounding box center [132, 176] width 230 height 17
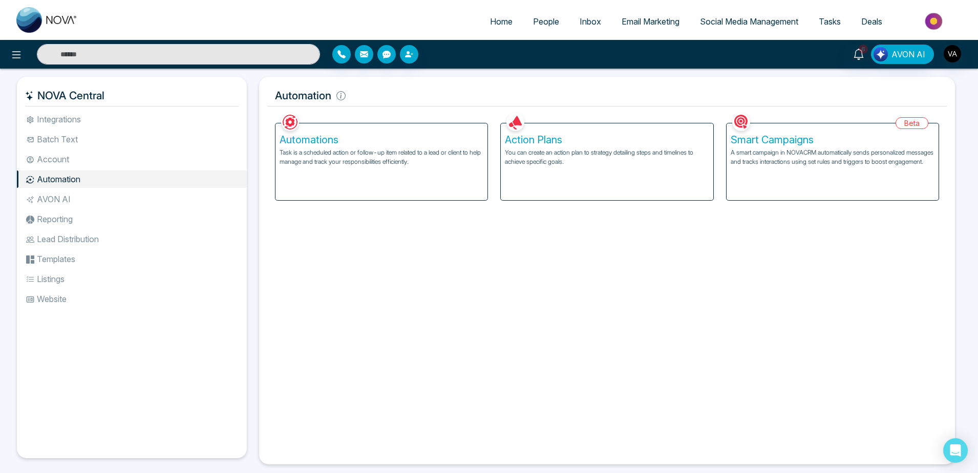
click at [129, 200] on li "AVON AI" at bounding box center [132, 199] width 230 height 17
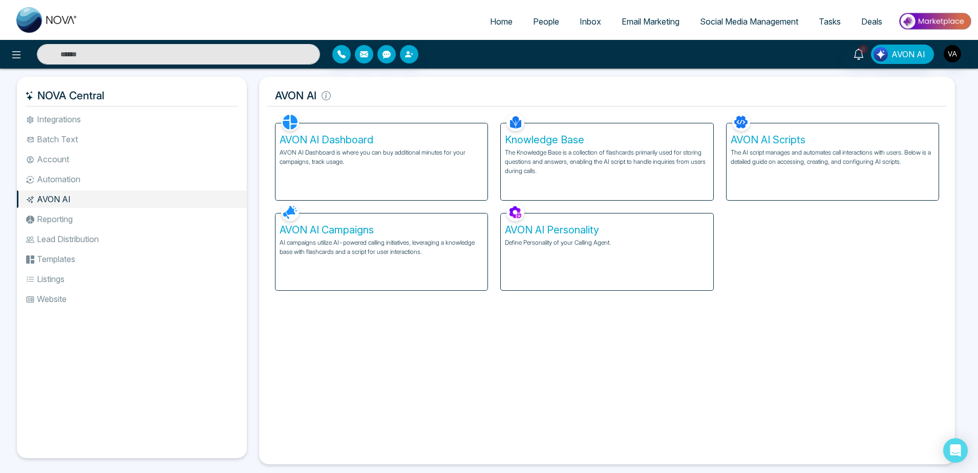
click at [123, 183] on li "Automation" at bounding box center [132, 179] width 230 height 17
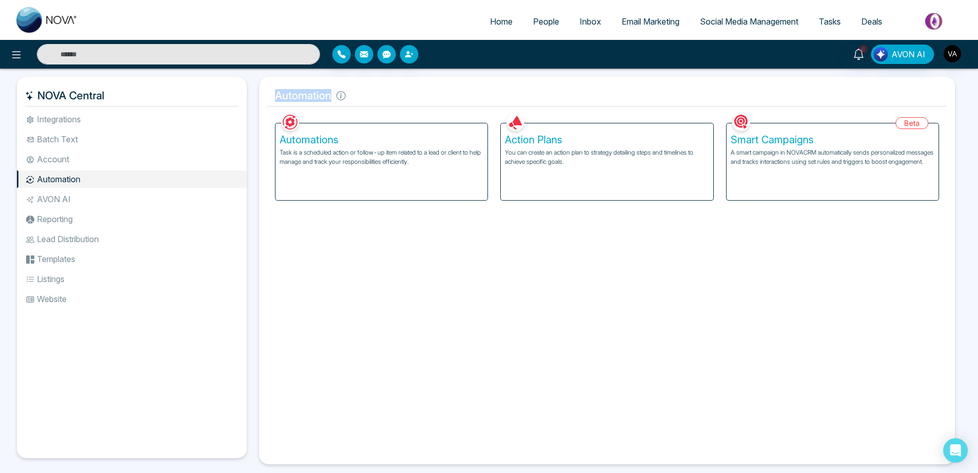
drag, startPoint x: 269, startPoint y: 101, endPoint x: 407, endPoint y: 93, distance: 138.0
click at [407, 93] on h5 "Automation" at bounding box center [607, 96] width 680 height 22
click at [565, 178] on div "Action Plans You can create an action plan to strategy detailing steps and time…" at bounding box center [607, 161] width 212 height 77
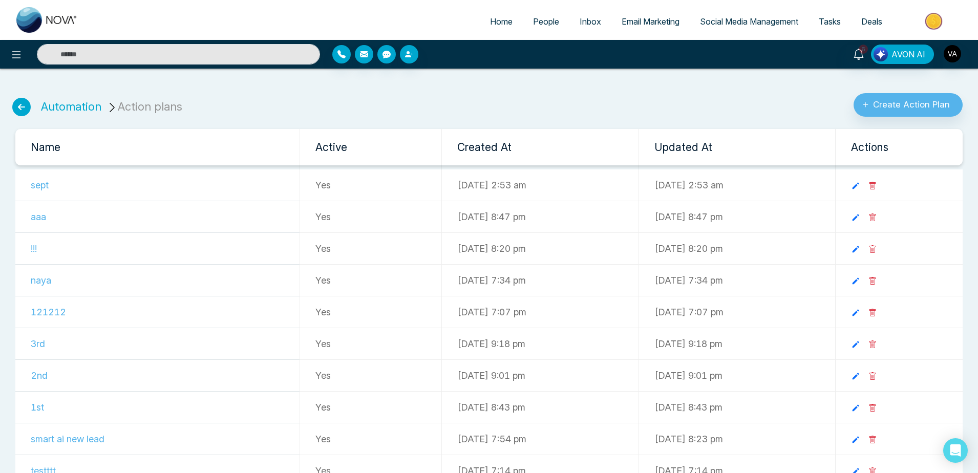
click at [22, 109] on icon at bounding box center [21, 107] width 18 height 18
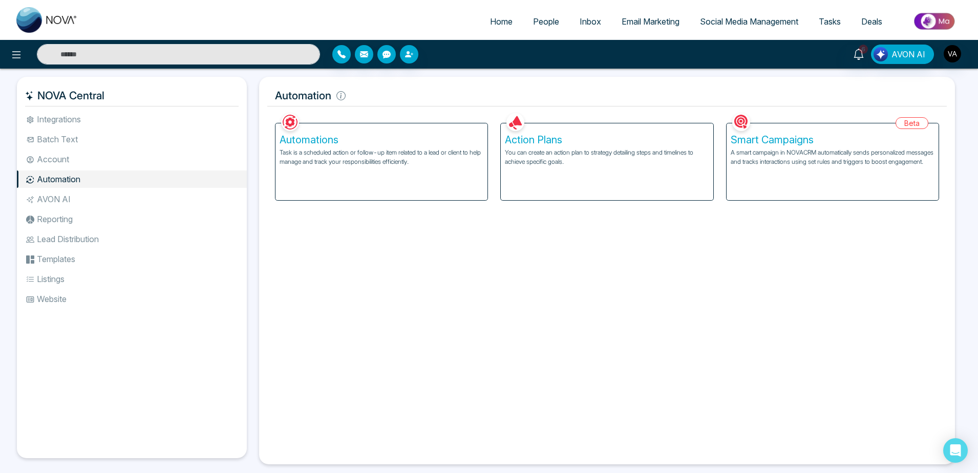
click at [800, 179] on div "Smart Campaigns A smart campaign in NOVACRM automatically sends personalized me…" at bounding box center [833, 161] width 212 height 77
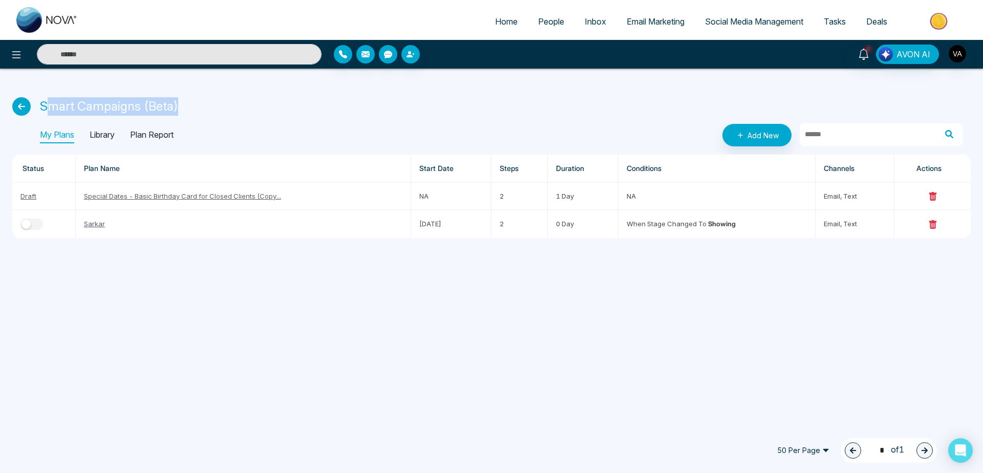
drag, startPoint x: 51, startPoint y: 111, endPoint x: 178, endPoint y: 113, distance: 127.1
click at [178, 113] on p "Smart Campaigns (Beta)" at bounding box center [109, 106] width 138 height 18
click at [19, 105] on icon at bounding box center [21, 106] width 18 height 18
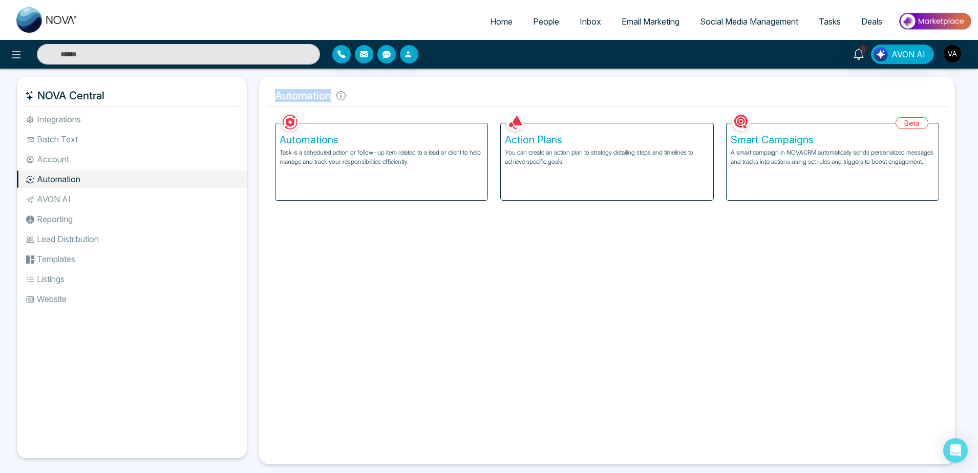
drag, startPoint x: 277, startPoint y: 100, endPoint x: 363, endPoint y: 101, distance: 86.1
click at [363, 101] on h5 "Automation" at bounding box center [607, 96] width 680 height 22
click at [394, 103] on h5 "Automation" at bounding box center [607, 96] width 680 height 22
drag, startPoint x: 279, startPoint y: 99, endPoint x: 415, endPoint y: 95, distance: 136.3
click at [415, 95] on h5 "Automation" at bounding box center [607, 96] width 680 height 22
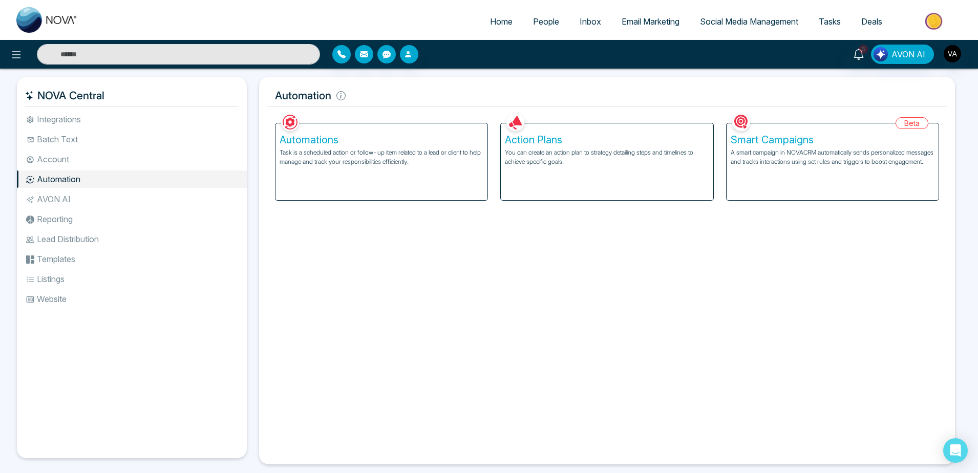
click at [415, 95] on h5 "Automation" at bounding box center [607, 96] width 680 height 22
click at [559, 190] on div "Action Plans You can create an action plan to strategy detailing steps and time…" at bounding box center [607, 161] width 212 height 77
